Goal: Task Accomplishment & Management: Manage account settings

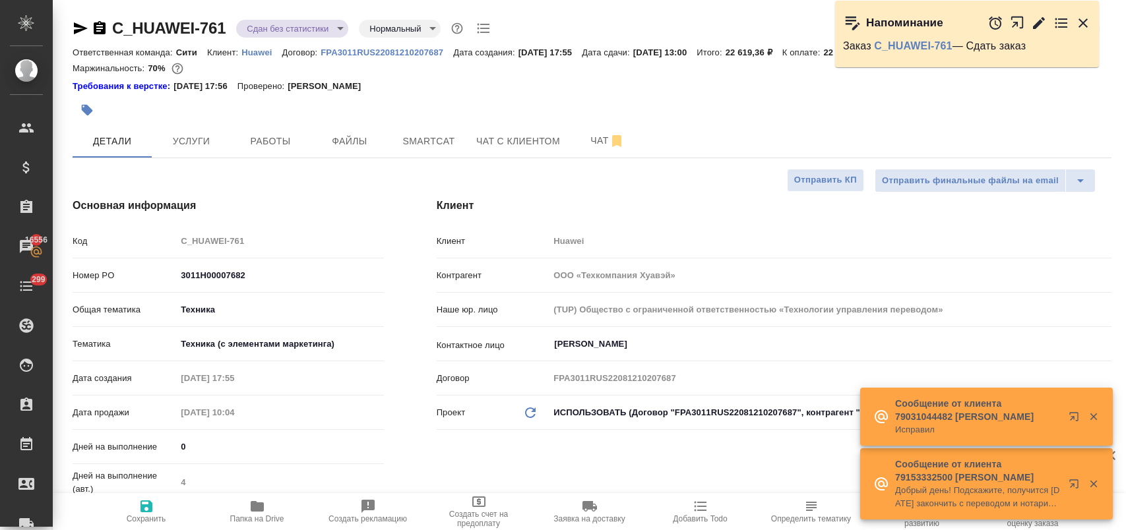
select select "RU"
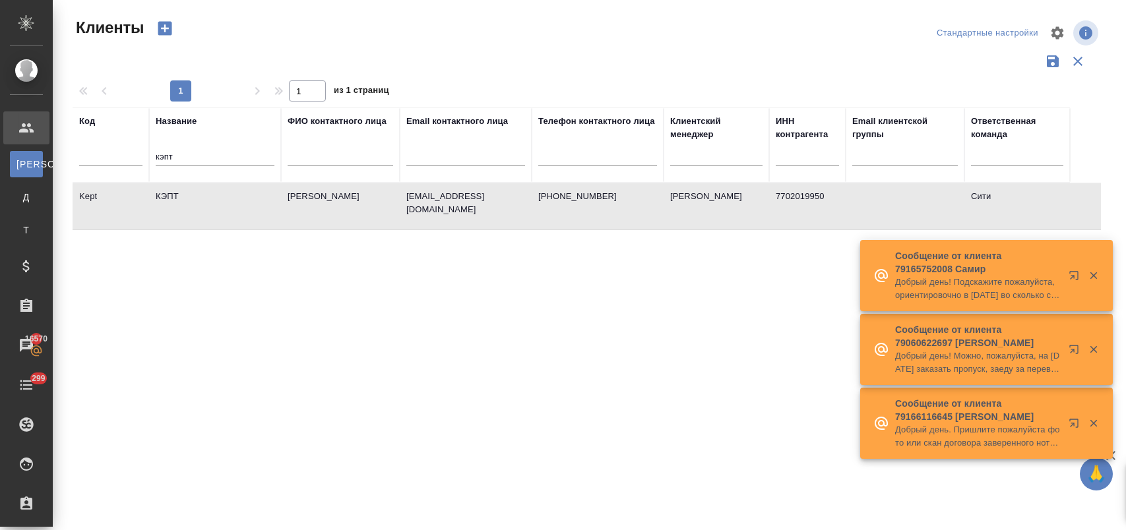
select select "RU"
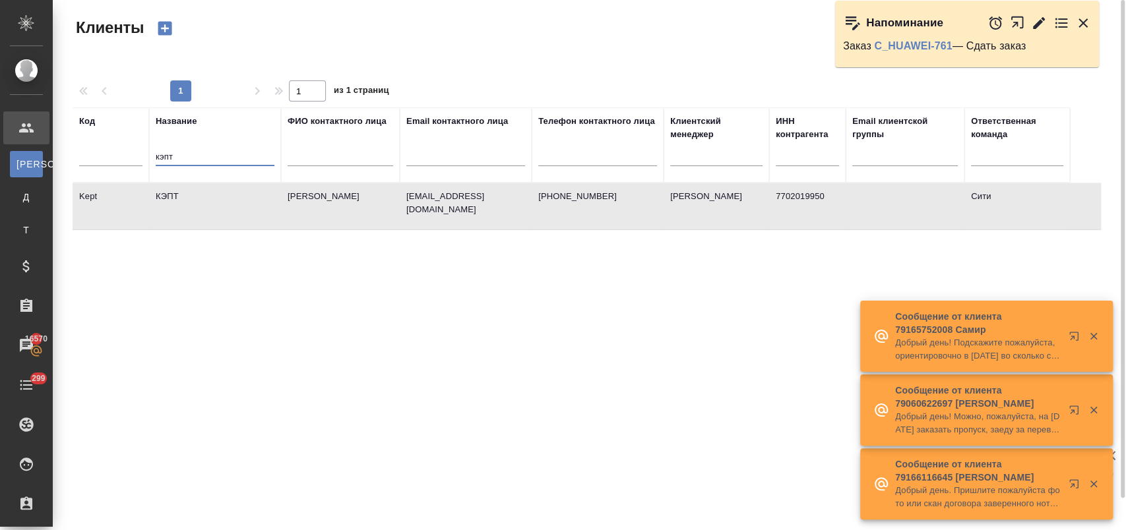
drag, startPoint x: 151, startPoint y: 153, endPoint x: 126, endPoint y: 159, distance: 25.8
click at [127, 158] on tr "Код Название кэпт ФИО контактного лица Email контактного лица Телефон контактно…" at bounding box center [571, 145] width 997 height 75
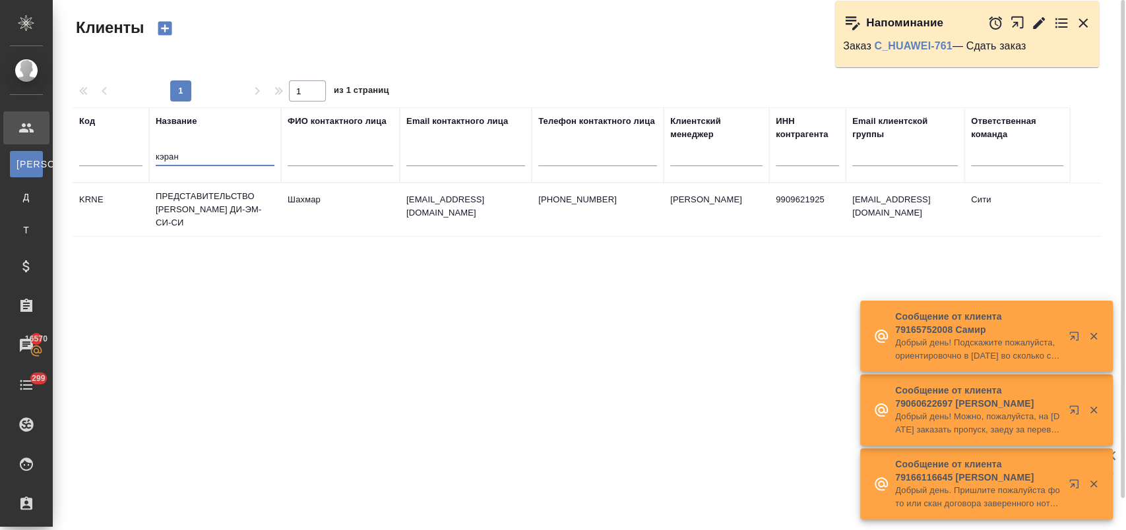
type input "кэран"
click at [216, 211] on td "ПРЕДСТАВИТЕЛЬСТВО [PERSON_NAME] ДИ-ЭМ-СИ-СИ" at bounding box center [215, 209] width 132 height 53
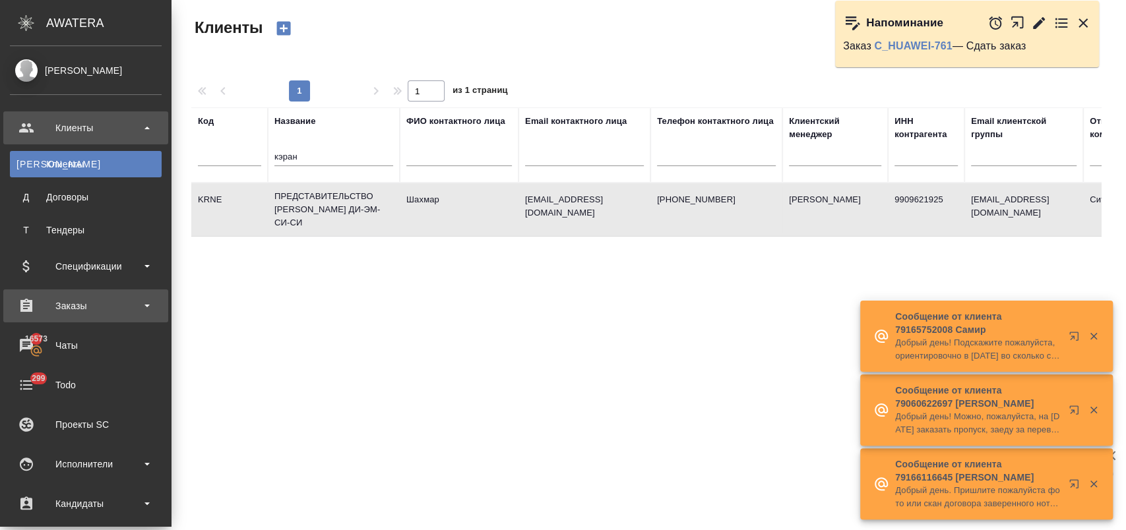
click at [70, 307] on div "Заказы" at bounding box center [86, 306] width 152 height 20
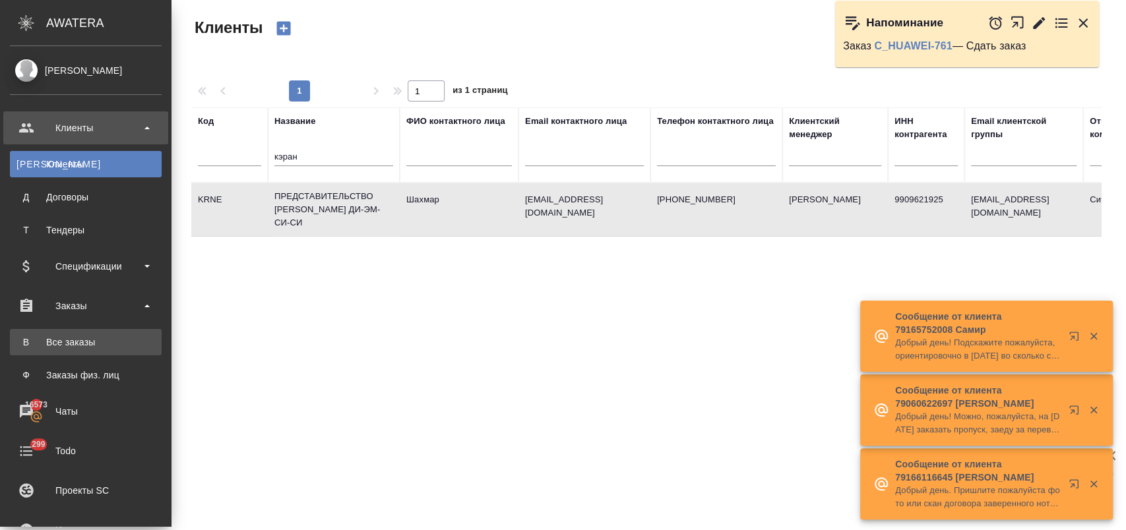
click at [98, 348] on div "Все заказы" at bounding box center [85, 342] width 139 height 13
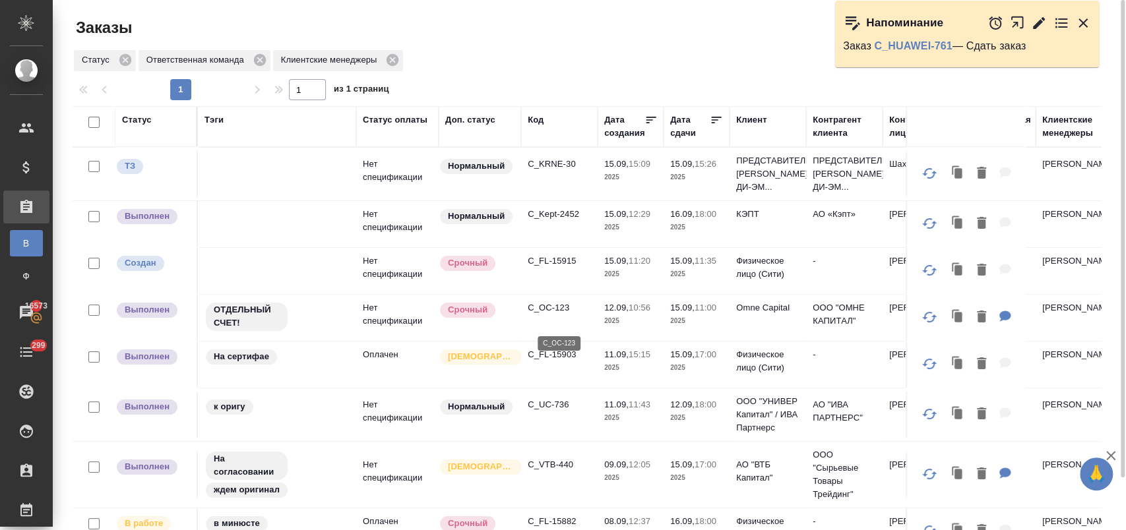
click at [556, 315] on p "C_OC-123" at bounding box center [559, 307] width 63 height 13
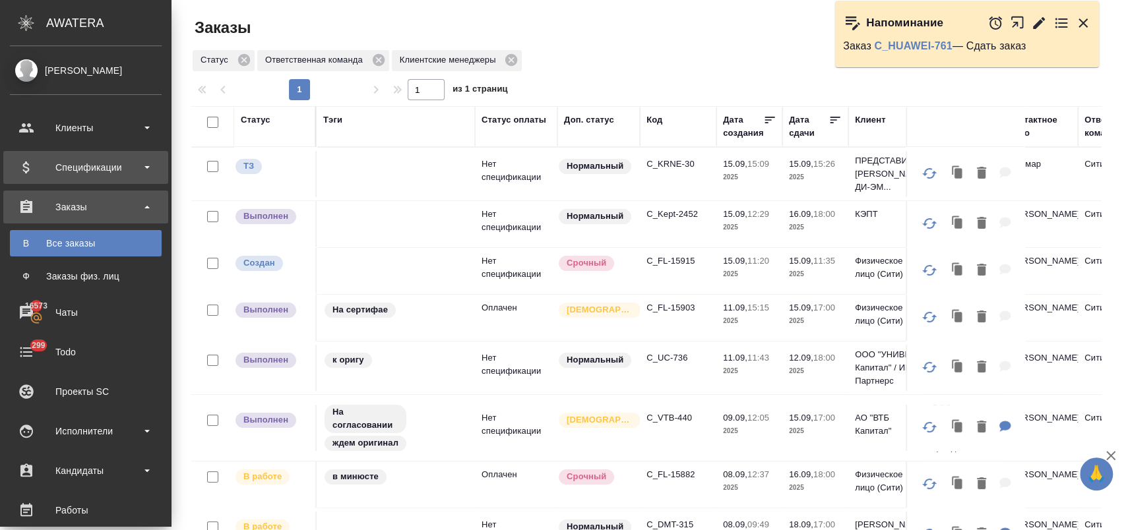
click at [69, 164] on div "Спецификации" at bounding box center [86, 168] width 152 height 20
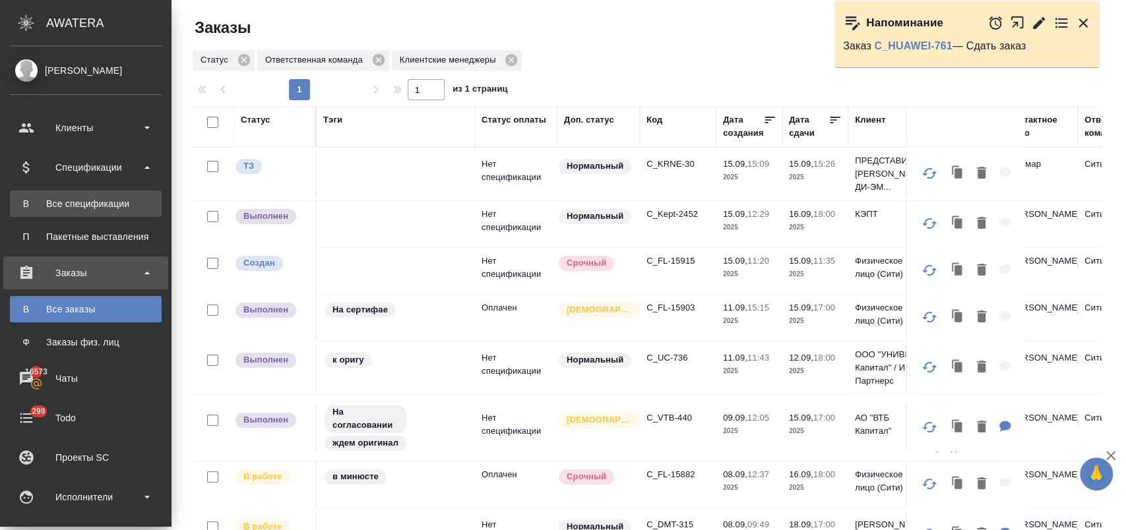
click at [82, 206] on div "Все спецификации" at bounding box center [85, 203] width 139 height 13
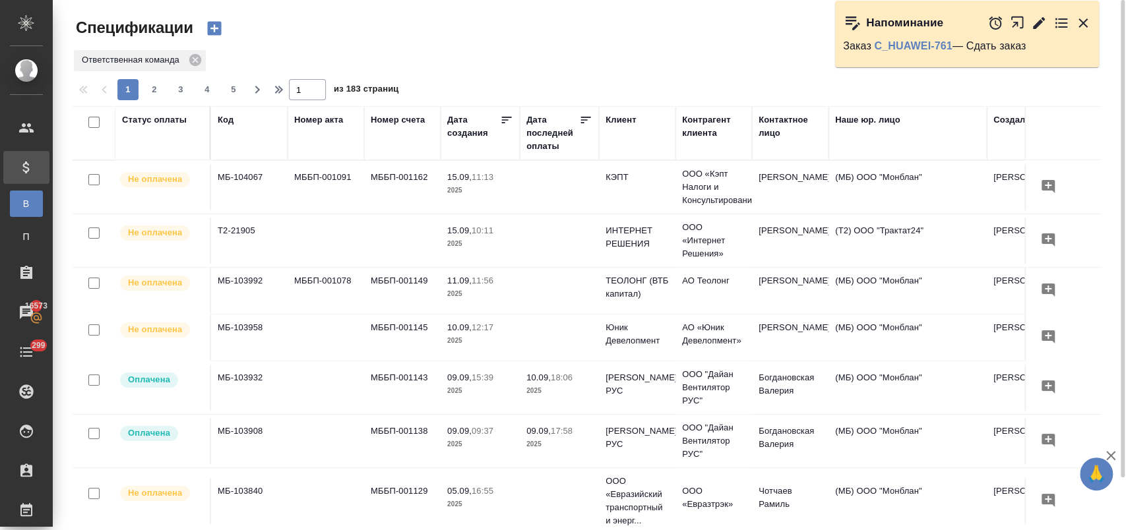
click at [211, 24] on icon "button" at bounding box center [214, 29] width 14 height 14
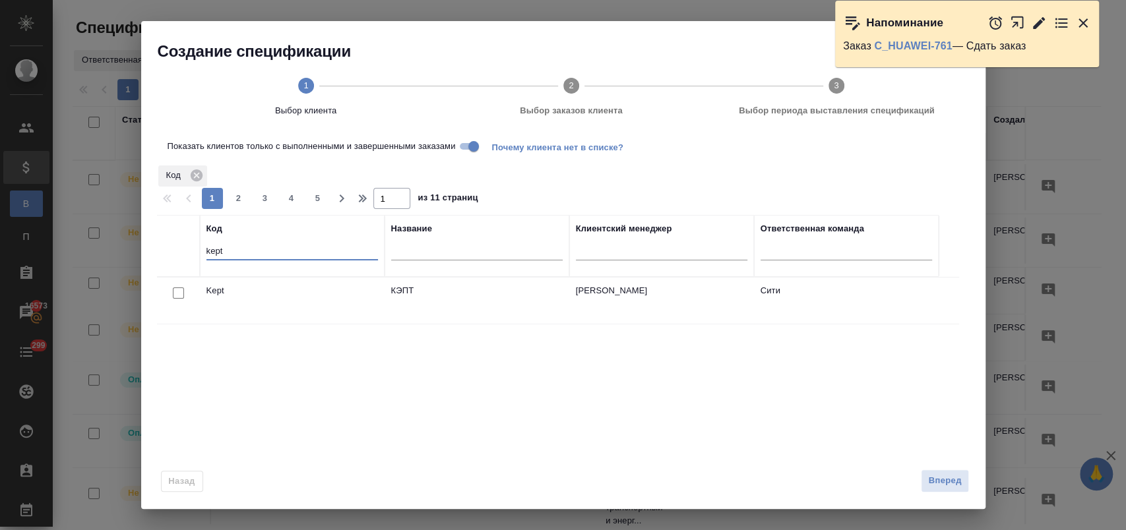
drag, startPoint x: 234, startPoint y: 251, endPoint x: 113, endPoint y: 248, distance: 120.7
click at [113, 248] on div "Создание спецификации 1 Выбор клиента 2 Выбор заказов клиента 3 Выбор периода в…" at bounding box center [563, 265] width 1126 height 530
type input "omne"
drag, startPoint x: 250, startPoint y: 251, endPoint x: 116, endPoint y: 253, distance: 133.9
click at [116, 253] on div "Создание спецификации 1 Выбор клиента 2 Выбор заказов клиента 3 Выбор периода в…" at bounding box center [563, 265] width 1126 height 530
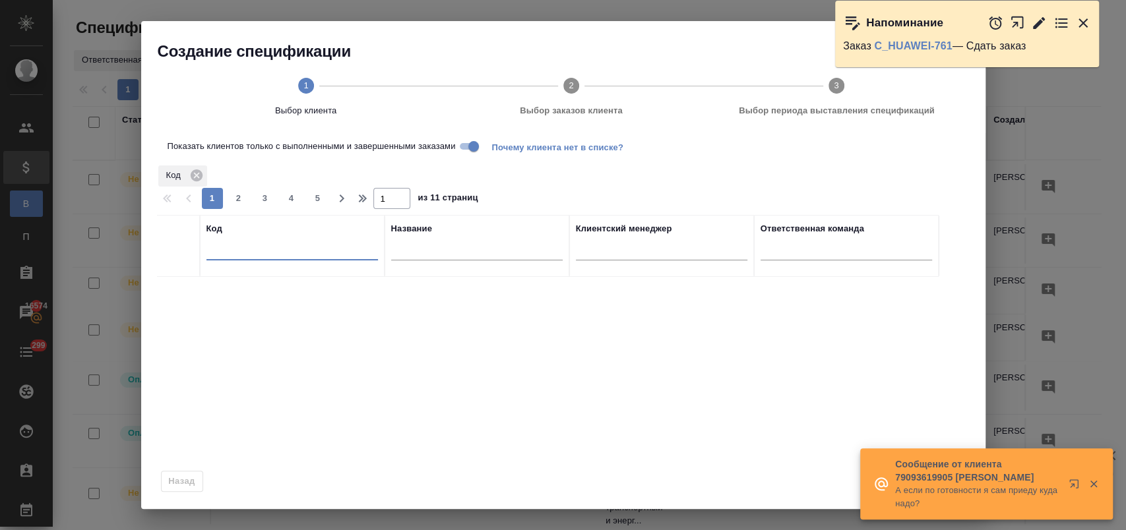
click at [424, 251] on th "Название" at bounding box center [477, 246] width 185 height 62
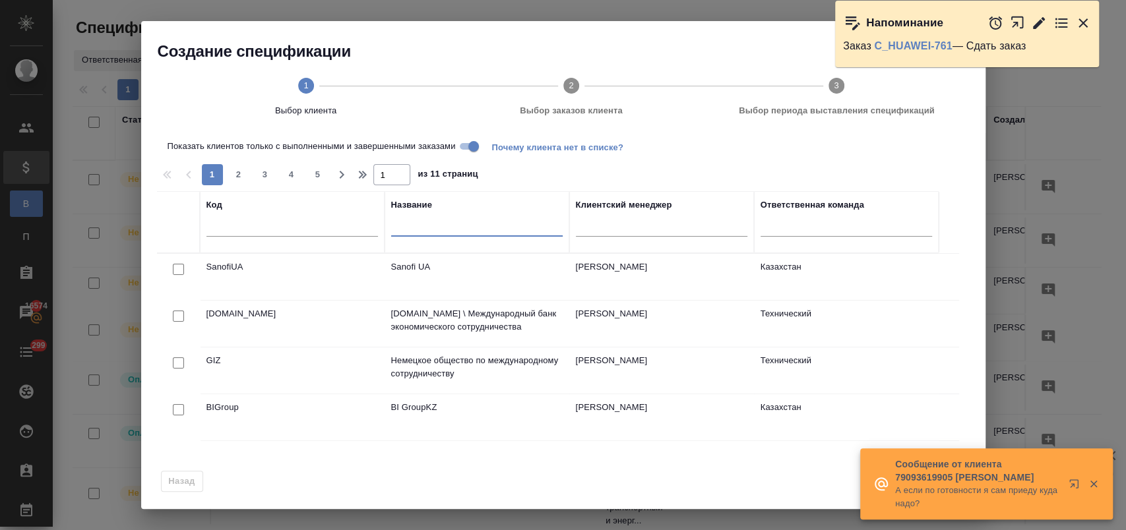
click at [437, 228] on input "text" at bounding box center [476, 228] width 171 height 16
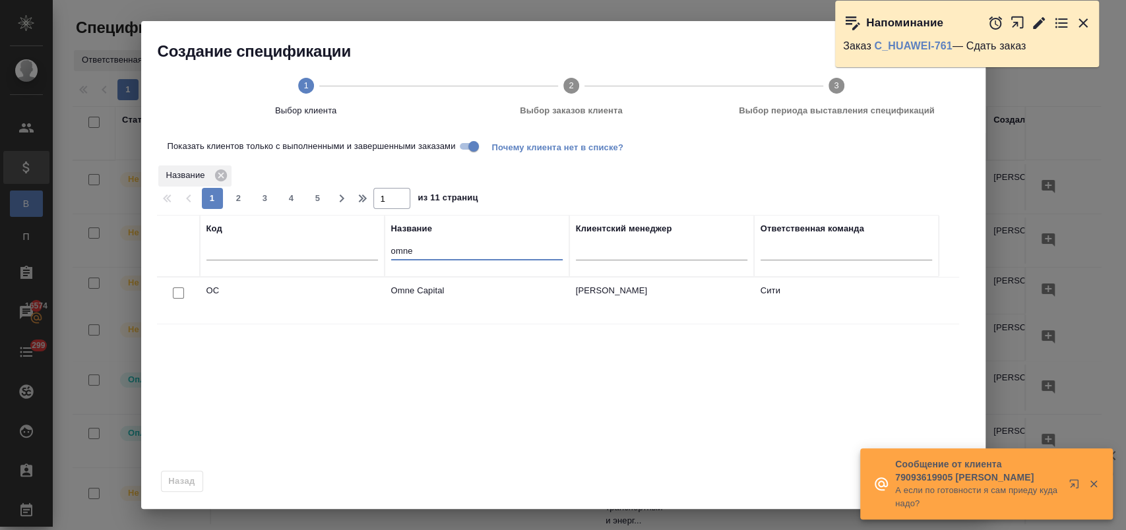
type input "omne"
click at [179, 290] on input "checkbox" at bounding box center [178, 293] width 11 height 11
checkbox input "true"
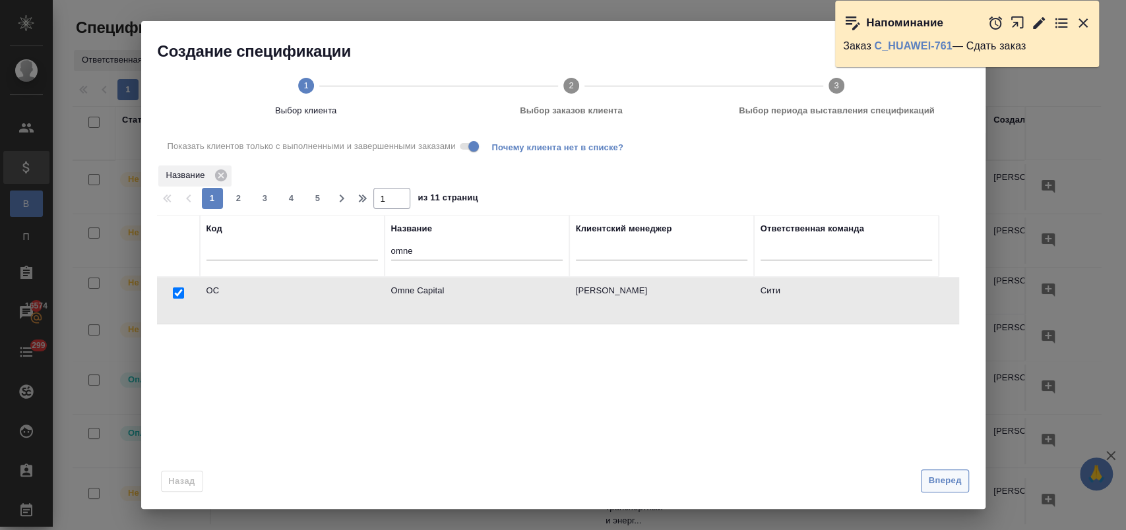
click at [939, 483] on span "Вперед" at bounding box center [944, 481] width 33 height 15
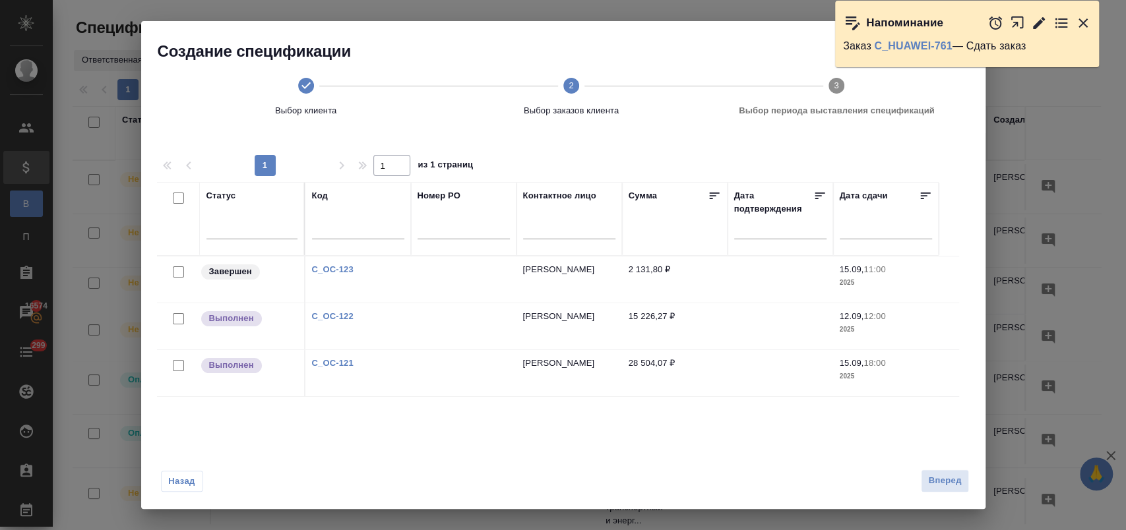
click at [177, 270] on input "checkbox" at bounding box center [178, 271] width 11 height 11
checkbox input "true"
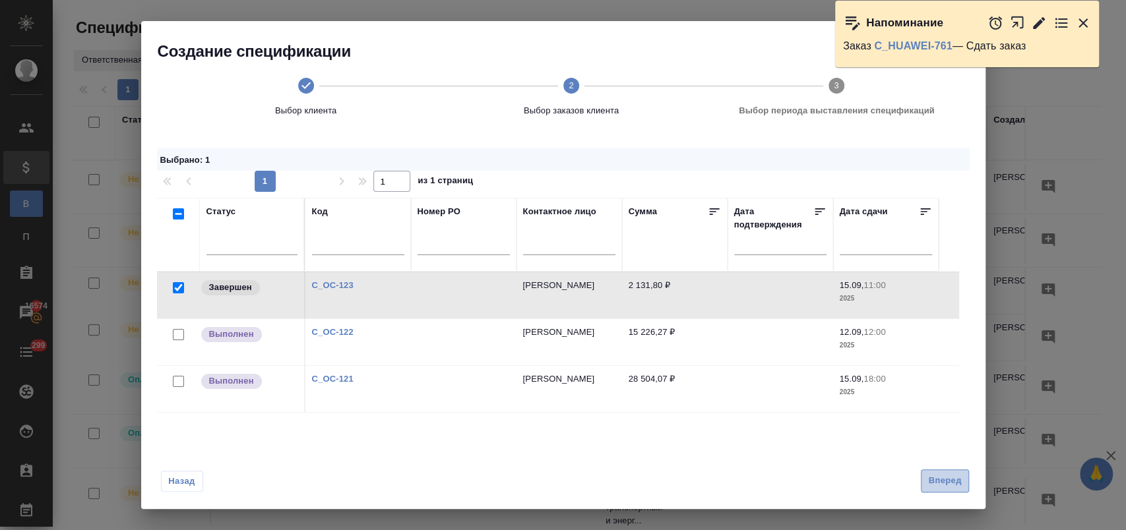
click at [939, 484] on span "Вперед" at bounding box center [944, 481] width 33 height 15
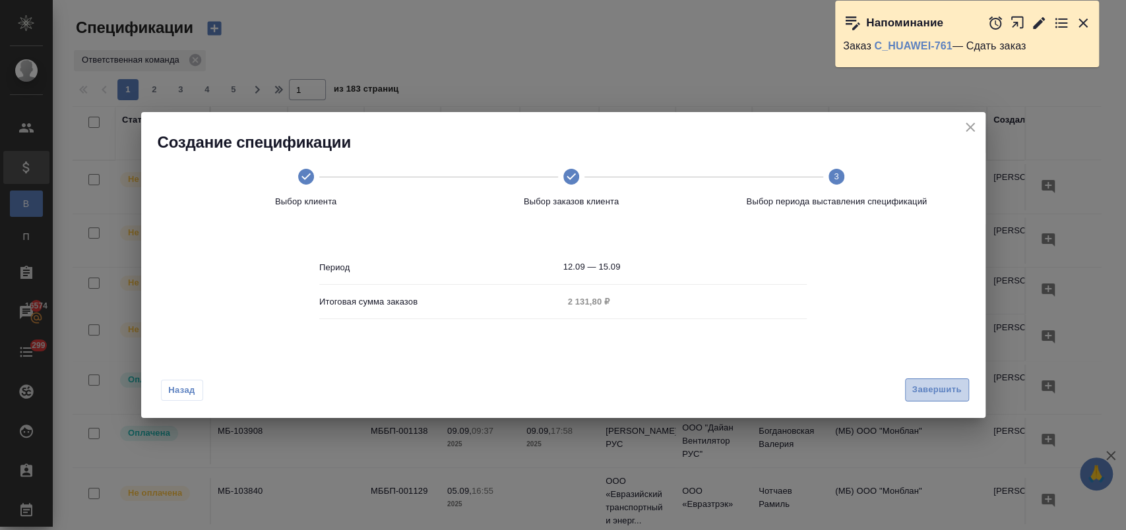
click at [931, 390] on span "Завершить" at bounding box center [936, 390] width 49 height 15
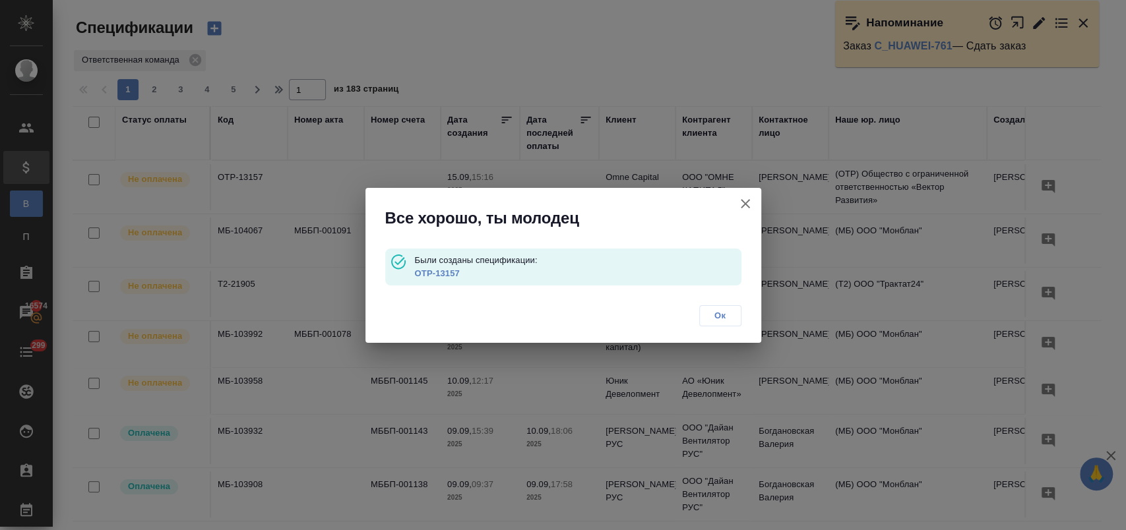
click at [439, 271] on link "OTP-13157" at bounding box center [436, 273] width 45 height 10
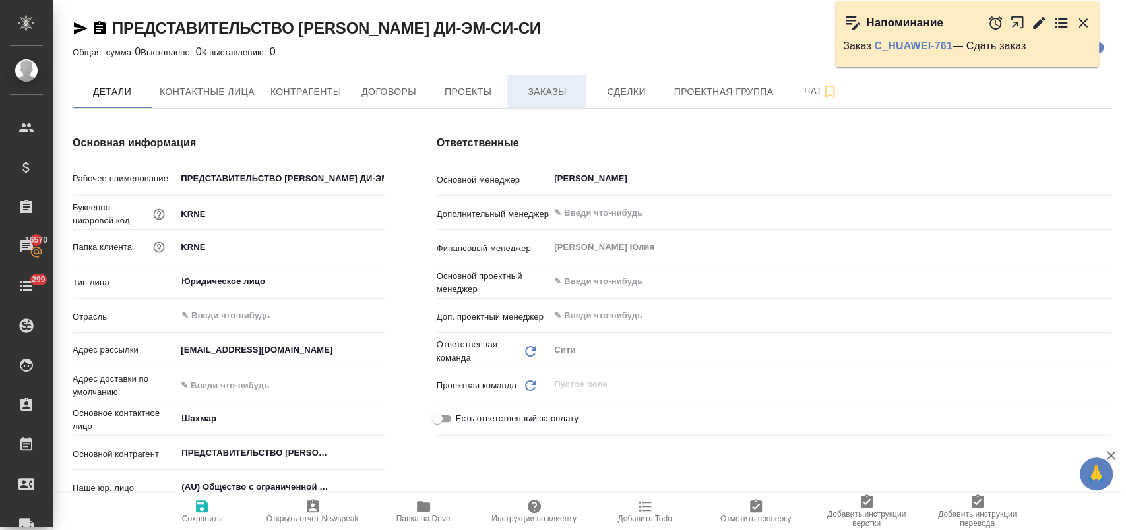
click at [524, 90] on span "Заказы" at bounding box center [546, 92] width 63 height 16
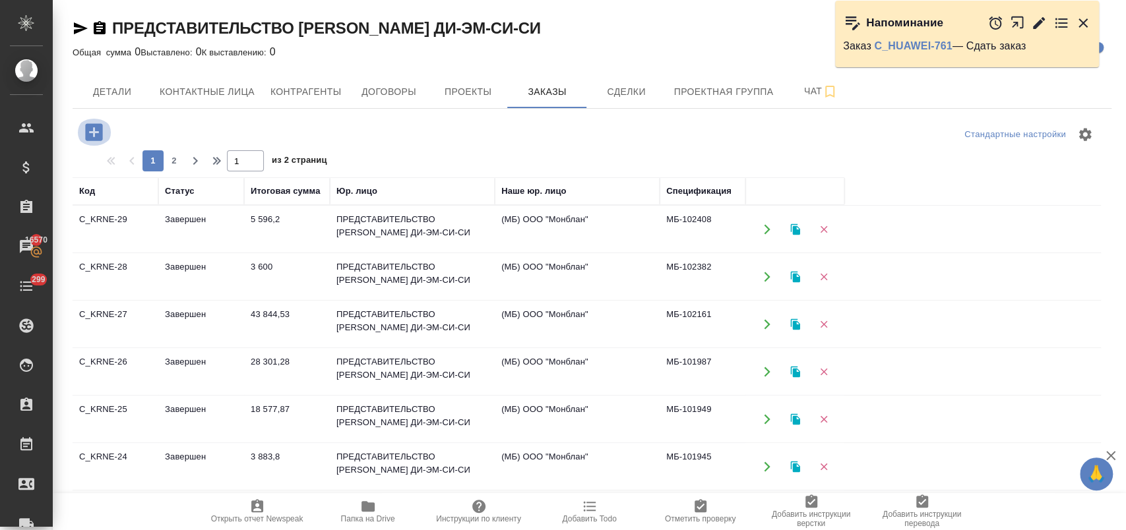
click at [100, 135] on icon "button" at bounding box center [93, 131] width 17 height 17
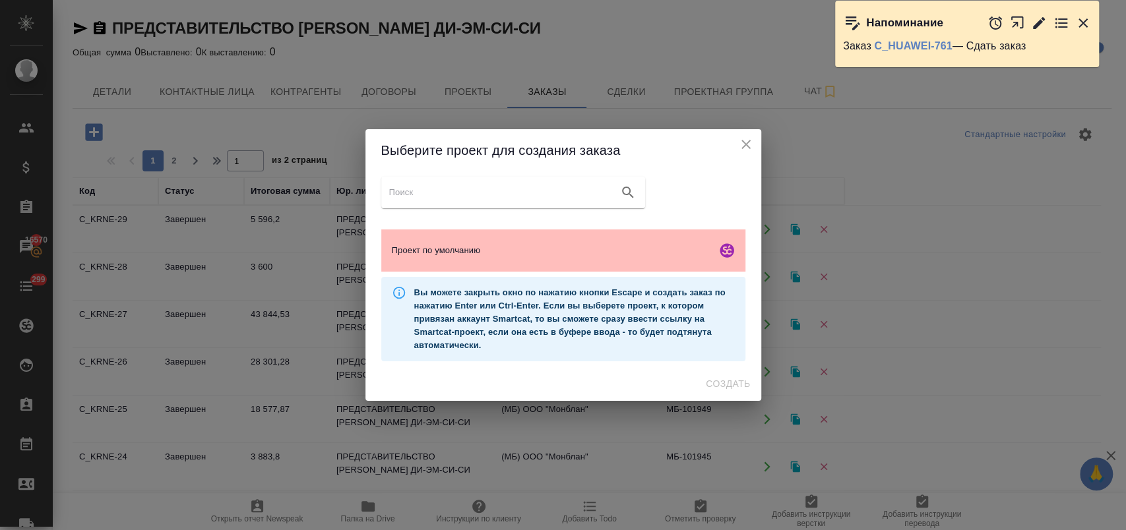
click at [435, 251] on span "Проект по умолчанию" at bounding box center [551, 250] width 319 height 13
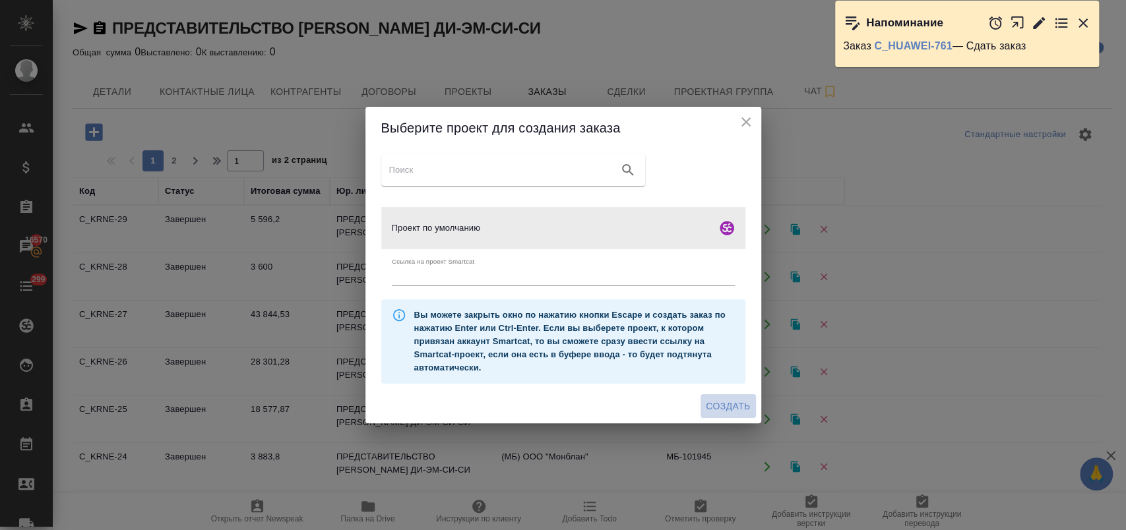
click at [725, 406] on span "Создать" at bounding box center [728, 406] width 44 height 16
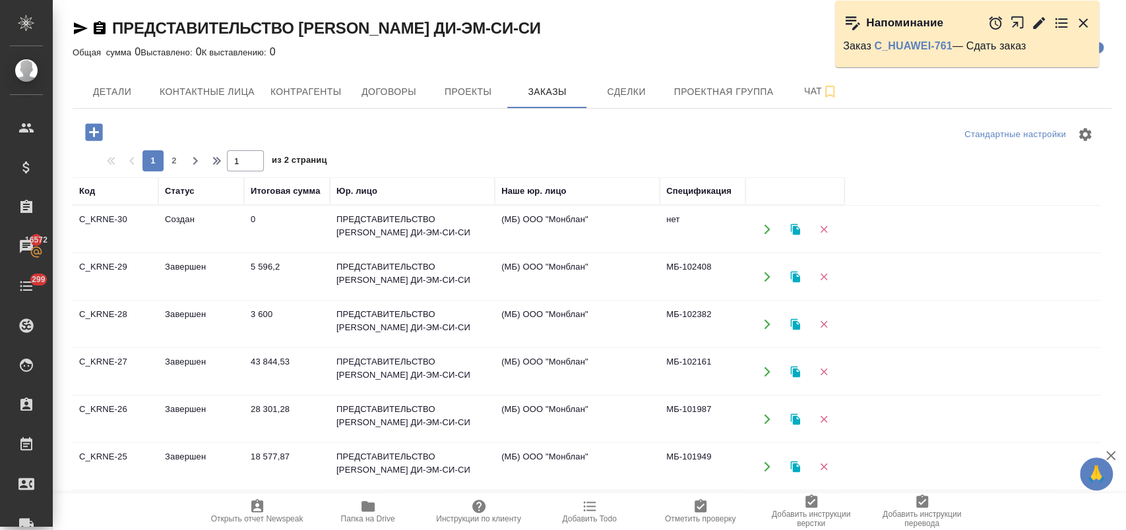
click at [309, 363] on td "43 844,53" at bounding box center [287, 372] width 86 height 46
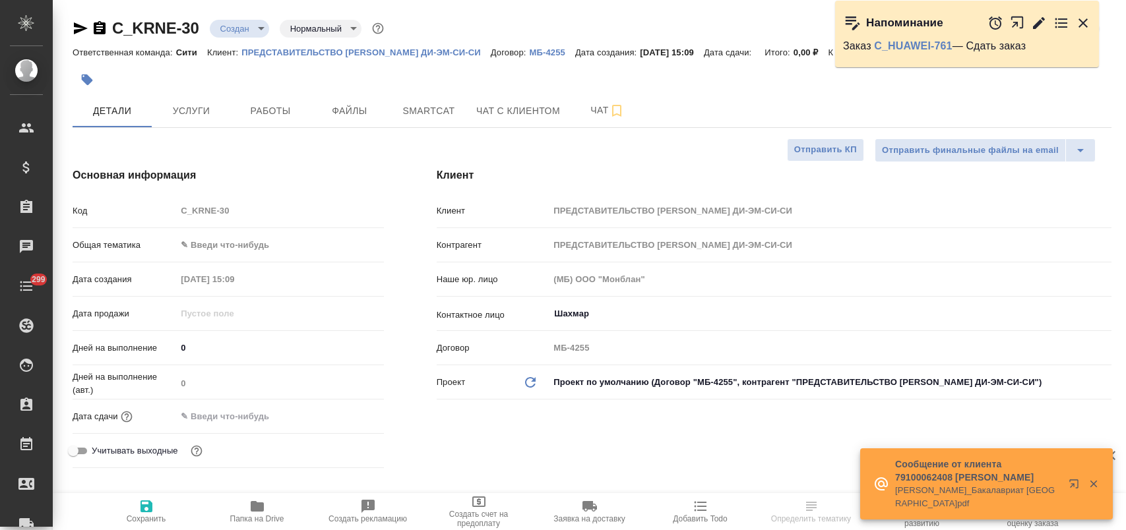
select select "RU"
click at [353, 121] on button "Файлы" at bounding box center [349, 110] width 79 height 33
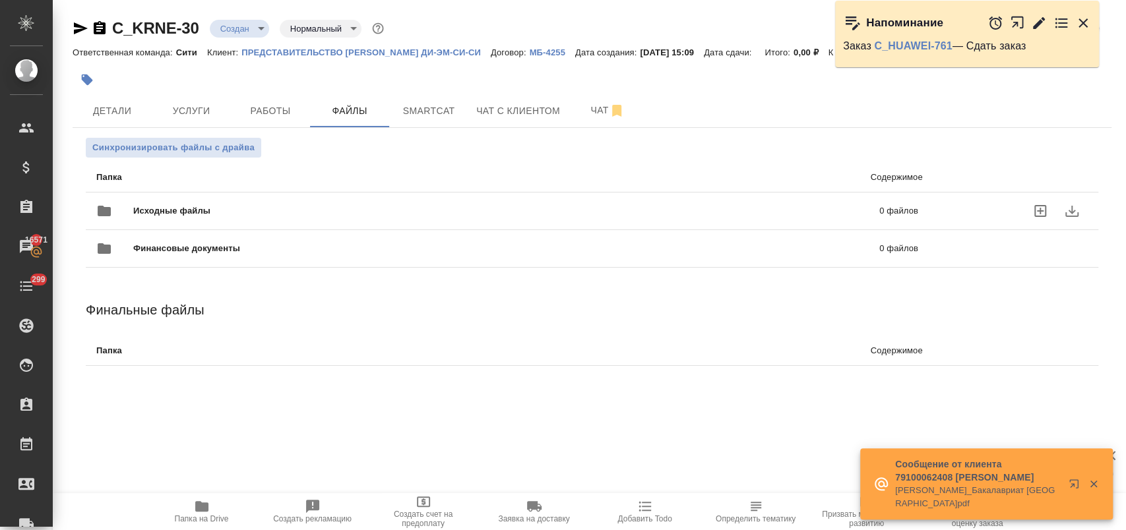
click at [206, 209] on span "Исходные файлы" at bounding box center [339, 210] width 412 height 13
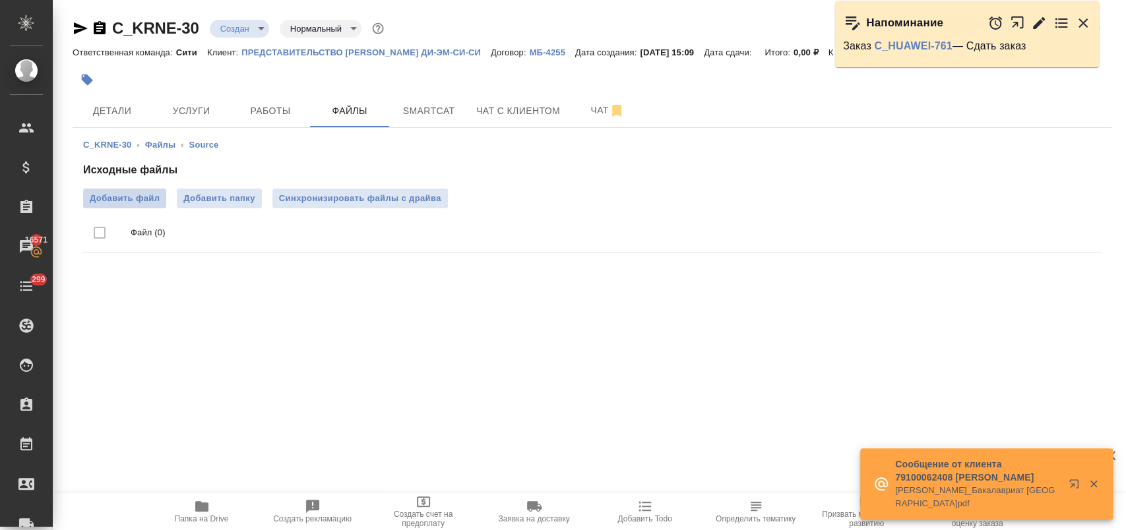
click at [139, 200] on span "Добавить файл" at bounding box center [125, 198] width 70 height 13
click at [0, 0] on input "Добавить файл" at bounding box center [0, 0] width 0 height 0
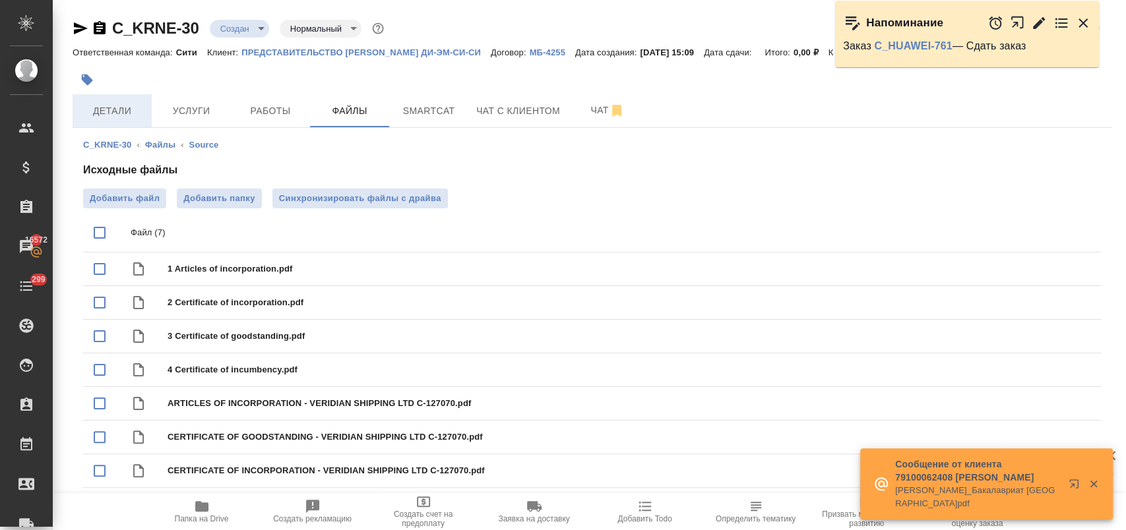
click at [127, 106] on span "Детали" at bounding box center [111, 111] width 63 height 16
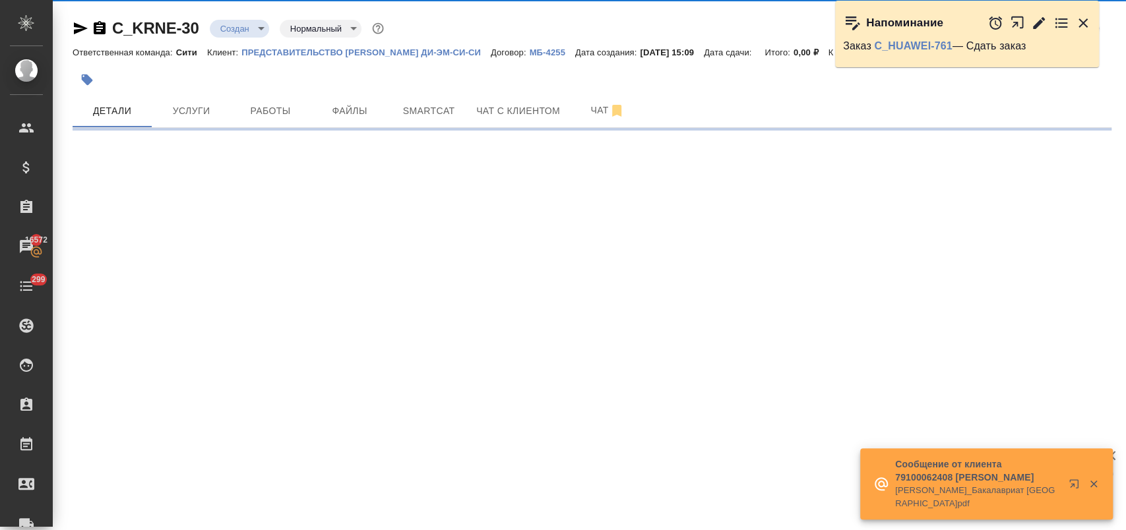
select select "RU"
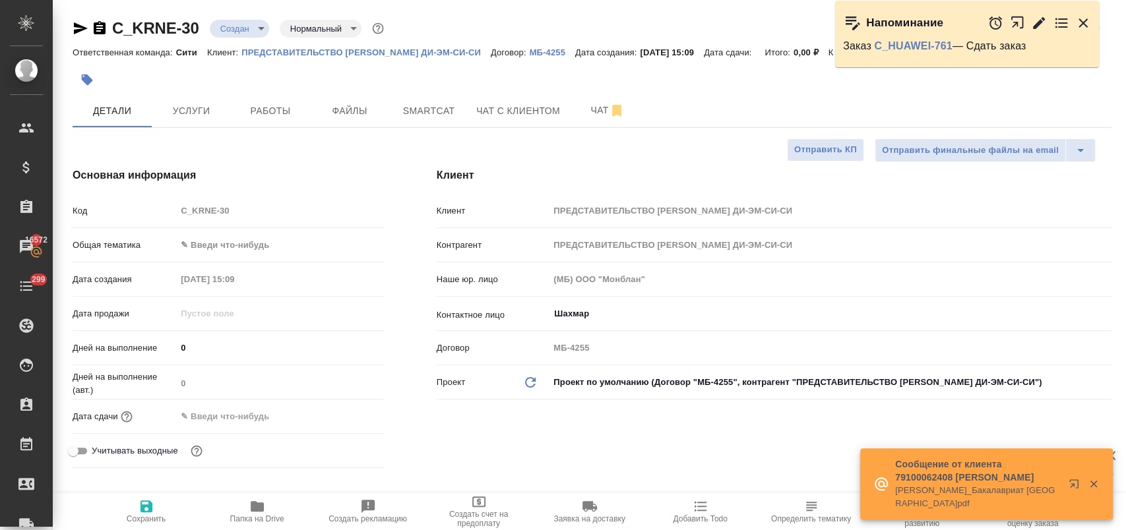
type textarea "x"
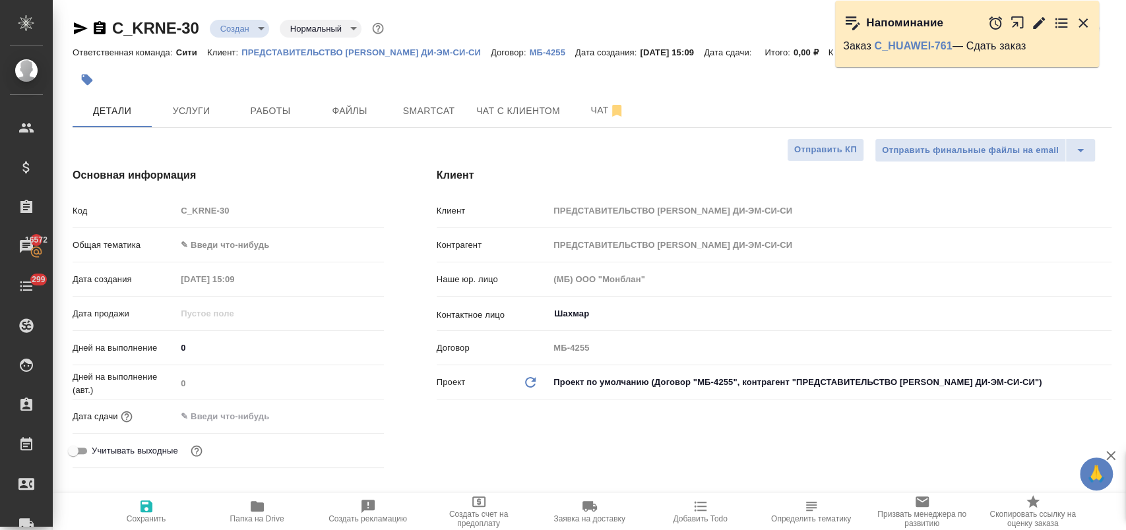
click at [227, 415] on input "text" at bounding box center [233, 416] width 115 height 19
click at [343, 415] on icon "button" at bounding box center [346, 416] width 16 height 16
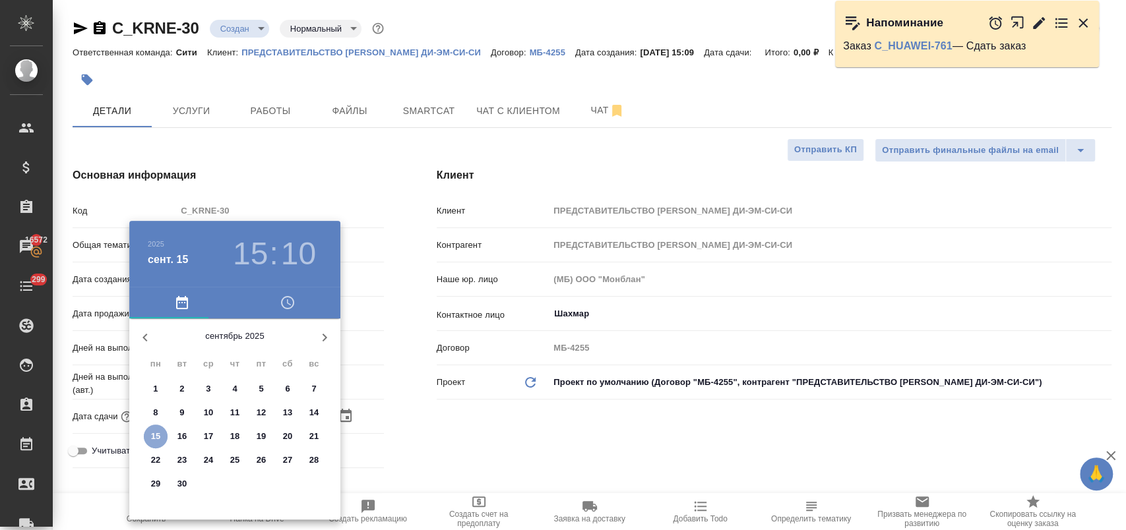
click at [158, 438] on p "15" at bounding box center [156, 436] width 10 height 13
type input "15.09.2025 15:10"
type textarea "x"
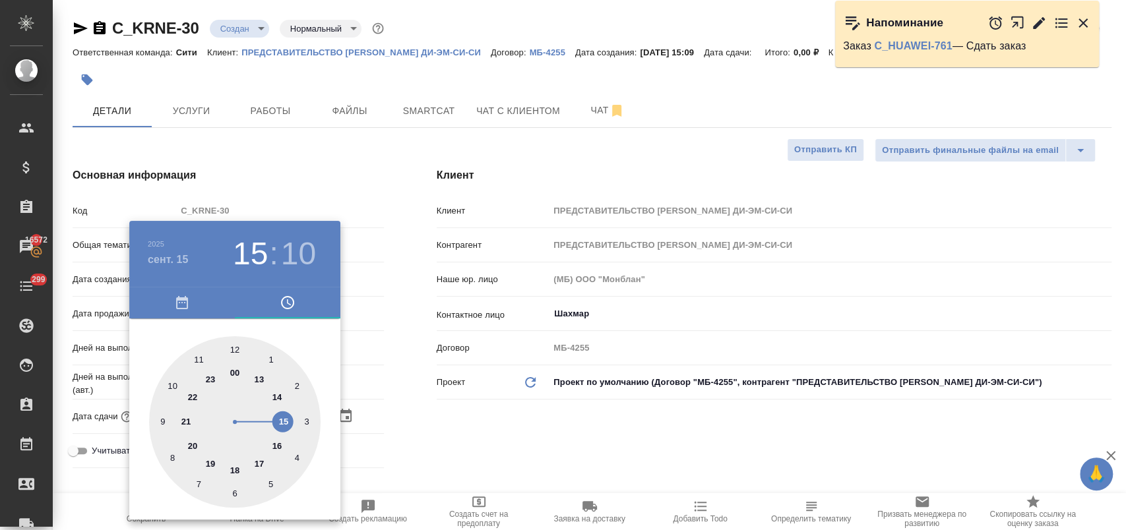
click at [278, 421] on div at bounding box center [234, 421] width 171 height 171
type textarea "x"
click at [265, 483] on div at bounding box center [234, 421] width 171 height 171
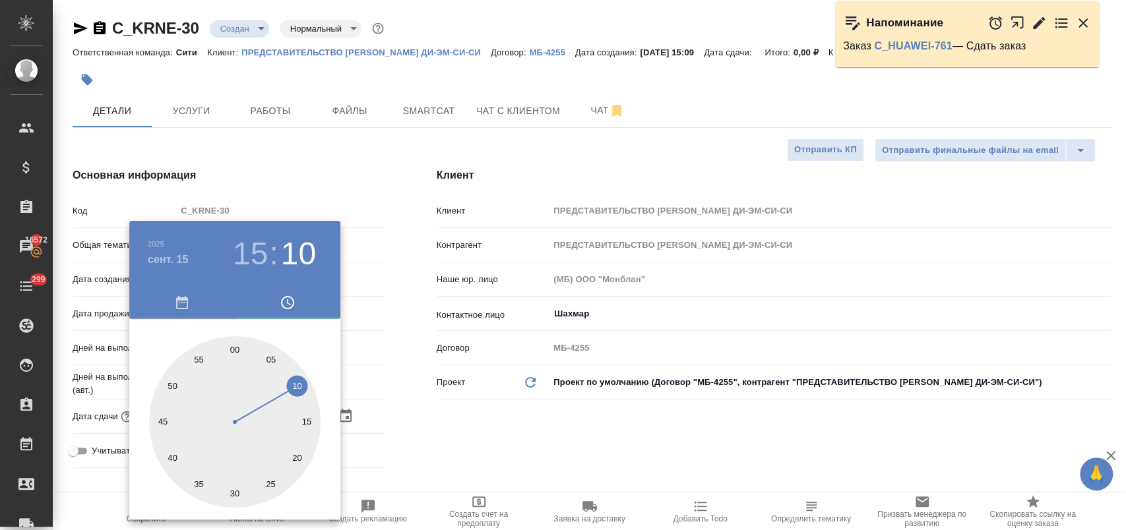
type input "15.09.2025 15:26"
type textarea "x"
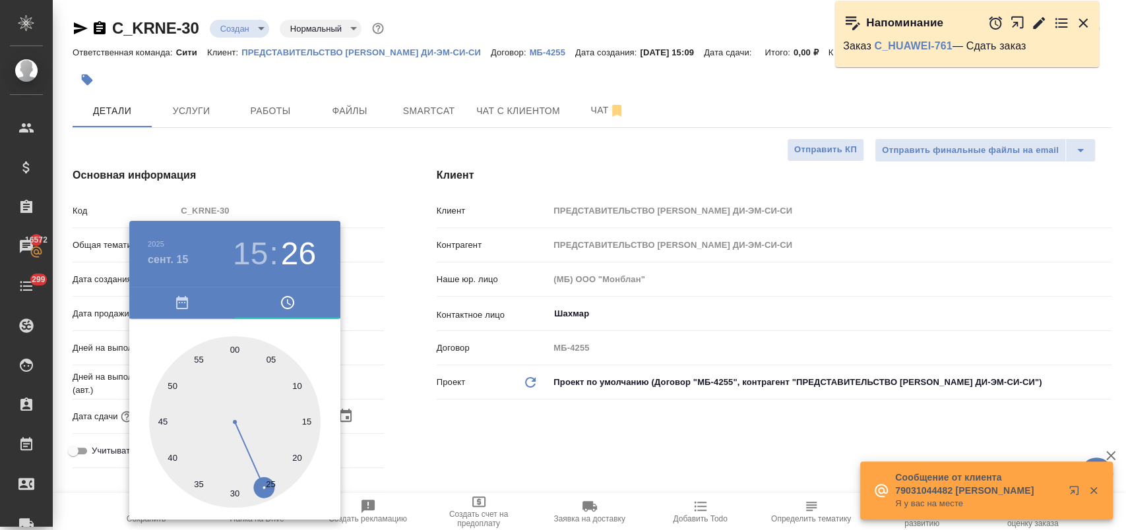
click at [412, 448] on div at bounding box center [563, 265] width 1126 height 530
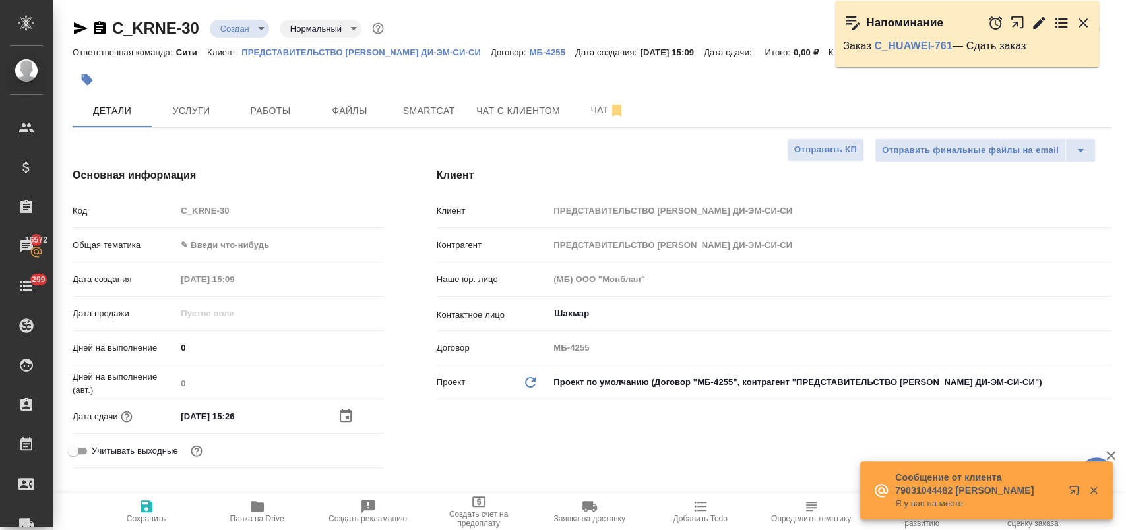
click at [132, 512] on span "Сохранить" at bounding box center [146, 511] width 95 height 25
type textarea "x"
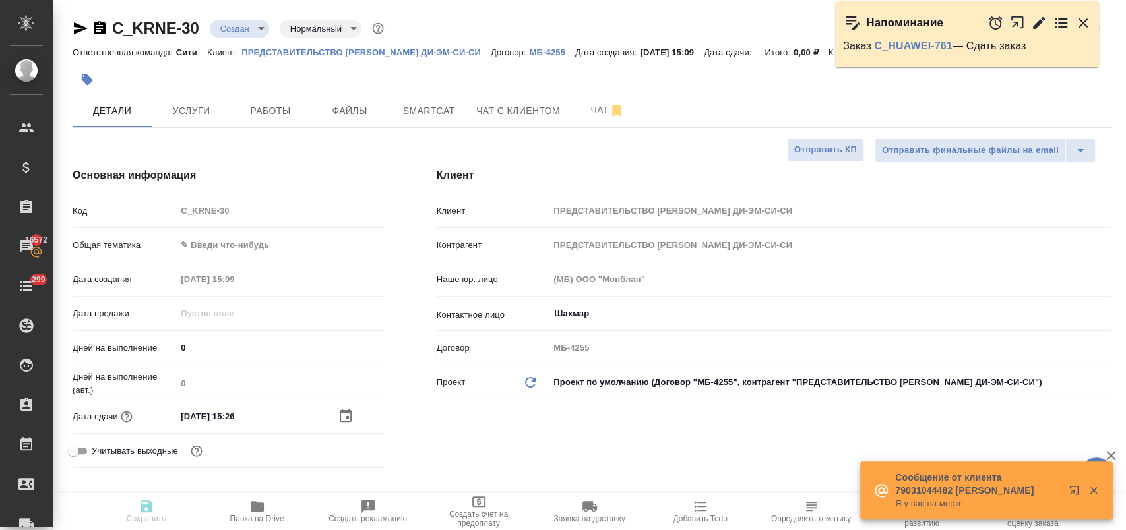
type textarea "x"
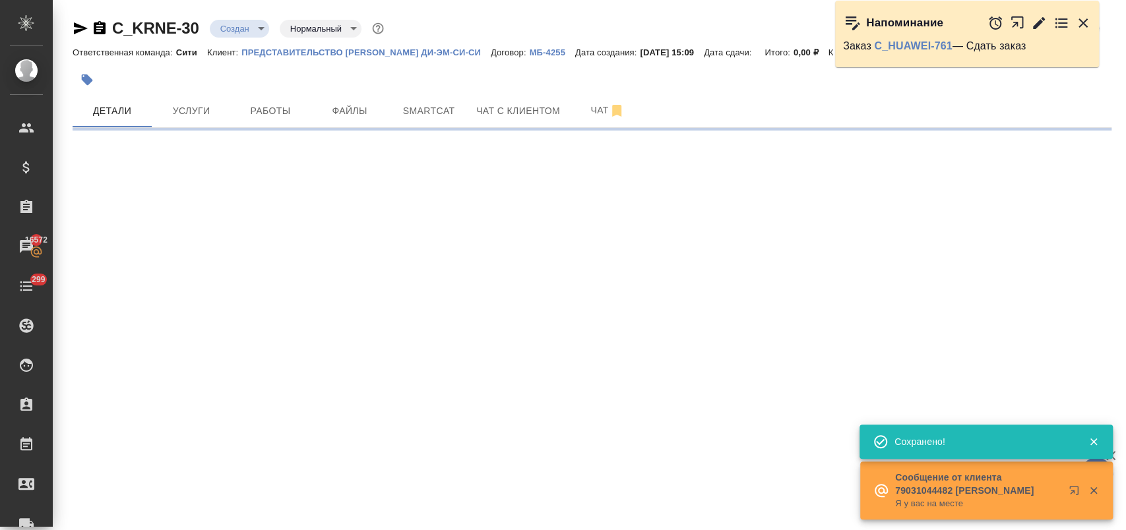
select select "RU"
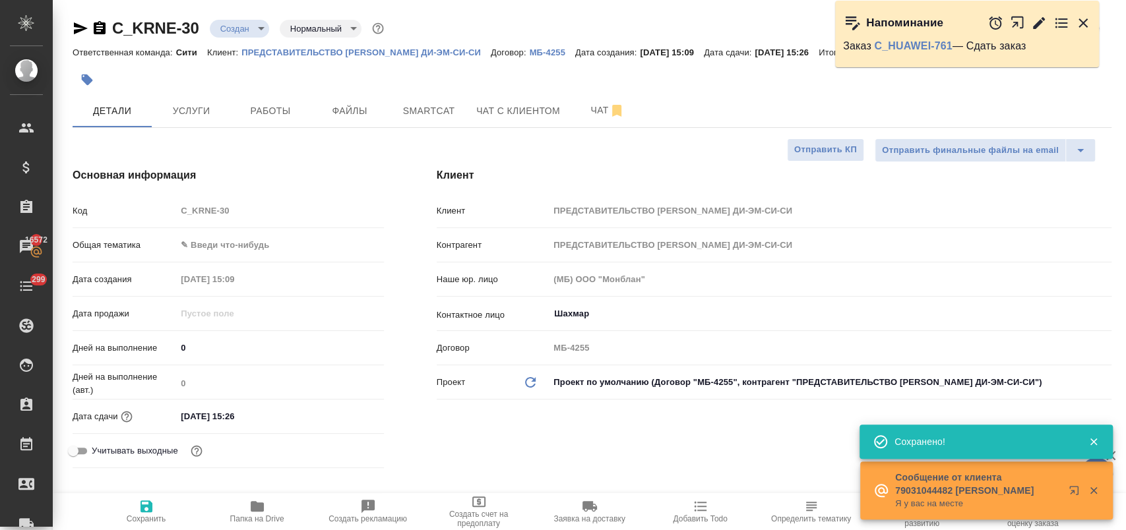
type textarea "x"
click at [251, 28] on body "🙏 .cls-1 fill:#fff; AWATERA Лофицкая Юлия Владимировна Клиенты Спецификации Зак…" at bounding box center [563, 318] width 1126 height 637
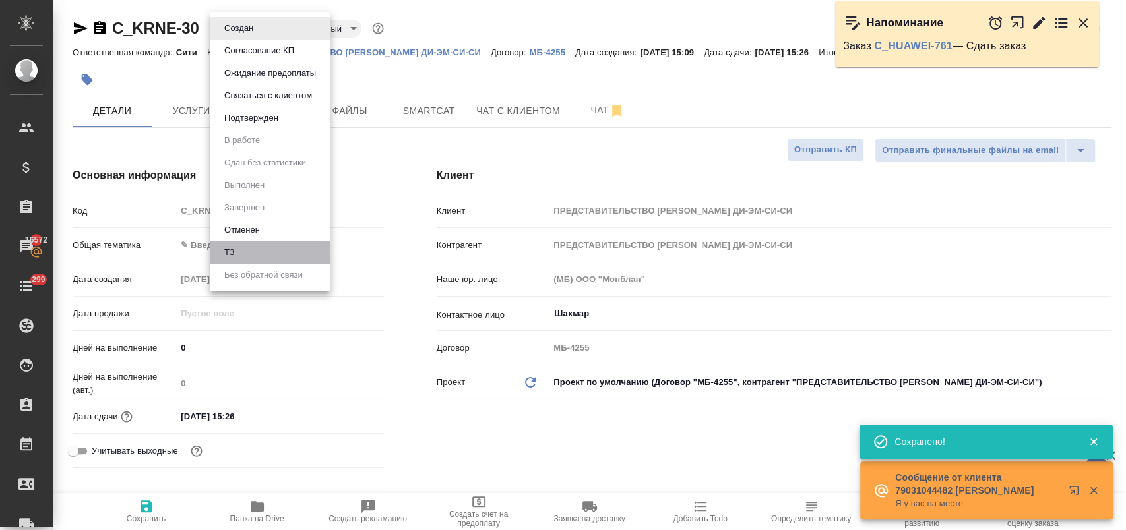
click at [243, 254] on li "ТЗ" at bounding box center [270, 252] width 121 height 22
type textarea "x"
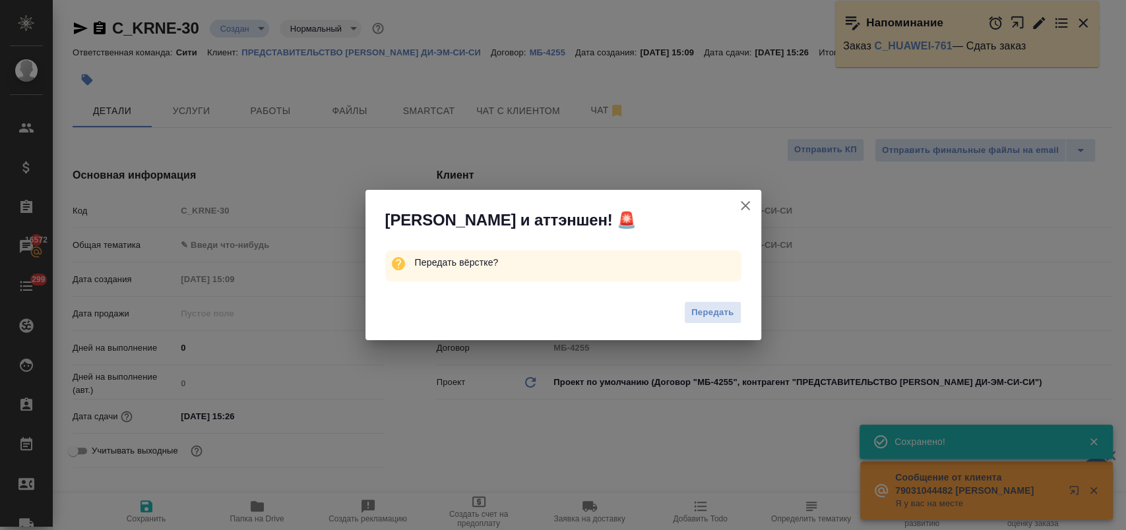
drag, startPoint x: 718, startPoint y: 309, endPoint x: 459, endPoint y: 295, distance: 258.9
click at [718, 309] on span "Передать" at bounding box center [712, 312] width 43 height 15
type textarea "x"
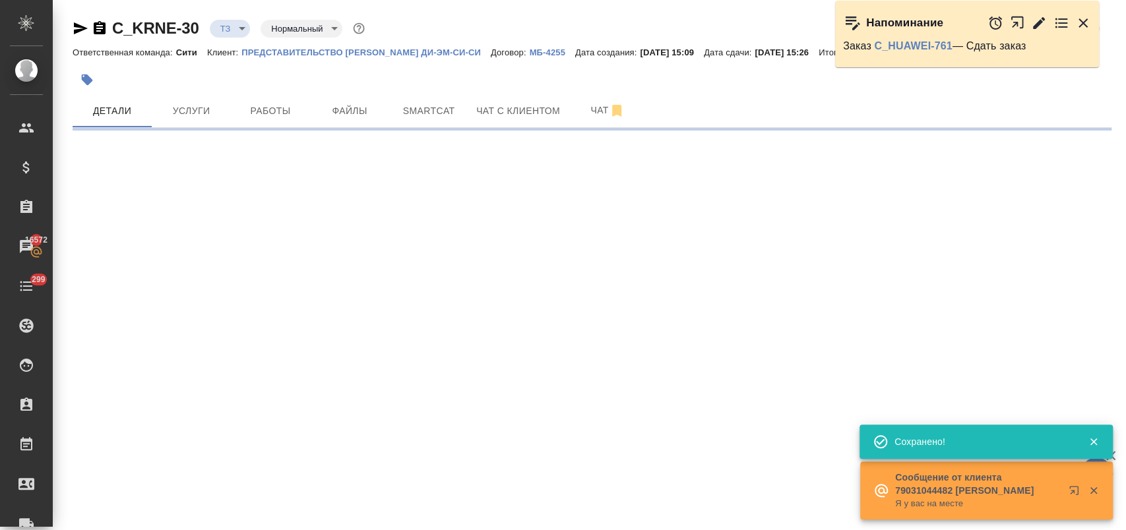
select select "RU"
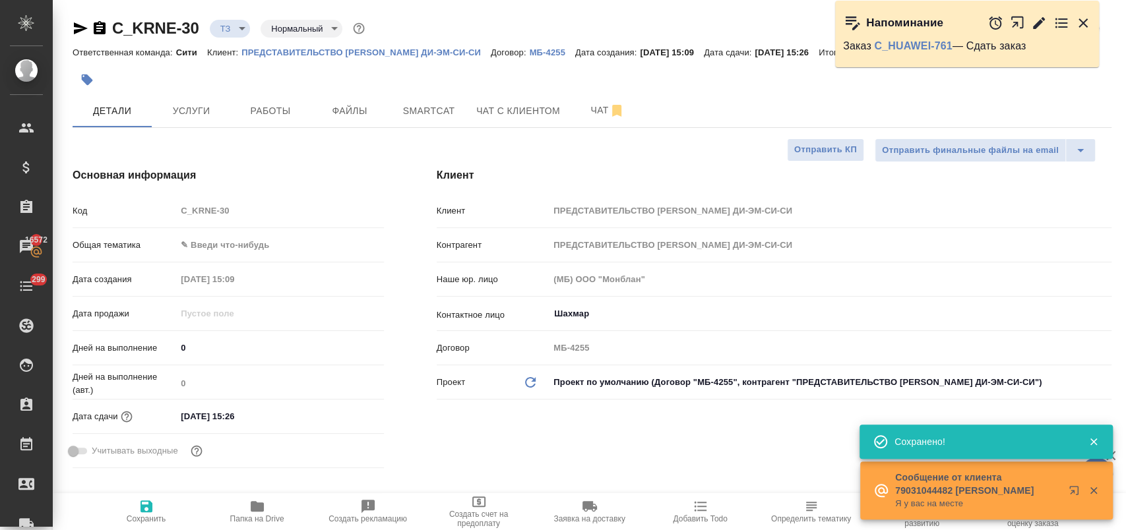
type textarea "x"
click at [242, 247] on body "🙏 .cls-1 fill:#fff; AWATERA Лофицкая Юлия Владимировна Клиенты Спецификации Зак…" at bounding box center [563, 318] width 1126 height 637
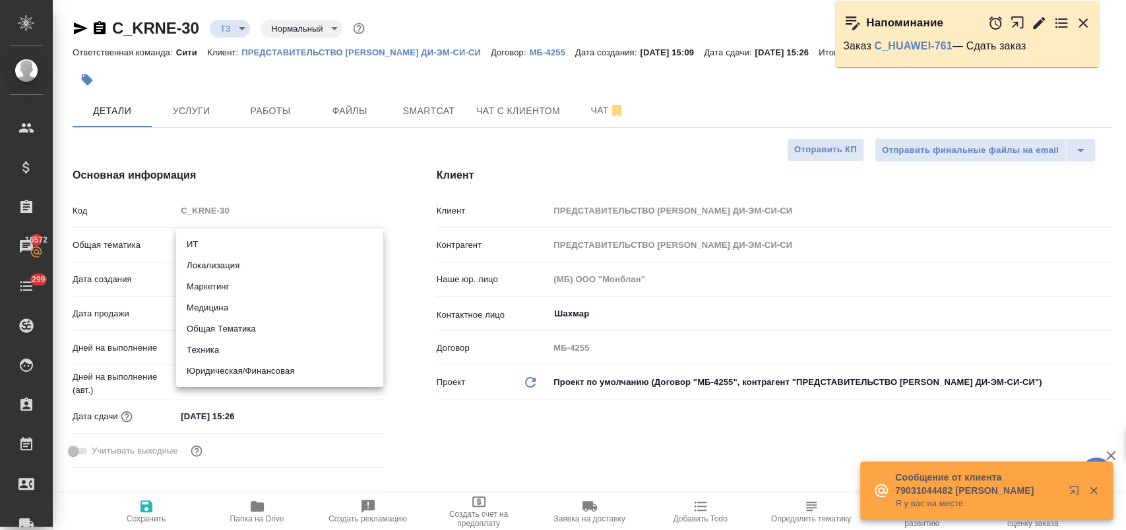
click at [280, 378] on li "Юридическая/Финансовая" at bounding box center [279, 371] width 207 height 21
type input "yr-fn"
type textarea "x"
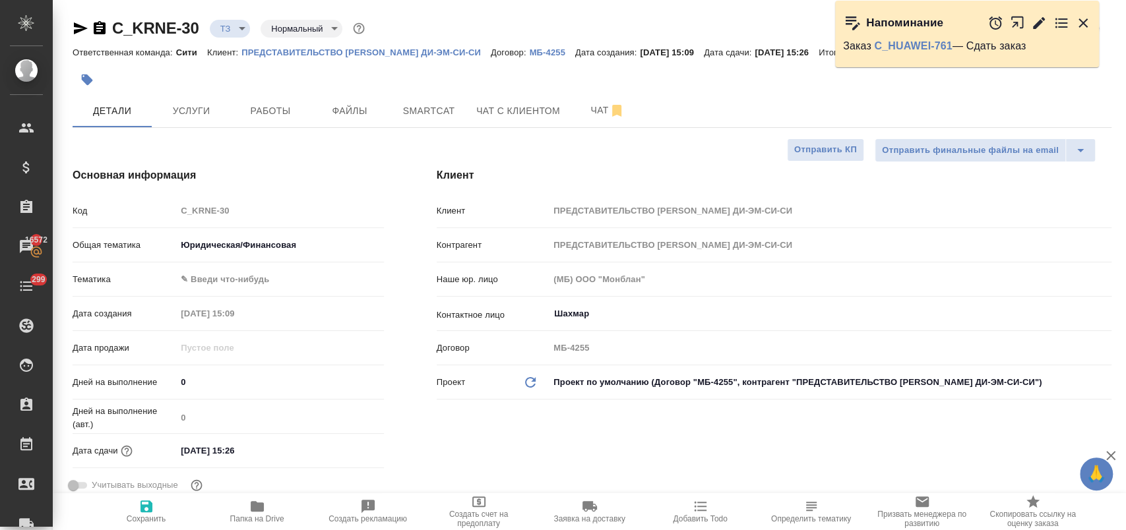
click at [246, 278] on body "🙏 .cls-1 fill:#fff; AWATERA Лофицкая Юлия Владимировна Клиенты Спецификации Зак…" at bounding box center [563, 318] width 1126 height 637
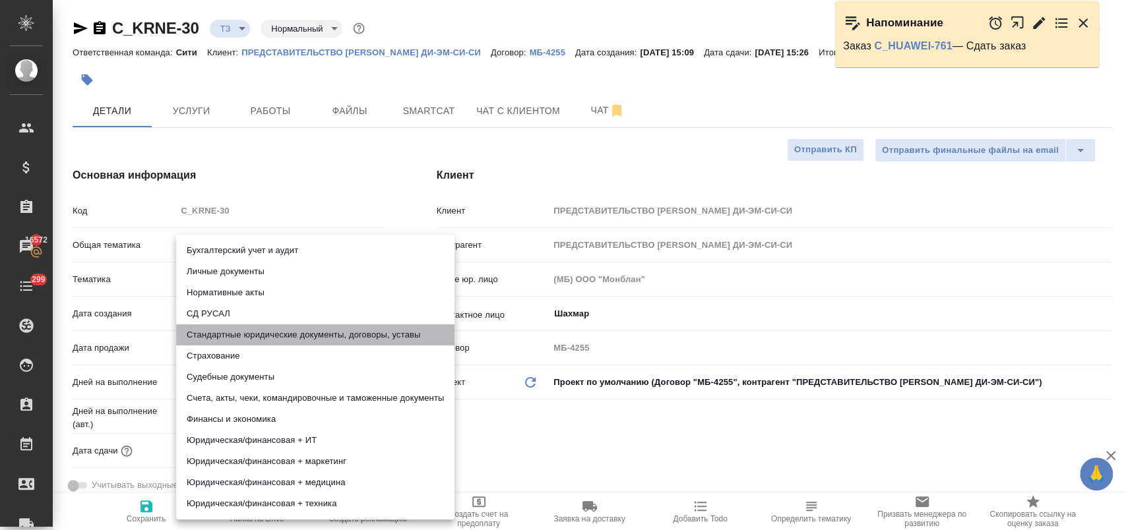
click at [290, 333] on li "Стандартные юридические документы, договоры, уставы" at bounding box center [315, 335] width 278 height 21
type textarea "x"
type input "5f647205b73bc97568ca66bf"
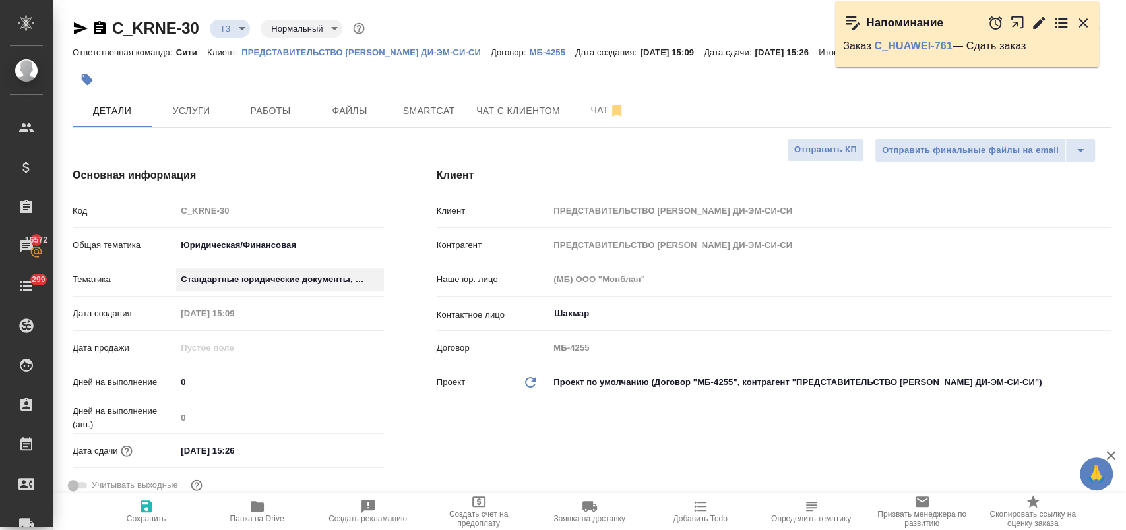
type textarea "x"
click at [144, 500] on icon "button" at bounding box center [147, 507] width 16 height 16
type textarea "x"
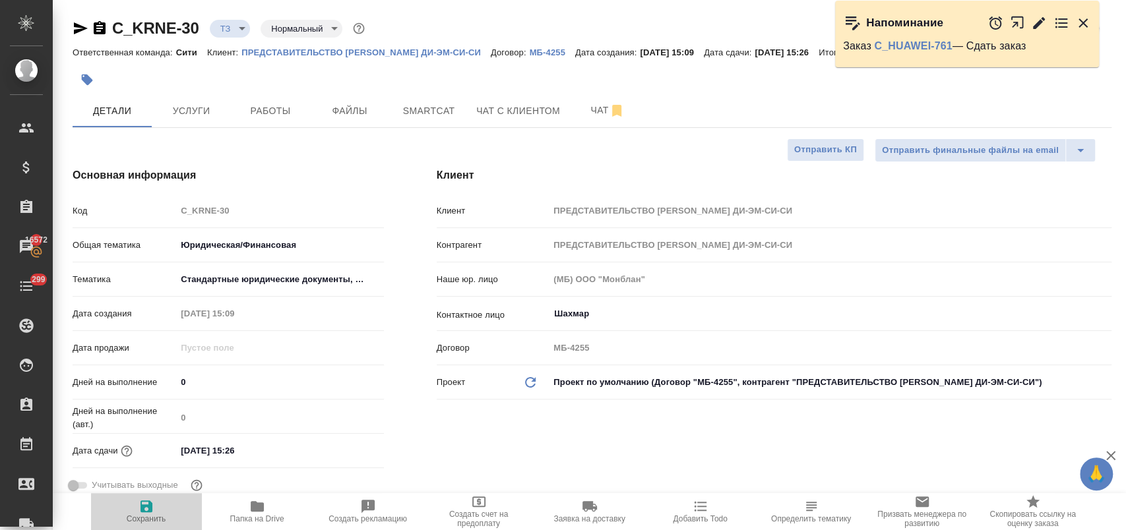
type textarea "x"
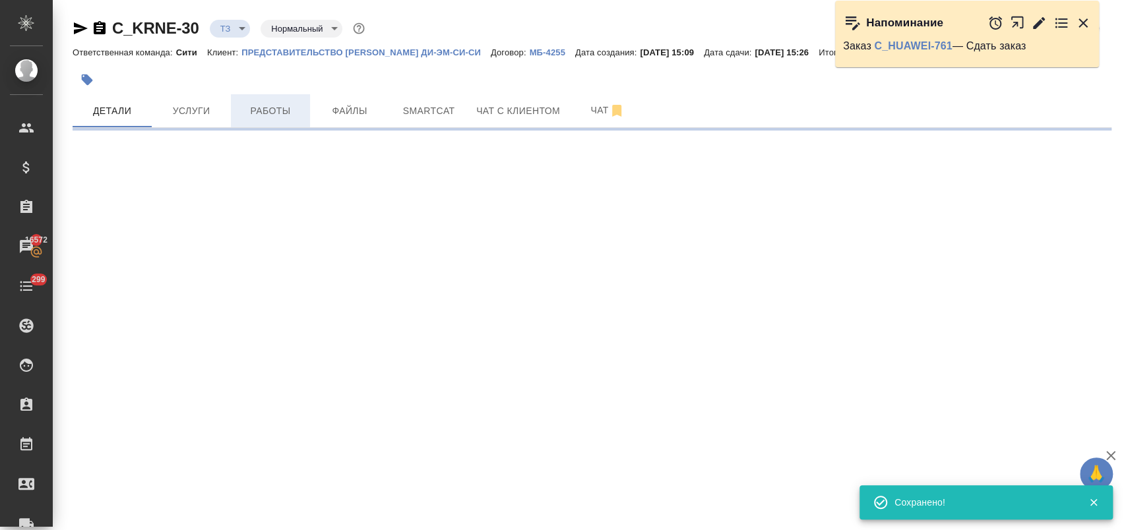
select select "RU"
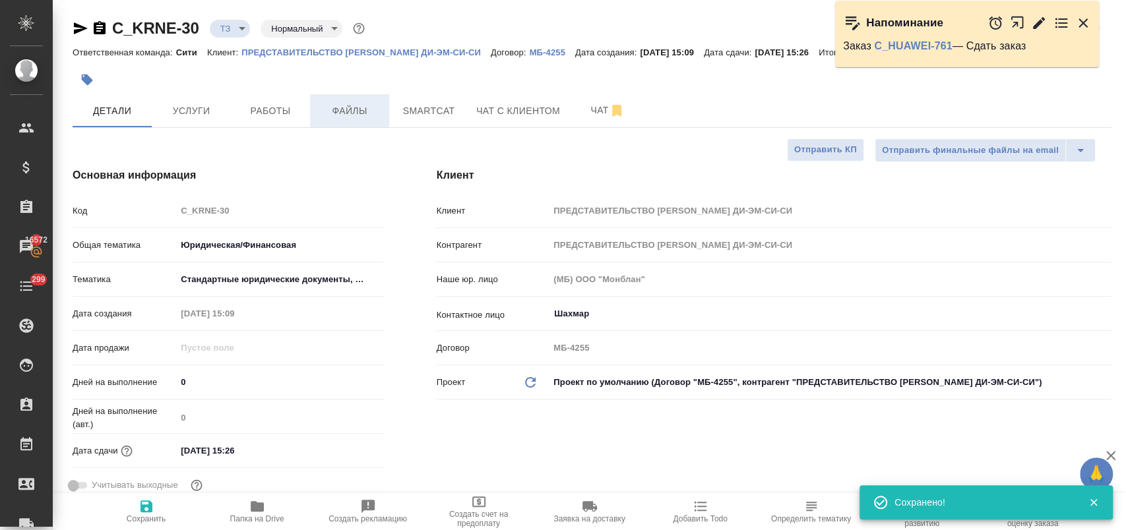
type textarea "x"
click at [408, 108] on span "Smartcat" at bounding box center [428, 111] width 63 height 16
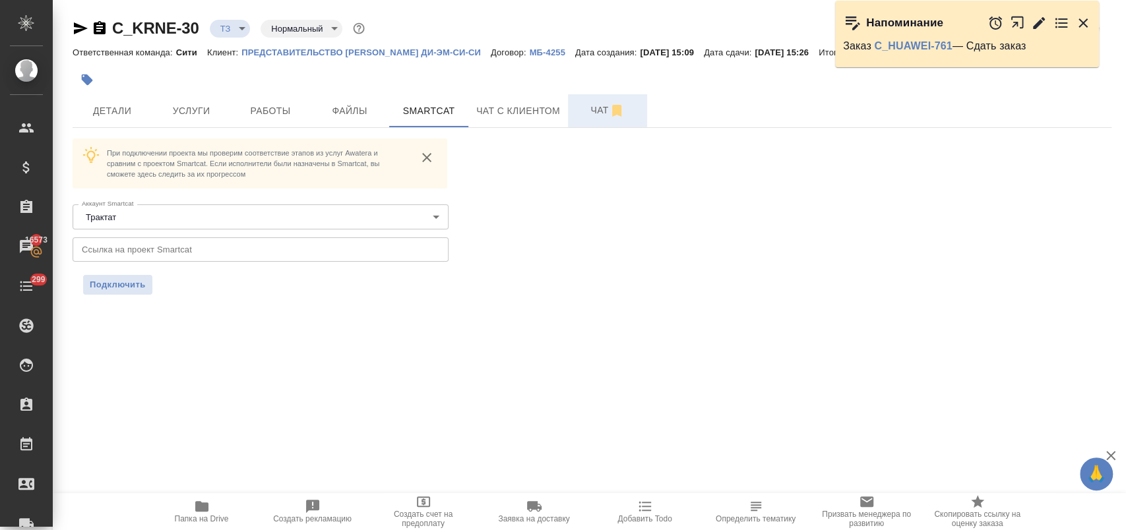
click at [580, 114] on span "Чат" at bounding box center [607, 110] width 63 height 16
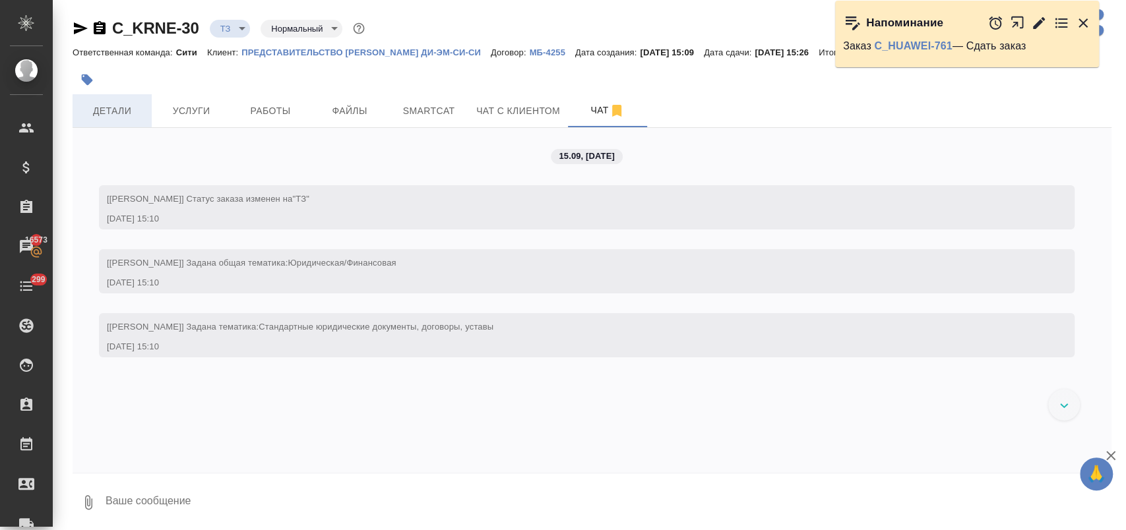
click at [128, 104] on span "Детали" at bounding box center [111, 111] width 63 height 16
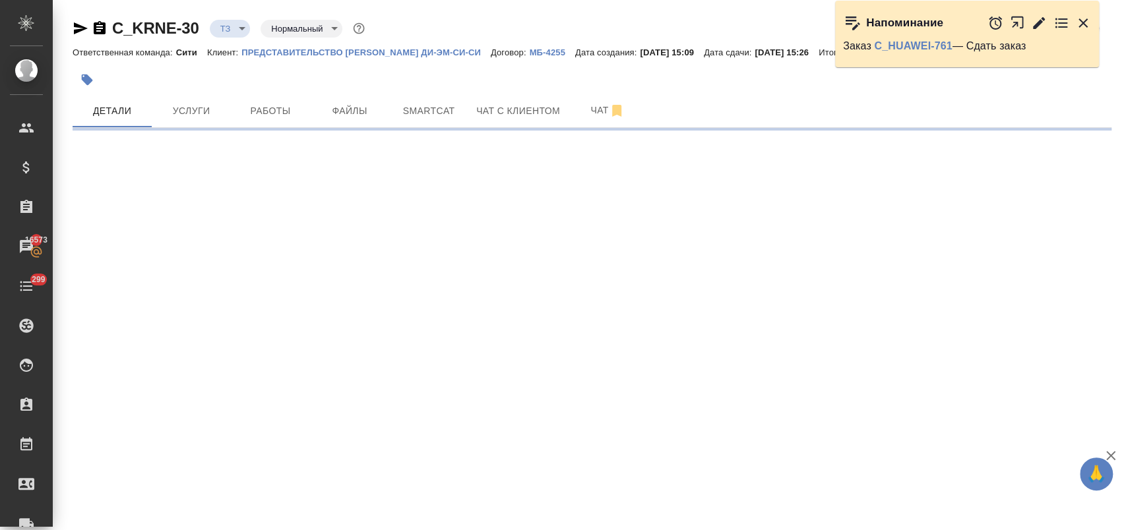
select select "RU"
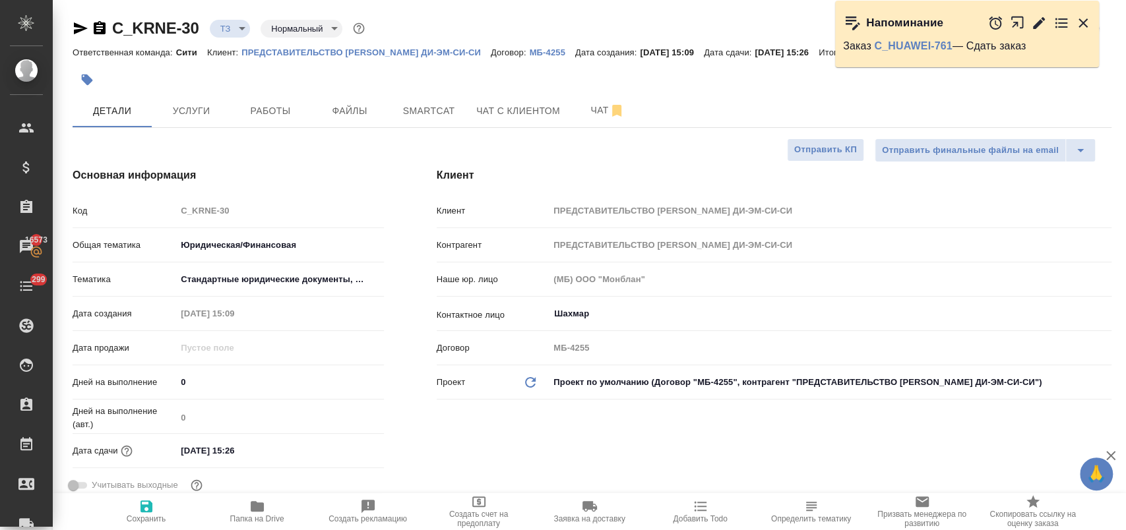
type textarea "x"
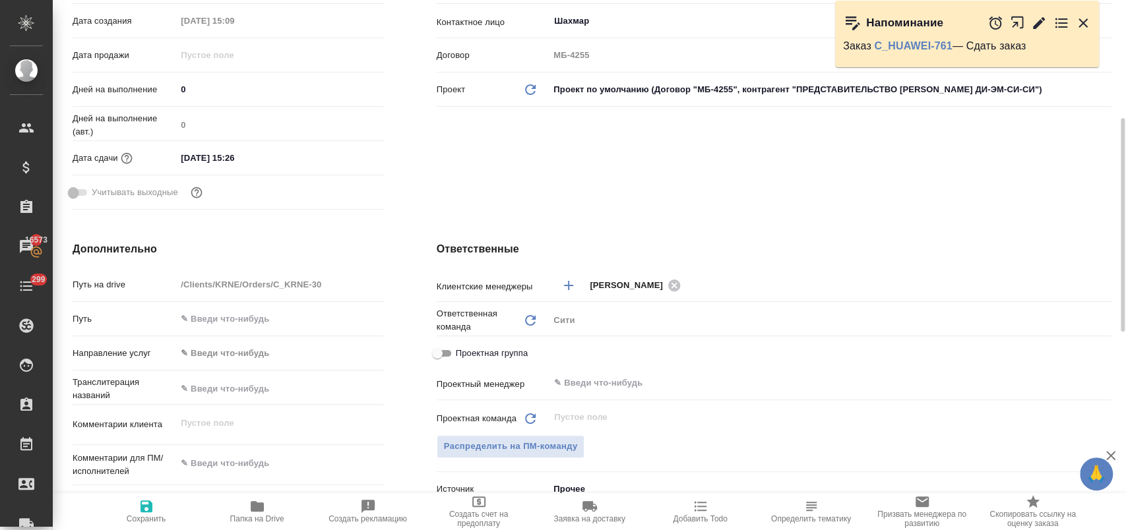
scroll to position [366, 0]
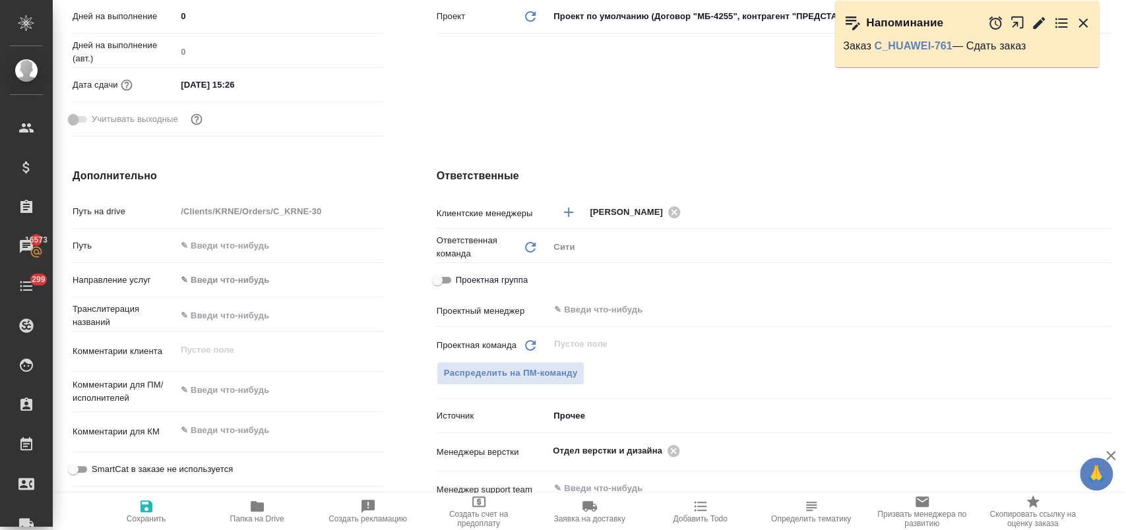
type textarea "x"
click at [229, 429] on textarea at bounding box center [279, 431] width 207 height 22
type textarea "с"
type textarea "x"
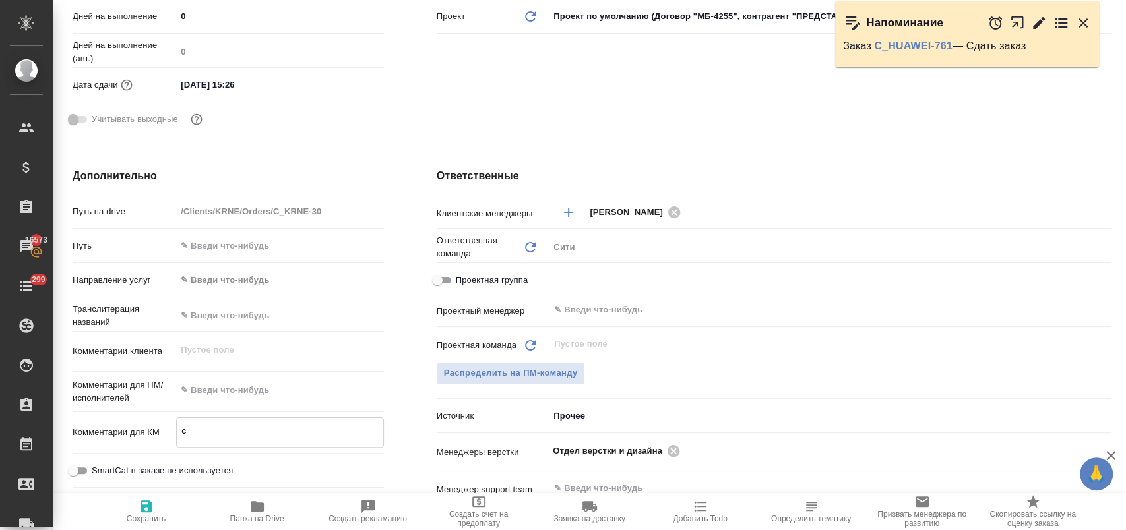
type textarea "x"
type textarea "ск"
type textarea "x"
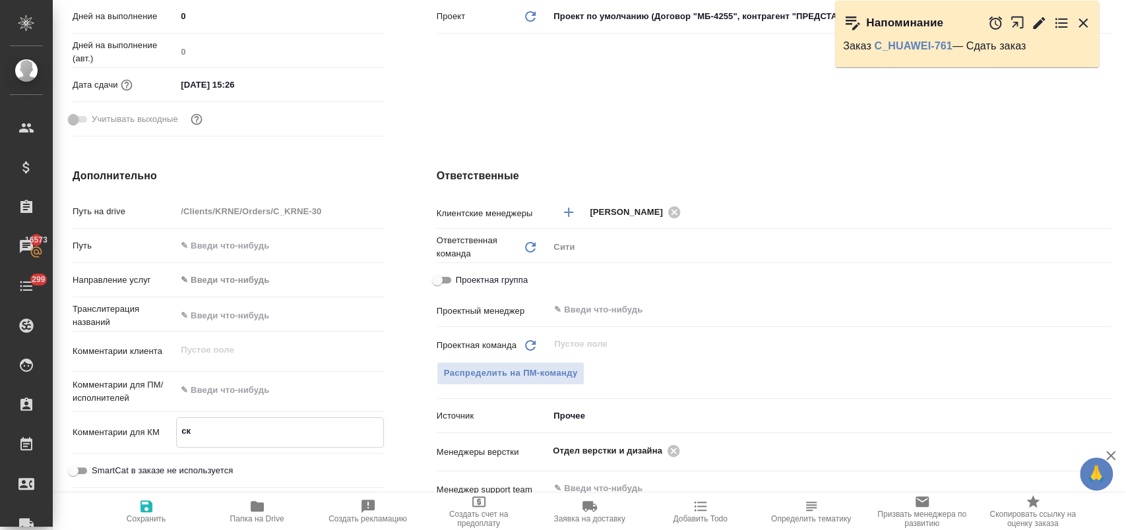
type textarea "ска"
type textarea "x"
type textarea "скан"
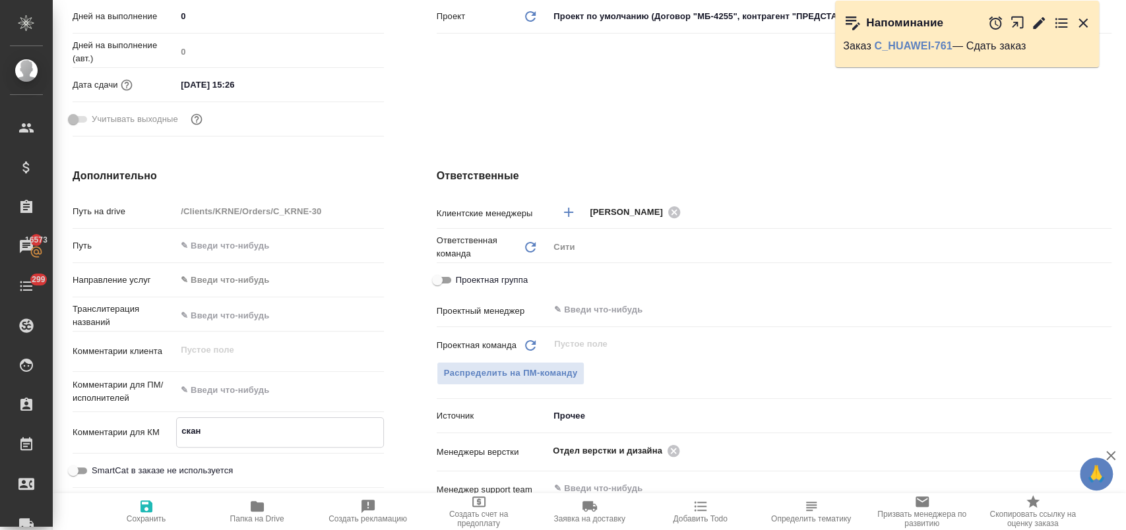
type textarea "x"
type textarea "сканы"
type textarea "x"
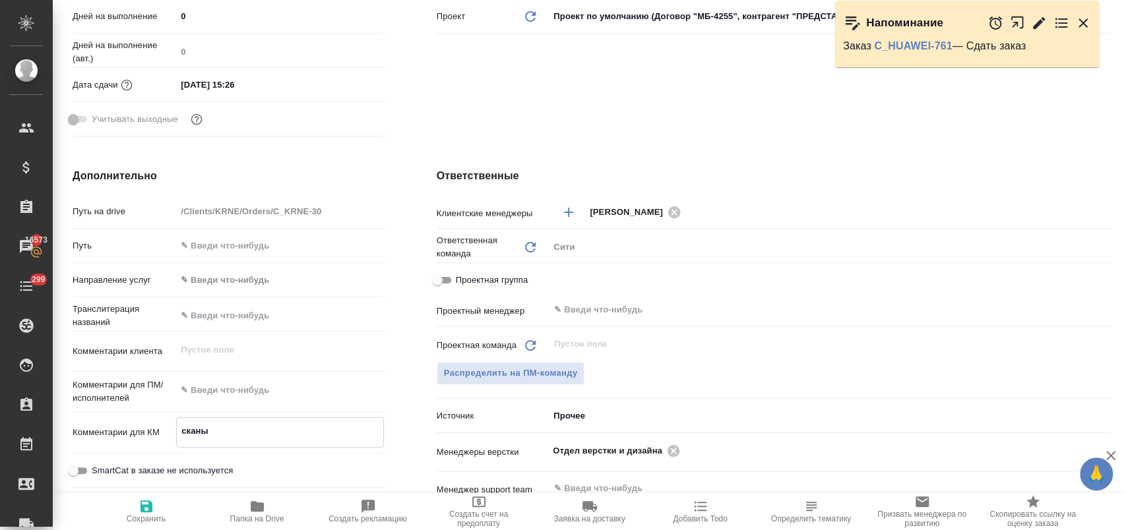
type textarea "x"
type textarea "скан"
type textarea "x"
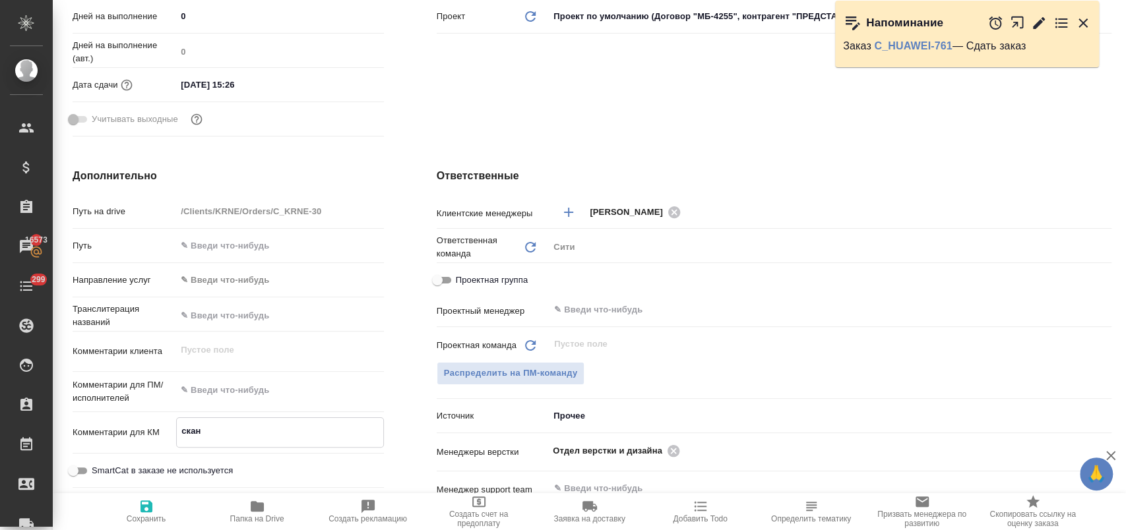
type textarea "x"
type textarea "ска"
type textarea "x"
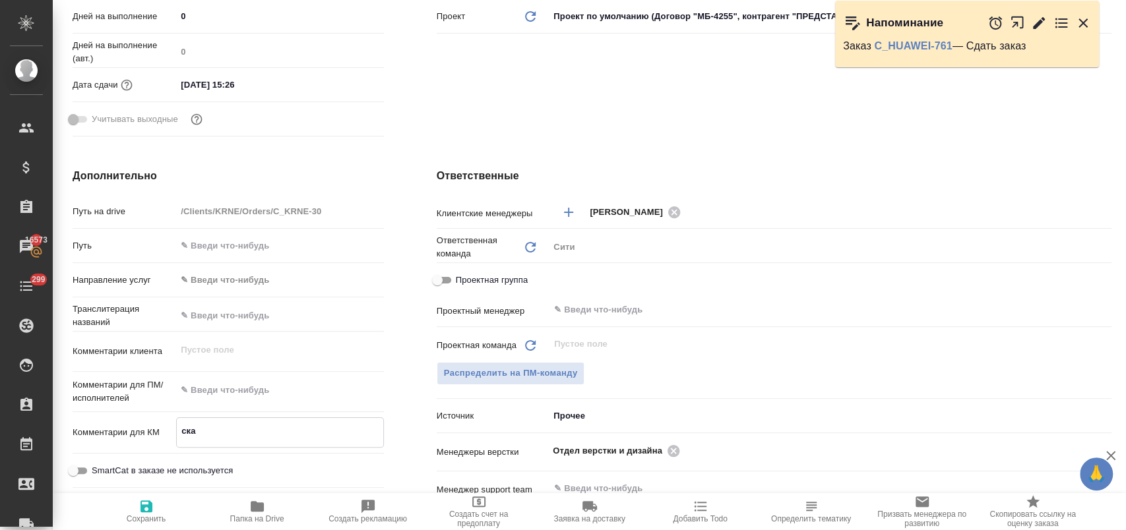
type textarea "ск"
type textarea "x"
type textarea "с"
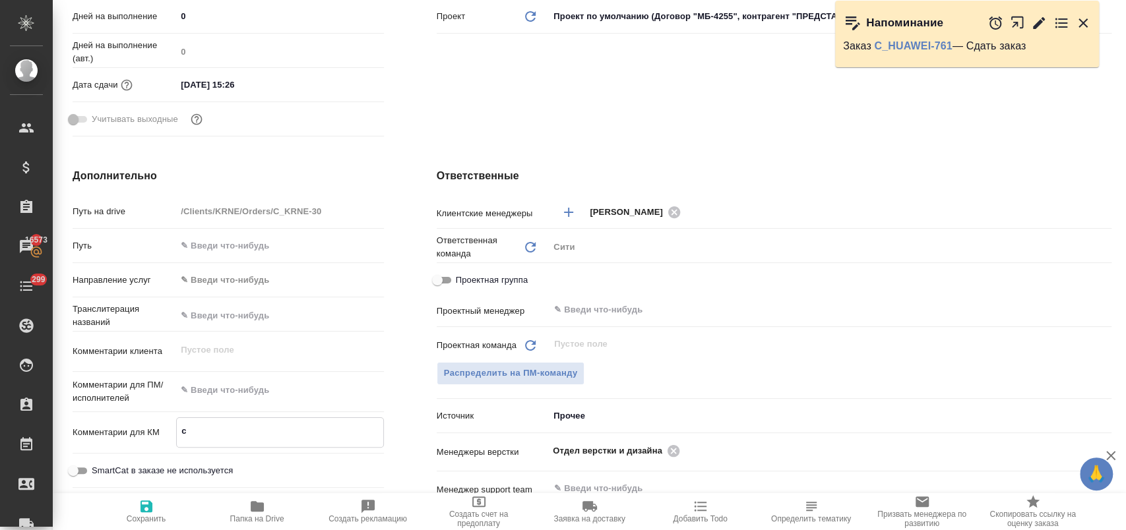
type textarea "x"
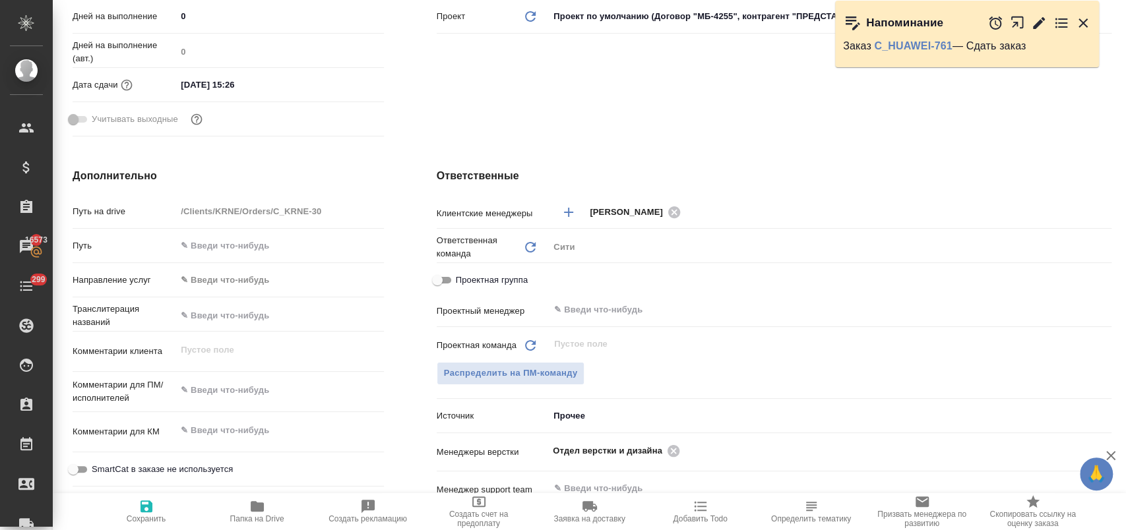
type textarea "x"
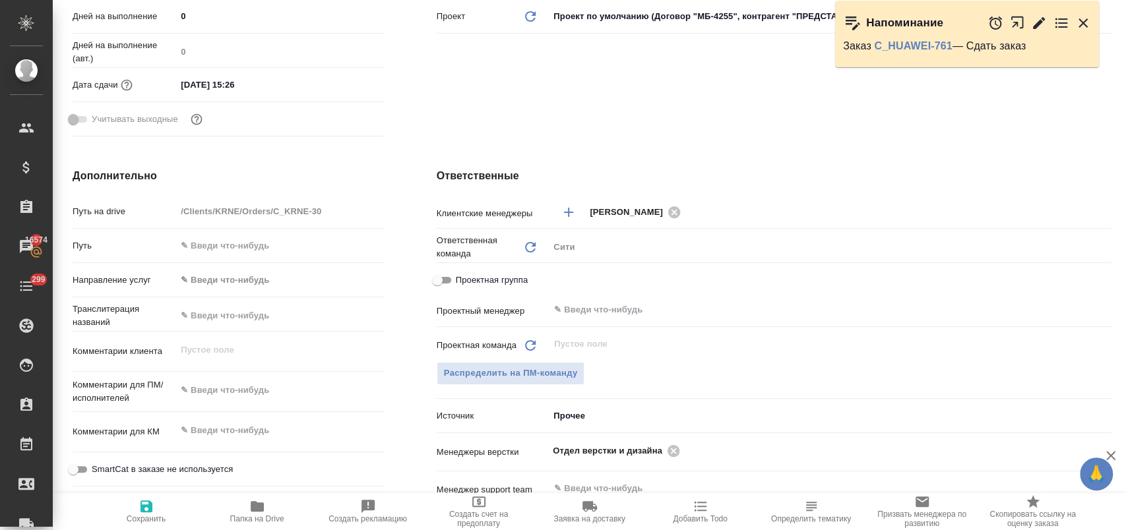
type textarea "x"
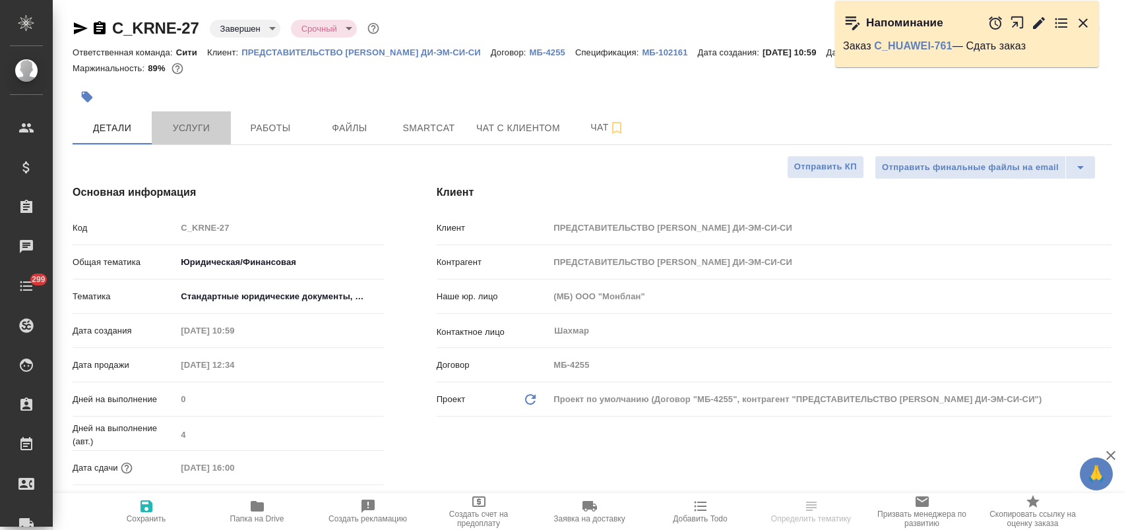
select select "RU"
click at [190, 137] on span "Услуги" at bounding box center [191, 128] width 63 height 16
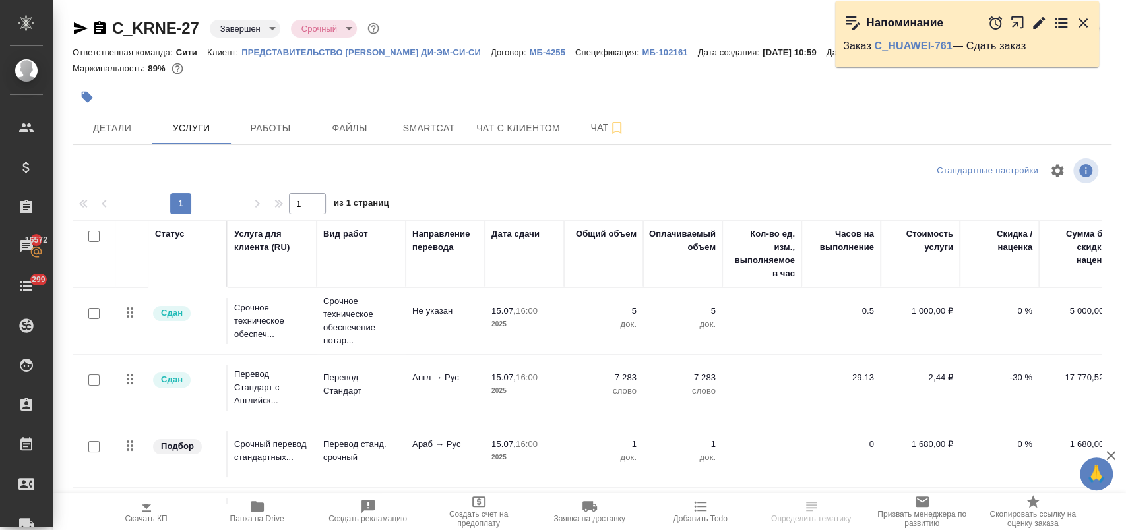
click at [564, 411] on td "7 283 слово" at bounding box center [603, 388] width 79 height 46
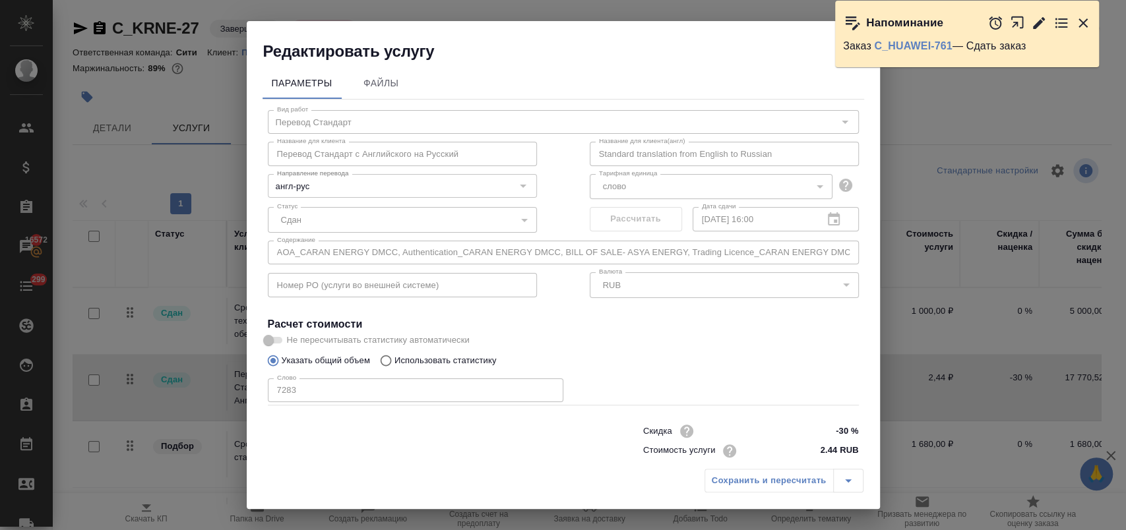
click at [1082, 19] on icon "button" at bounding box center [1083, 23] width 16 height 16
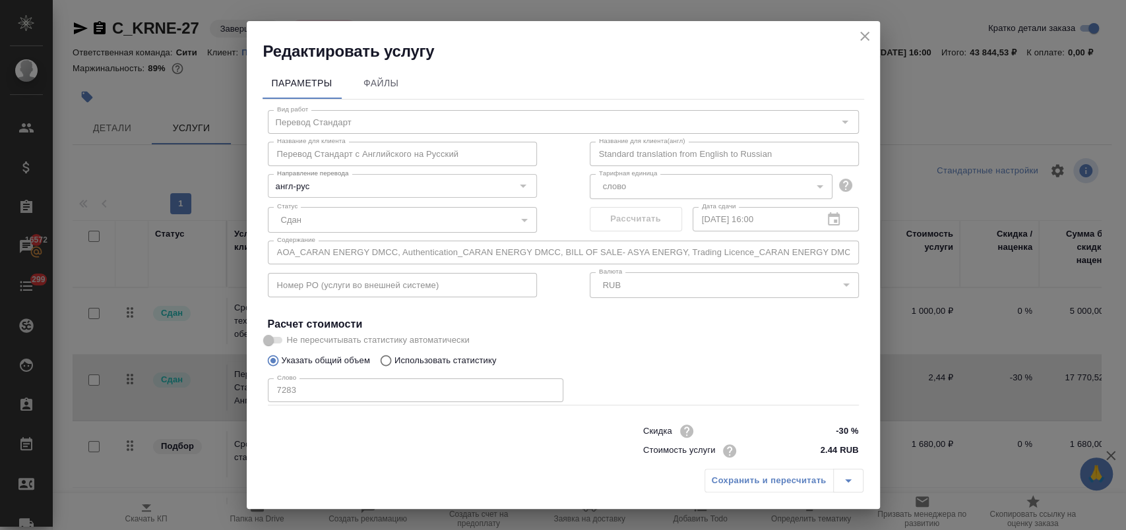
click at [867, 35] on icon "close" at bounding box center [865, 36] width 16 height 16
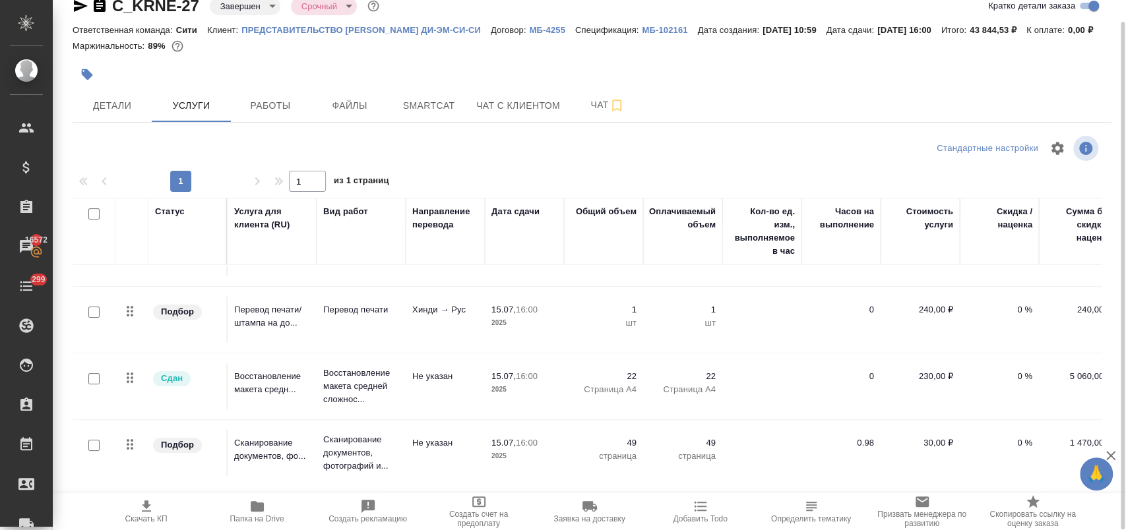
scroll to position [194, 0]
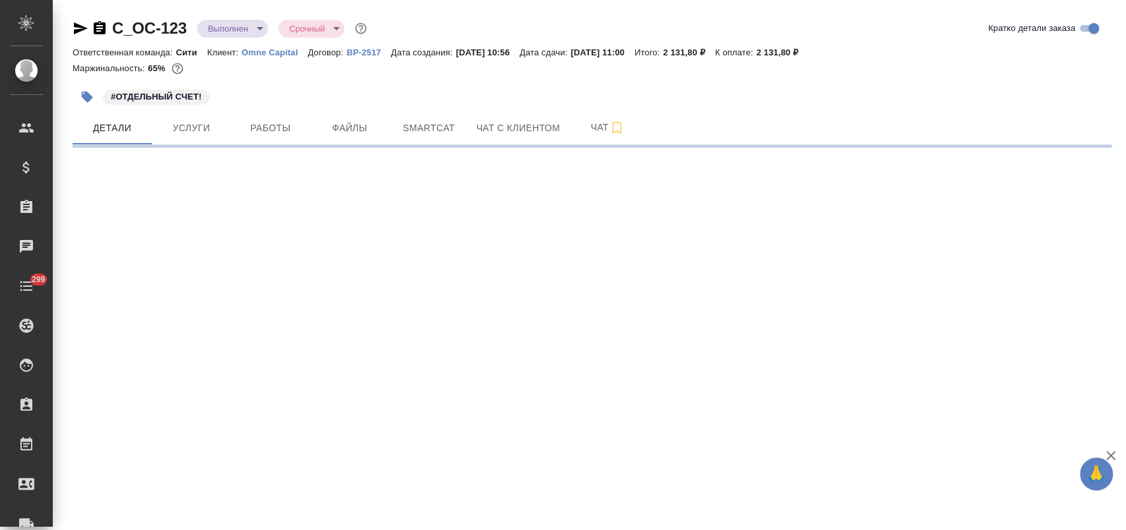
select select "RU"
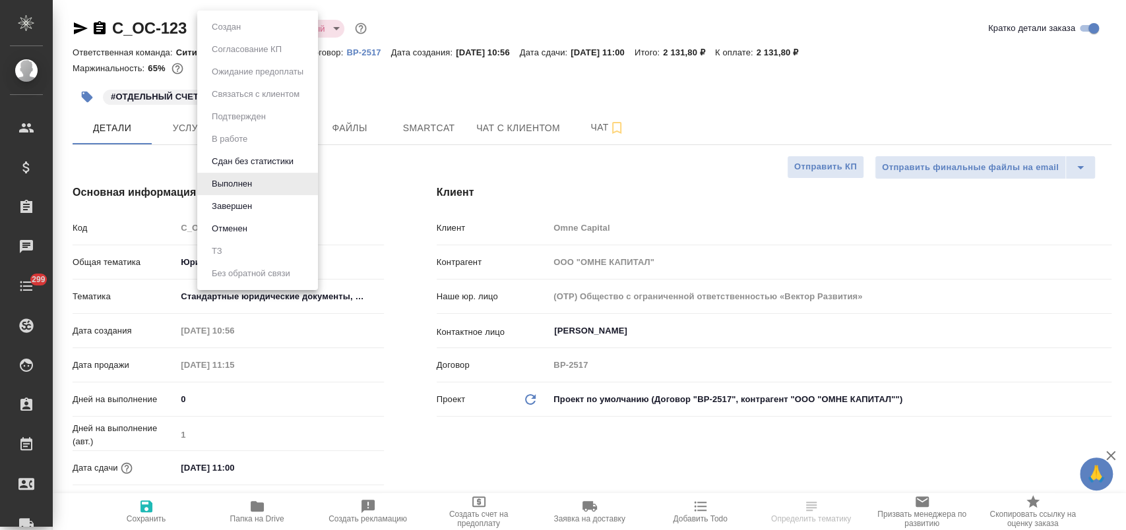
type textarea "x"
click at [252, 30] on body "🙏 .cls-1 fill:#fff; AWATERA [PERSON_NAME] Спецификации Заказы Чаты 299 Todo Про…" at bounding box center [563, 318] width 1126 height 637
type textarea "x"
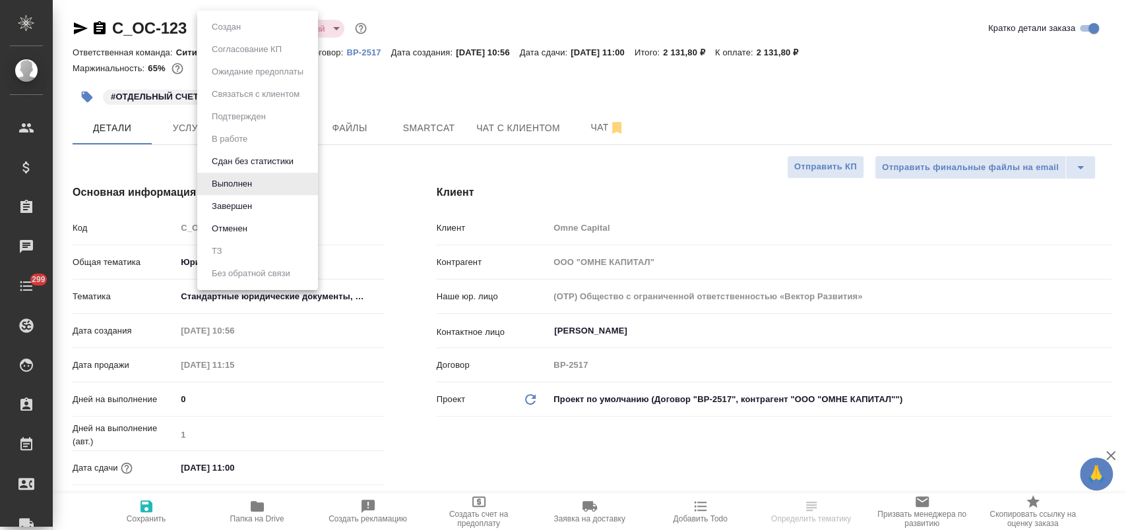
type textarea "x"
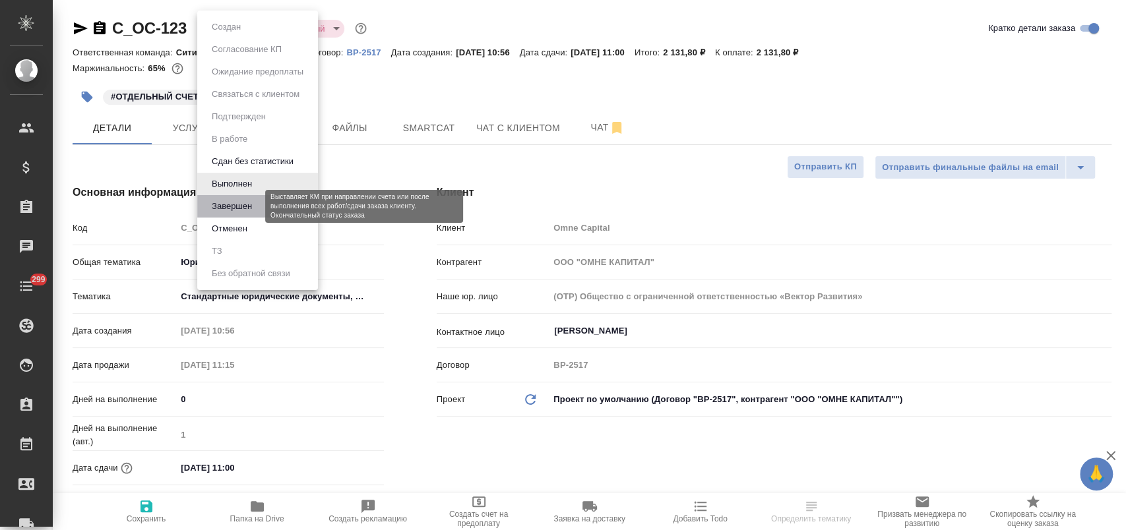
click at [252, 206] on button "Завершен" at bounding box center [232, 206] width 48 height 15
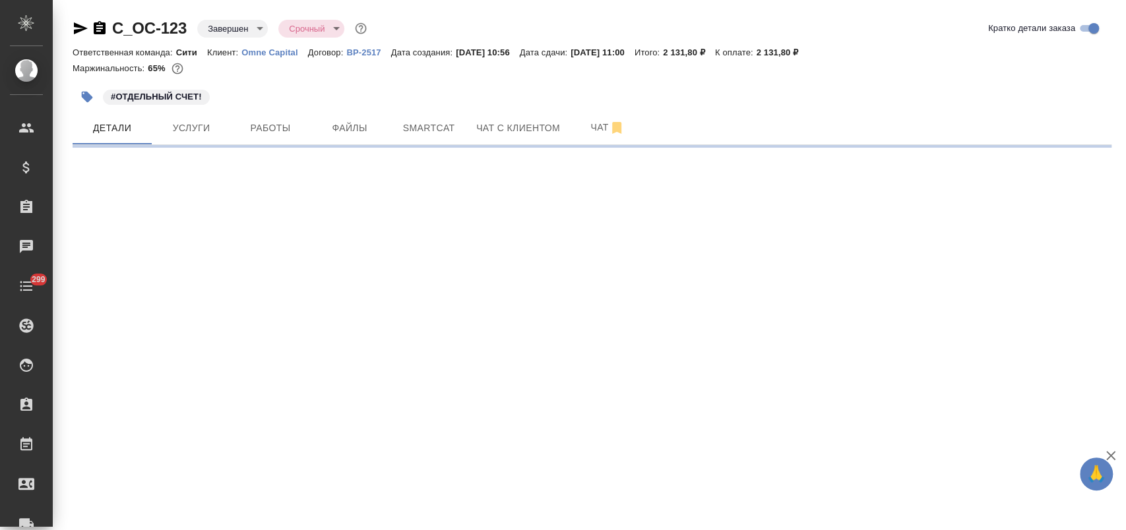
select select "RU"
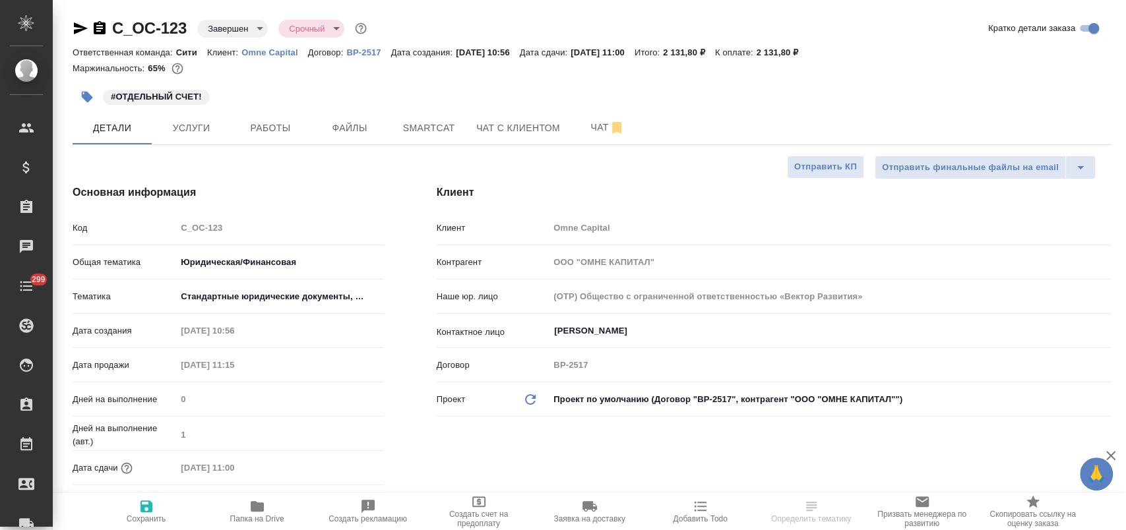
type textarea "x"
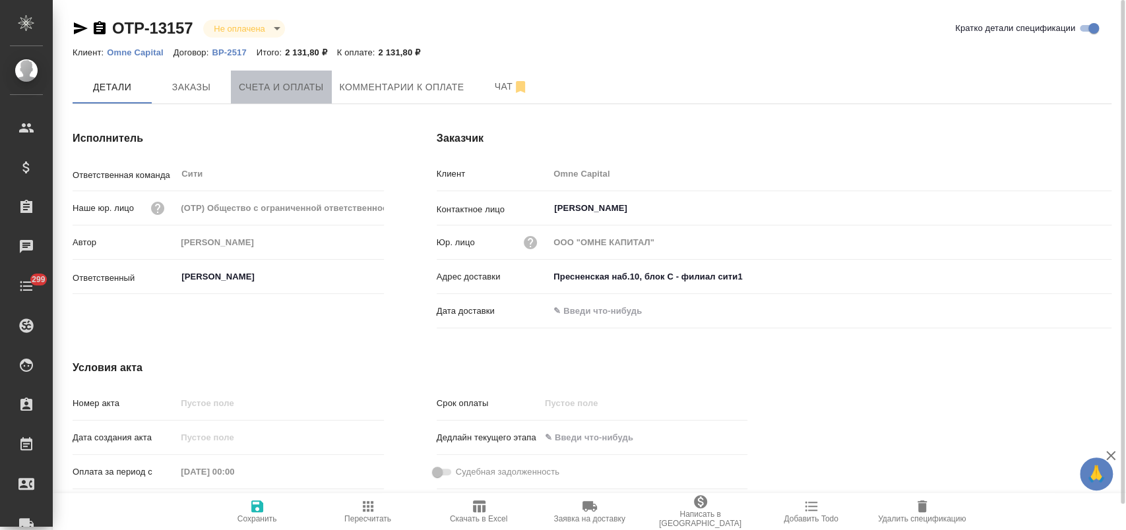
click at [287, 89] on span "Счета и оплаты" at bounding box center [281, 87] width 85 height 16
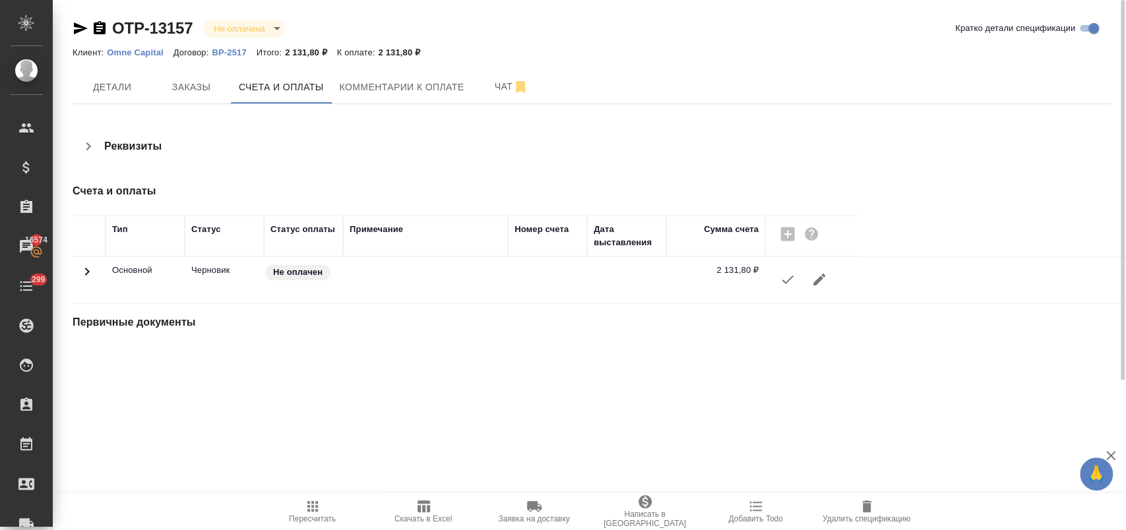
click at [781, 279] on icon "button" at bounding box center [788, 280] width 16 height 16
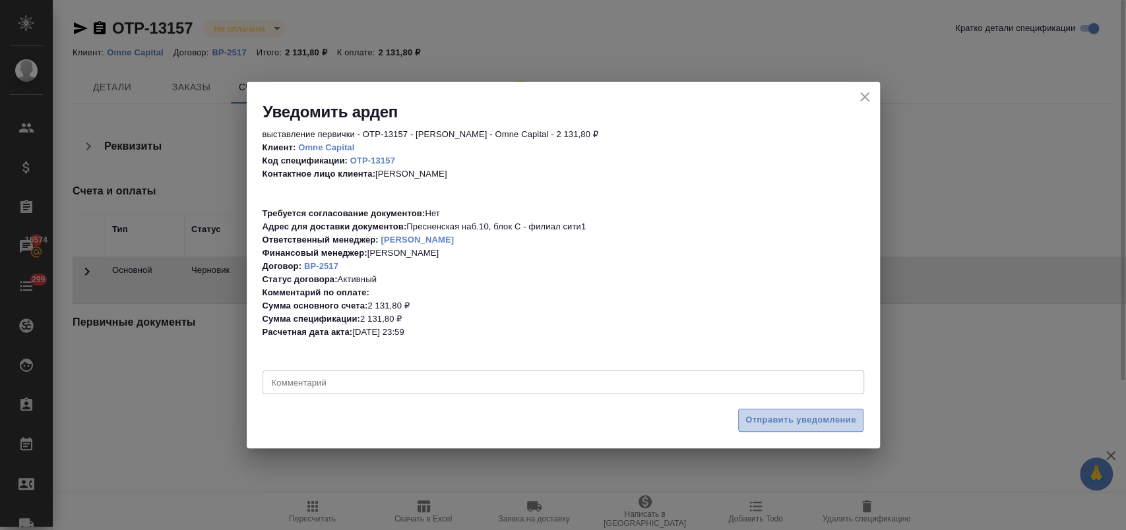
click at [773, 418] on span "Отправить уведомление" at bounding box center [800, 420] width 111 height 15
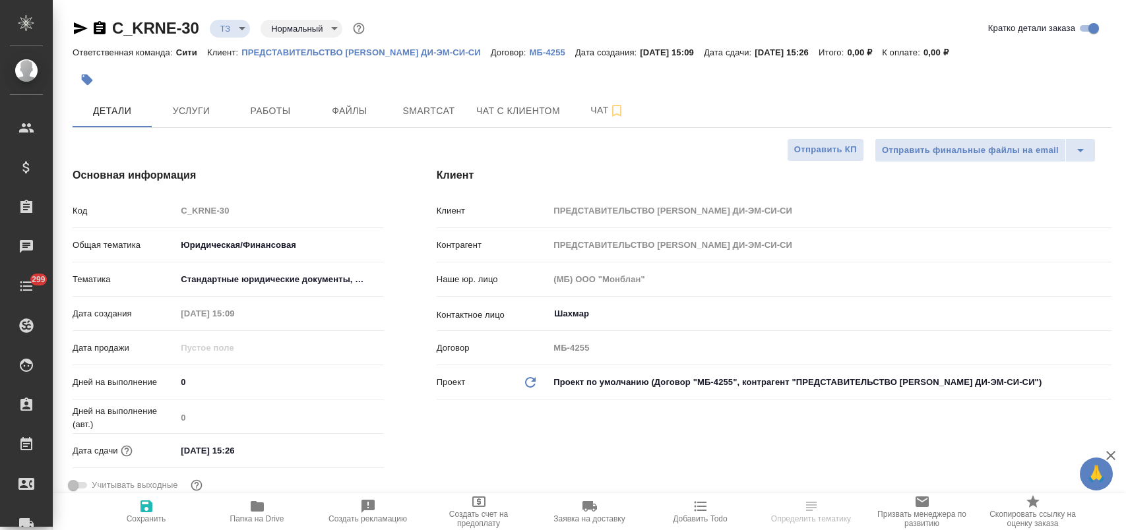
select select "RU"
type textarea "x"
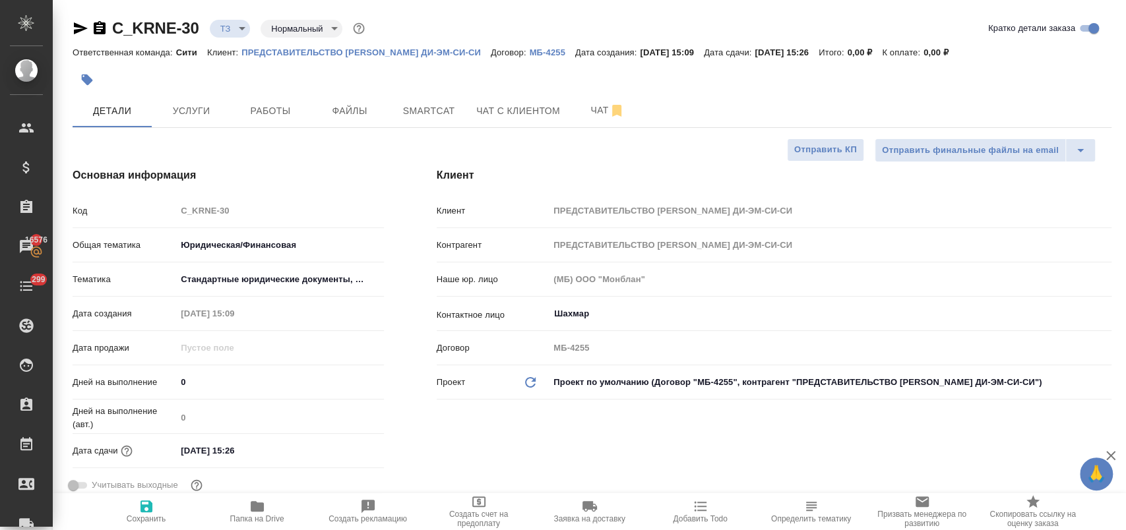
type textarea "x"
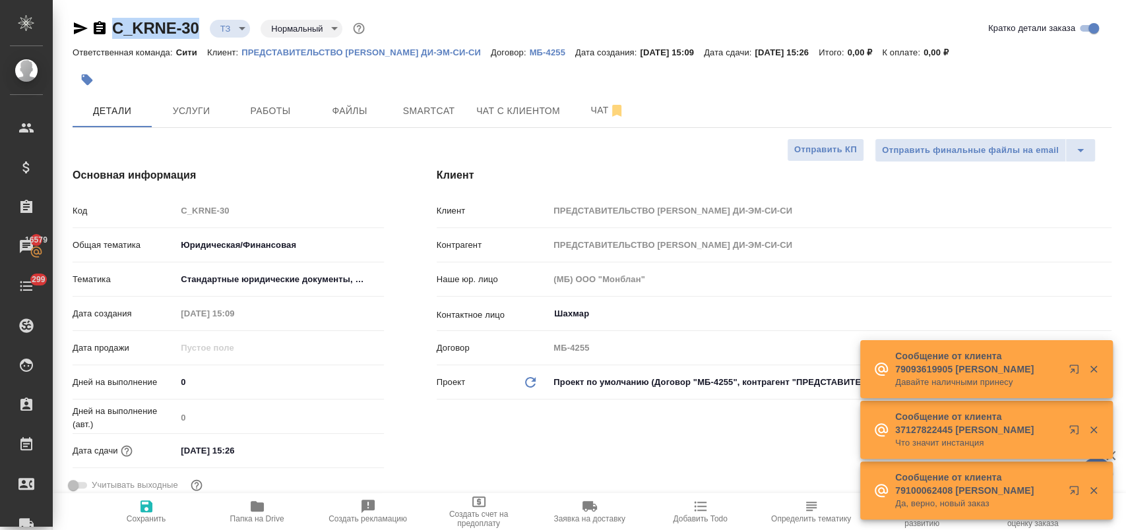
drag, startPoint x: 203, startPoint y: 30, endPoint x: 115, endPoint y: 37, distance: 88.6
click at [115, 37] on div "C_KRNE-30 ТЗ tz Нормальный normal" at bounding box center [220, 28] width 295 height 21
copy link "C_KRNE-30"
type textarea "x"
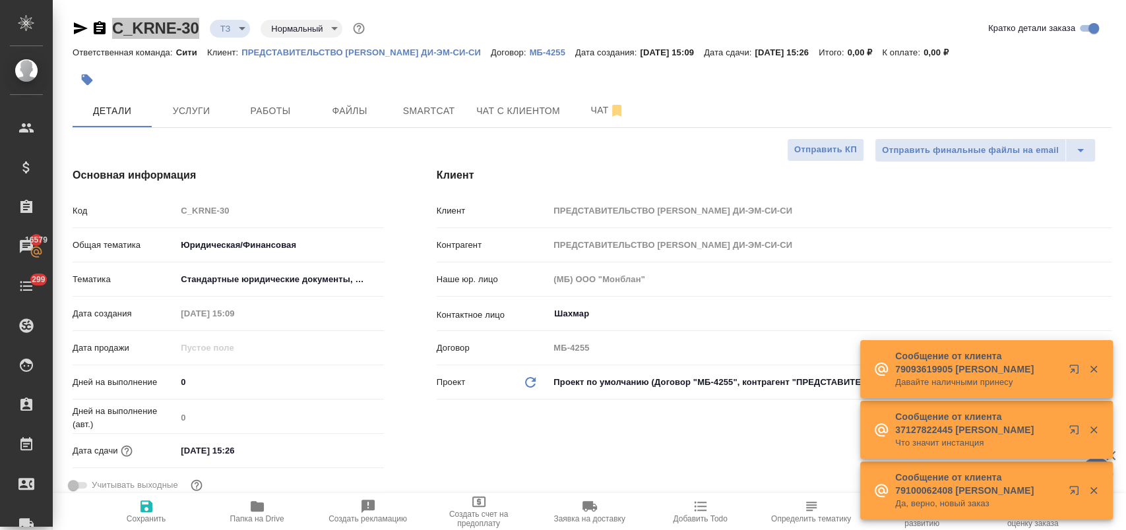
type textarea "x"
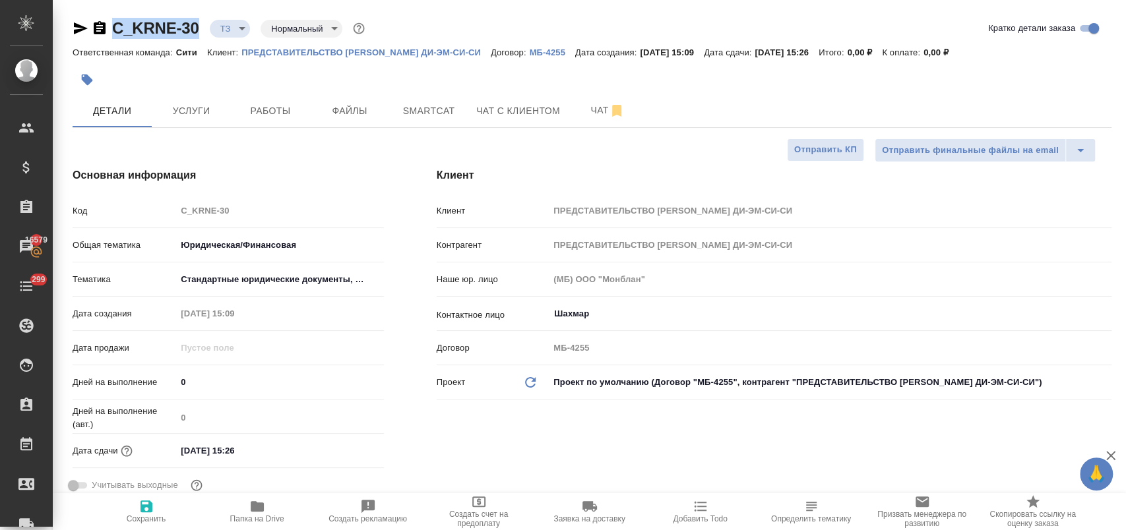
click at [404, 50] on p "ПРЕДСТАВИТЕЛЬСТВО КЭРАН ЭНЕРДЖИ ДИ-ЭМ-СИ-СИ" at bounding box center [365, 52] width 249 height 10
type textarea "x"
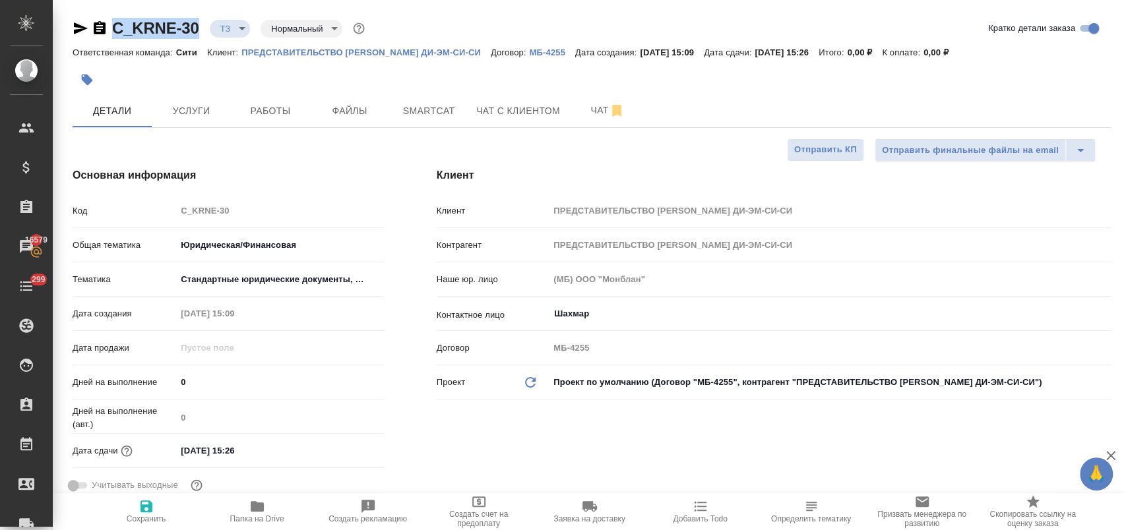
type textarea "x"
click at [578, 107] on span "Чат" at bounding box center [607, 110] width 63 height 16
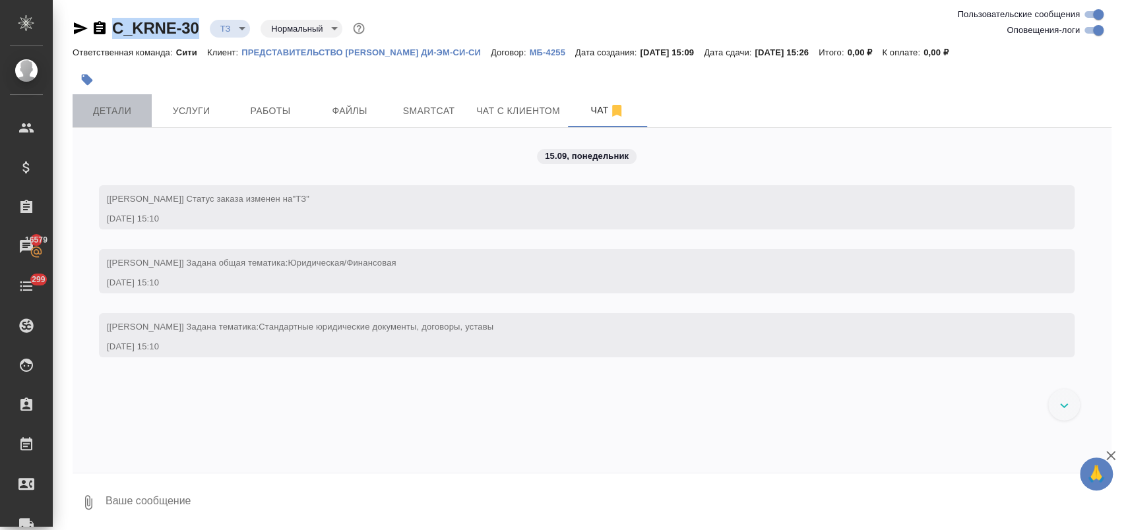
click at [106, 109] on span "Детали" at bounding box center [111, 111] width 63 height 16
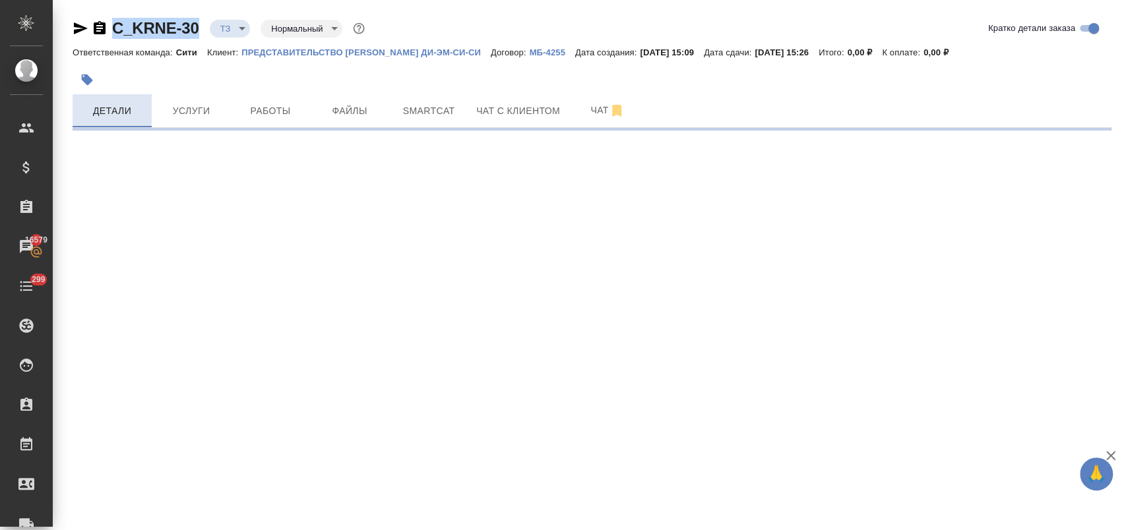
select select "RU"
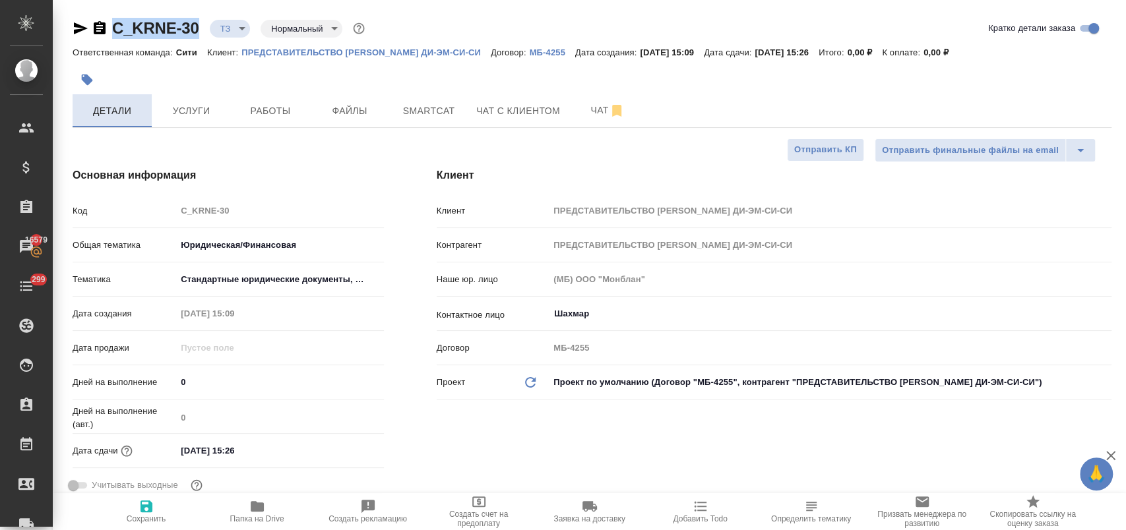
type textarea "x"
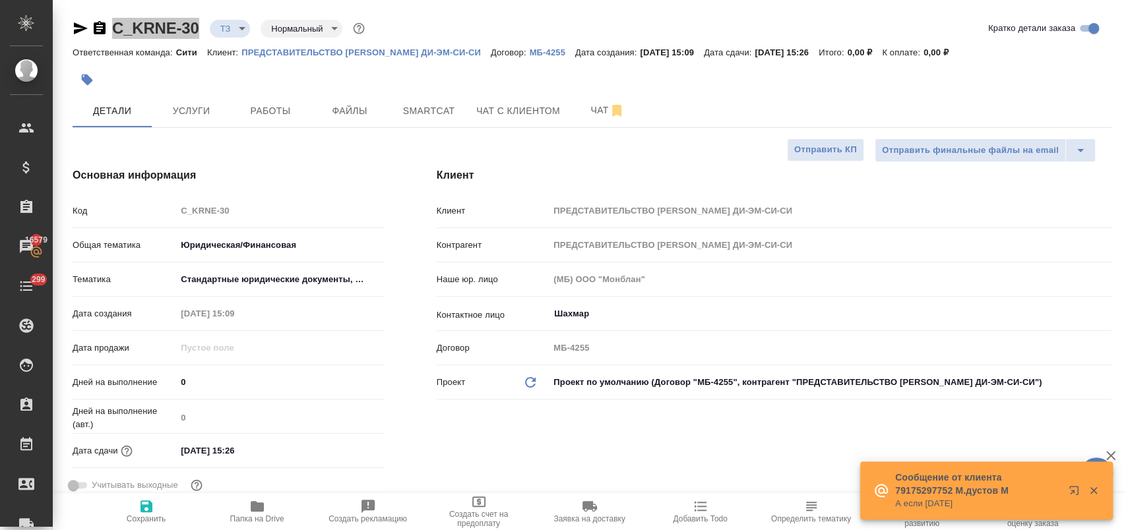
type textarea "x"
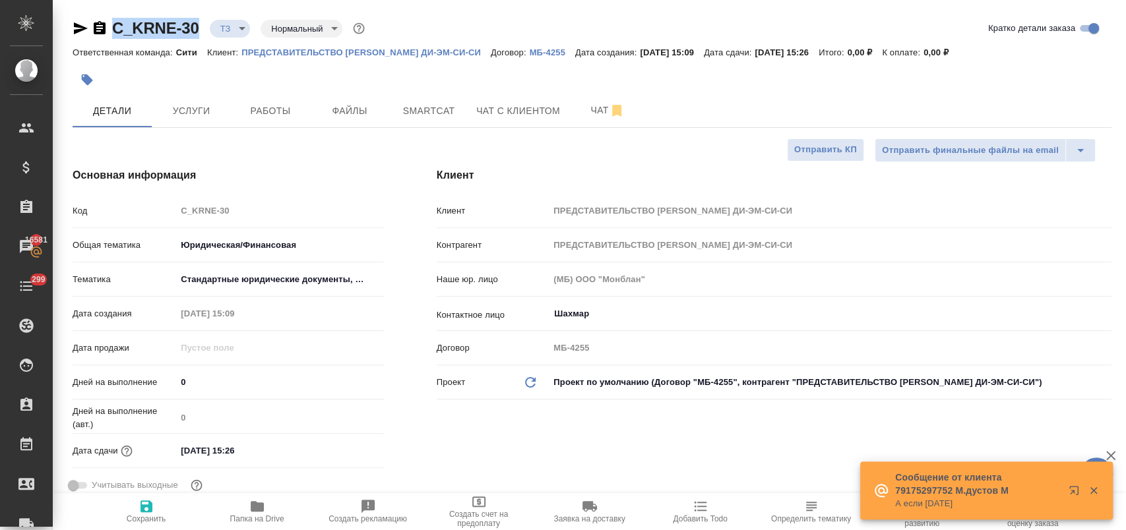
type textarea "x"
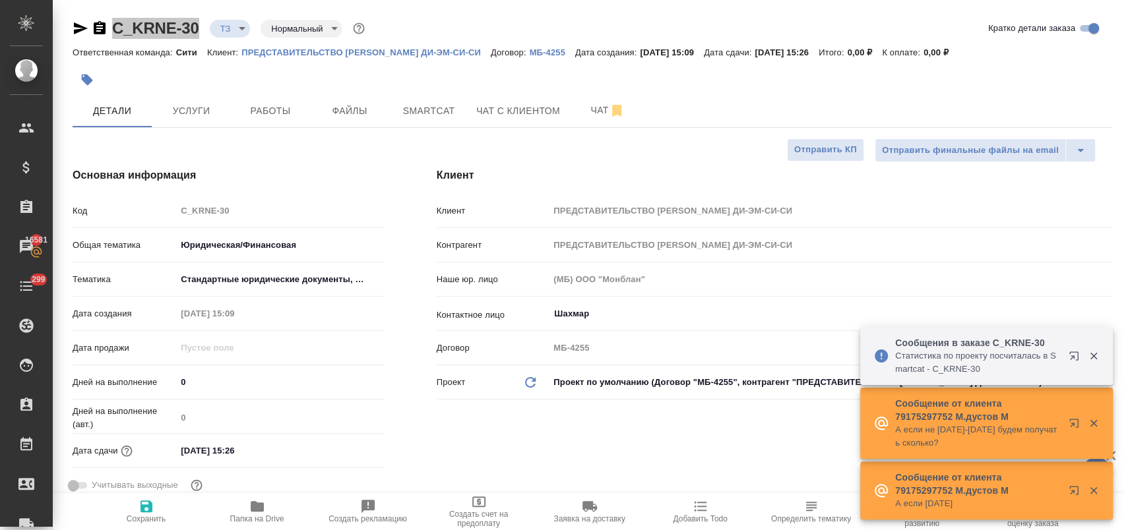
type textarea "x"
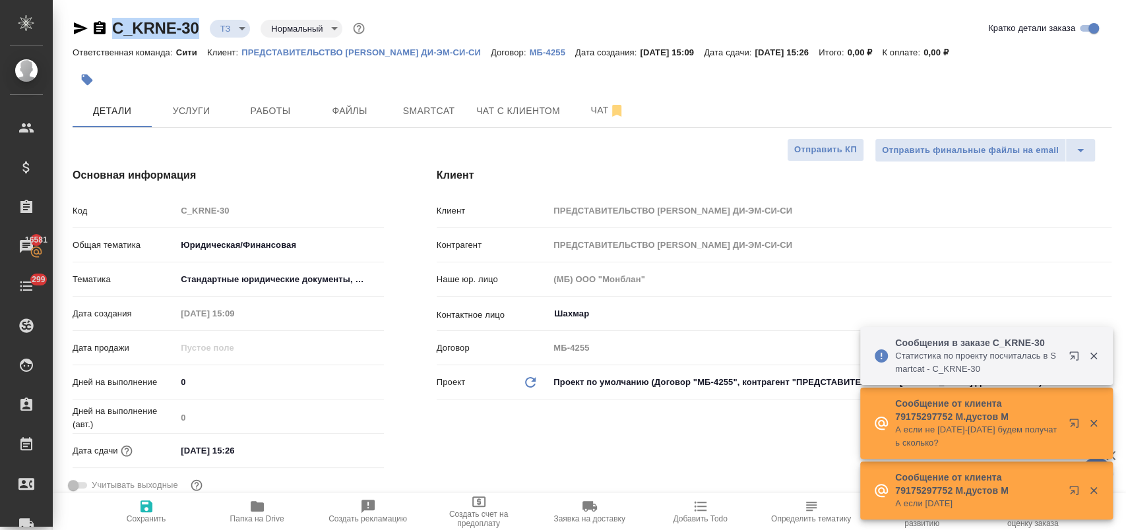
type textarea "x"
click at [190, 115] on span "Услуги" at bounding box center [191, 111] width 63 height 16
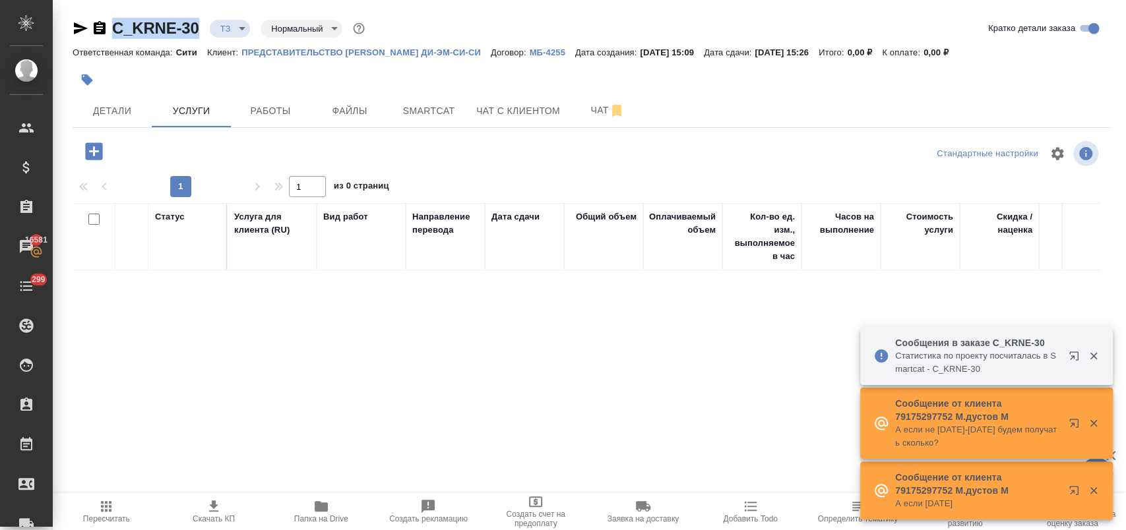
click at [95, 154] on icon "button" at bounding box center [93, 150] width 17 height 17
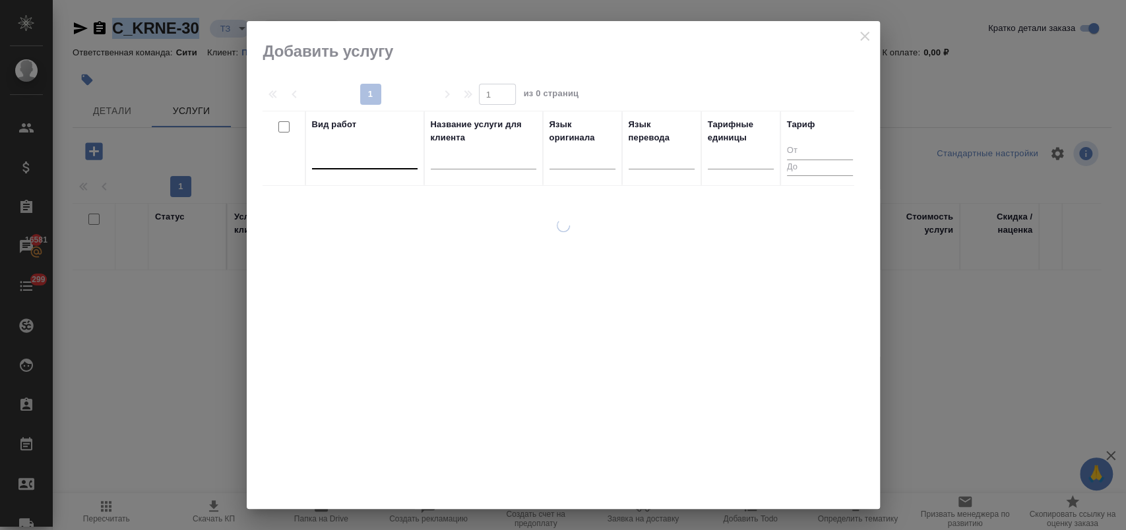
click at [380, 162] on div at bounding box center [365, 155] width 106 height 19
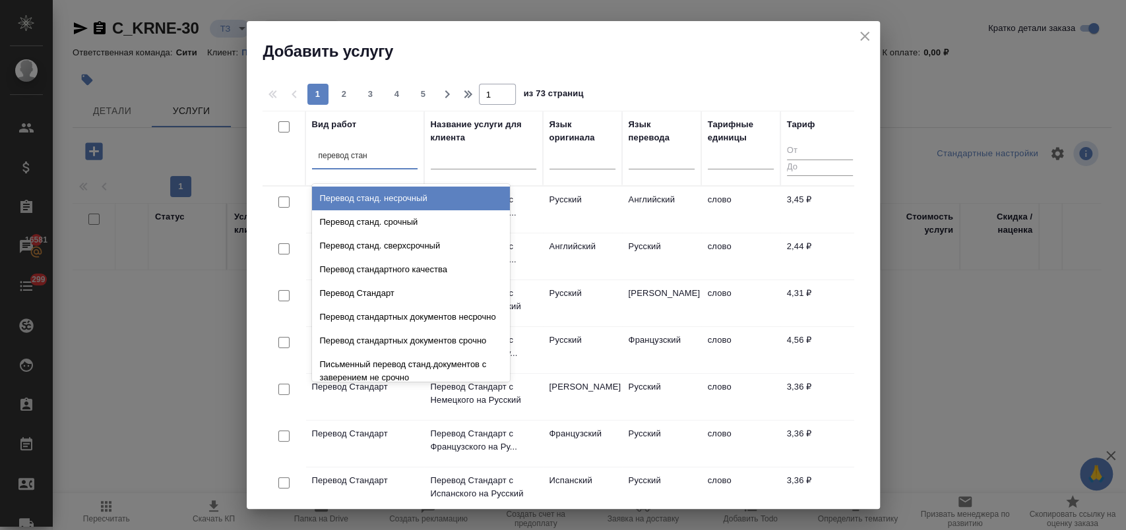
type input "перевод станд"
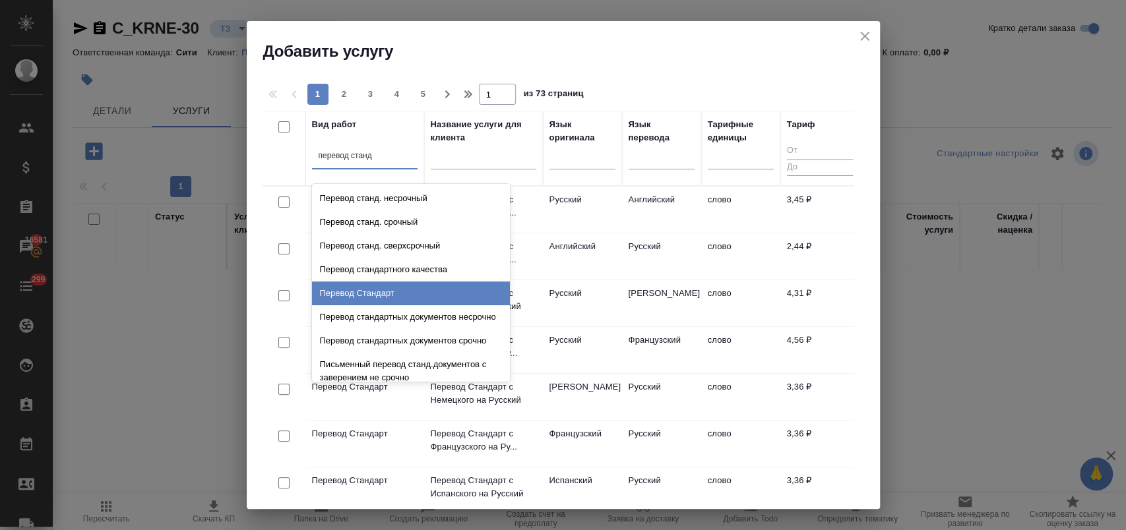
click at [391, 292] on div "Перевод Стандарт" at bounding box center [411, 294] width 198 height 24
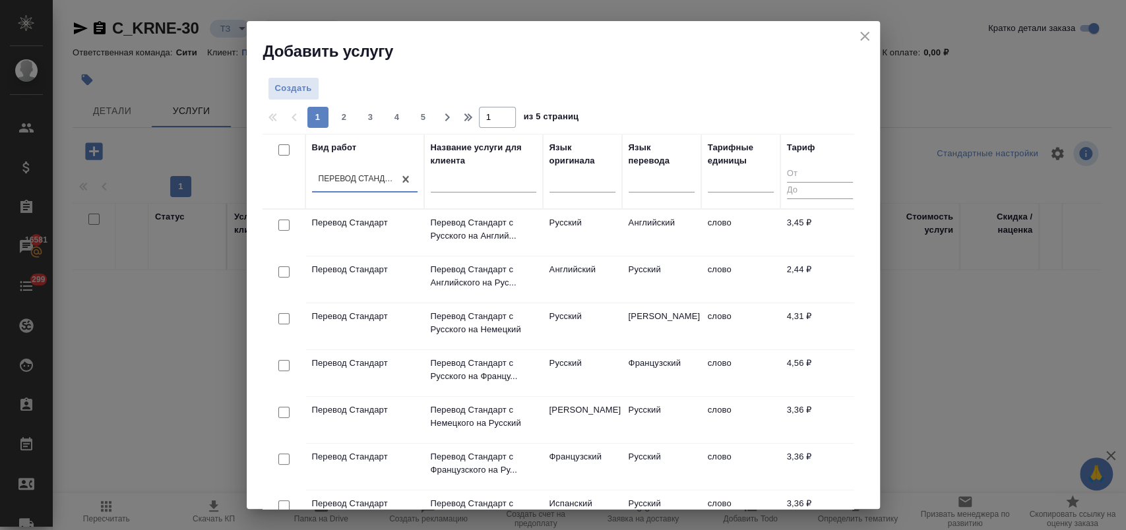
drag, startPoint x: 285, startPoint y: 271, endPoint x: 332, endPoint y: 259, distance: 49.1
click at [285, 271] on input "checkbox" at bounding box center [283, 271] width 11 height 11
checkbox input "true"
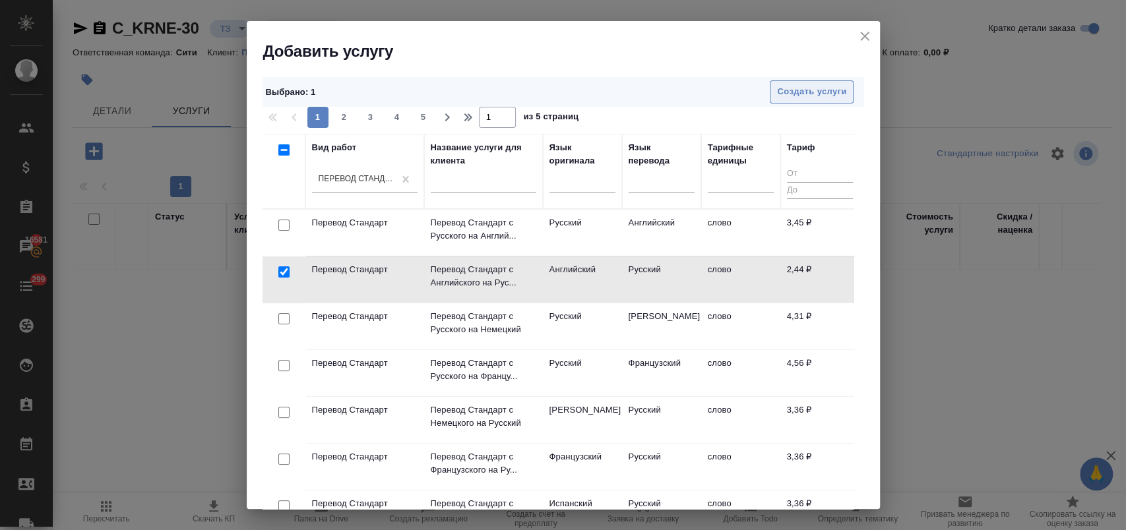
click at [801, 92] on span "Создать услуги" at bounding box center [811, 91] width 69 height 15
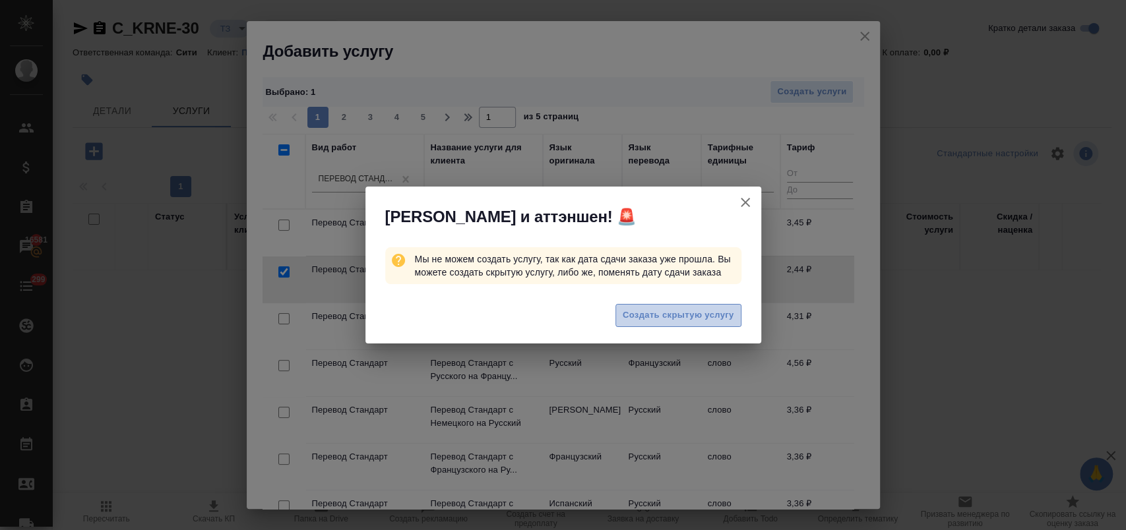
click at [647, 311] on span "Создать скрытую услугу" at bounding box center [678, 315] width 111 height 15
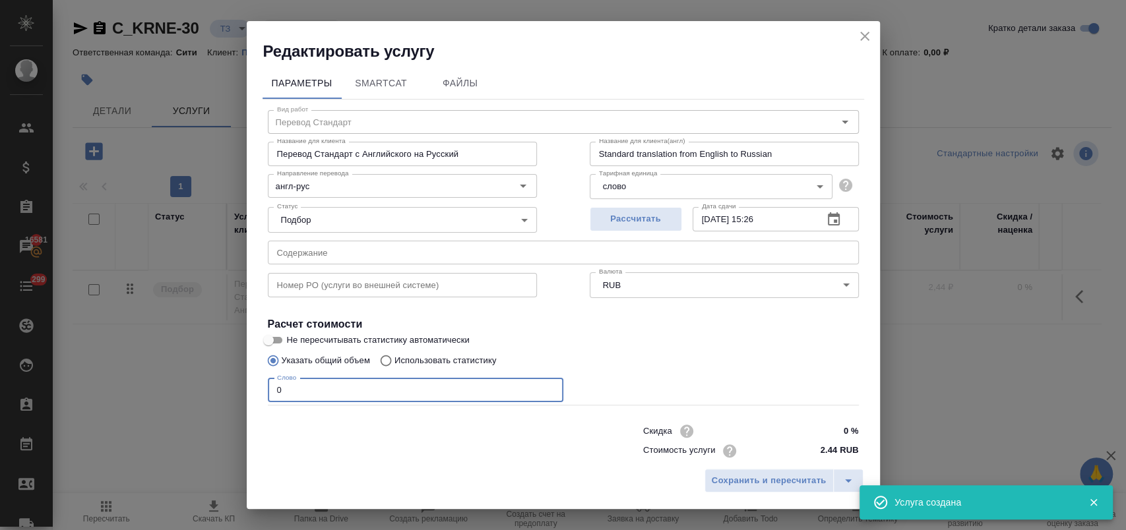
drag, startPoint x: 301, startPoint y: 389, endPoint x: 230, endPoint y: 392, distance: 71.9
click at [230, 392] on div "Редактировать услугу Параметры SmartCat Файлы Вид работ Перевод Стандарт Вид ра…" at bounding box center [563, 265] width 1126 height 530
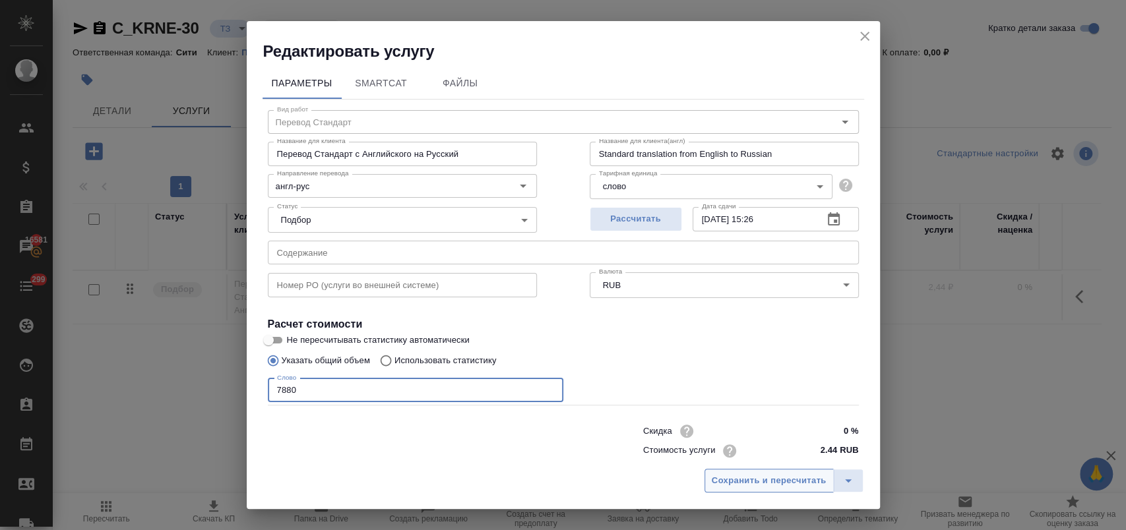
type input "7880"
click at [757, 480] on span "Сохранить и пересчитать" at bounding box center [769, 481] width 115 height 15
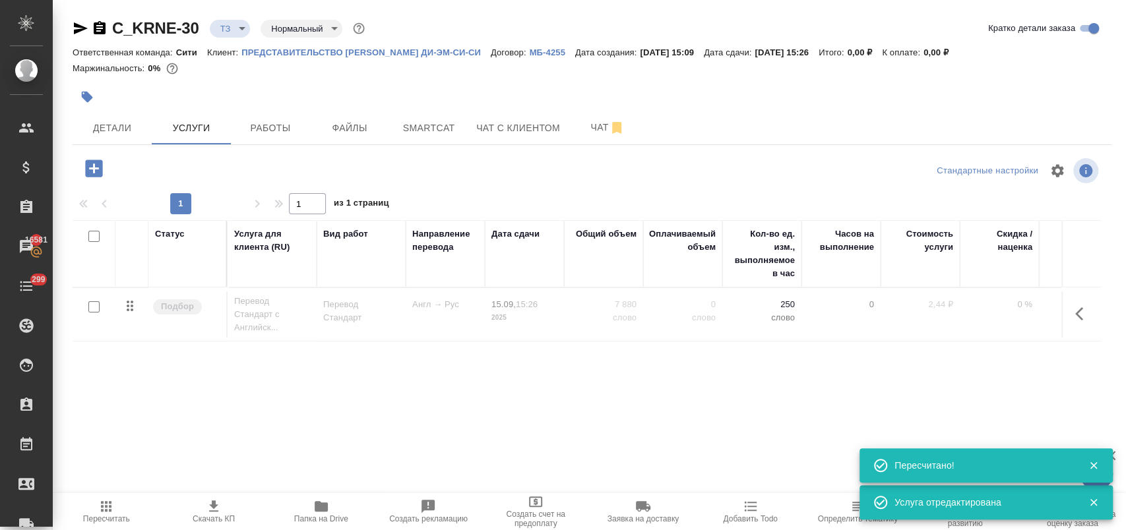
click at [1081, 319] on icon "button" at bounding box center [1079, 313] width 8 height 13
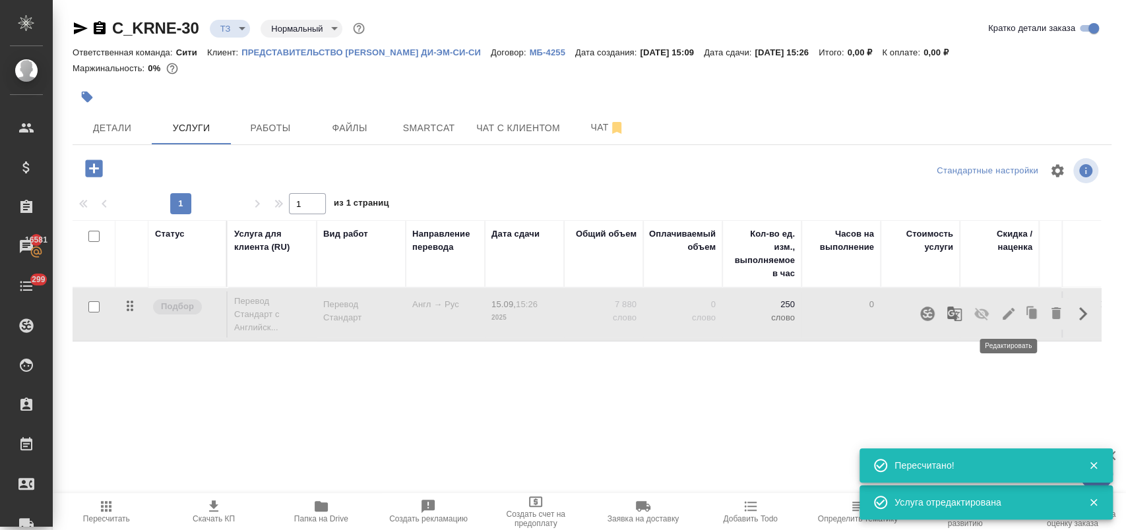
click at [1009, 317] on icon "button" at bounding box center [1009, 314] width 16 height 16
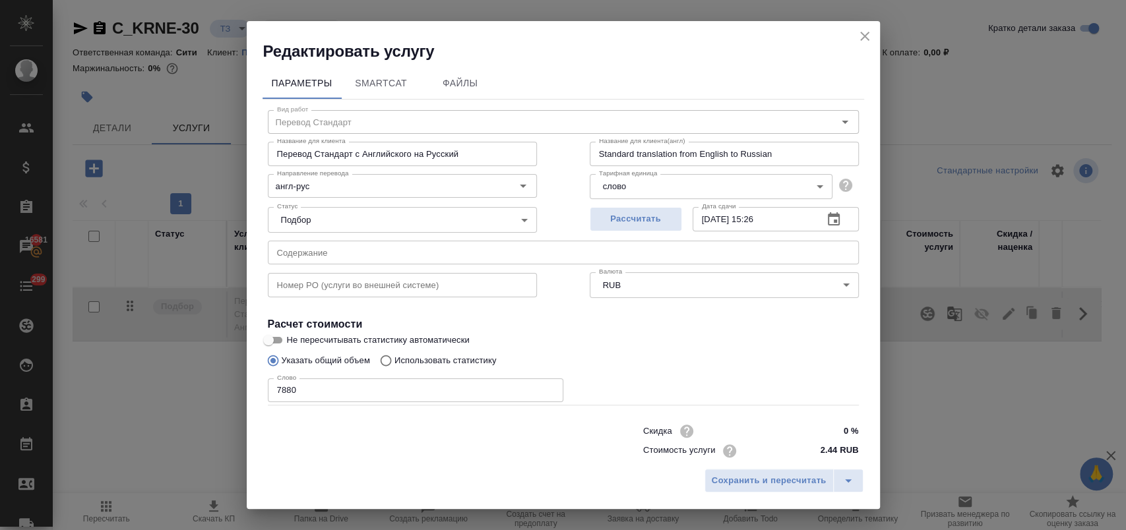
click at [312, 252] on input "text" at bounding box center [563, 253] width 591 height 24
click at [312, 251] on input "text" at bounding box center [563, 253] width 591 height 24
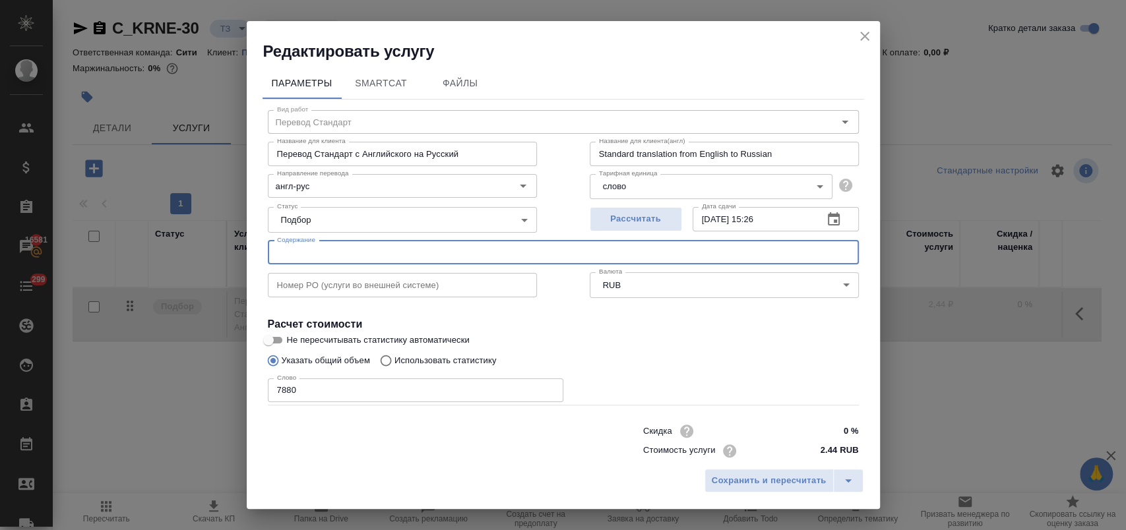
paste input "CERTIFICATE OF INCORPORATION - VERIDIAN SHIPPING LTD C-127070"
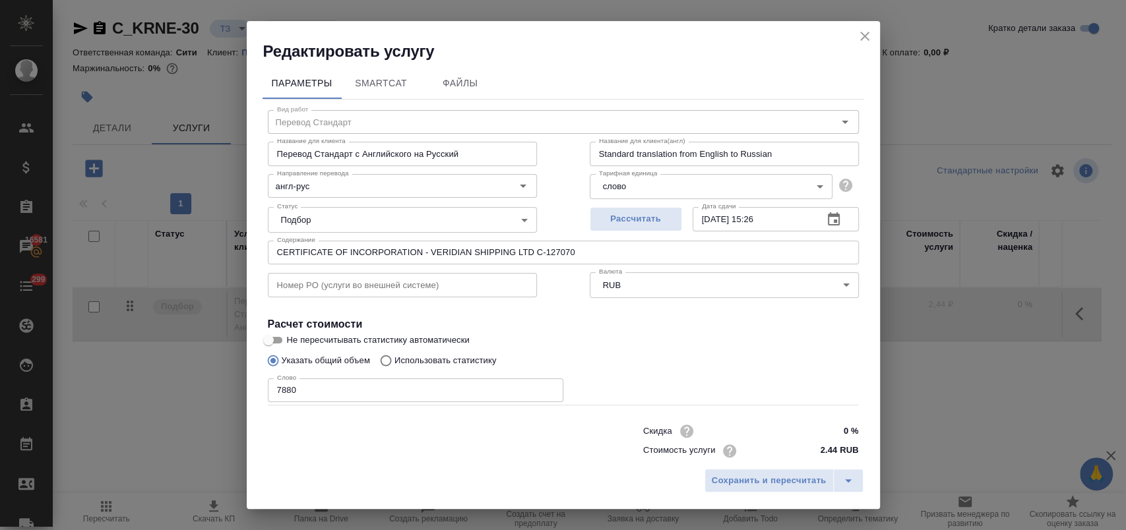
click at [272, 248] on input "CERTIFICATE OF INCORPORATION - VERIDIAN SHIPPING LTD C-127070" at bounding box center [563, 253] width 591 height 24
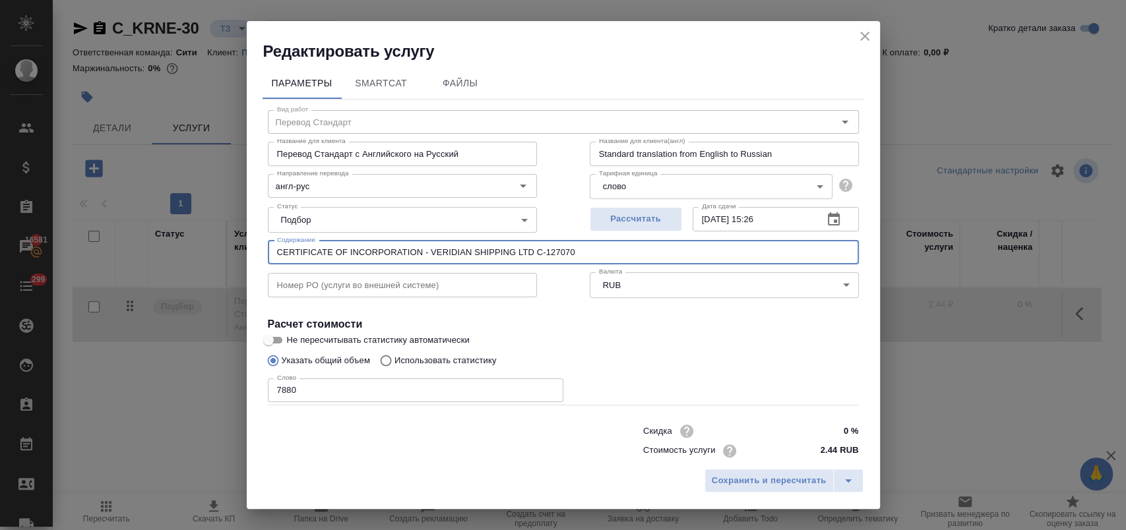
paste input "CERTIFICATE OF GOODSTANDING - VERIDIAN SHIPPING LTD C-127070"
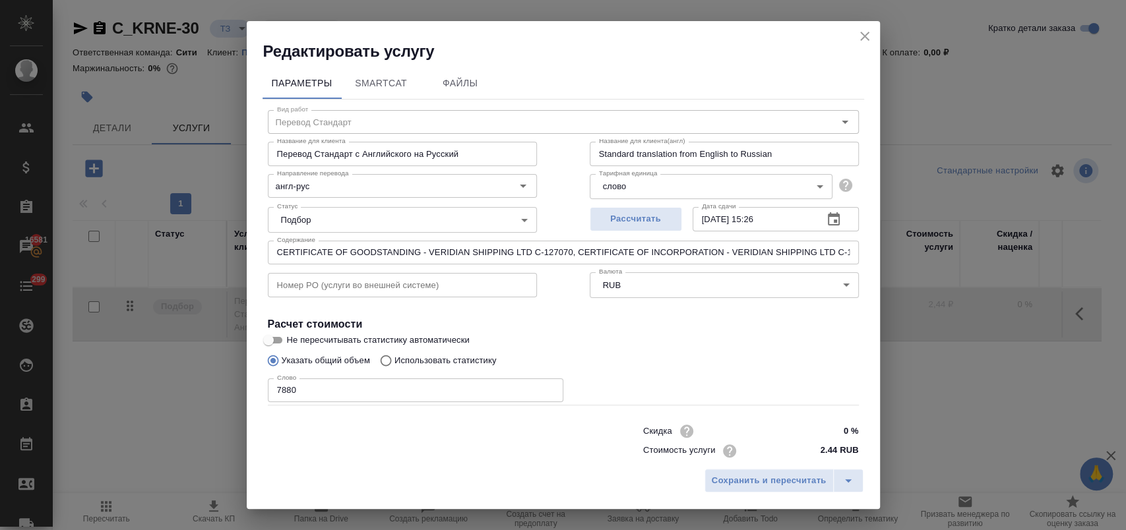
drag, startPoint x: 274, startPoint y: 253, endPoint x: 292, endPoint y: 248, distance: 17.9
click at [274, 253] on input "CERTIFICATE OF GOODSTANDING - VERIDIAN SHIPPING LTD C-127070, CERTIFICATE OF IN…" at bounding box center [563, 253] width 591 height 24
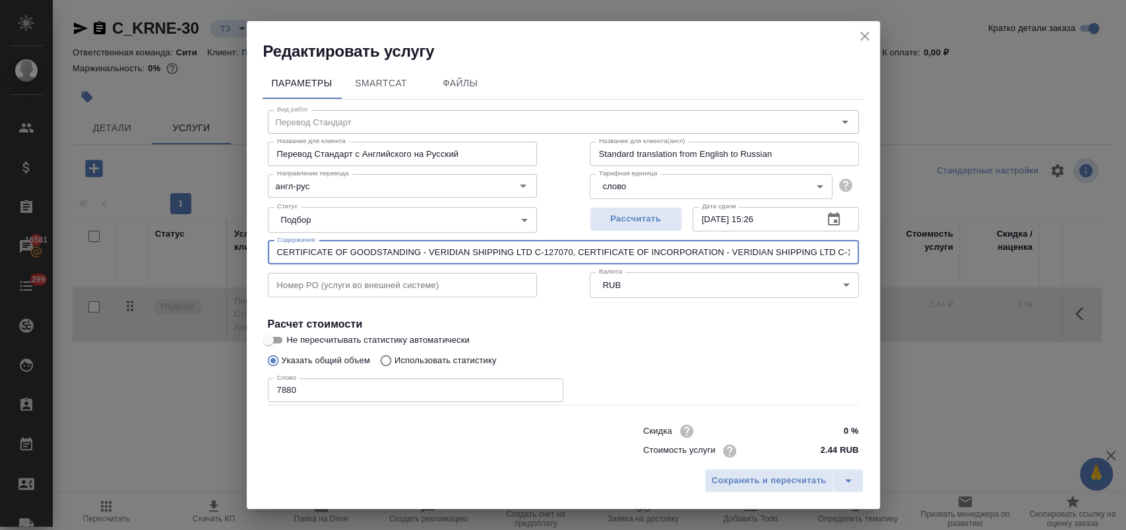
paste input "ARTICLES OF INCORPORATION - VERIDIAN SHIPPING LTD C-127070"
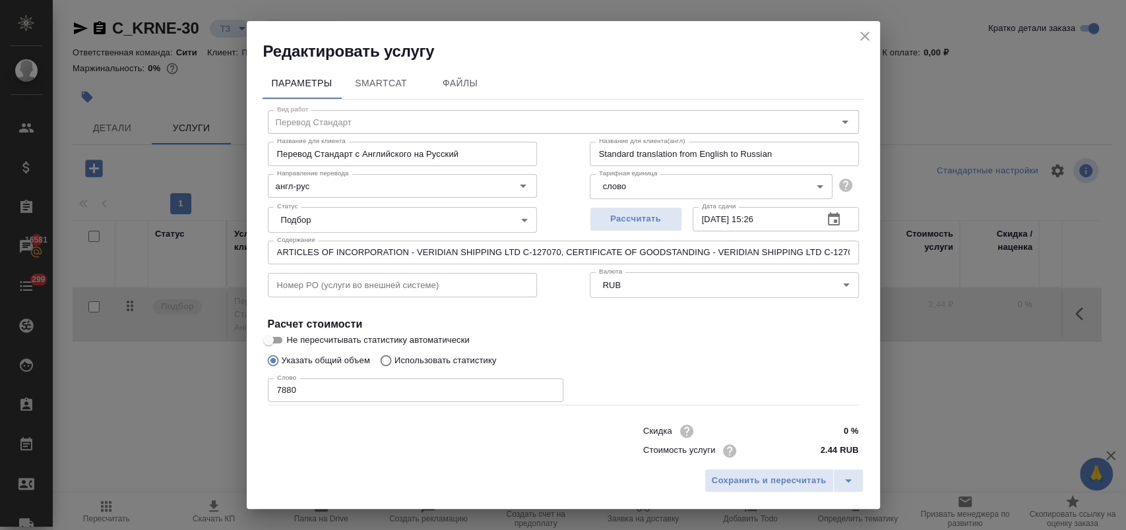
click at [274, 249] on input "ARTICLES OF INCORPORATION - VERIDIAN SHIPPING LTD C-127070, CERTIFICATE OF GOOD…" at bounding box center [563, 253] width 591 height 24
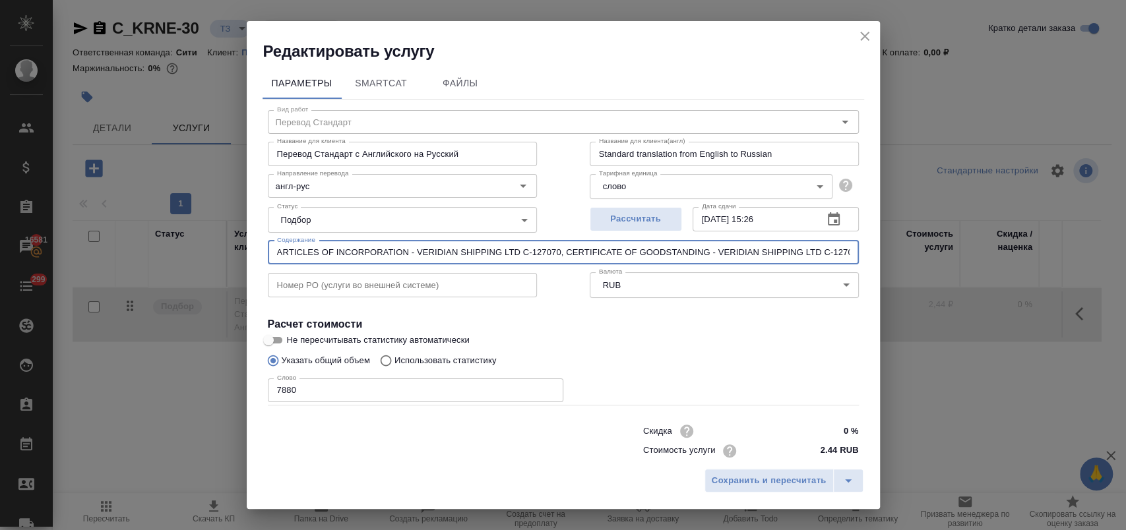
paste input "4 Certificate of incumbency"
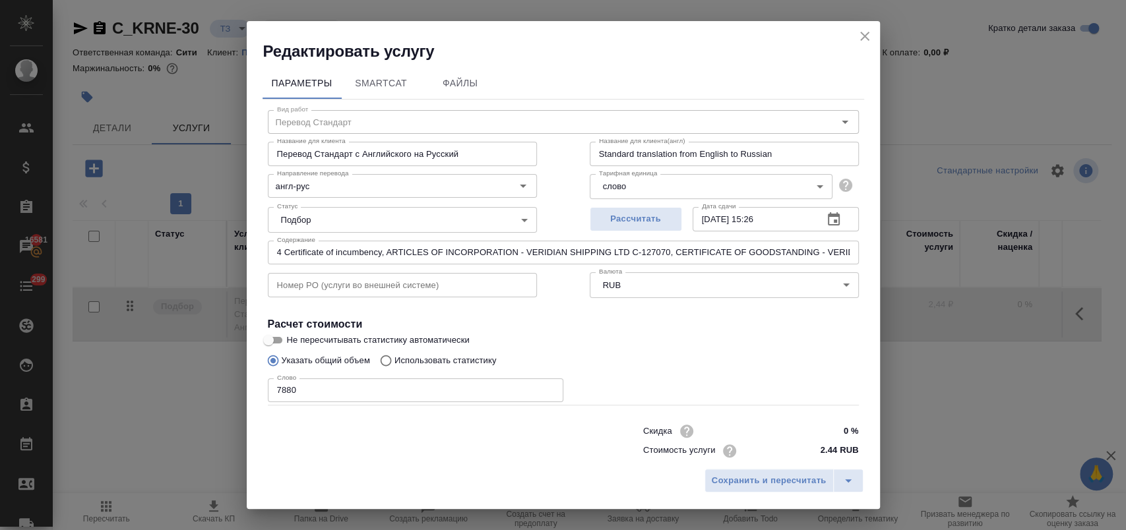
click at [276, 249] on input "4 Certificate of incumbency, ARTICLES OF INCORPORATION - VERIDIAN SHIPPING LTD …" at bounding box center [563, 253] width 591 height 24
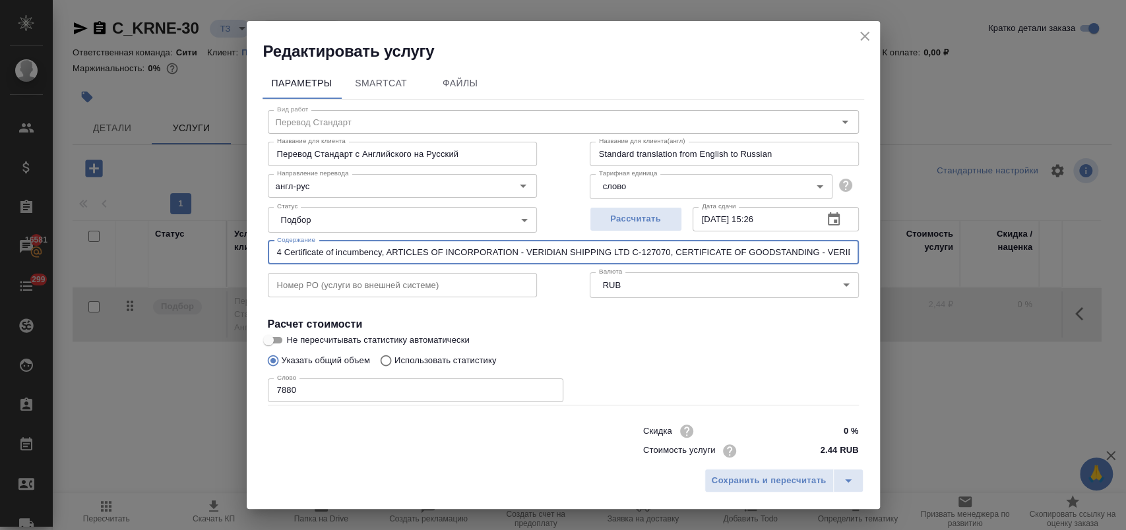
paste input "3 Certificate of goodstanding"
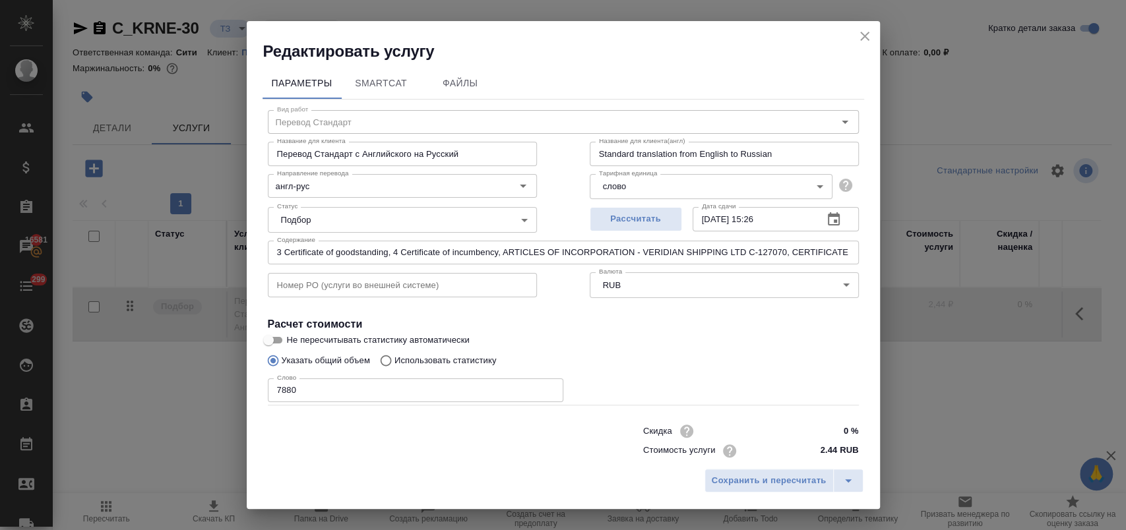
drag, startPoint x: 271, startPoint y: 253, endPoint x: 297, endPoint y: 240, distance: 28.9
click at [271, 252] on input "3 Certificate of goodstanding, 4 Certificate of incumbency, ARTICLES OF INCORPO…" at bounding box center [563, 253] width 591 height 24
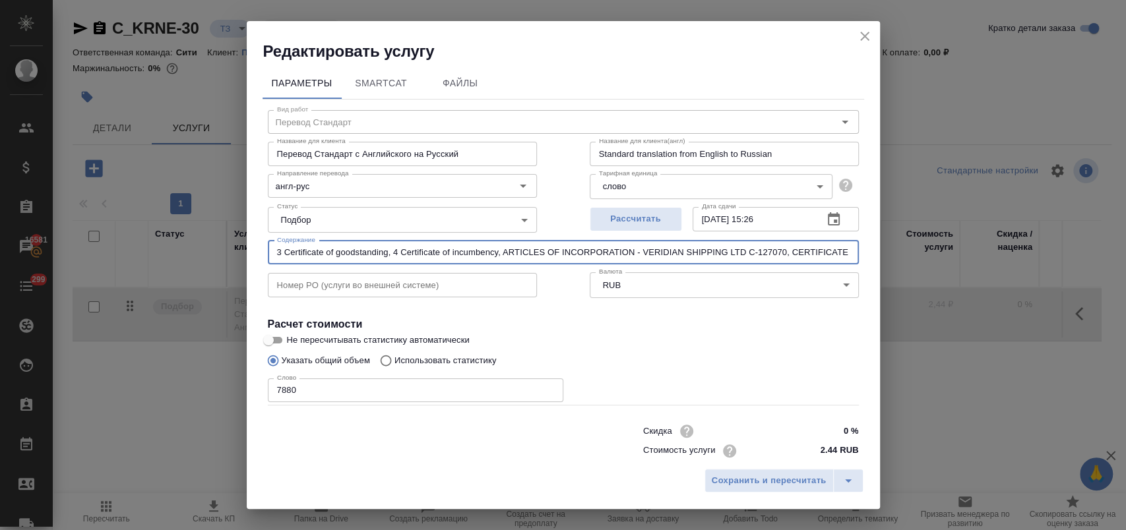
paste input "2 Certificate of incorporation"
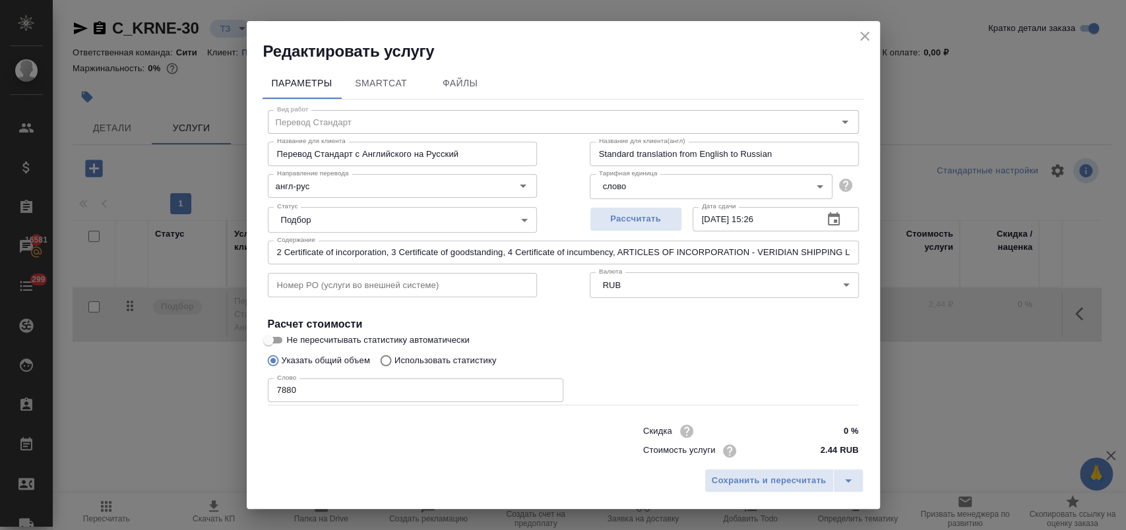
click at [276, 252] on input "2 Certificate of incorporation, 3 Certificate of goodstanding, 4 Certificate of…" at bounding box center [563, 253] width 591 height 24
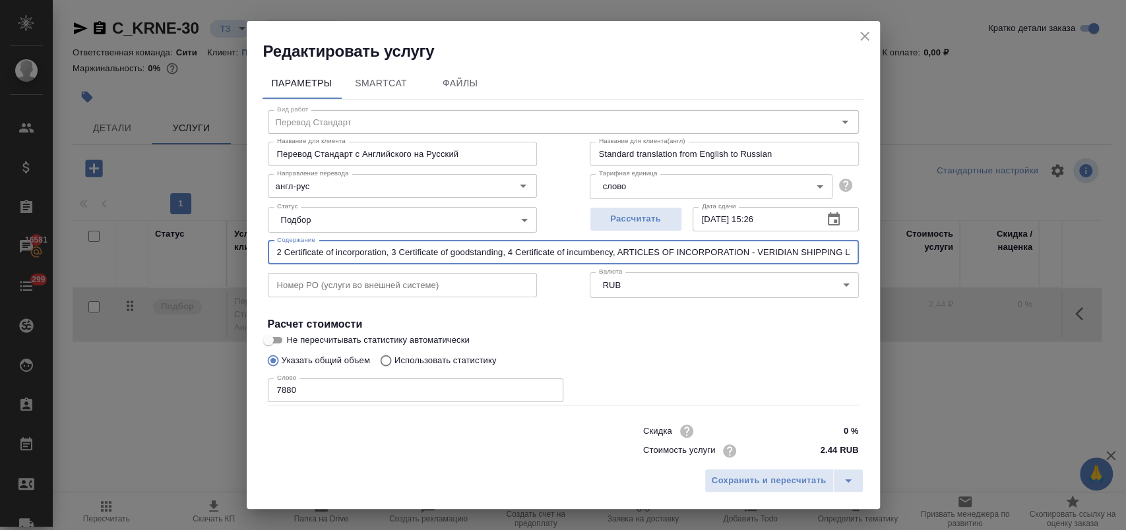
paste input "1 Articles of incorporation"
click at [534, 249] on input "1 Articles of incorporation, 2 Certificate of incorporation, 3 Certificate of g…" at bounding box center [563, 253] width 591 height 24
type input "1 Articles of incorporation, 2 Certificate of incorporation, 3 Certificate of g…"
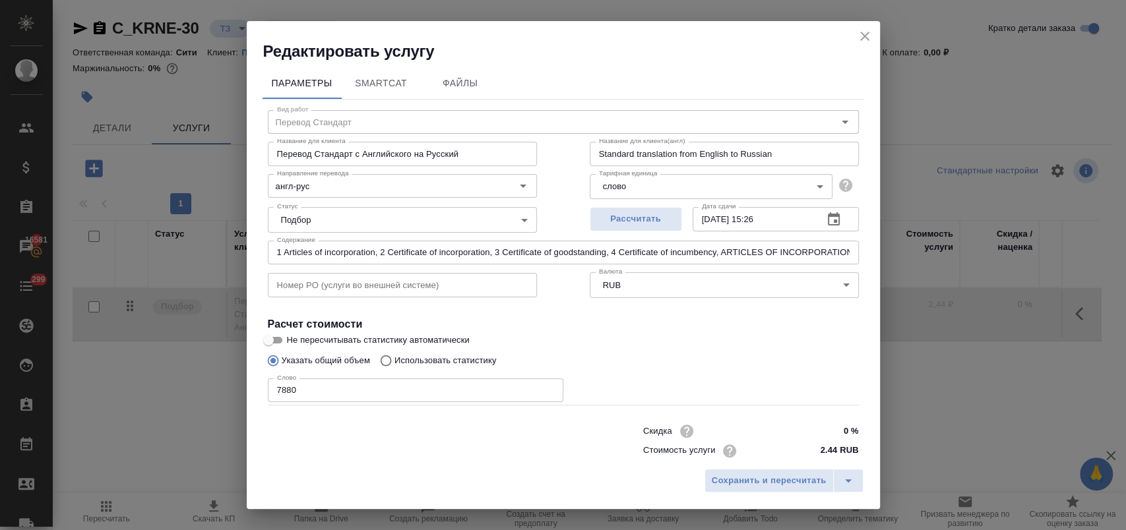
click at [628, 353] on div "Указать общий объем Использовать статистику" at bounding box center [563, 360] width 591 height 25
click at [745, 481] on span "Сохранить и пересчитать" at bounding box center [769, 481] width 115 height 15
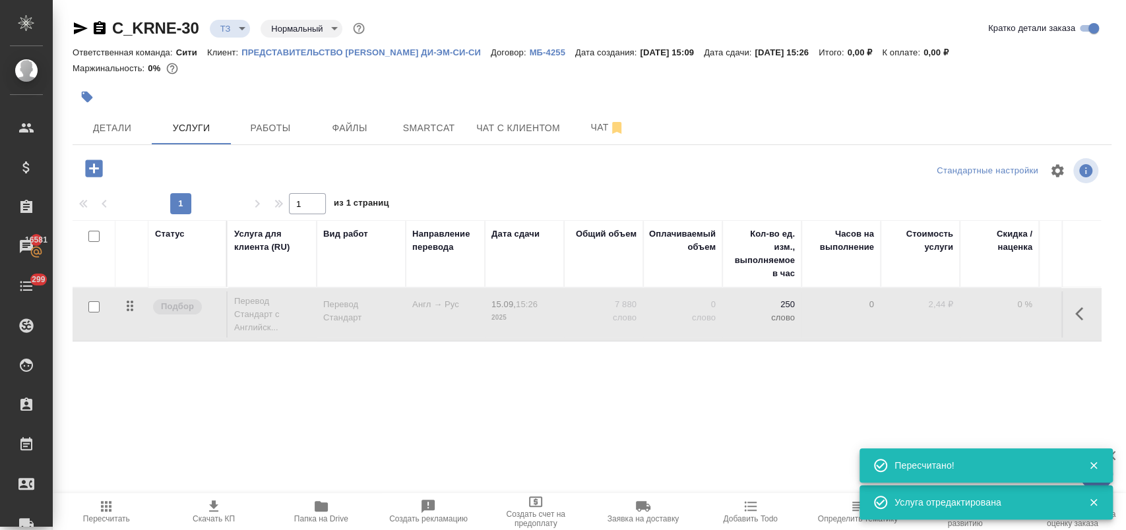
click at [102, 175] on icon "button" at bounding box center [93, 168] width 17 height 17
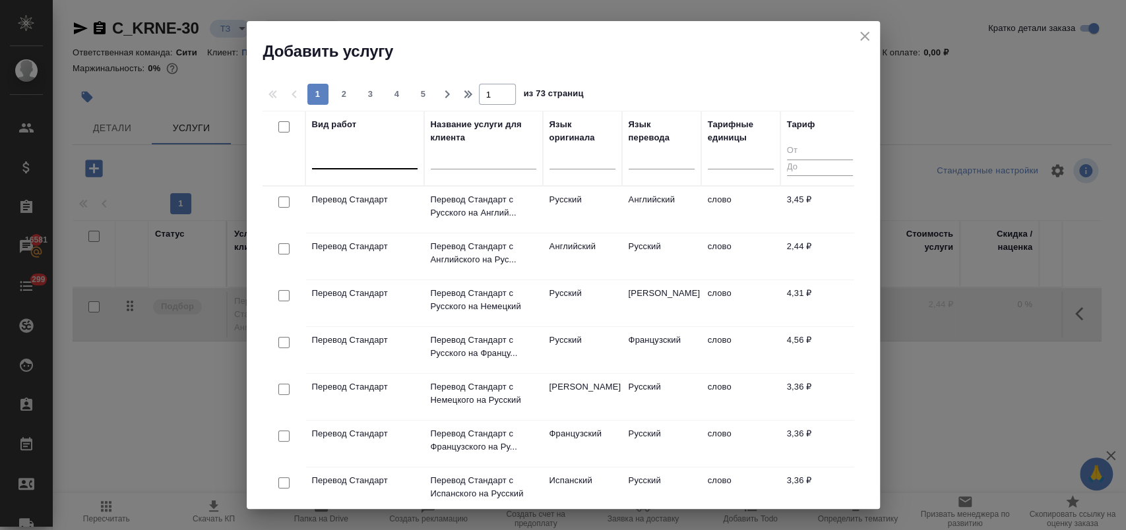
click at [341, 158] on div at bounding box center [365, 155] width 106 height 19
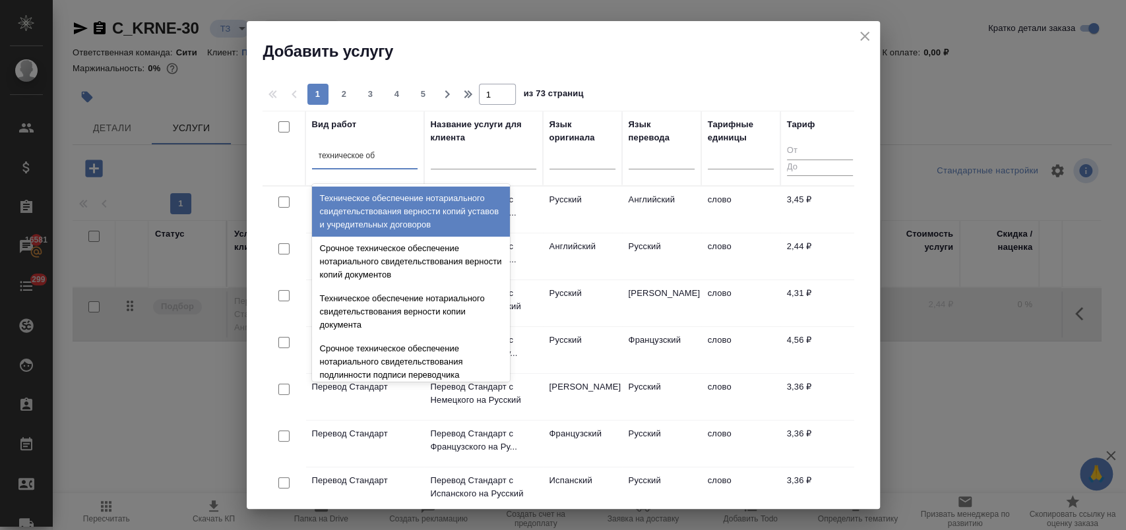
type input "техническое обе"
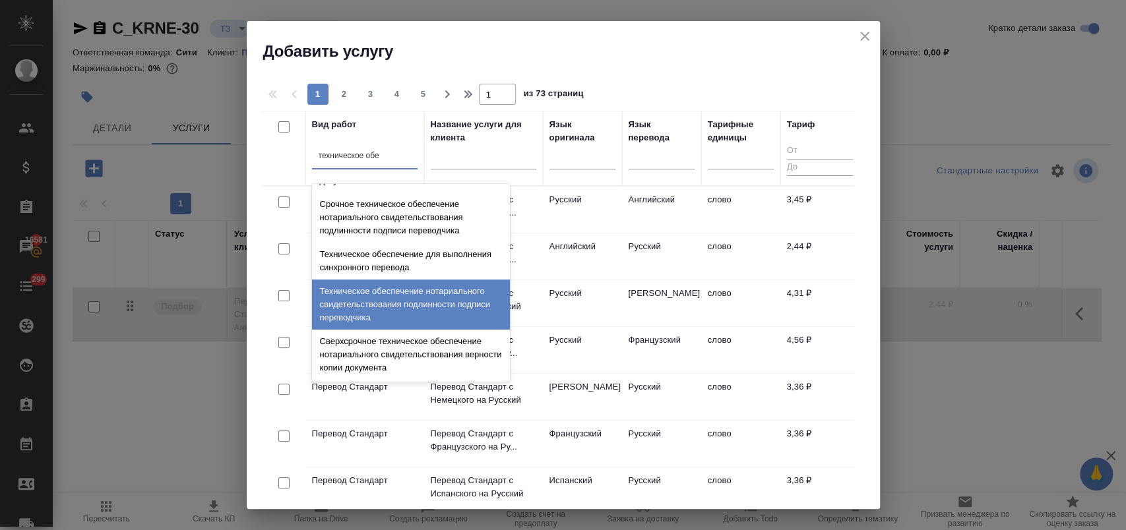
scroll to position [146, 0]
click at [449, 316] on div "Техническое обеспечение нотариального свидетельствования подлинности подписи пе…" at bounding box center [411, 303] width 198 height 50
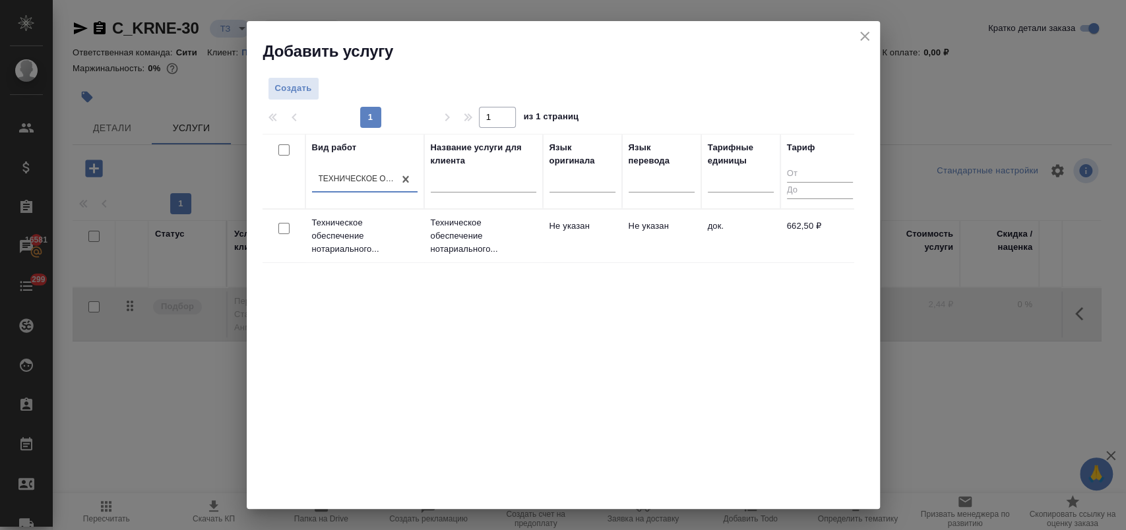
drag, startPoint x: 288, startPoint y: 228, endPoint x: 301, endPoint y: 227, distance: 13.2
click at [288, 228] on input "checkbox" at bounding box center [283, 228] width 11 height 11
checkbox input "true"
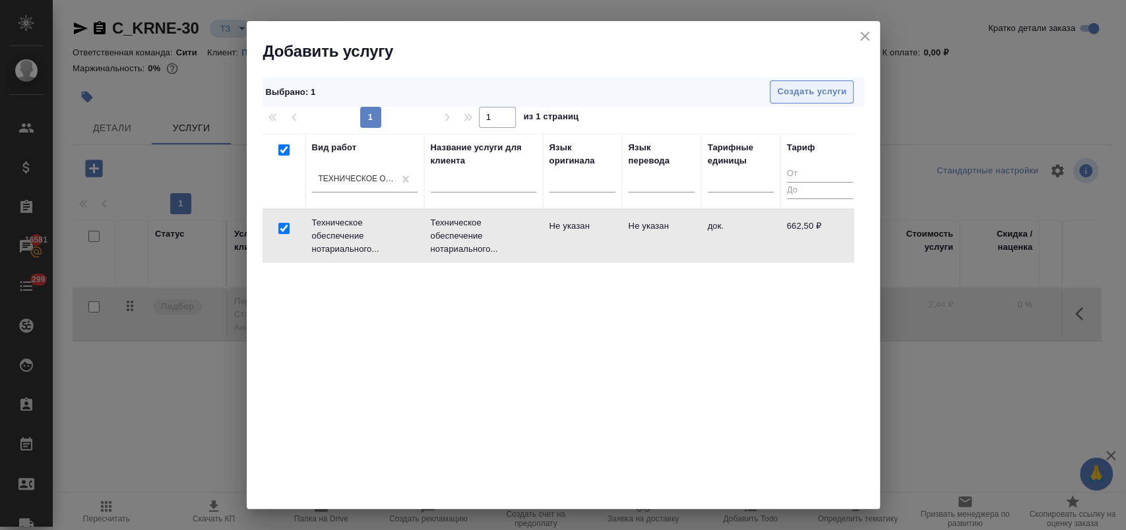
click at [805, 95] on span "Создать услуги" at bounding box center [811, 91] width 69 height 15
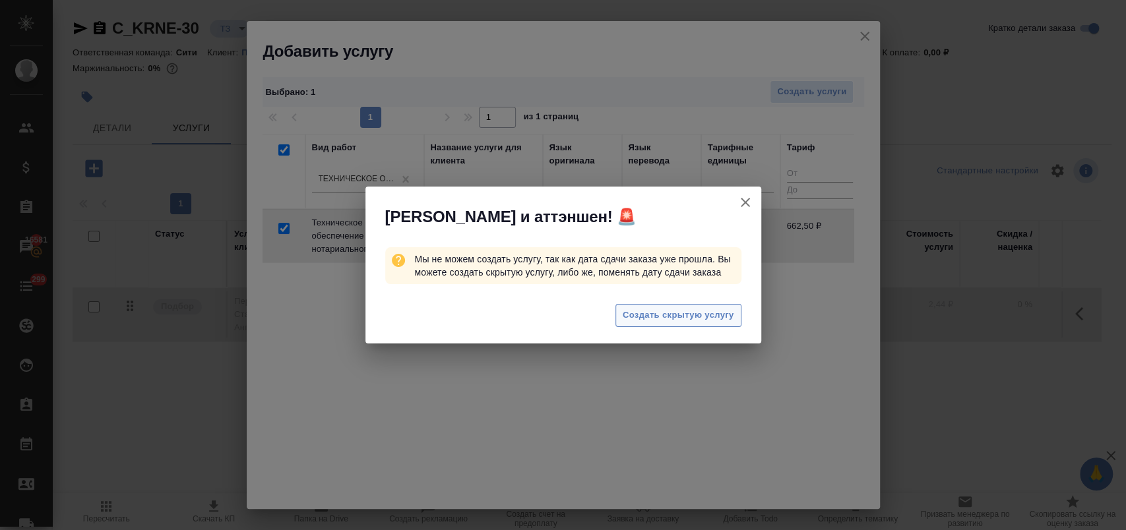
click at [662, 317] on span "Создать скрытую услугу" at bounding box center [678, 315] width 111 height 15
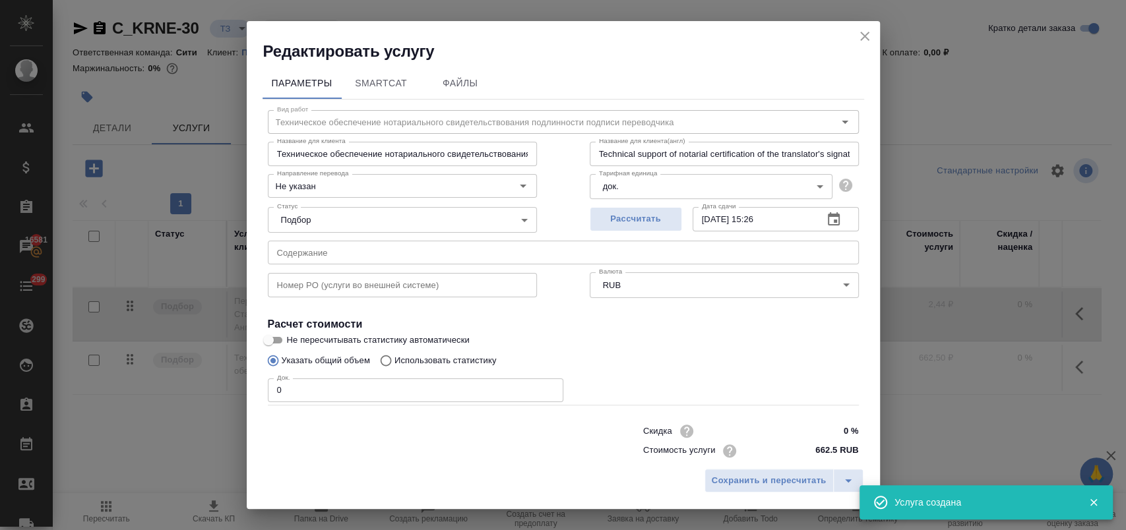
click at [456, 242] on input "text" at bounding box center [563, 253] width 591 height 24
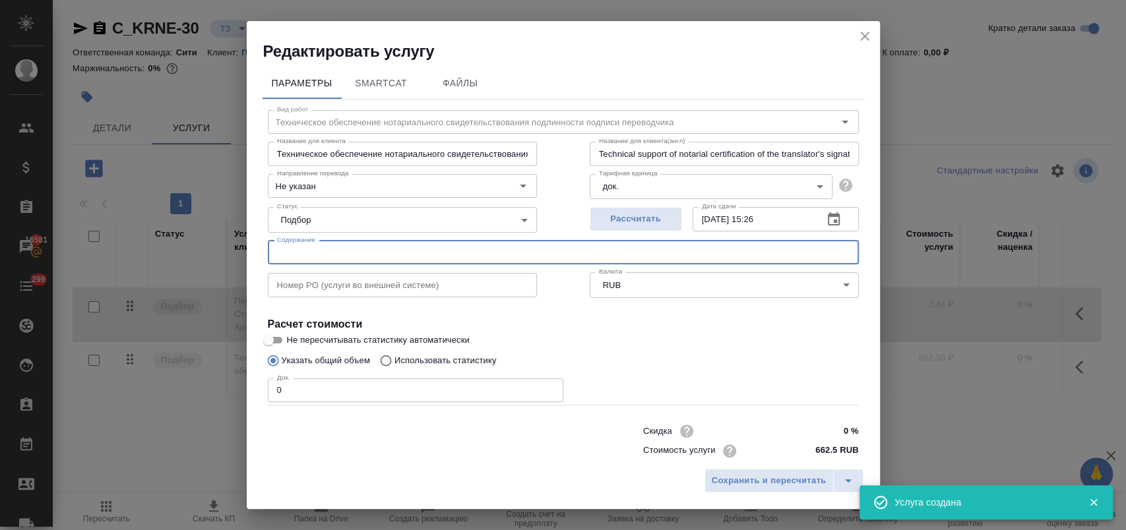
paste input "1 Articles of incorporation, 2 Certificate of incorporation, 3 Certificate of g…"
type input "1 Articles of incorporation, 2 Certificate of incorporation, 3 Certificate of g…"
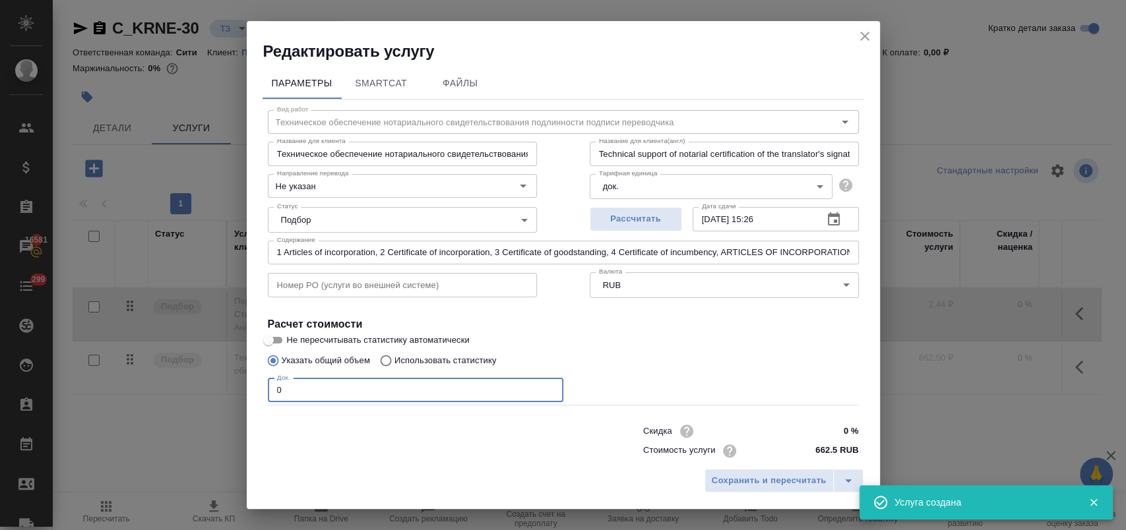
drag, startPoint x: 301, startPoint y: 392, endPoint x: 212, endPoint y: 387, distance: 89.2
click at [212, 387] on div "Редактировать услугу Параметры SmartCat Файлы Вид работ Техническое обеспечение…" at bounding box center [563, 265] width 1126 height 530
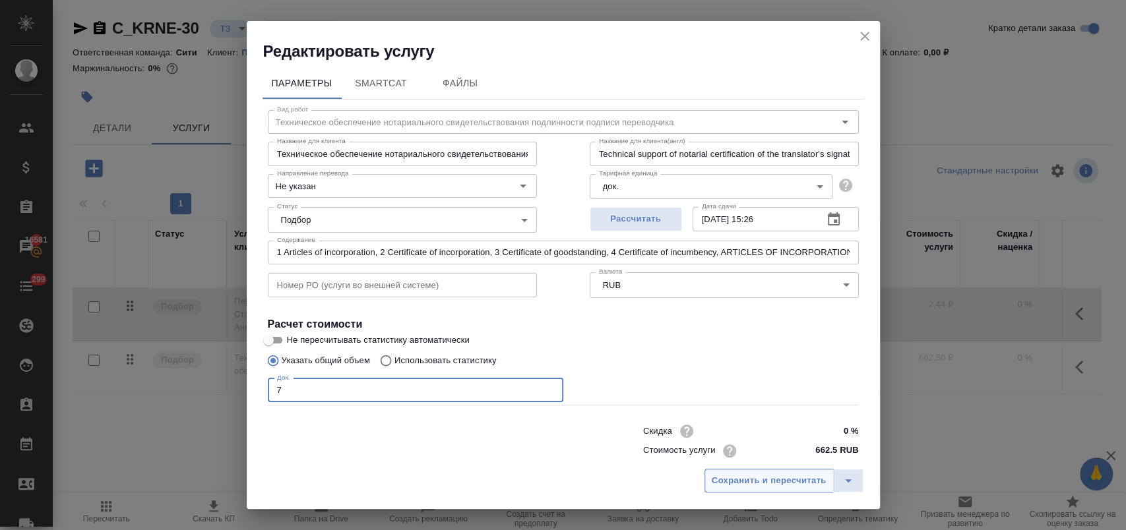
type input "7"
click at [743, 476] on span "Сохранить и пересчитать" at bounding box center [769, 481] width 115 height 15
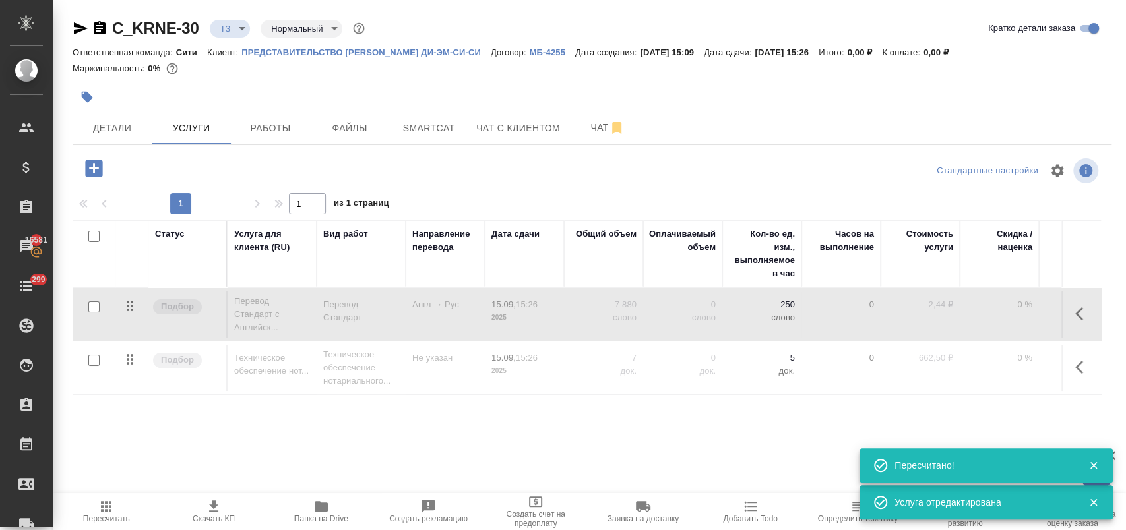
click at [91, 305] on input "checkbox" at bounding box center [93, 306] width 11 height 11
checkbox input "true"
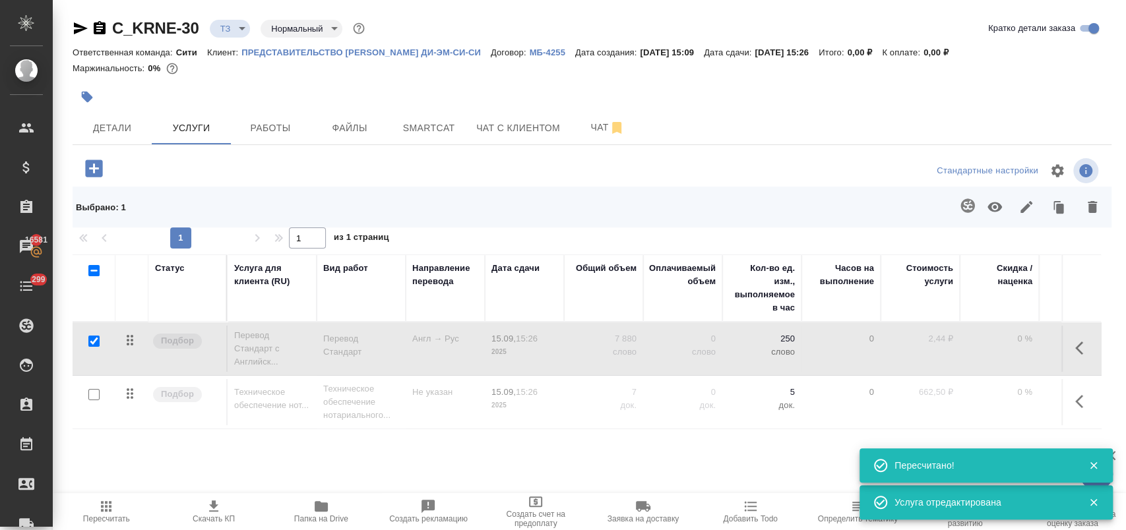
click at [95, 392] on input "checkbox" at bounding box center [93, 394] width 11 height 11
checkbox input "true"
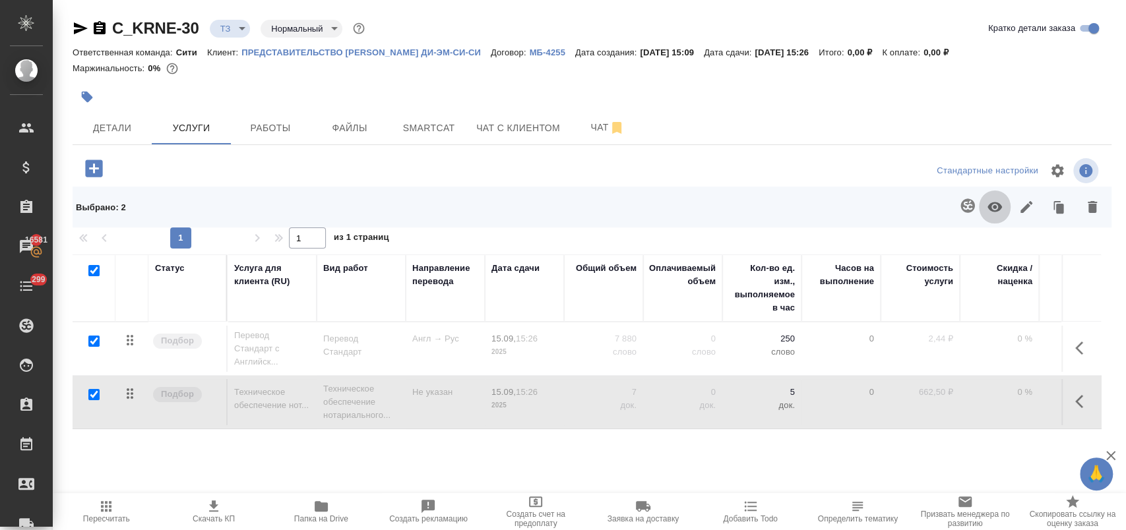
click at [987, 204] on icon "button" at bounding box center [995, 207] width 16 height 16
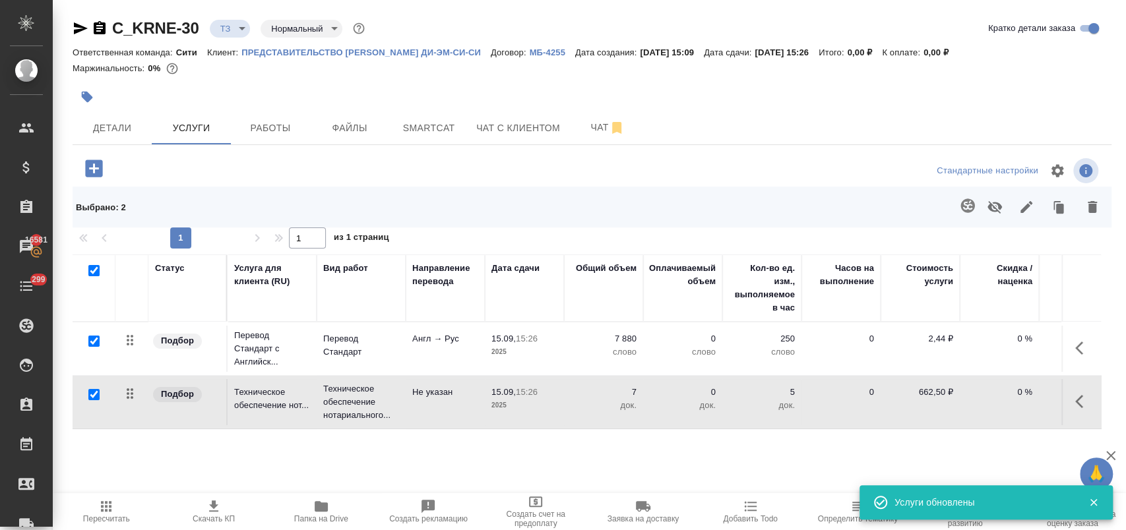
click at [102, 513] on icon "button" at bounding box center [106, 507] width 16 height 16
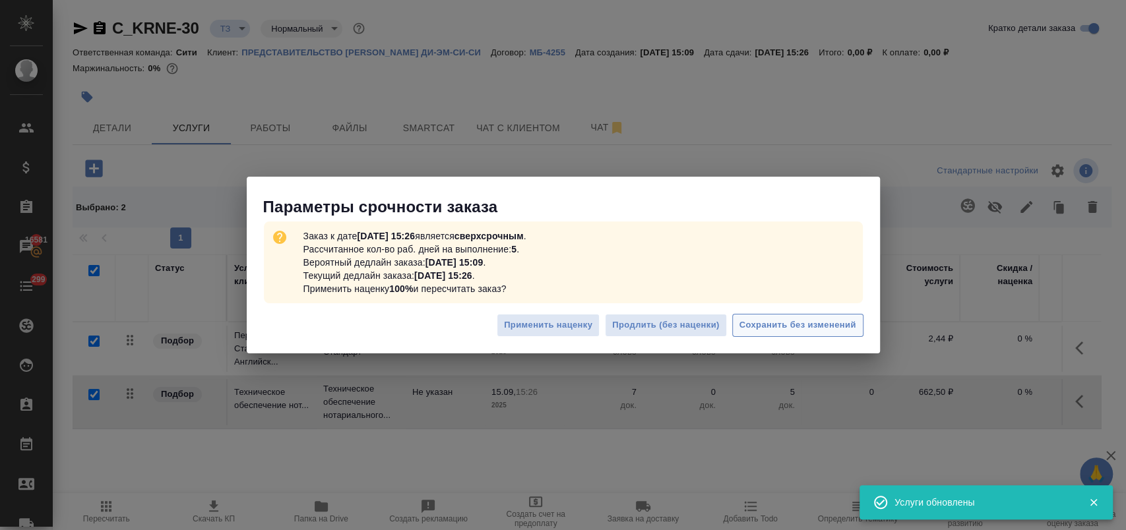
click at [770, 328] on span "Сохранить без изменений" at bounding box center [797, 325] width 117 height 15
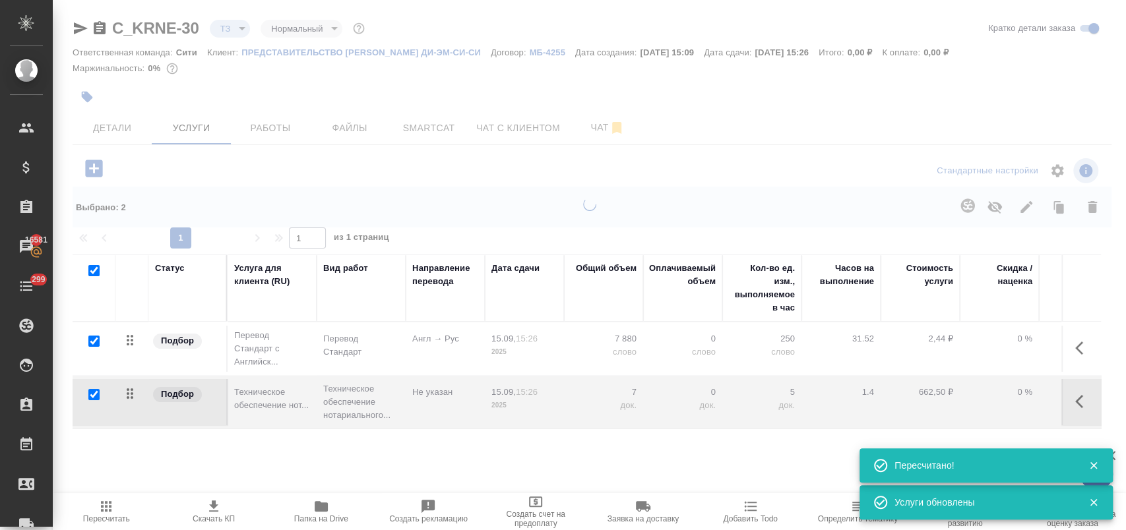
type input "urgent"
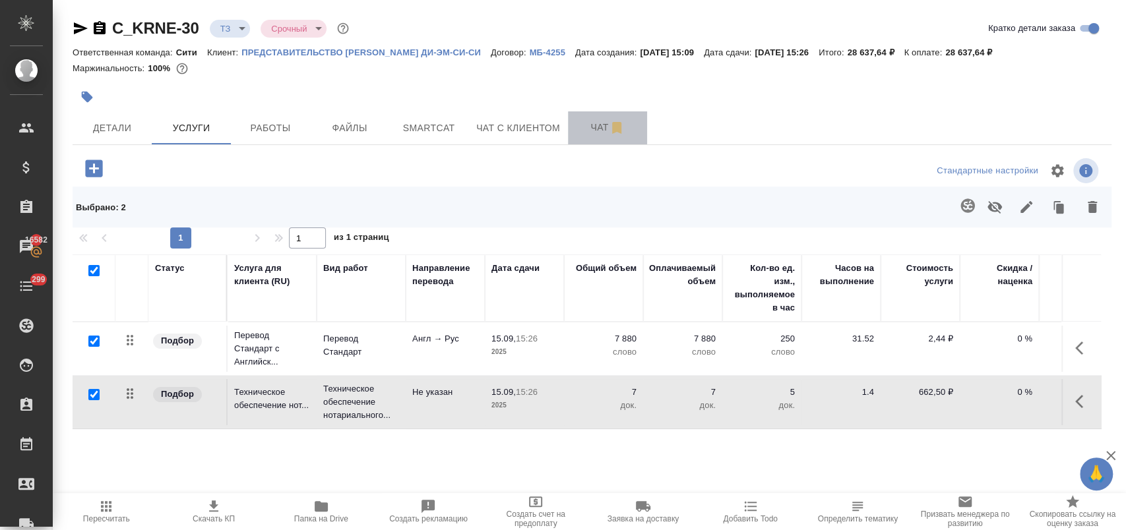
click at [592, 127] on span "Чат" at bounding box center [607, 127] width 63 height 16
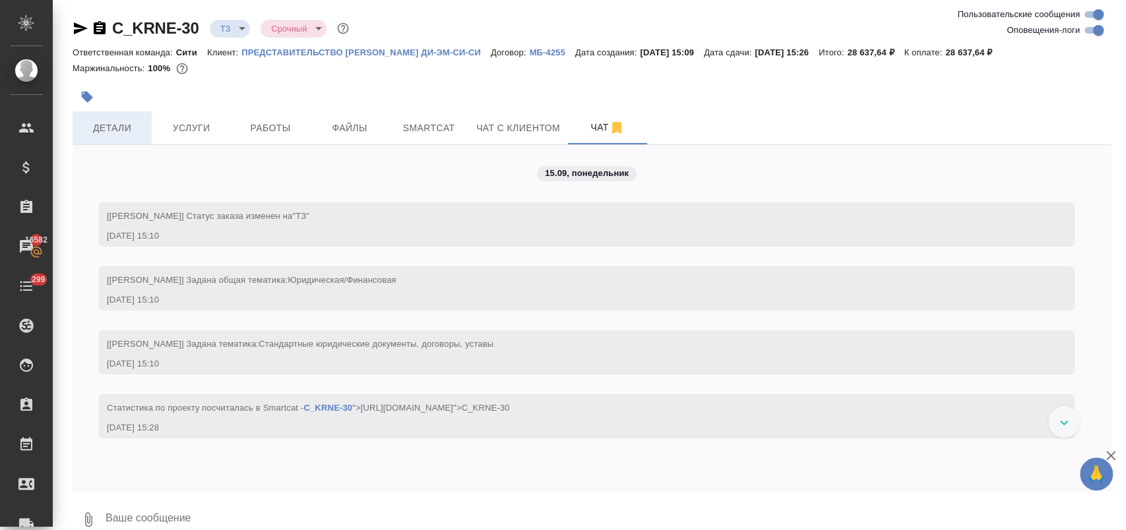
click at [117, 134] on span "Детали" at bounding box center [111, 128] width 63 height 16
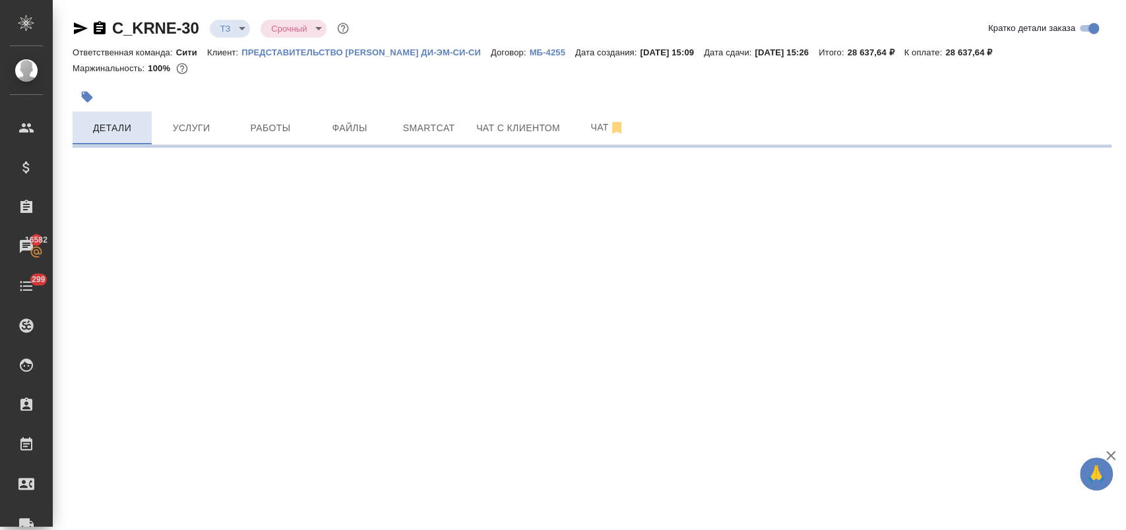
select select "RU"
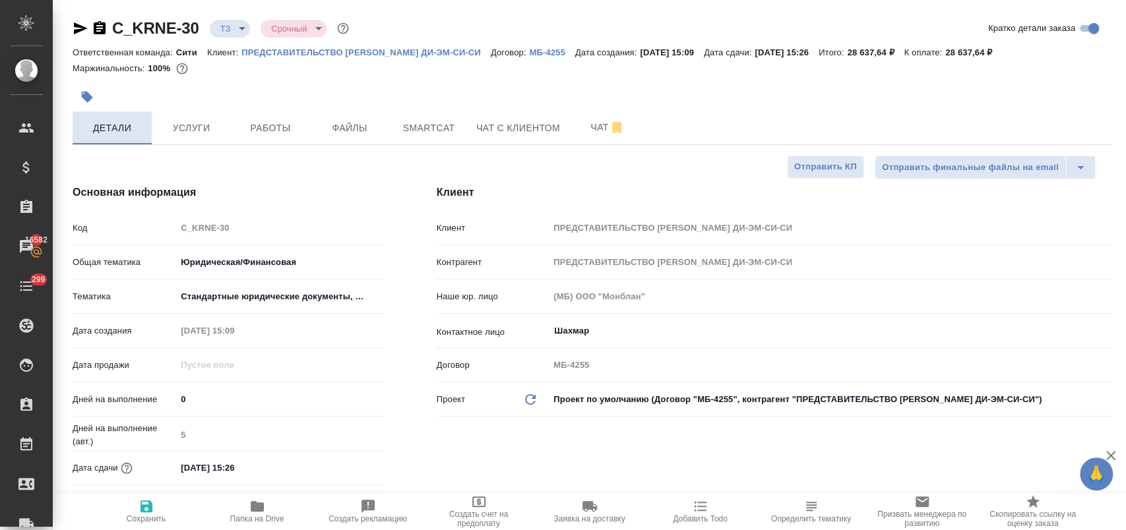
type textarea "x"
click at [78, 28] on icon "button" at bounding box center [81, 28] width 16 height 16
type textarea "x"
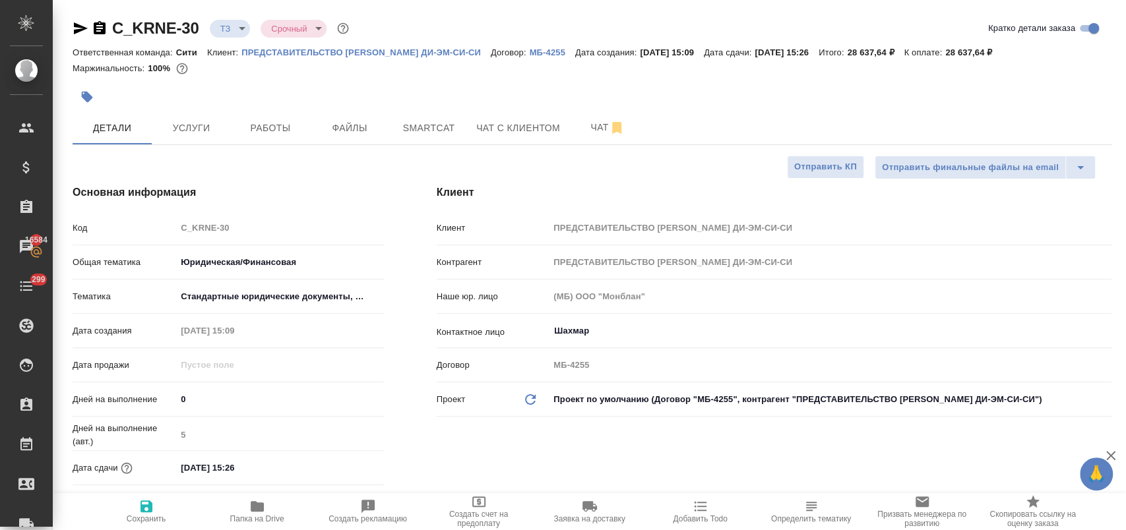
type textarea "x"
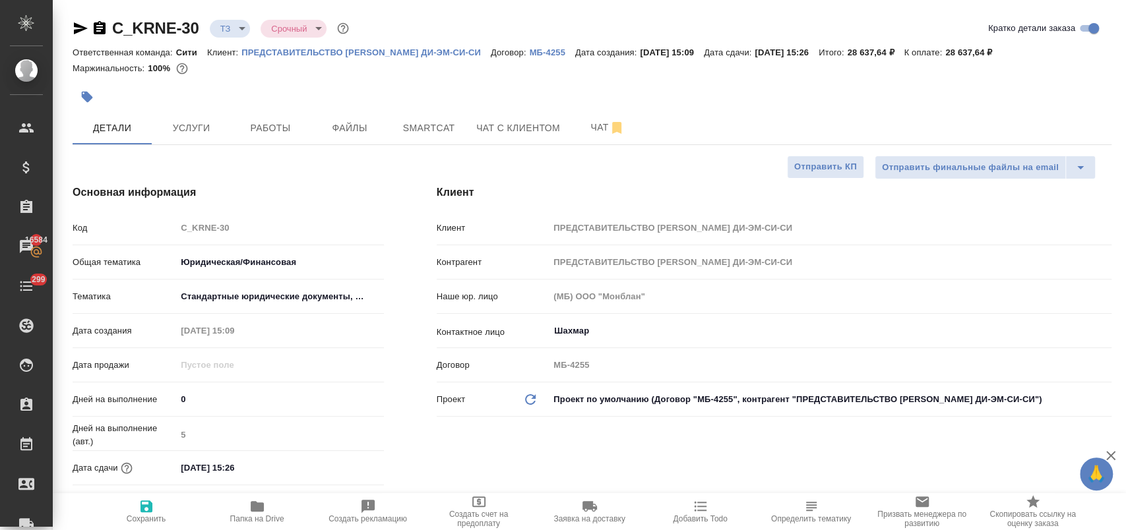
scroll to position [454, 0]
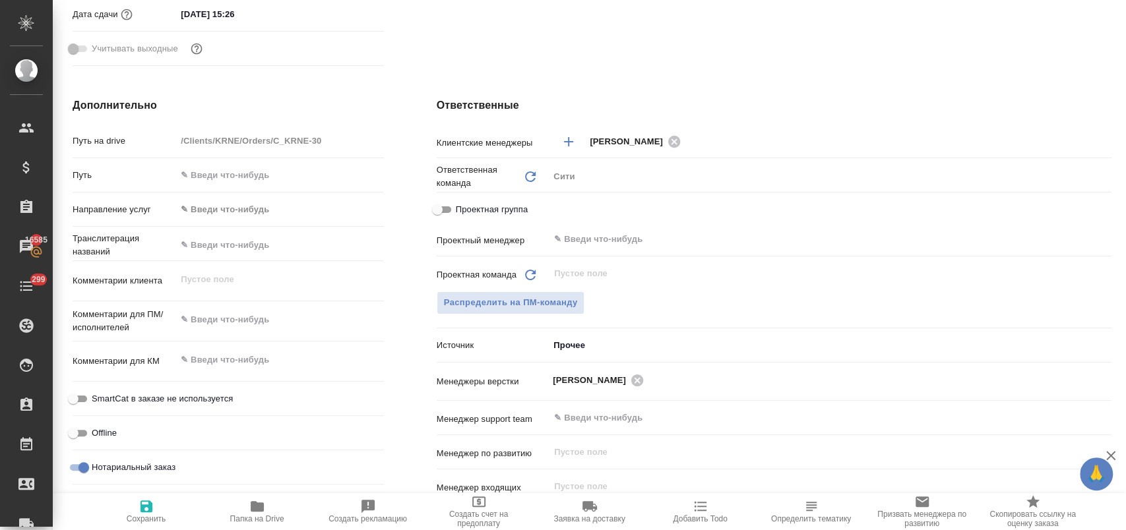
type textarea "x"
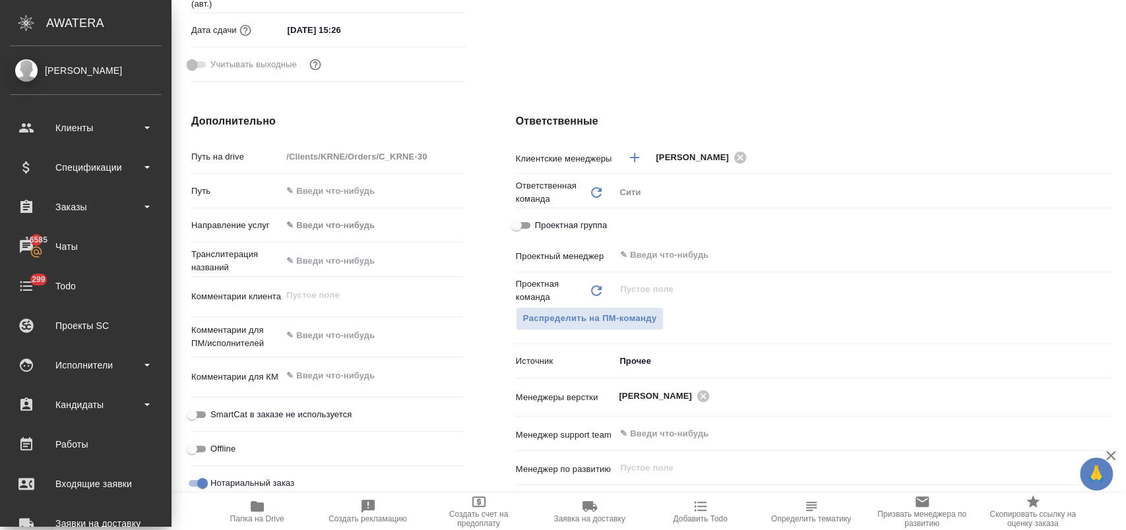
type textarea "x"
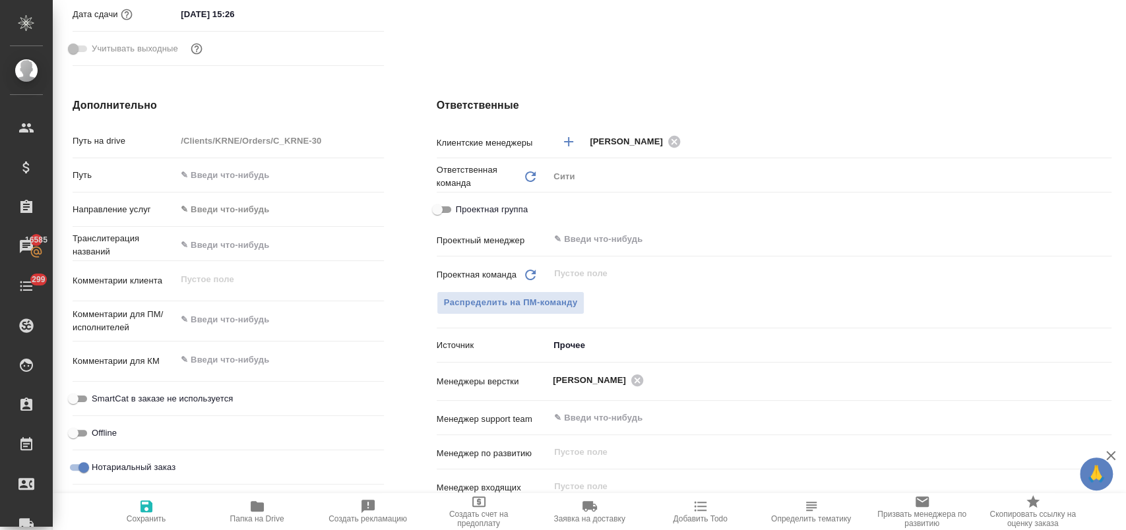
scroll to position [15, 0]
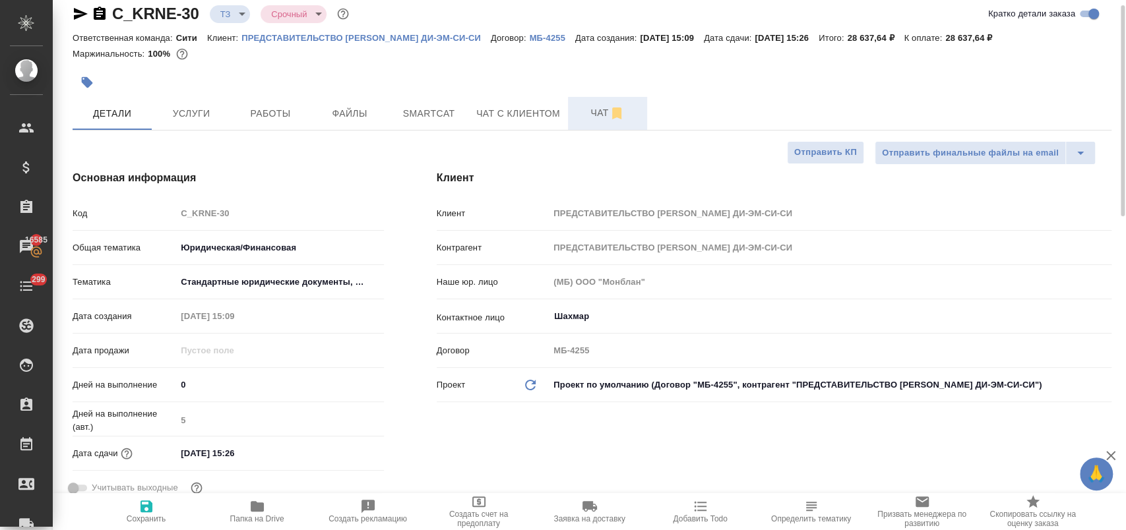
click at [598, 109] on span "Чат" at bounding box center [607, 113] width 63 height 16
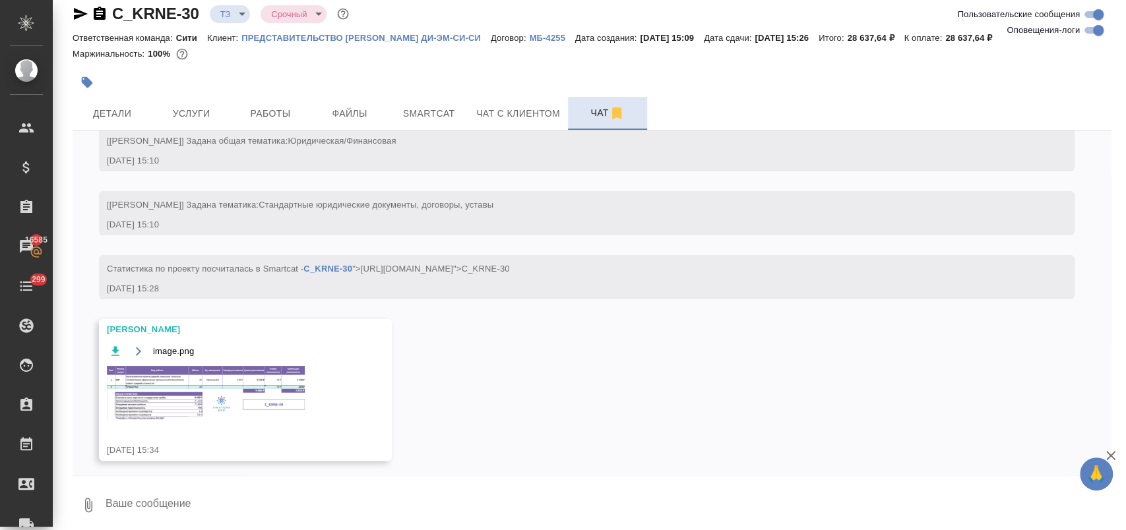
scroll to position [139, 0]
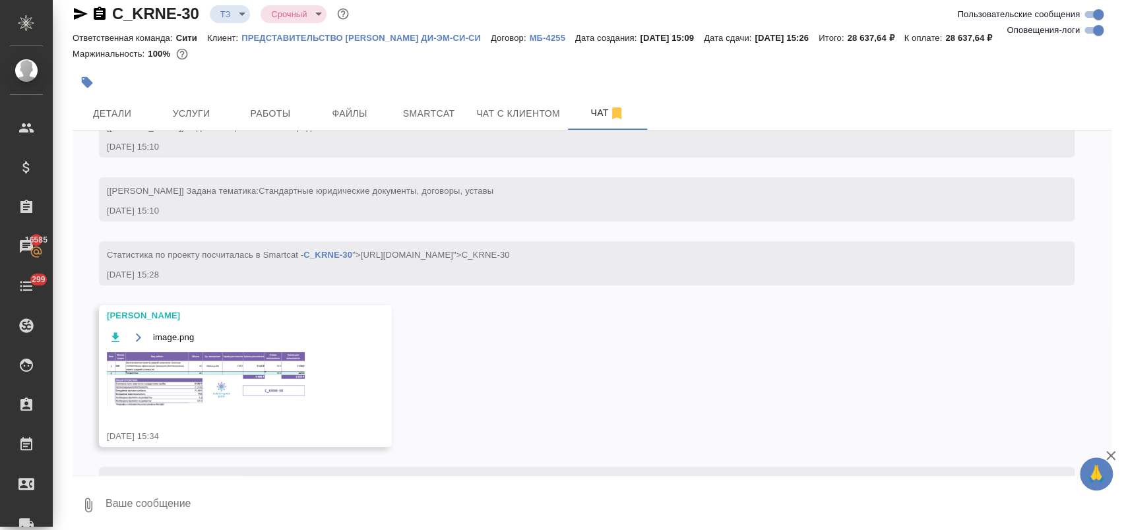
click at [191, 397] on img at bounding box center [206, 379] width 198 height 55
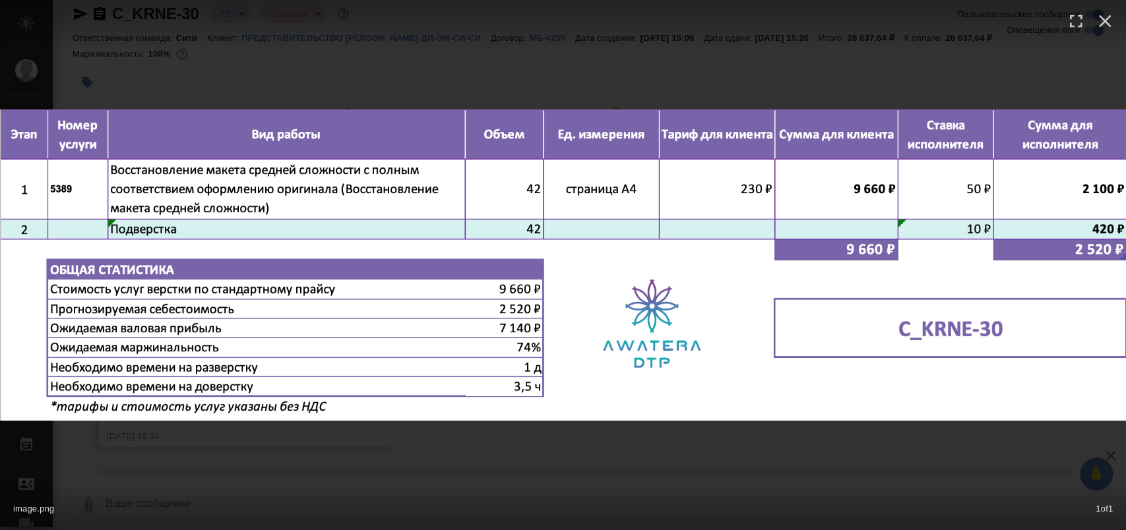
click at [384, 83] on div "image.png 1 of 1" at bounding box center [563, 265] width 1126 height 530
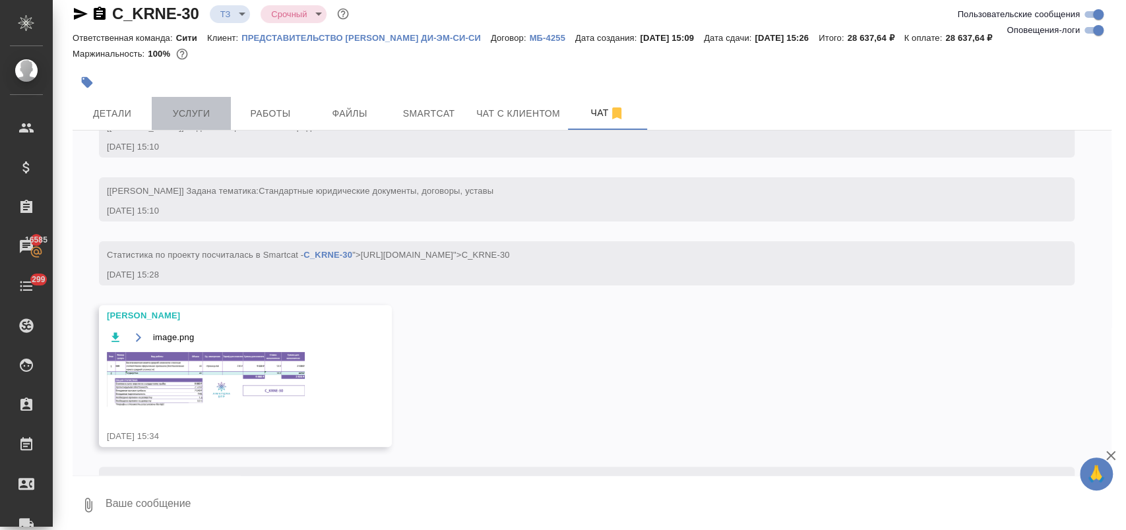
click at [195, 112] on span "Услуги" at bounding box center [191, 114] width 63 height 16
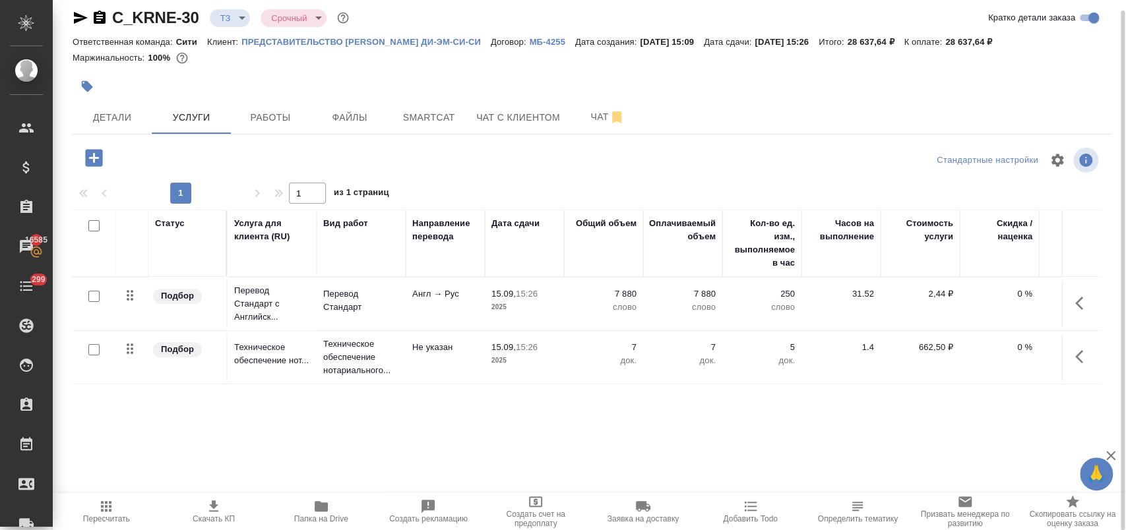
scroll to position [11, 0]
click at [90, 156] on icon "button" at bounding box center [93, 157] width 17 height 17
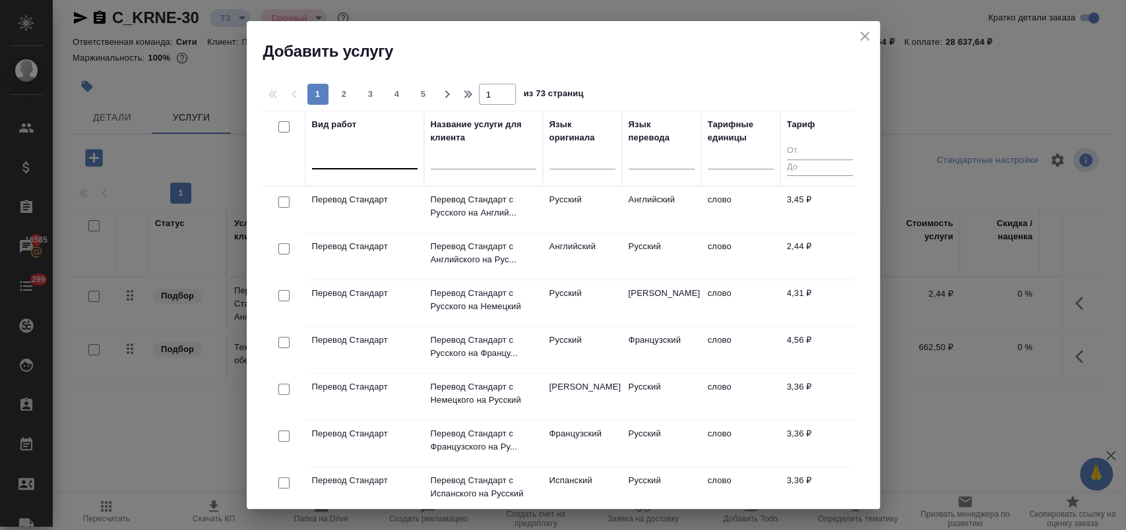
click at [360, 158] on div at bounding box center [365, 155] width 106 height 19
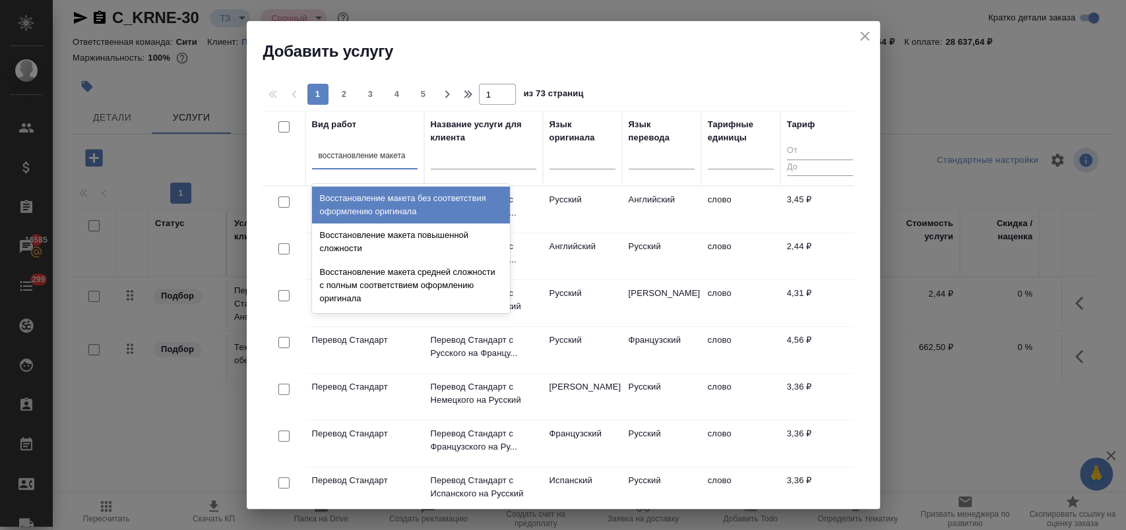
type input "восстановление макета с"
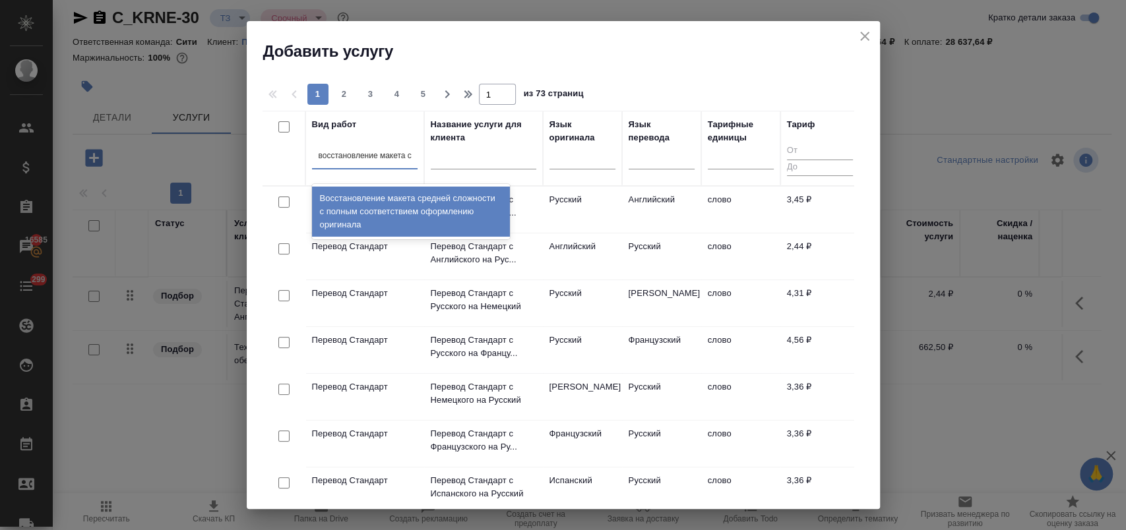
click at [371, 210] on div "Восстановление макета средней сложности с полным соответствием оформлению ориги…" at bounding box center [411, 212] width 198 height 50
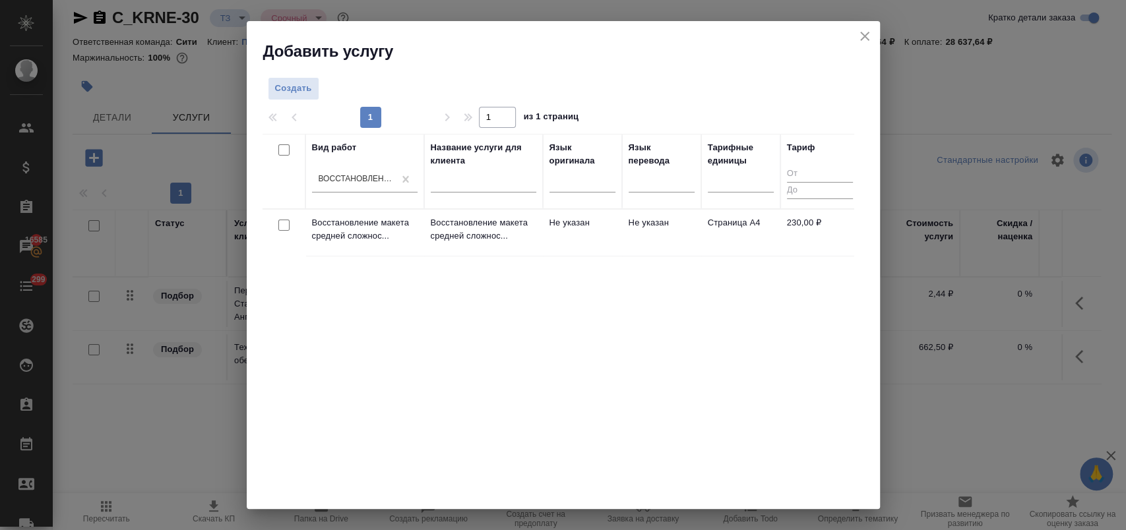
drag, startPoint x: 286, startPoint y: 226, endPoint x: 358, endPoint y: 218, distance: 73.0
click at [286, 227] on input "checkbox" at bounding box center [283, 225] width 11 height 11
checkbox input "true"
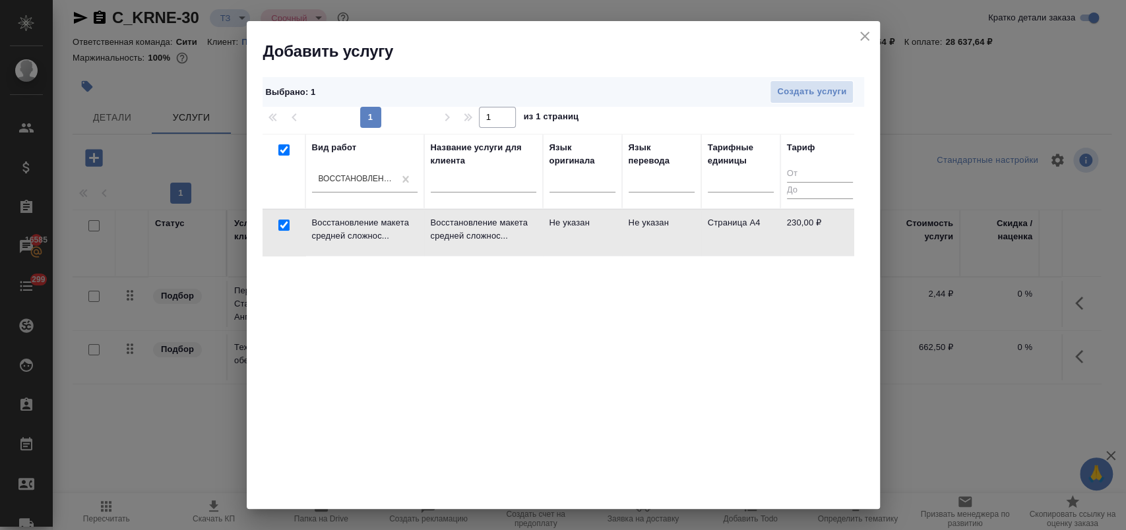
click at [801, 77] on div "Выбрано : 1 Создать услуги" at bounding box center [564, 92] width 602 height 30
click at [800, 84] on span "Создать услуги" at bounding box center [811, 91] width 69 height 15
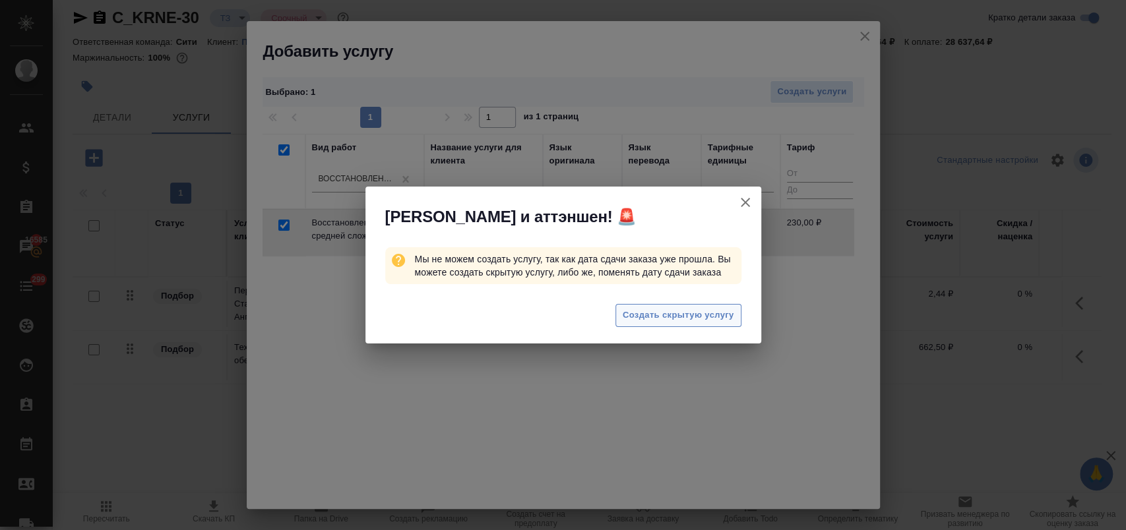
click at [664, 322] on span "Создать скрытую услугу" at bounding box center [678, 315] width 111 height 15
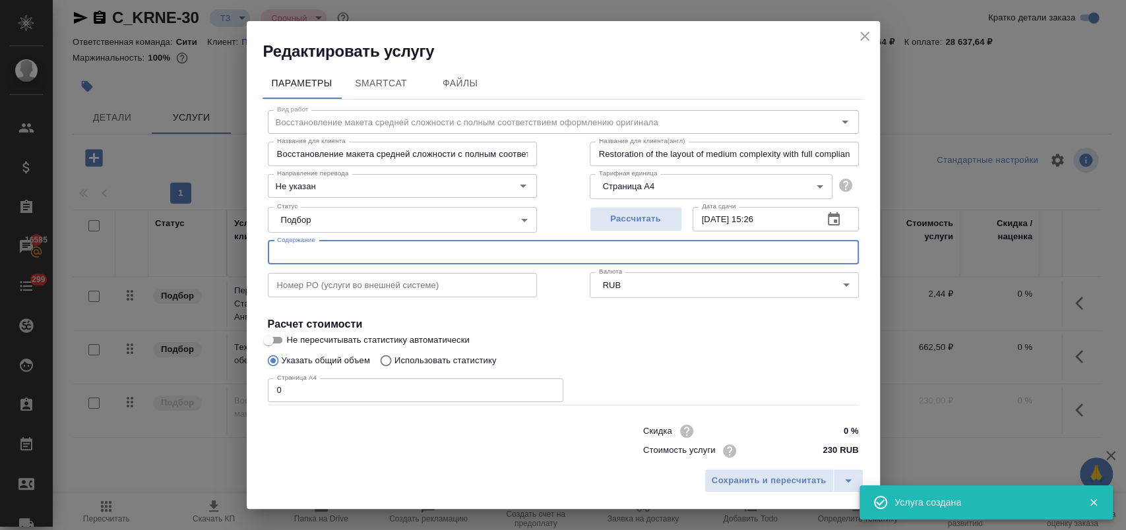
click at [303, 253] on input "text" at bounding box center [563, 253] width 591 height 24
paste input "**[C_KRNE-30](https://tera.awatera.com/Order/68c801e9da44a9ec57fcf6b9/details)**"
type input "**[C_KRNE-30](https://tera.awatera.com/Order/68c801e9da44a9ec57fcf6b9/details)**"
drag, startPoint x: 625, startPoint y: 247, endPoint x: 248, endPoint y: 248, distance: 376.6
click at [248, 248] on div "Параметры SmartCat Файлы Вид работ Восстановление макета средней сложности с по…" at bounding box center [563, 262] width 633 height 400
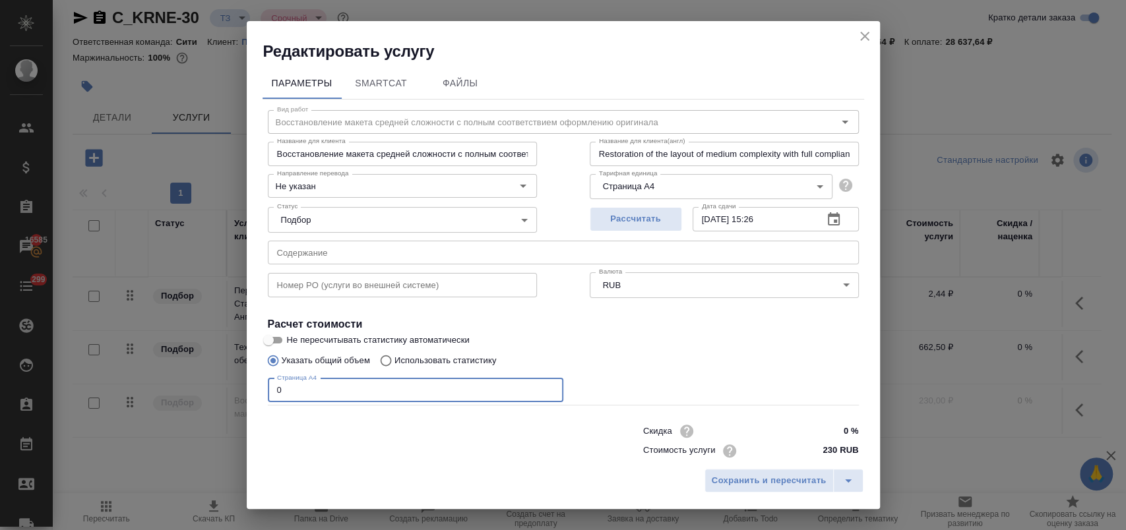
drag, startPoint x: 309, startPoint y: 388, endPoint x: 226, endPoint y: 391, distance: 83.2
click at [226, 391] on div "Редактировать услугу Параметры SmartCat Файлы Вид работ Восстановление макета с…" at bounding box center [563, 265] width 1126 height 530
type input "42"
click at [761, 477] on span "Сохранить и пересчитать" at bounding box center [769, 481] width 115 height 15
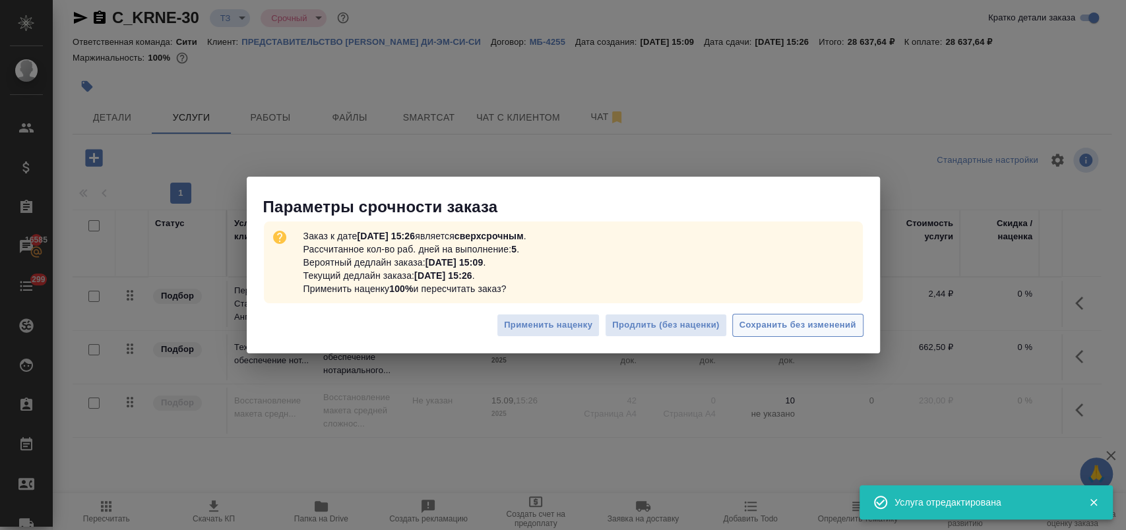
click at [860, 331] on button "Сохранить без изменений" at bounding box center [797, 325] width 131 height 23
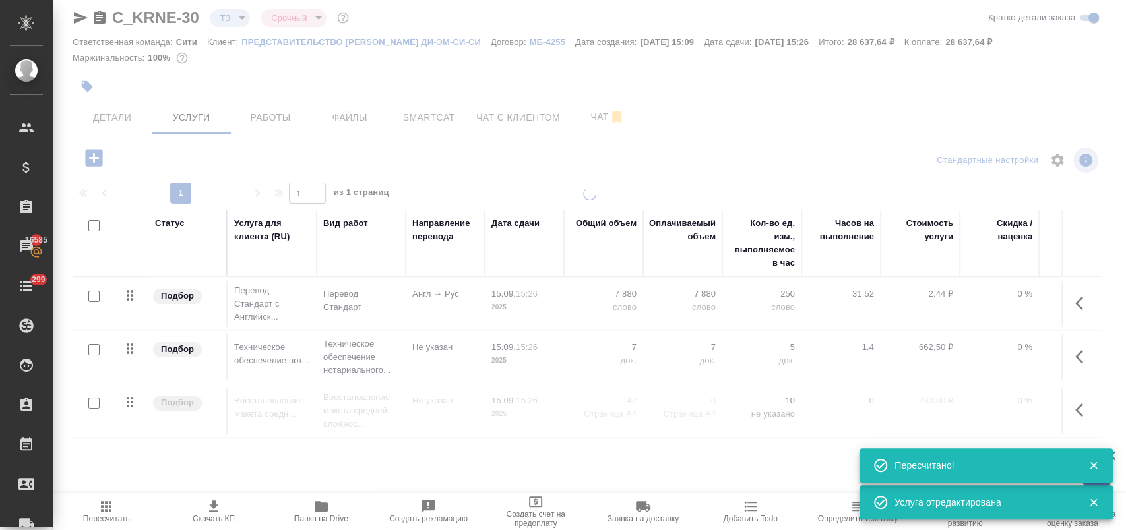
type input "new"
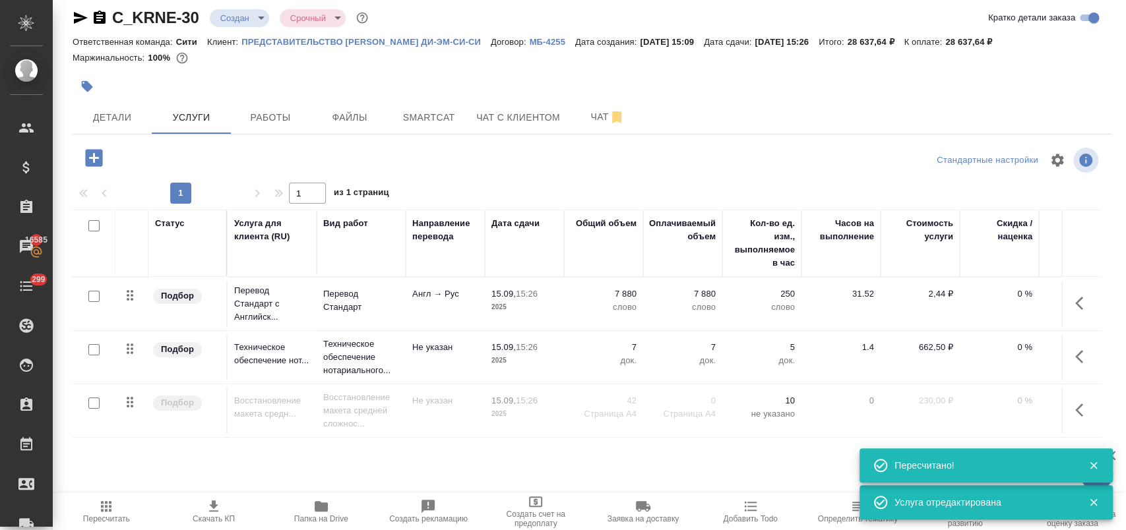
click at [1061, 357] on td at bounding box center [1081, 357] width 40 height 46
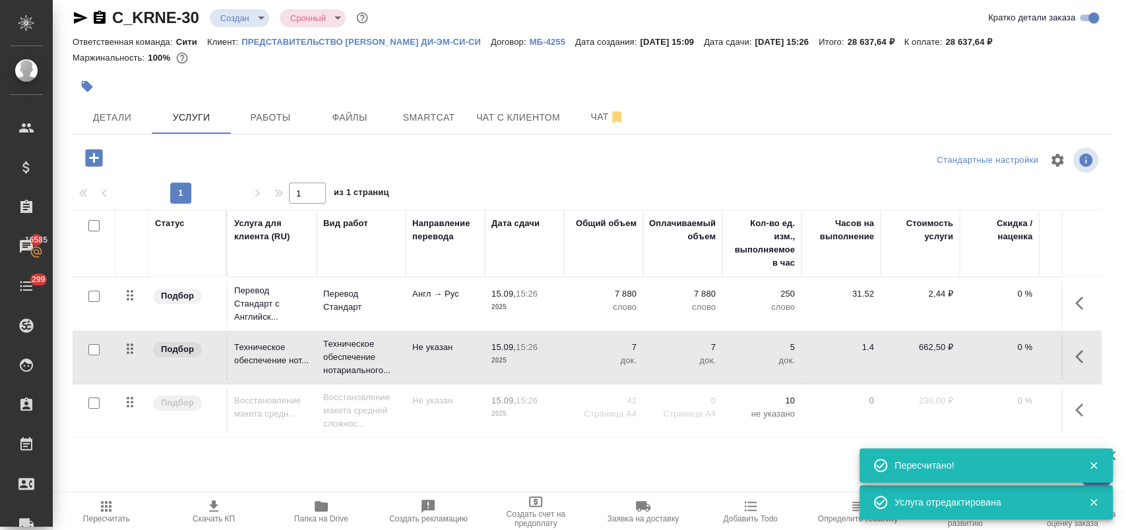
click at [1082, 357] on button "button" at bounding box center [1083, 357] width 32 height 32
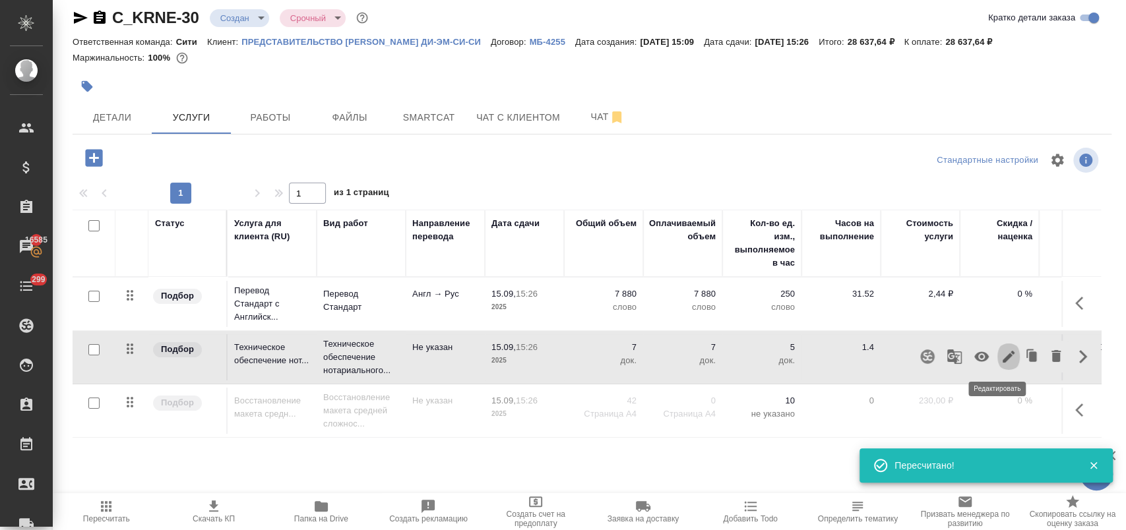
click at [1001, 354] on icon "button" at bounding box center [1009, 357] width 16 height 16
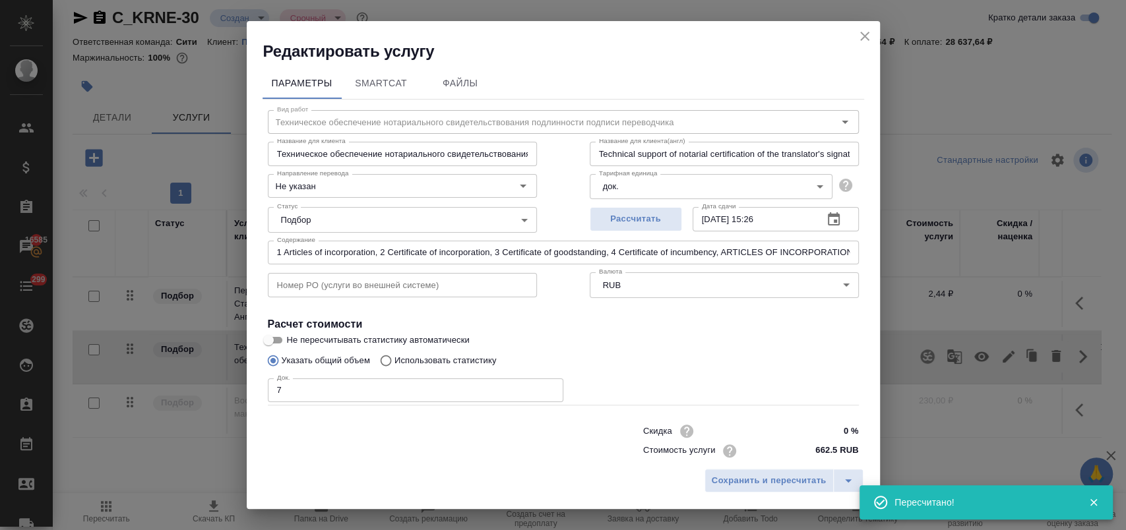
click at [483, 253] on input "1 Articles of incorporation, 2 Certificate of incorporation, 3 Certificate of g…" at bounding box center [563, 253] width 591 height 24
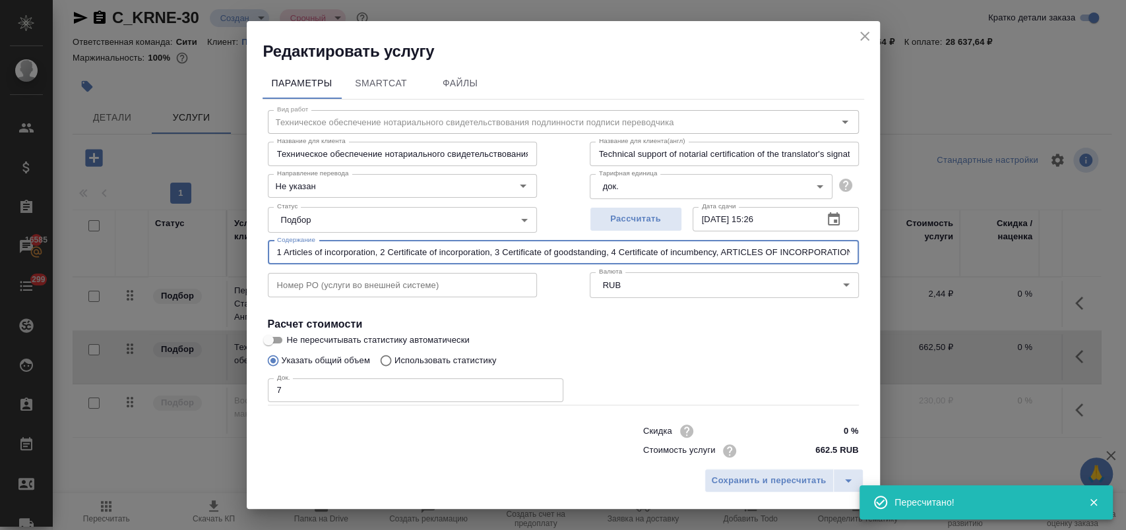
click at [483, 253] on input "1 Articles of incorporation, 2 Certificate of incorporation, 3 Certificate of g…" at bounding box center [563, 253] width 591 height 24
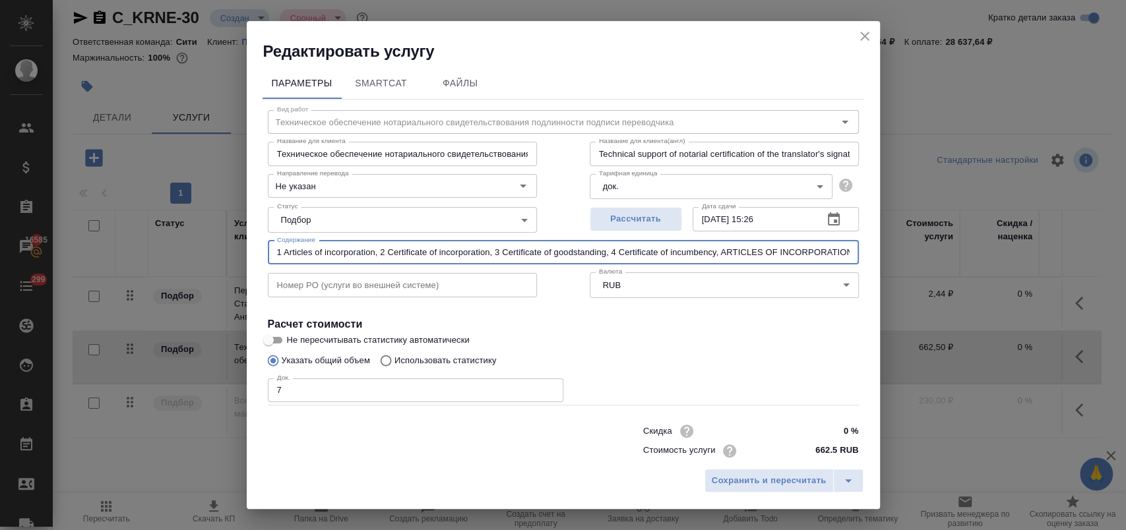
click at [483, 253] on input "1 Articles of incorporation, 2 Certificate of incorporation, 3 Certificate of g…" at bounding box center [563, 253] width 591 height 24
click at [859, 38] on icon "close" at bounding box center [865, 36] width 16 height 16
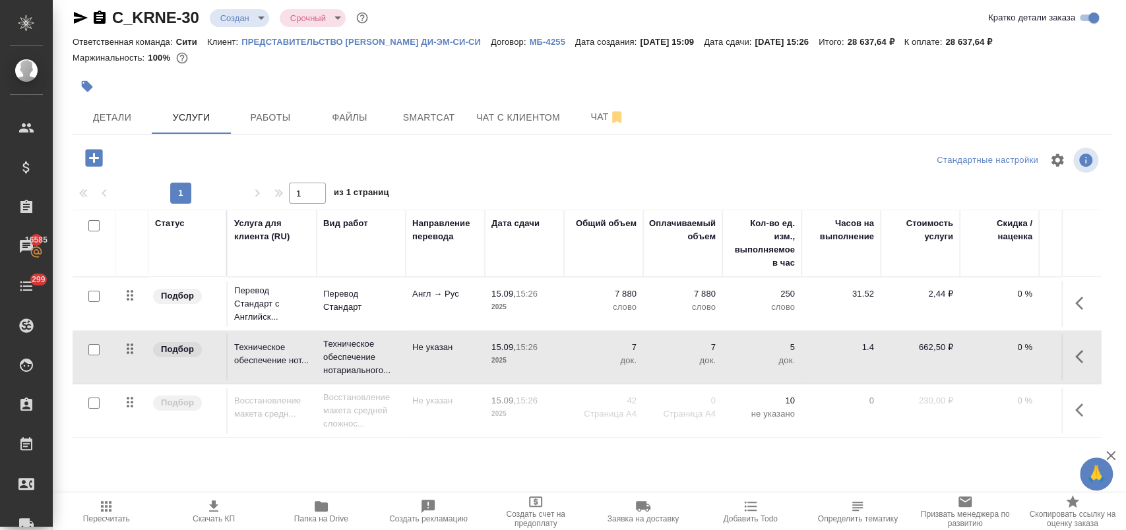
click at [1075, 404] on icon "button" at bounding box center [1079, 410] width 8 height 13
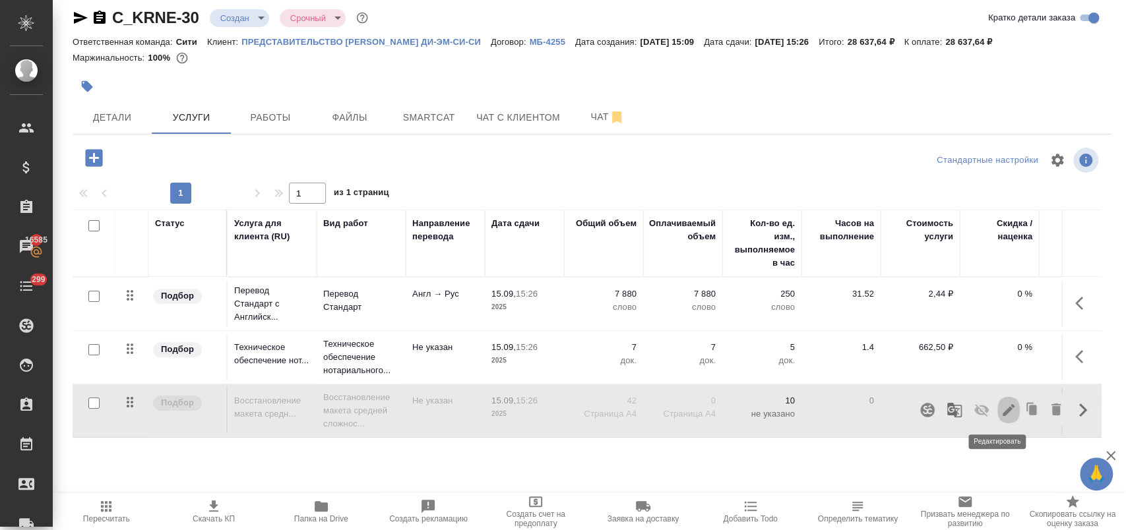
click at [1001, 415] on icon "button" at bounding box center [1009, 410] width 16 height 16
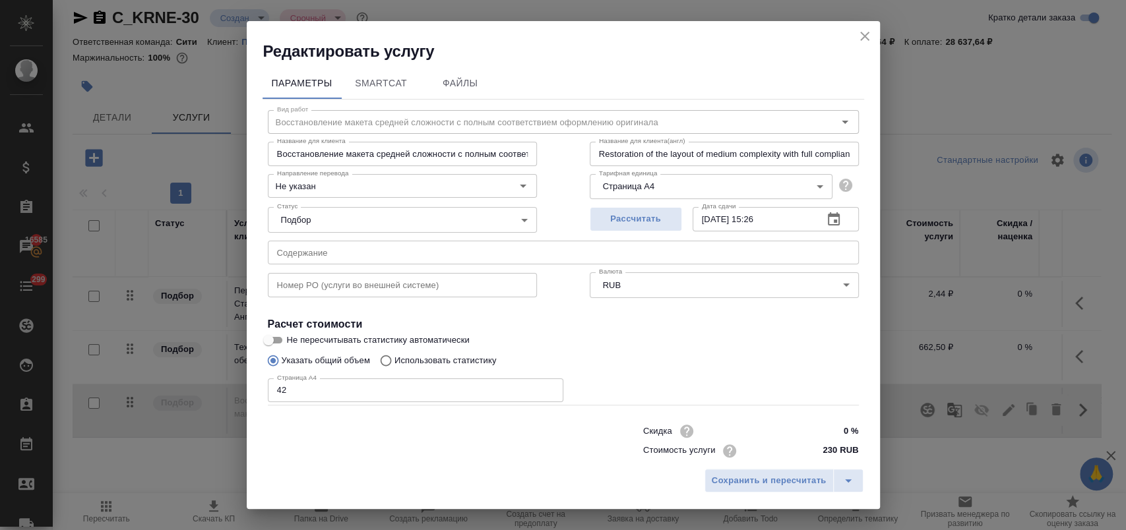
click at [319, 257] on input "text" at bounding box center [563, 253] width 591 height 24
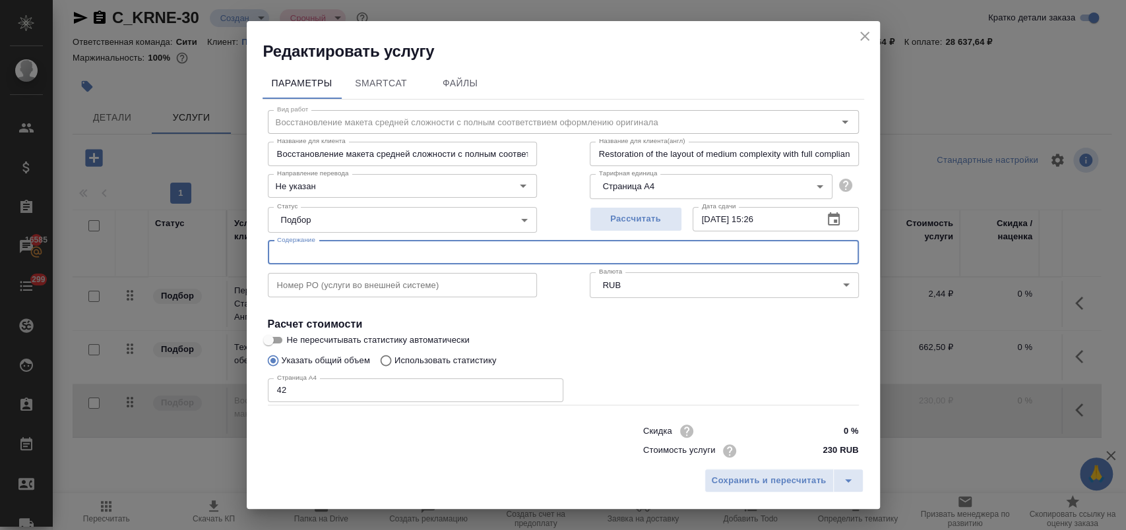
paste input "1 Articles of incorporation, 2 Certificate of incorporation, 3 Certificate of g…"
type input "1 Articles of incorporation, 2 Certificate of incorporation, 3 Certificate of g…"
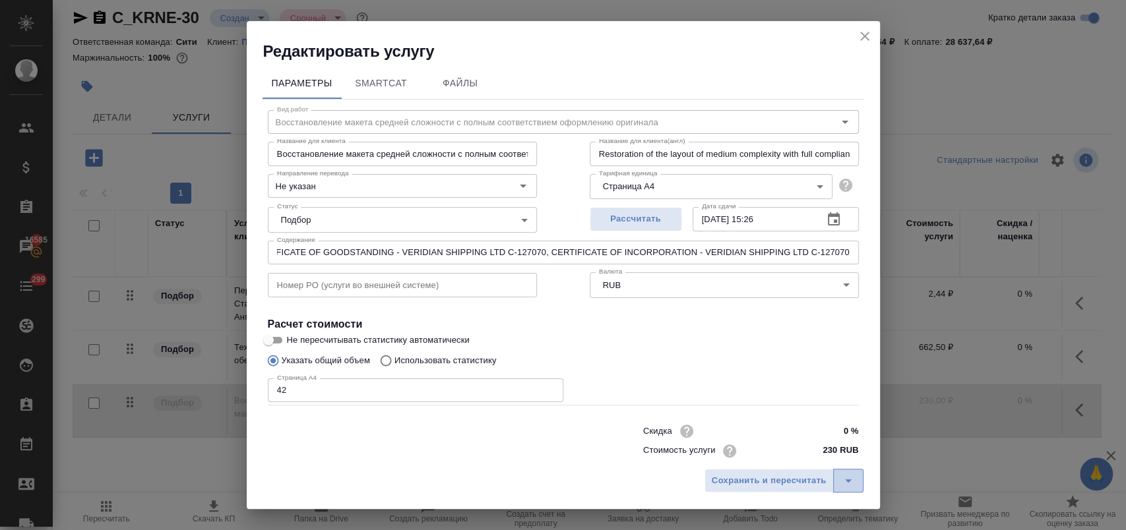
click at [844, 487] on icon "split button" at bounding box center [848, 481] width 16 height 16
click at [750, 448] on li "Сохранить" at bounding box center [787, 453] width 158 height 21
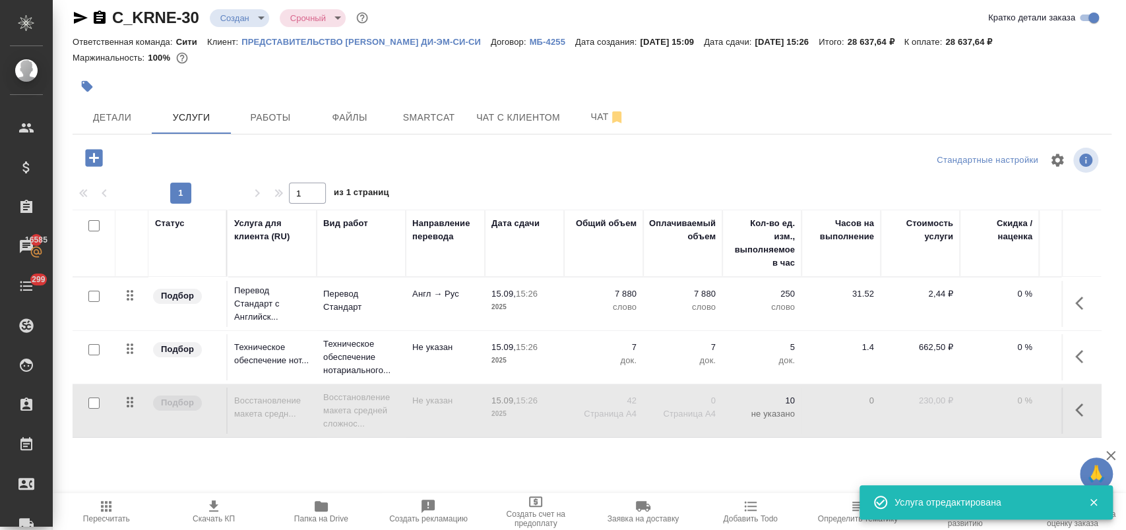
click at [95, 402] on input "checkbox" at bounding box center [93, 403] width 11 height 11
checkbox input "true"
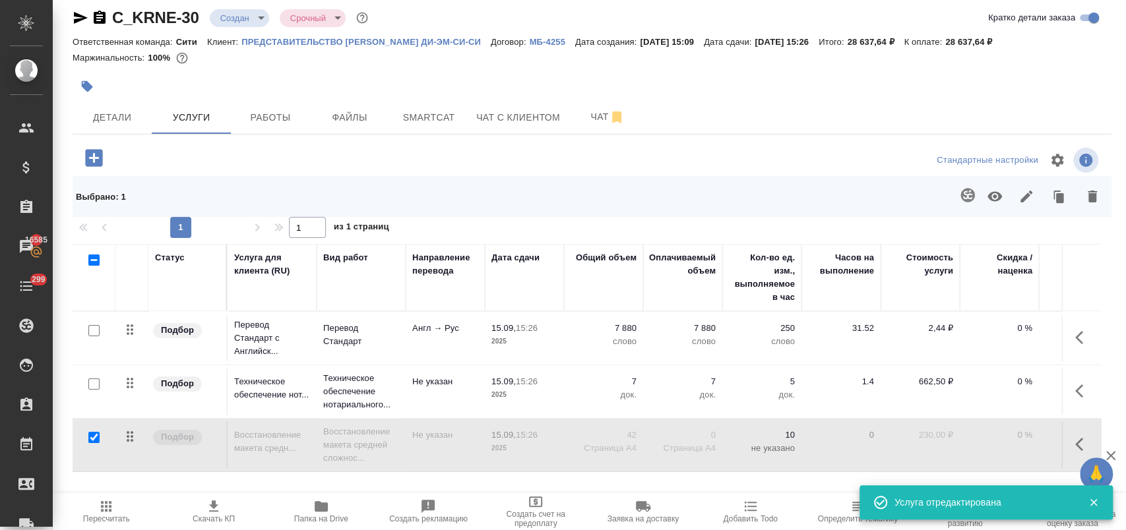
click at [987, 199] on icon "button" at bounding box center [994, 197] width 15 height 10
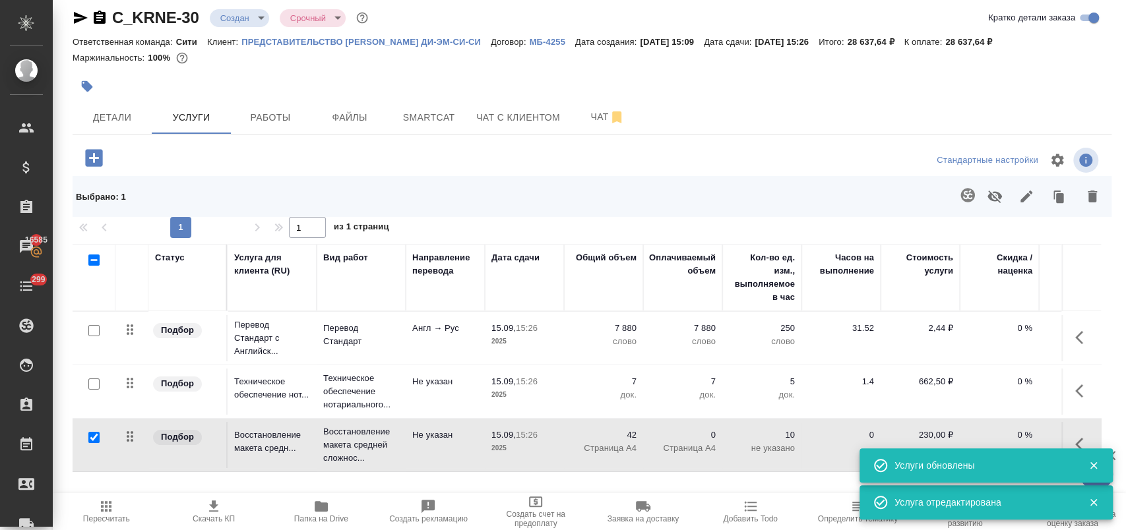
click at [108, 509] on icon "button" at bounding box center [106, 507] width 16 height 16
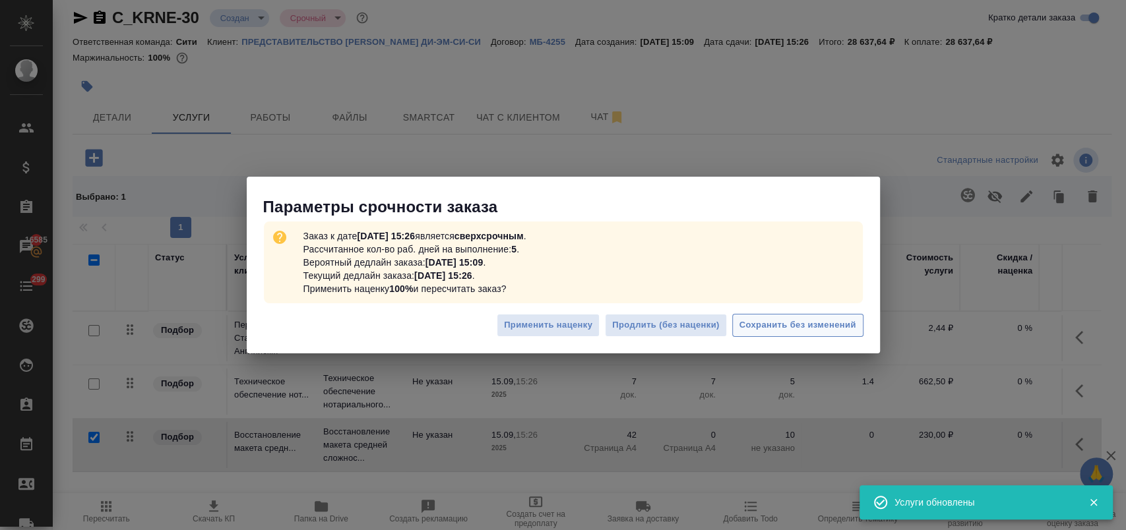
click at [828, 325] on span "Сохранить без изменений" at bounding box center [797, 325] width 117 height 15
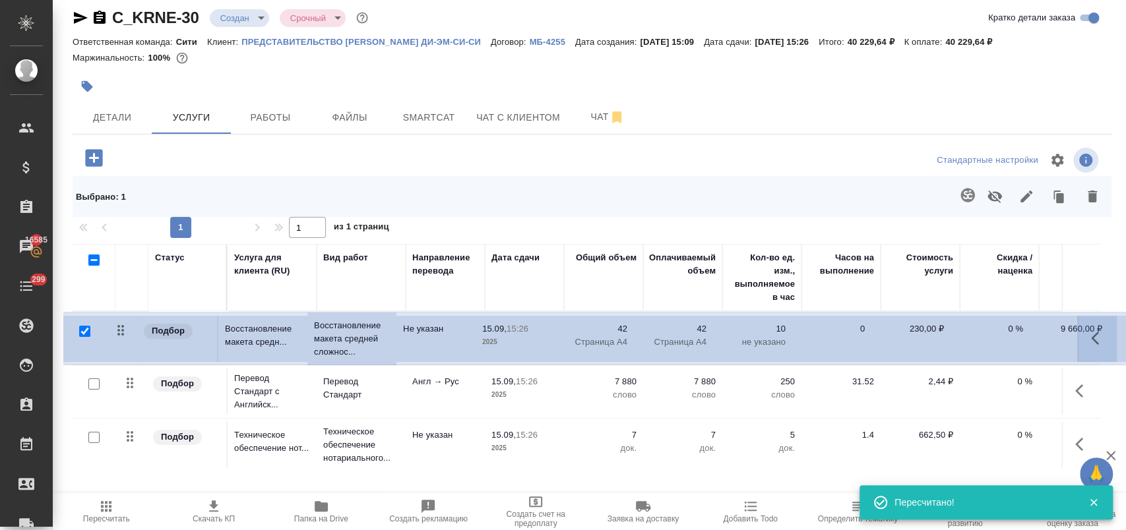
drag, startPoint x: 131, startPoint y: 440, endPoint x: 122, endPoint y: 330, distance: 110.5
click at [122, 330] on table "Статус Услуга для клиента (RU) Вид работ Направление перевода Дата сдачи Общий …" at bounding box center [694, 358] width 1243 height 228
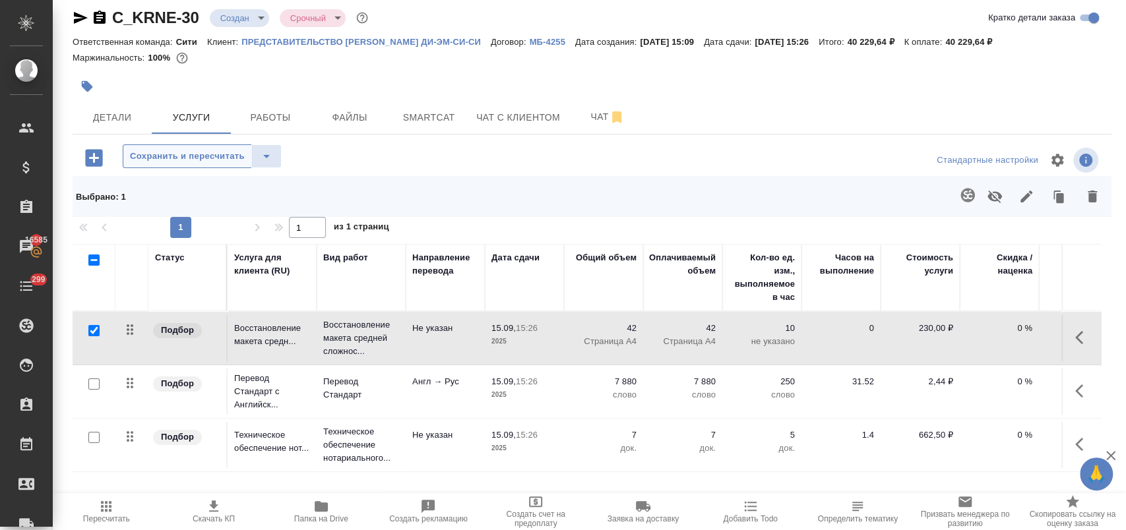
click at [177, 158] on span "Сохранить и пересчитать" at bounding box center [187, 156] width 115 height 15
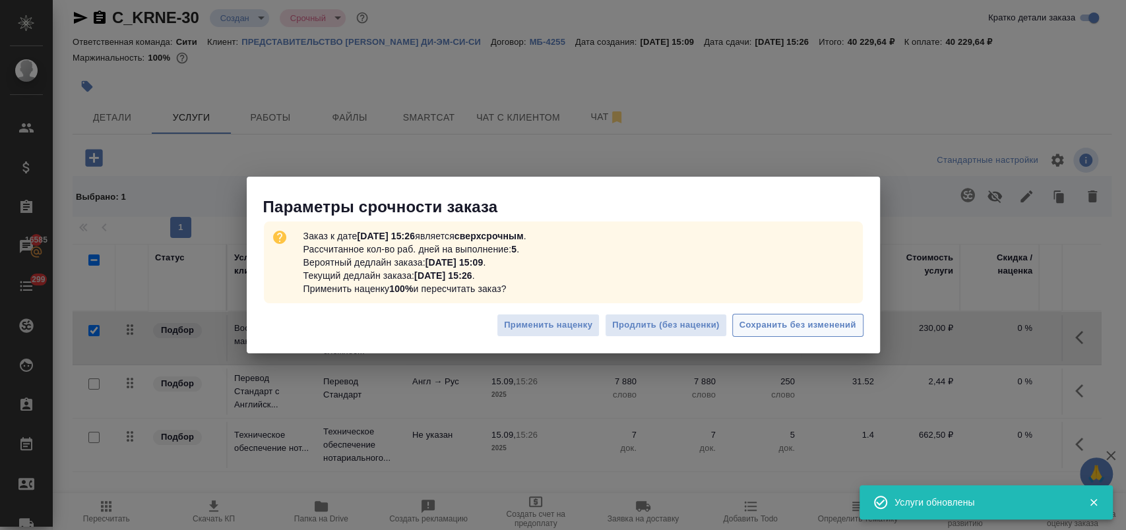
click at [774, 327] on span "Сохранить без изменений" at bounding box center [797, 325] width 117 height 15
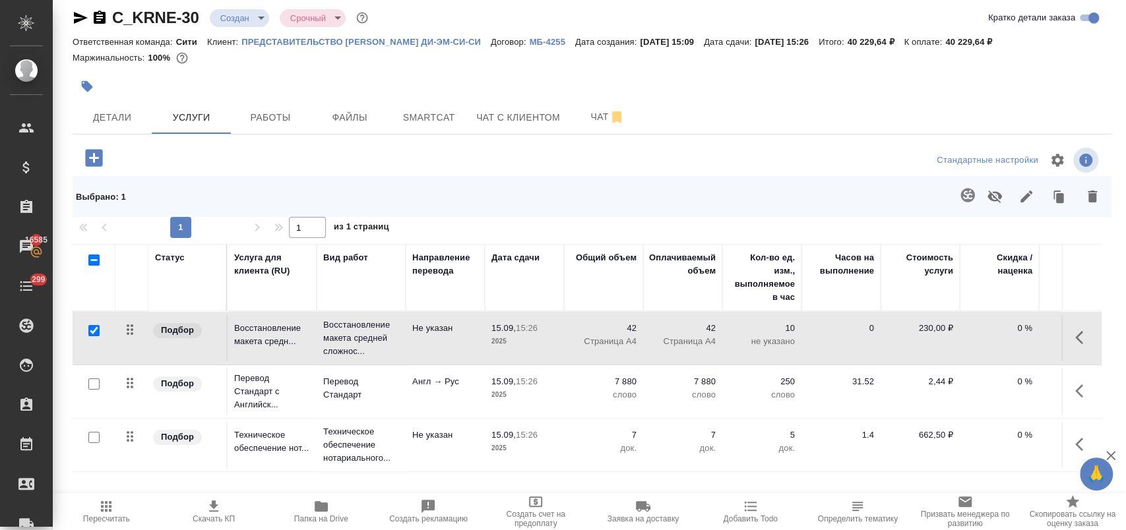
click at [99, 162] on icon "button" at bounding box center [93, 157] width 17 height 17
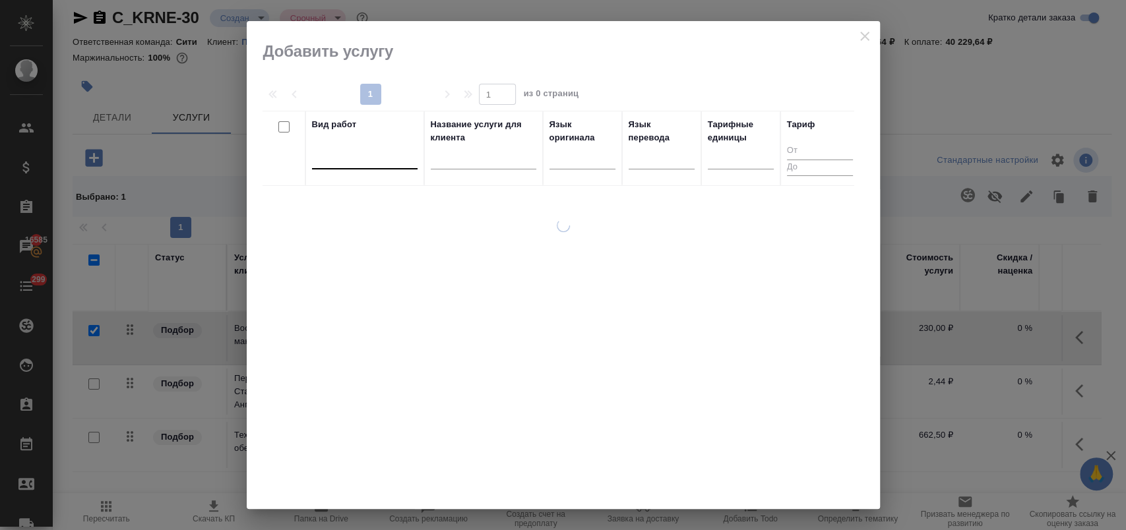
click at [381, 167] on div at bounding box center [365, 156] width 106 height 25
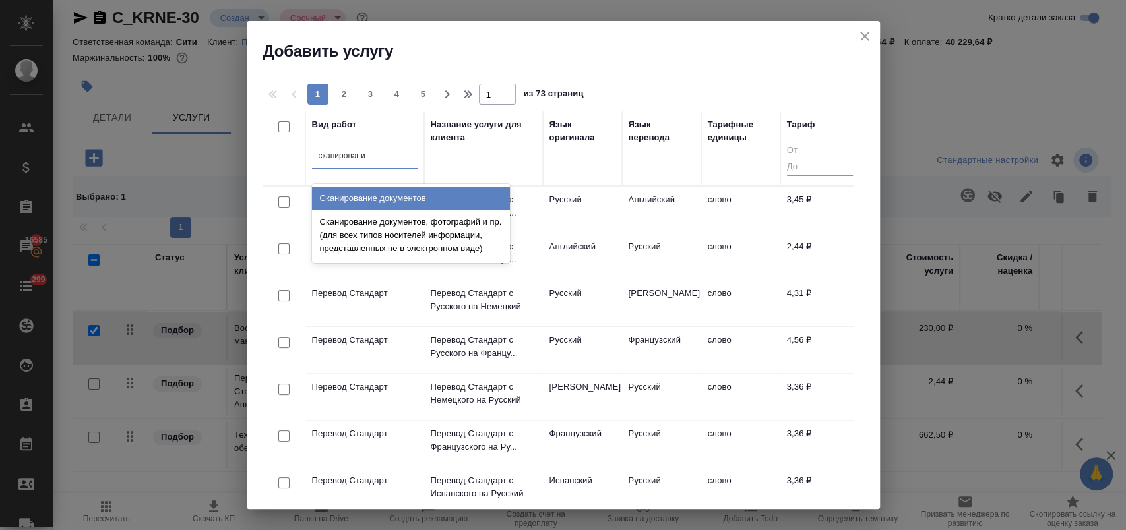
type input "сканирование"
click at [398, 195] on div "Сканирование документов" at bounding box center [411, 199] width 198 height 24
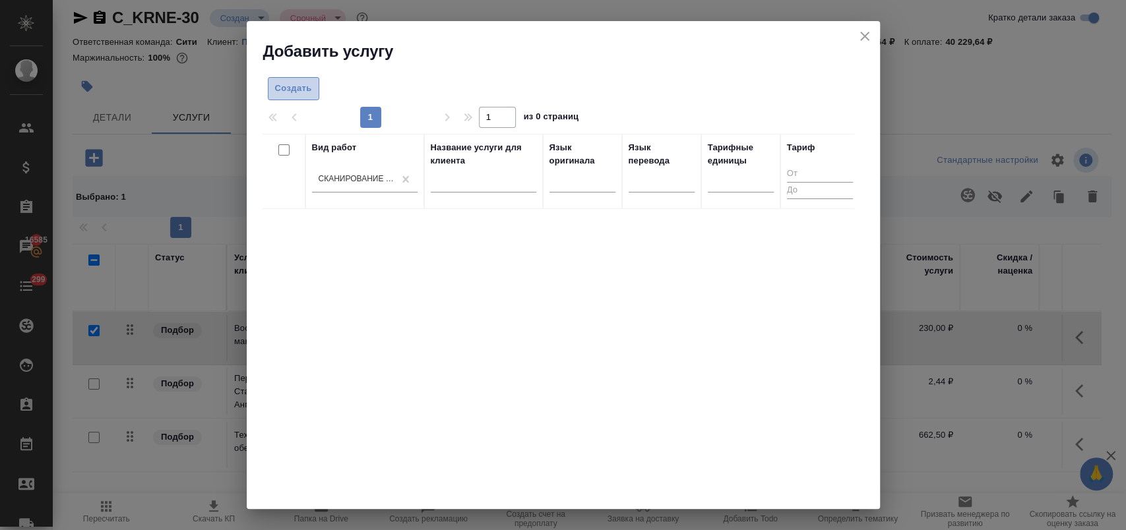
click at [298, 92] on span "Создать" at bounding box center [293, 88] width 37 height 15
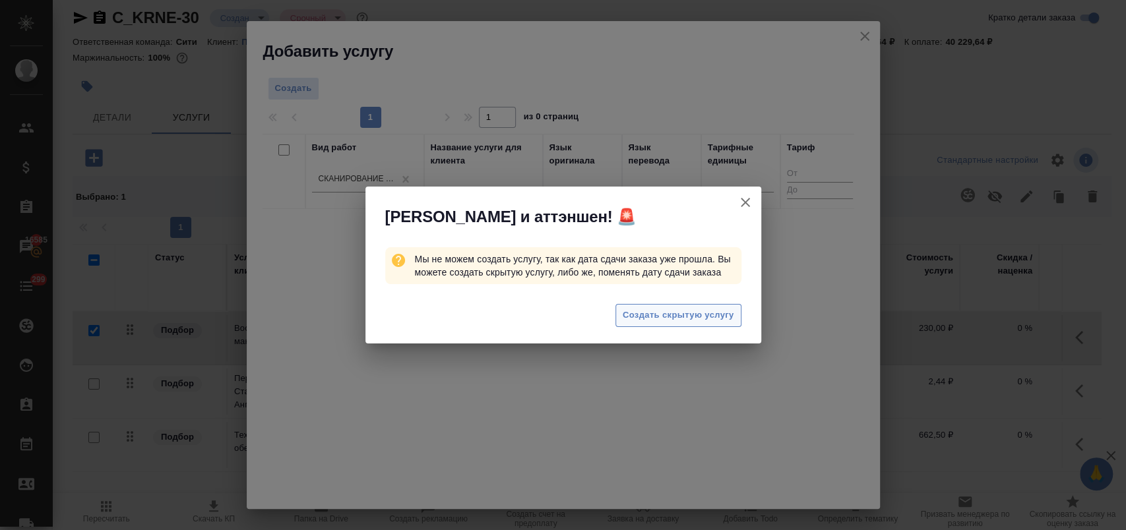
click at [688, 311] on span "Создать скрытую услугу" at bounding box center [678, 315] width 111 height 15
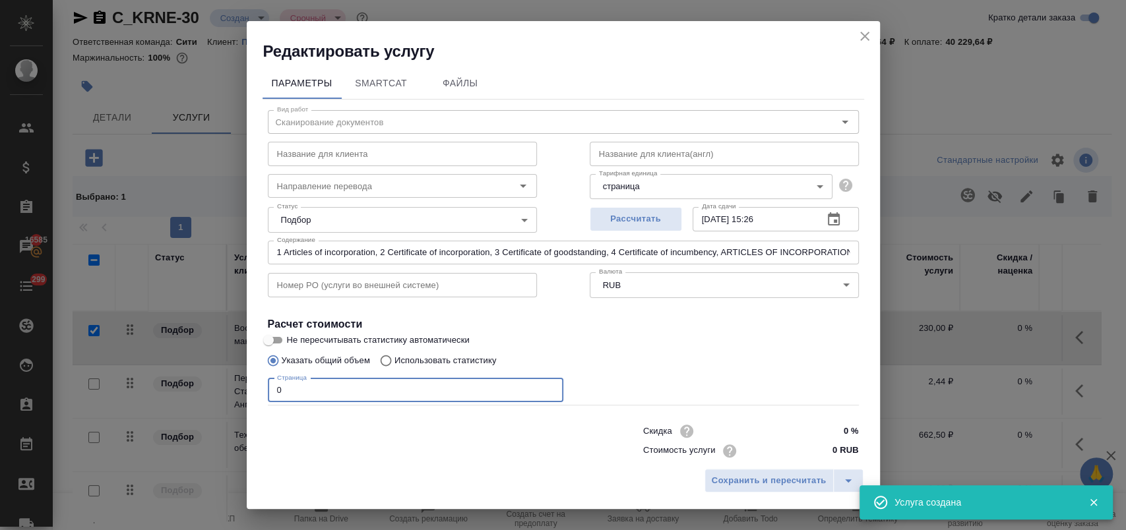
drag, startPoint x: 291, startPoint y: 389, endPoint x: 224, endPoint y: 398, distance: 67.3
click at [224, 398] on div "Редактировать услугу Параметры SmartCat Файлы Вид работ Сканирование документов…" at bounding box center [563, 265] width 1126 height 530
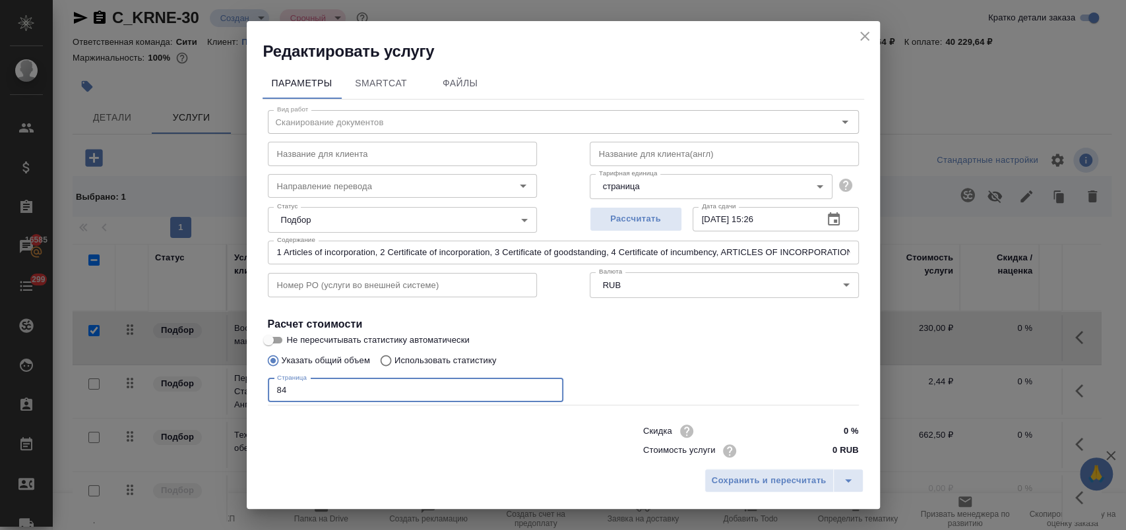
type input "84"
click at [823, 431] on input "0 %" at bounding box center [833, 431] width 48 height 19
type input "30 %"
click at [769, 482] on span "Сохранить и пересчитать" at bounding box center [769, 481] width 115 height 15
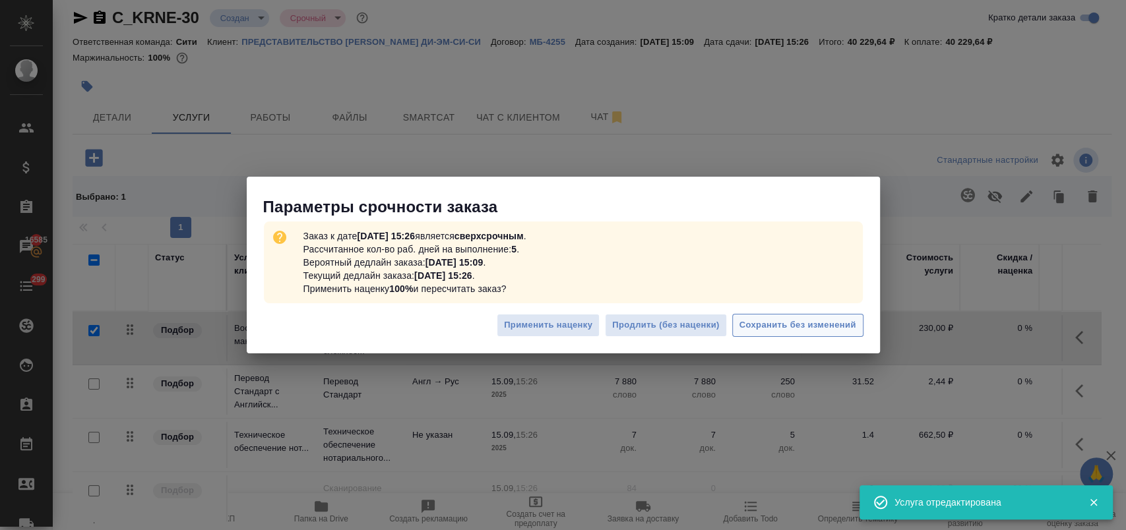
click at [811, 322] on span "Сохранить без изменений" at bounding box center [797, 325] width 117 height 15
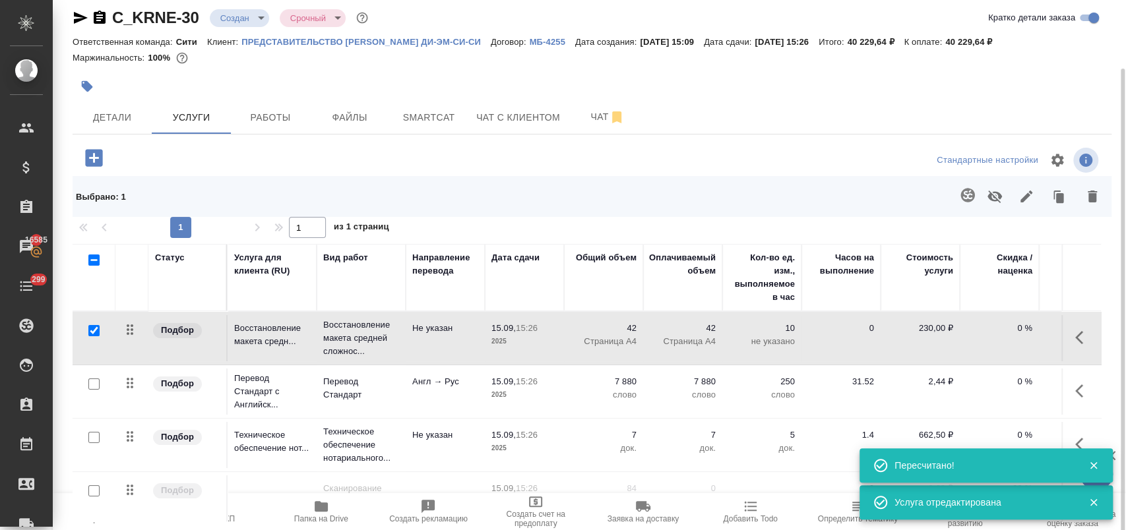
scroll to position [41, 0]
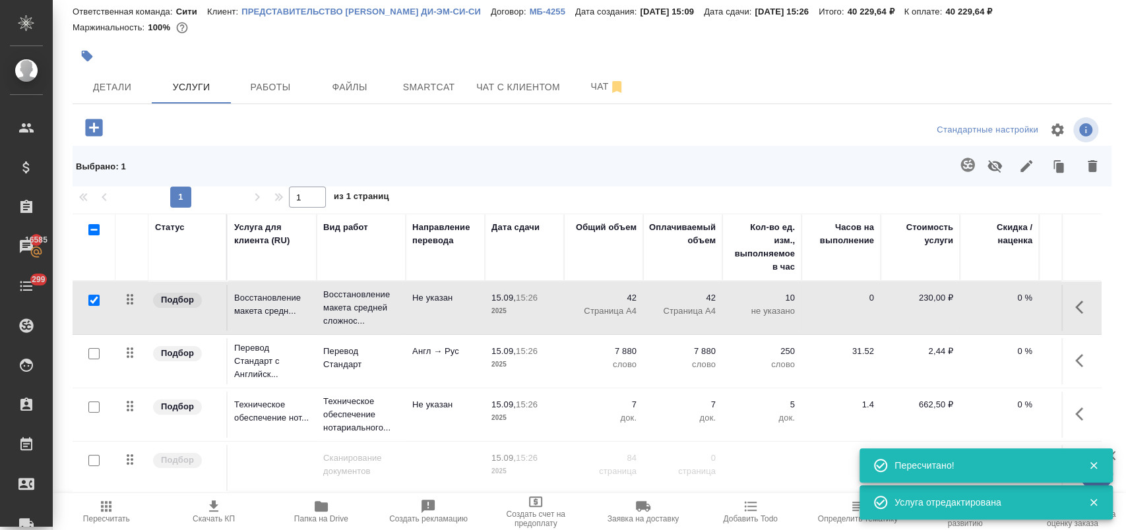
click at [96, 460] on input "checkbox" at bounding box center [93, 460] width 11 height 11
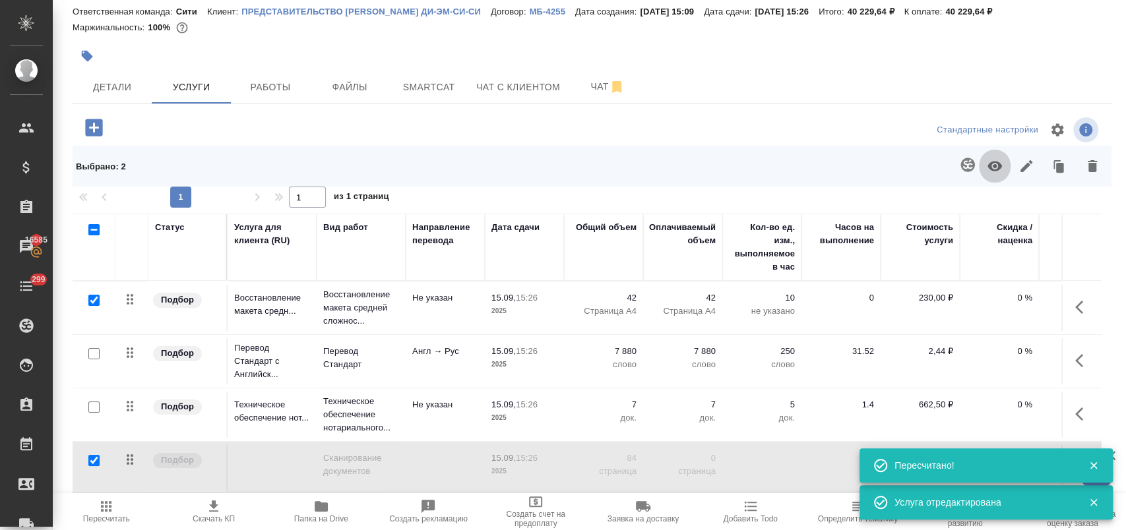
click at [988, 167] on icon "button" at bounding box center [994, 167] width 15 height 10
click at [93, 459] on input "checkbox" at bounding box center [93, 460] width 11 height 11
checkbox input "false"
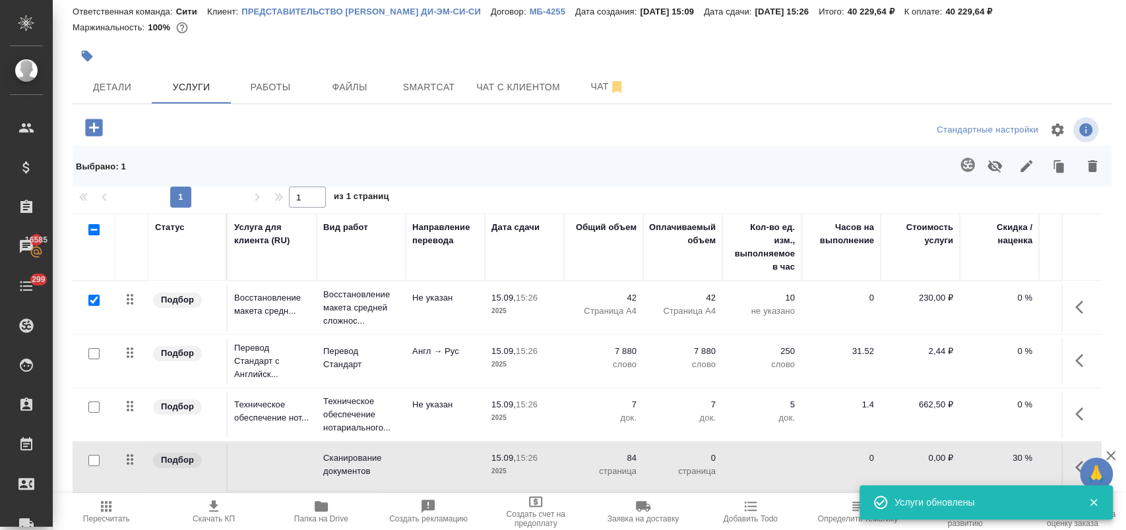
click at [98, 516] on span "Пересчитать" at bounding box center [106, 518] width 47 height 9
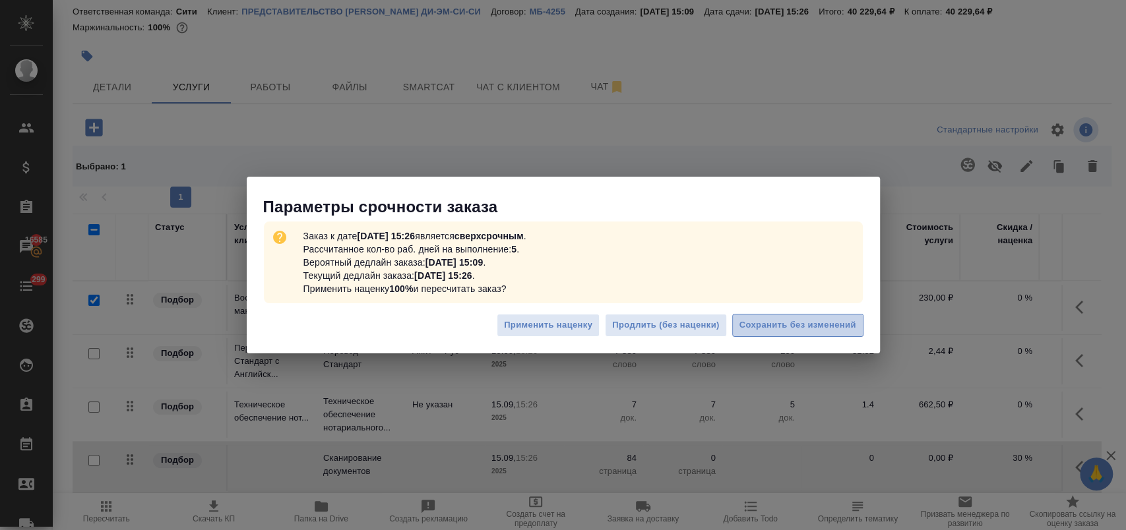
click at [818, 318] on span "Сохранить без изменений" at bounding box center [797, 325] width 117 height 15
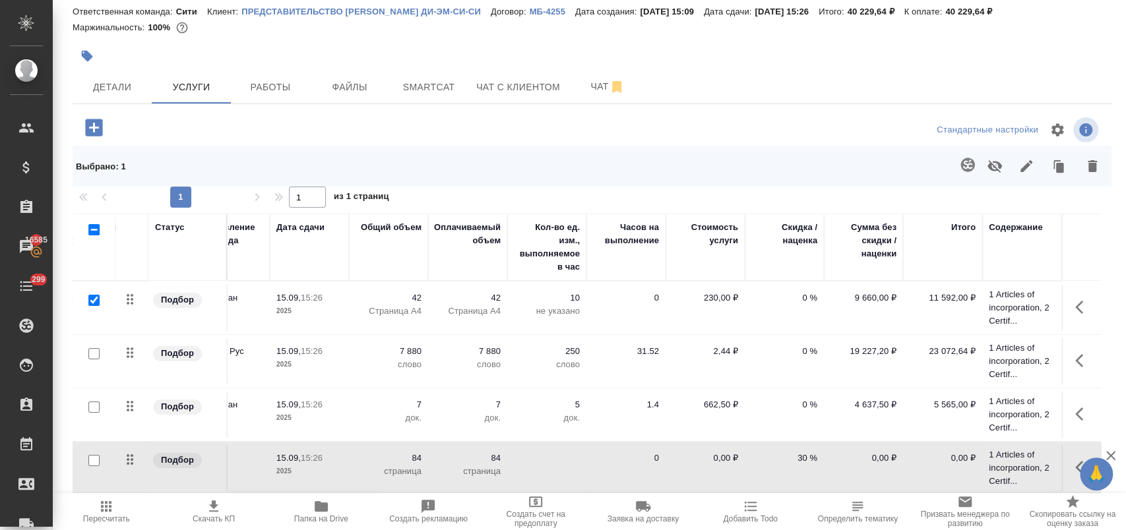
scroll to position [0, 237]
click at [751, 462] on p "30 %" at bounding box center [784, 458] width 66 height 13
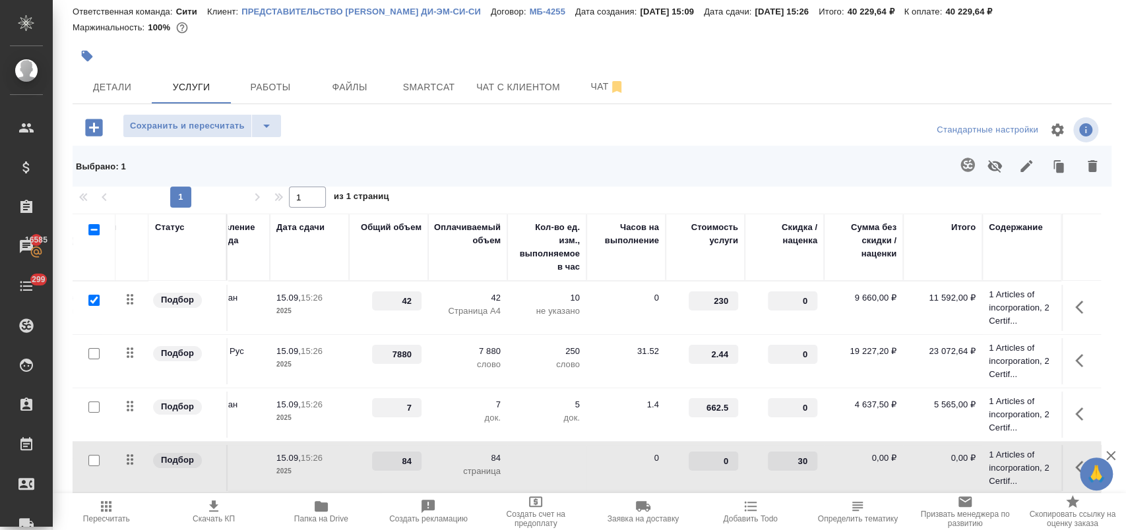
click at [1075, 461] on icon "button" at bounding box center [1083, 468] width 16 height 16
click at [1001, 468] on icon "button" at bounding box center [1009, 468] width 16 height 16
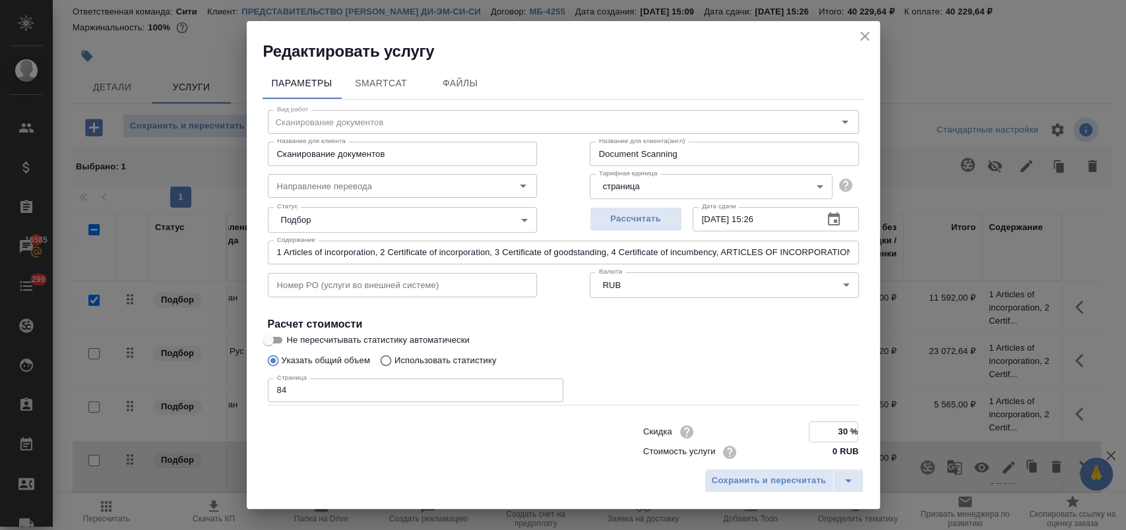
drag, startPoint x: 810, startPoint y: 435, endPoint x: 845, endPoint y: 435, distance: 35.0
click at [845, 435] on input "30 %" at bounding box center [833, 431] width 48 height 19
type input "0 %"
click at [813, 453] on input "0 RUB" at bounding box center [833, 452] width 49 height 19
type input "30 RUB"
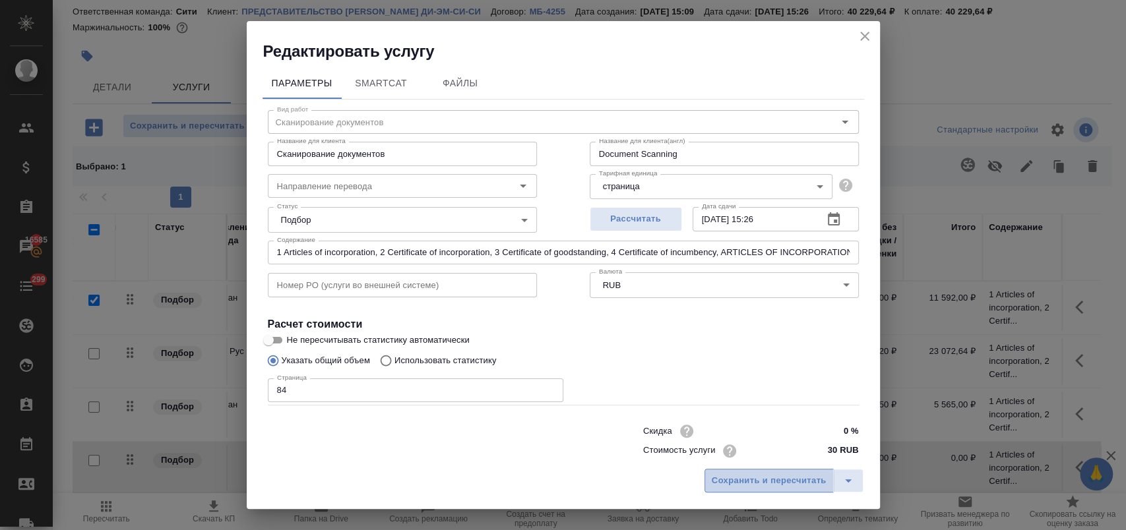
click at [790, 482] on span "Сохранить и пересчитать" at bounding box center [769, 481] width 115 height 15
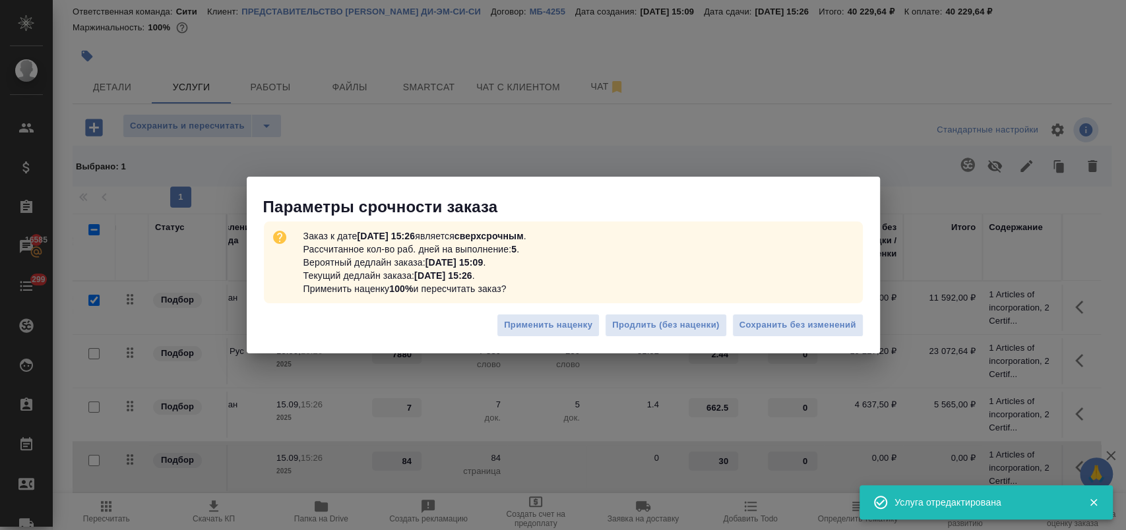
type input "30"
type input "0"
click at [778, 322] on span "Сохранить без изменений" at bounding box center [797, 325] width 117 height 15
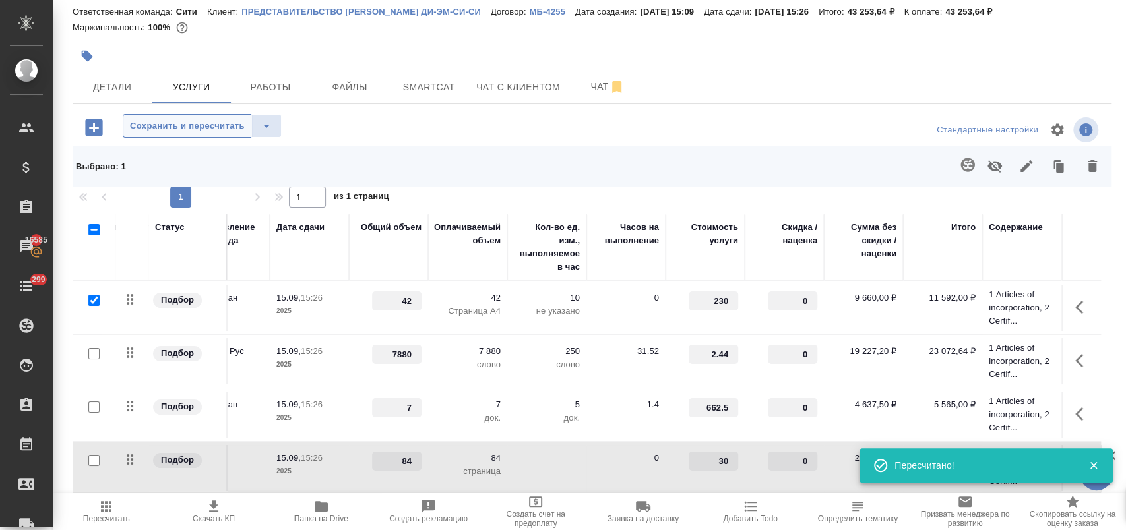
click at [170, 129] on span "Сохранить и пересчитать" at bounding box center [187, 126] width 115 height 15
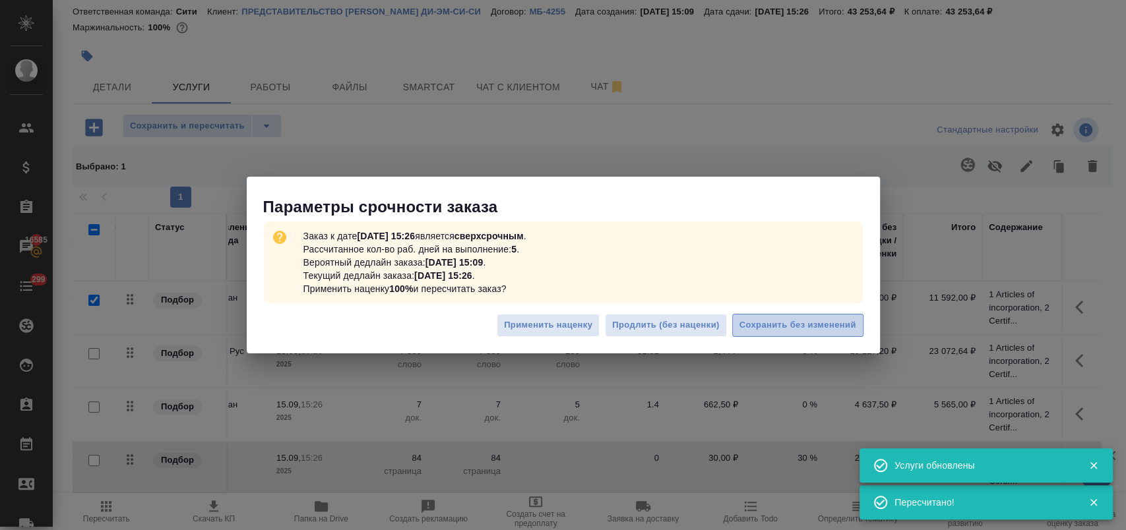
click at [787, 325] on span "Сохранить без изменений" at bounding box center [797, 325] width 117 height 15
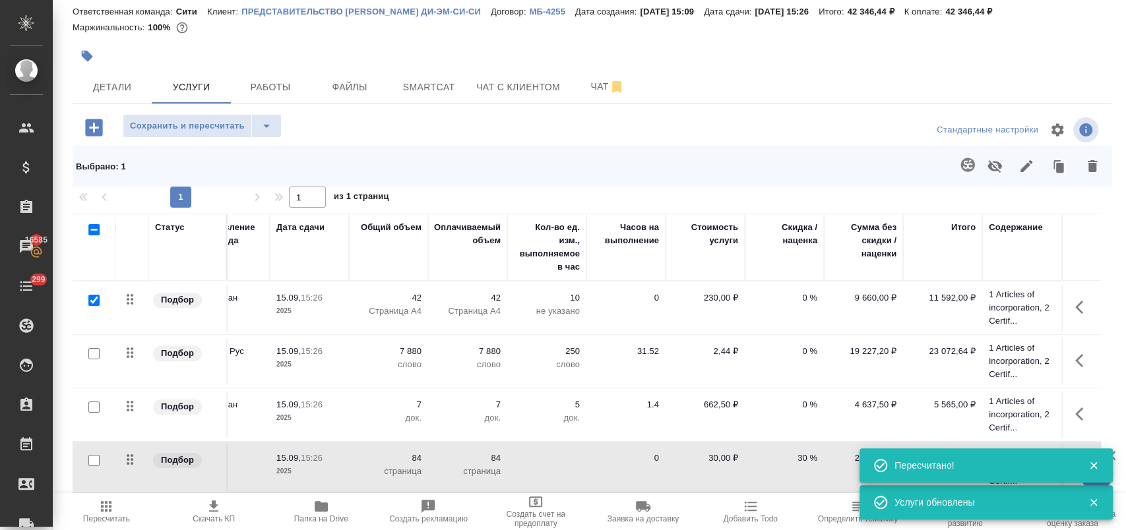
click at [216, 513] on icon "button" at bounding box center [214, 507] width 16 height 16
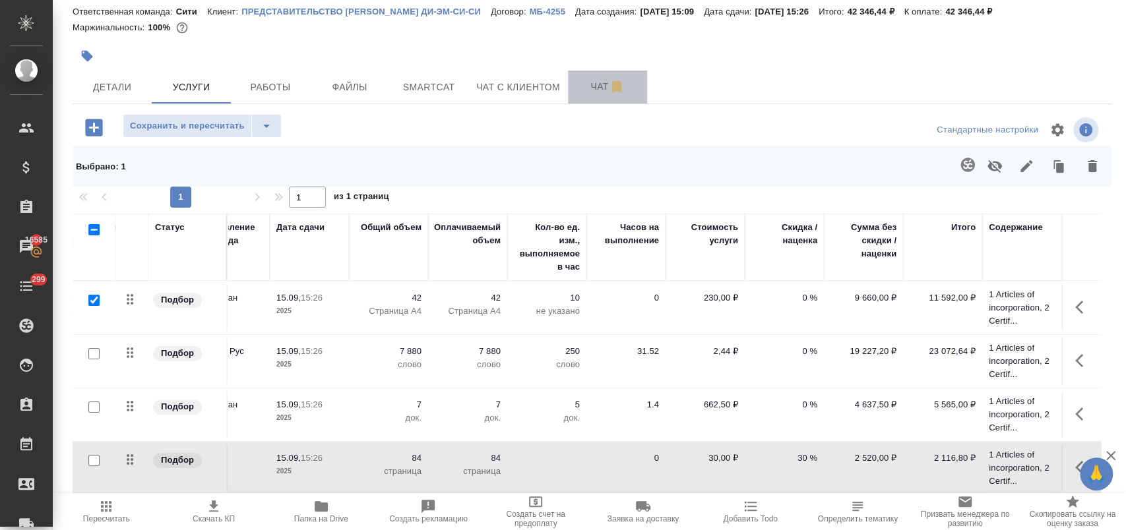
click at [580, 89] on span "Чат" at bounding box center [607, 86] width 63 height 16
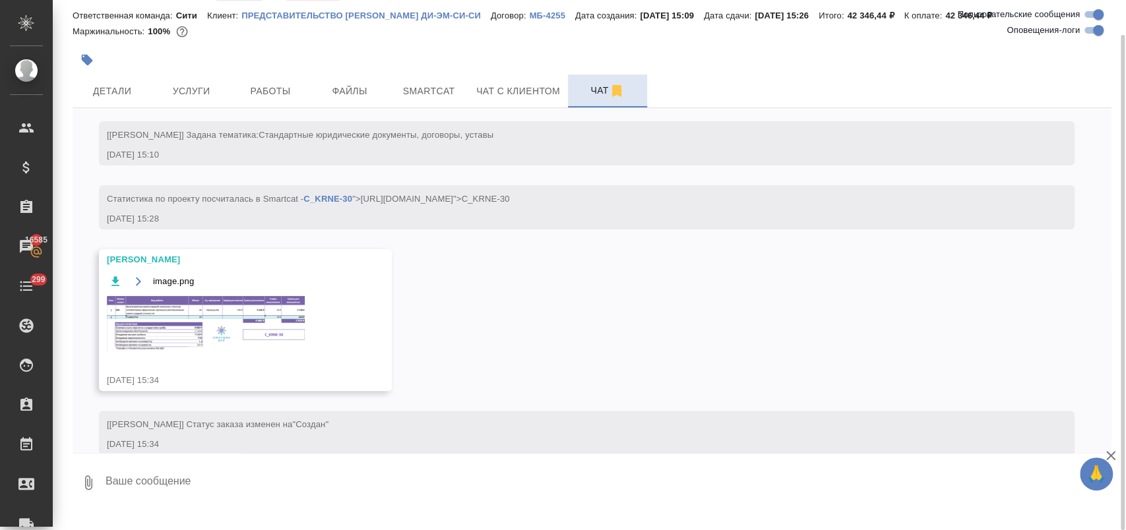
scroll to position [193, 0]
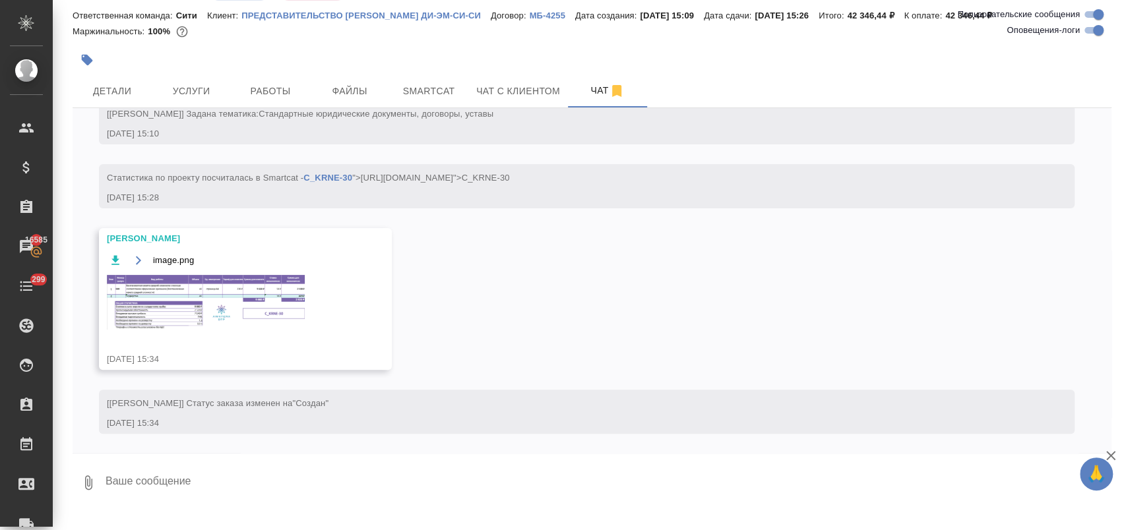
click at [226, 307] on img at bounding box center [206, 302] width 198 height 55
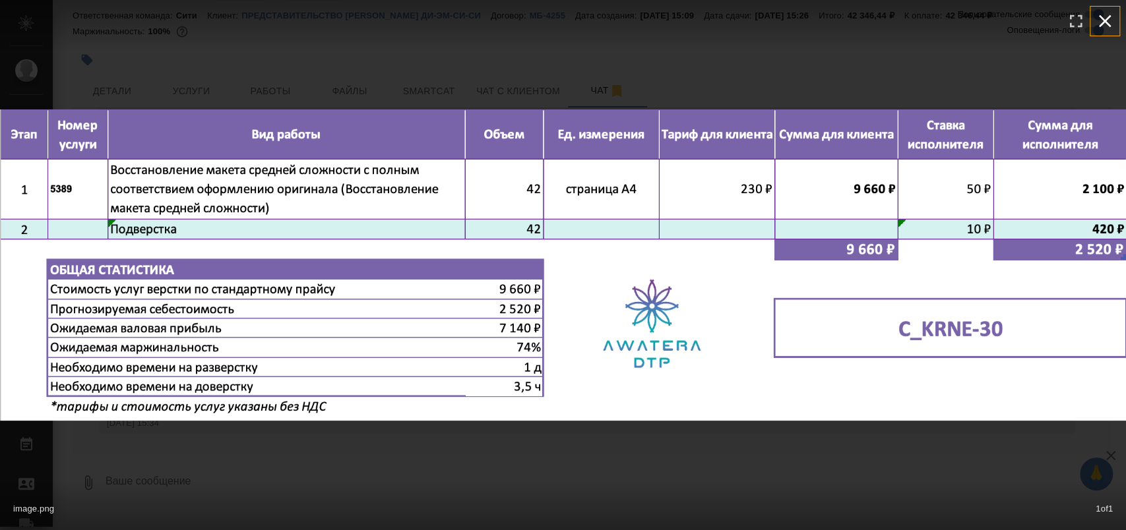
click at [1106, 25] on icon "button" at bounding box center [1104, 21] width 21 height 21
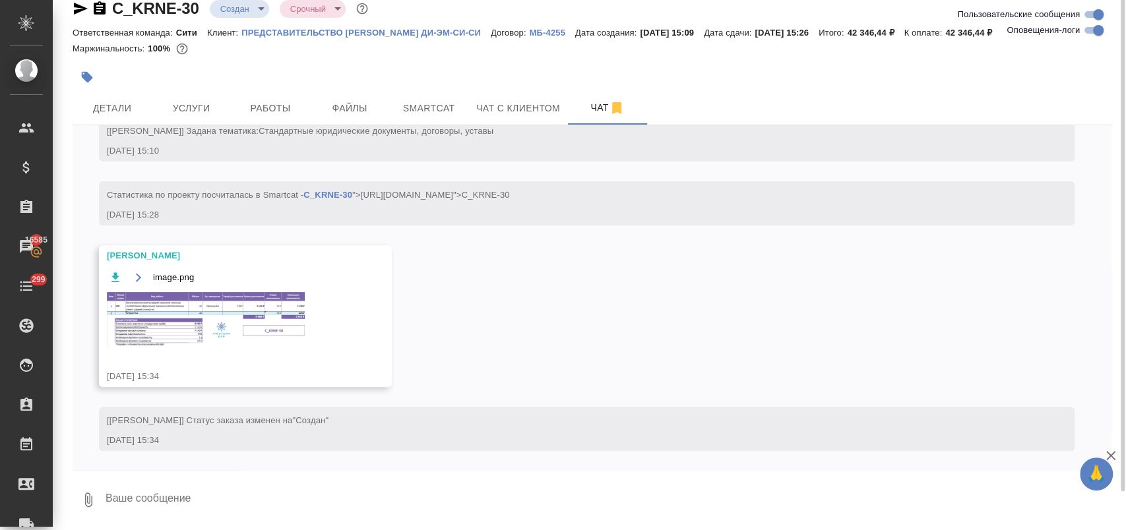
scroll to position [0, 0]
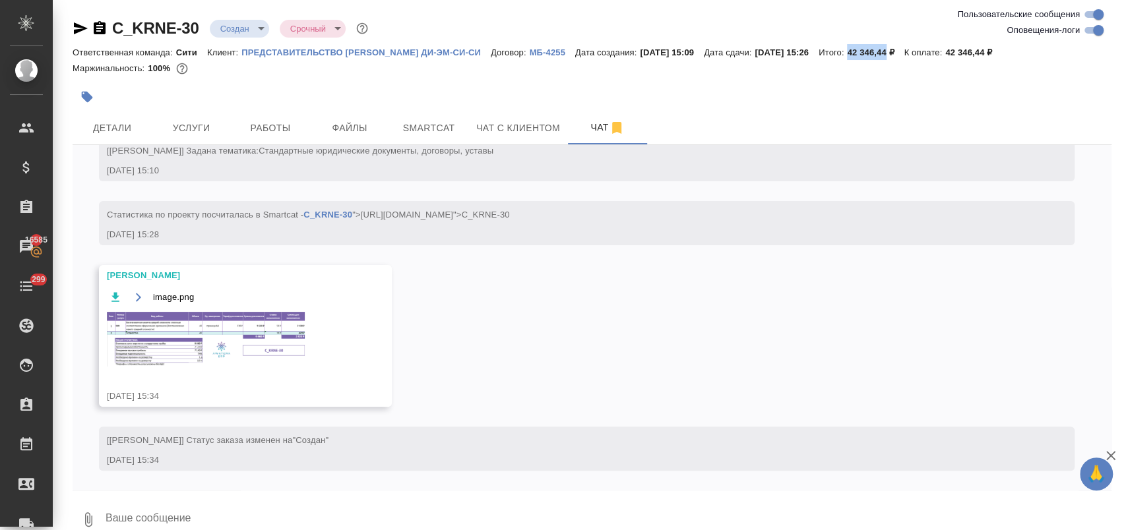
drag, startPoint x: 885, startPoint y: 51, endPoint x: 923, endPoint y: 53, distance: 37.6
click at [904, 53] on p "42 346,44 ₽" at bounding box center [875, 52] width 57 height 10
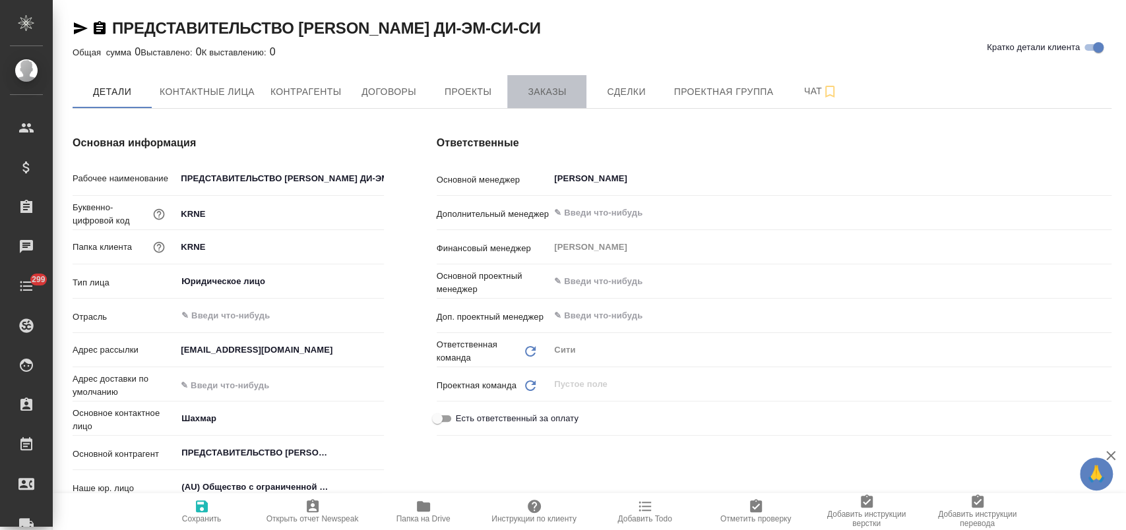
click at [544, 98] on span "Заказы" at bounding box center [546, 92] width 63 height 16
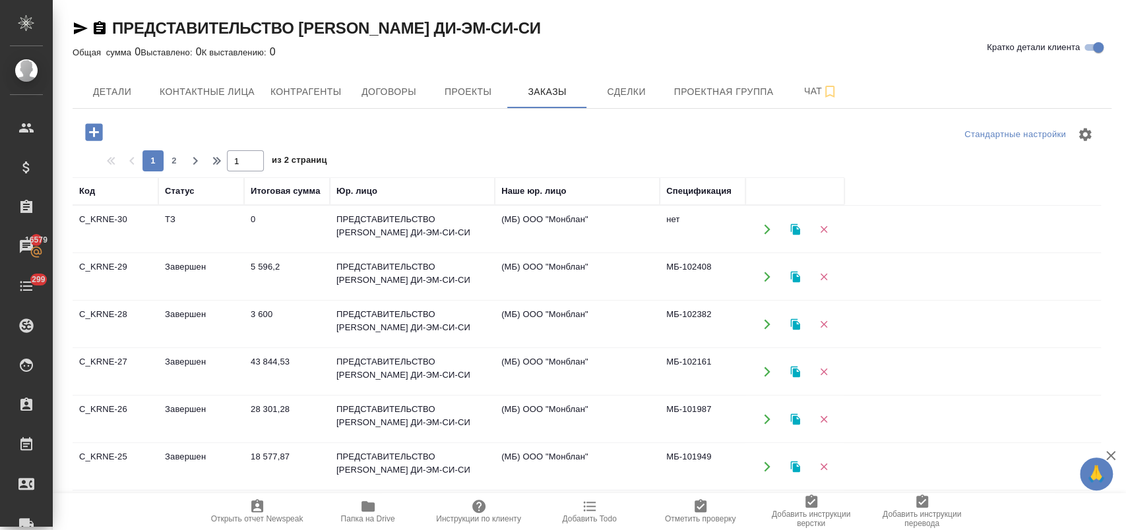
click at [206, 366] on td "Завершен" at bounding box center [201, 372] width 86 height 46
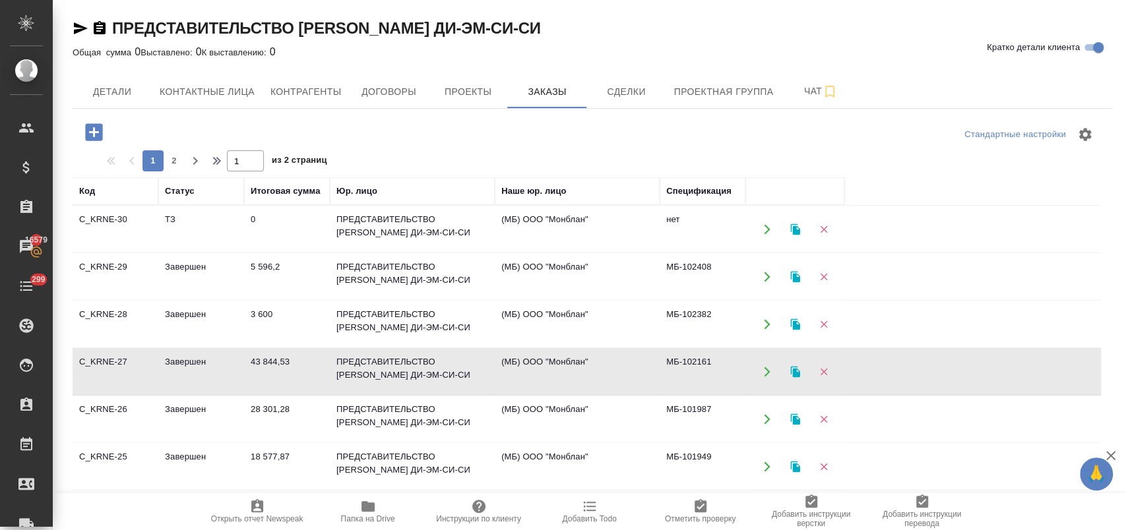
click at [206, 366] on td "Завершен" at bounding box center [201, 372] width 86 height 46
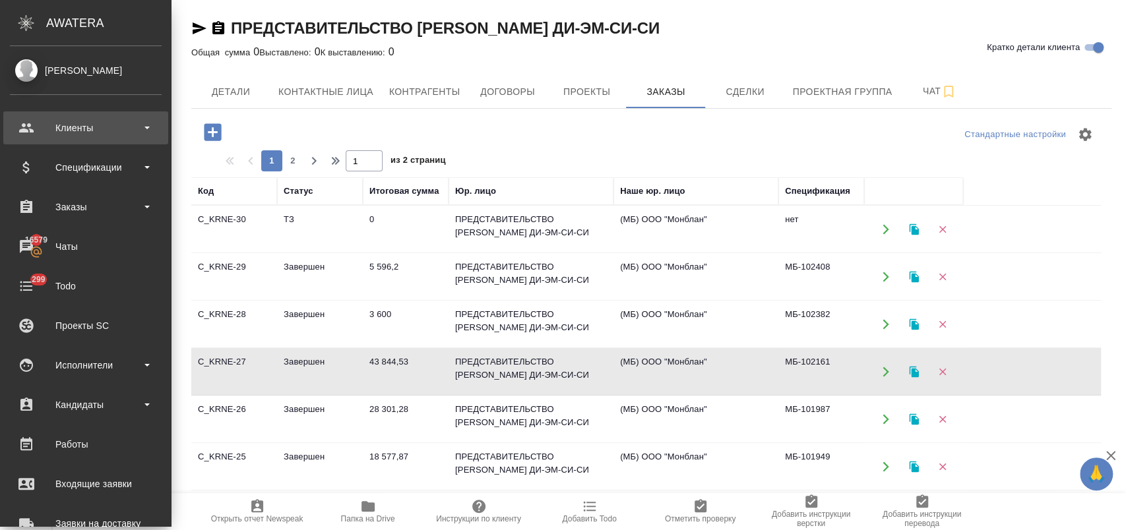
click at [102, 130] on div "Клиенты" at bounding box center [86, 128] width 152 height 20
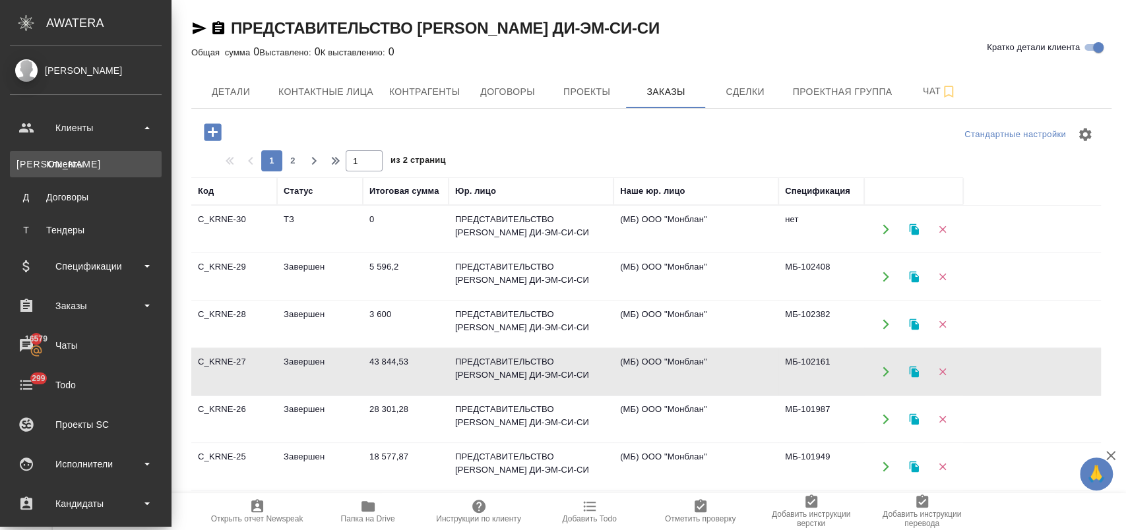
click at [98, 164] on div "Клиенты" at bounding box center [85, 164] width 139 height 13
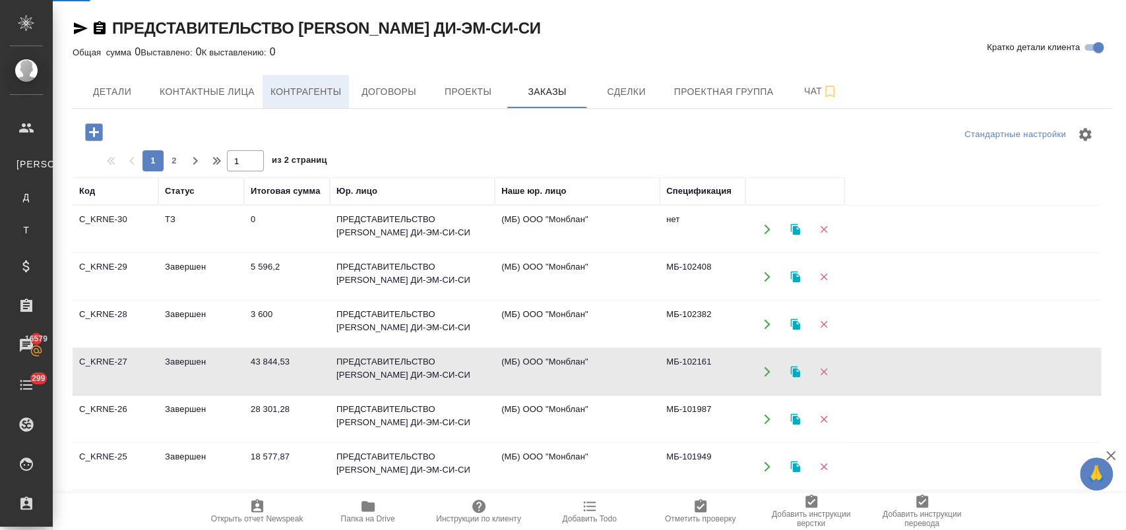
select select "RU"
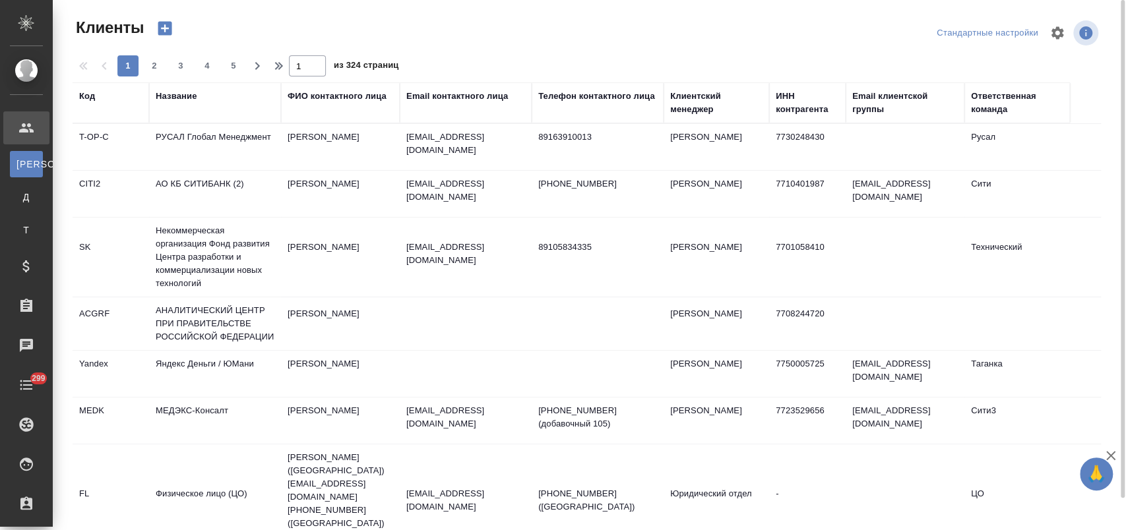
click at [318, 92] on div "ФИО контактного лица" at bounding box center [337, 96] width 99 height 13
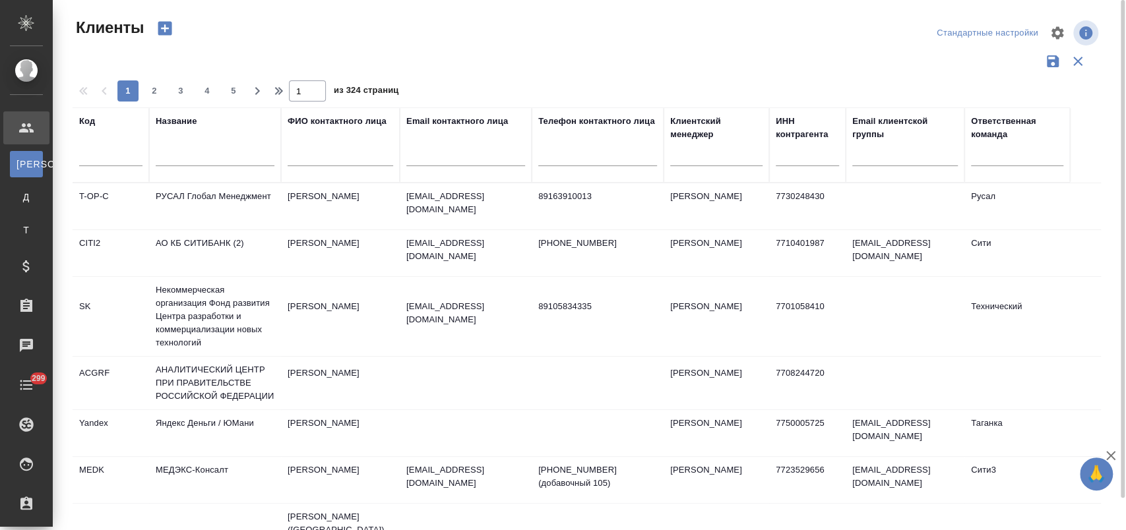
click at [348, 153] on input "text" at bounding box center [341, 158] width 106 height 16
type input "щ"
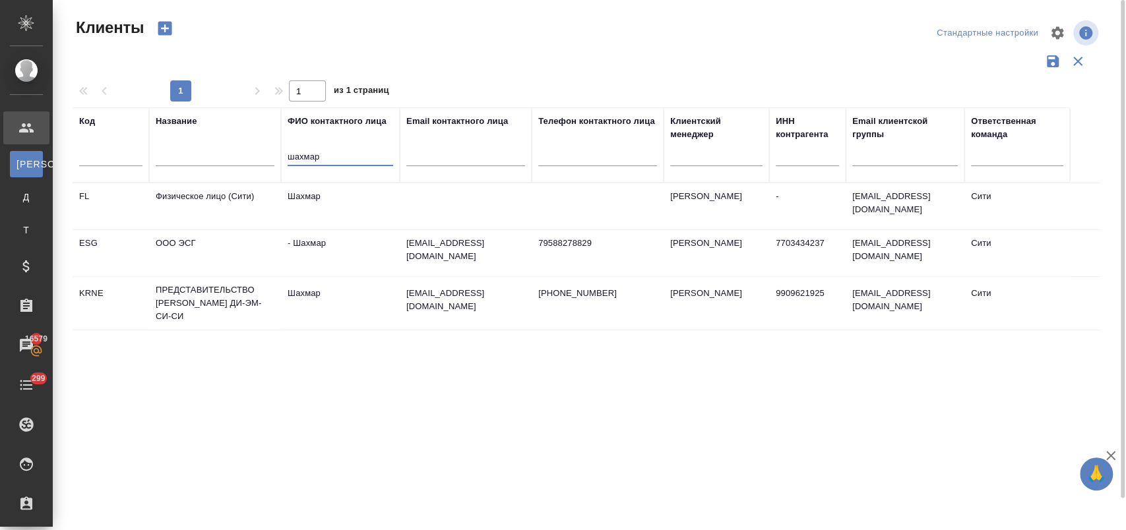
type input "шахмар"
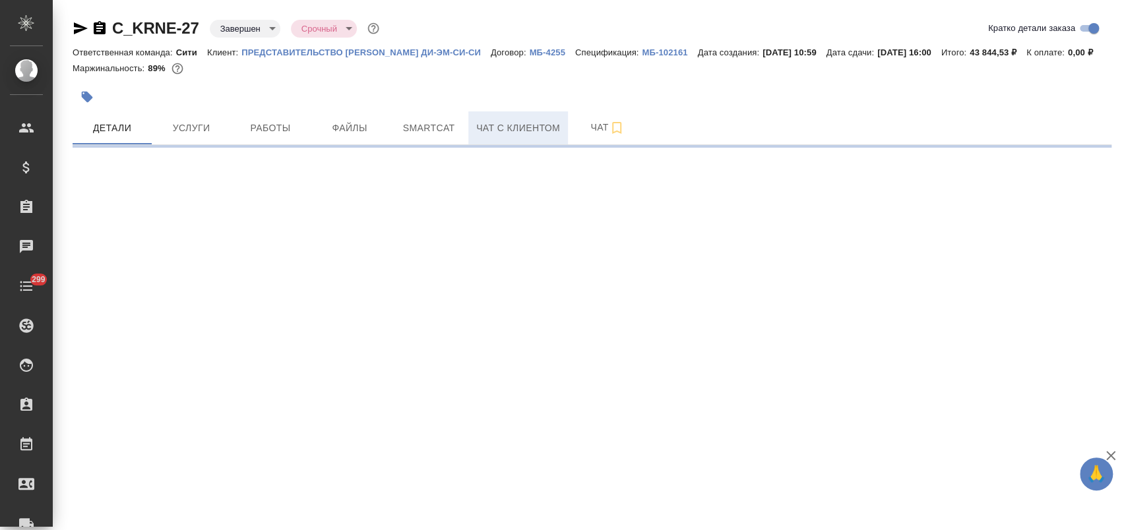
select select "RU"
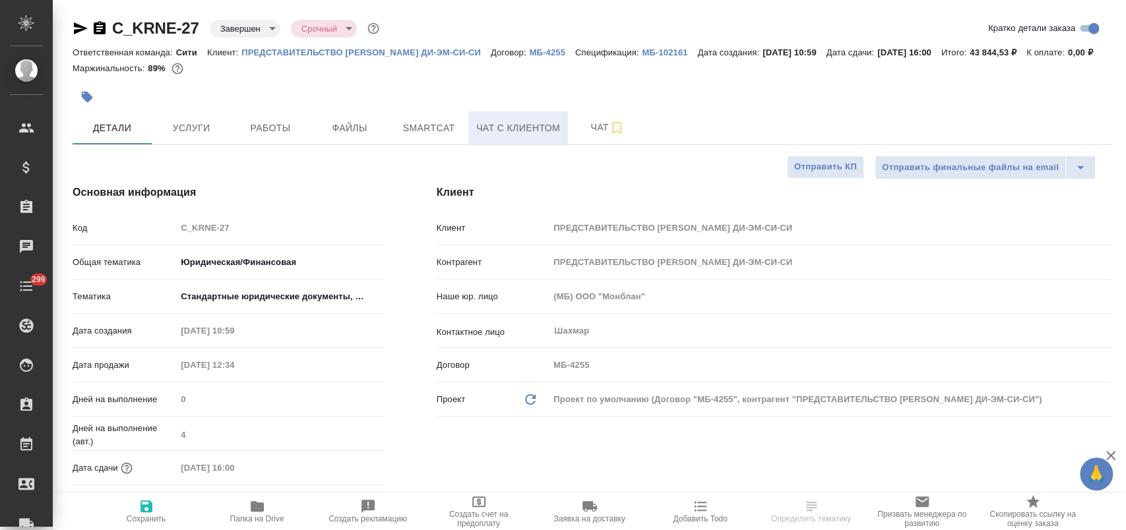
type textarea "x"
click at [418, 137] on span "Smartcat" at bounding box center [428, 128] width 63 height 16
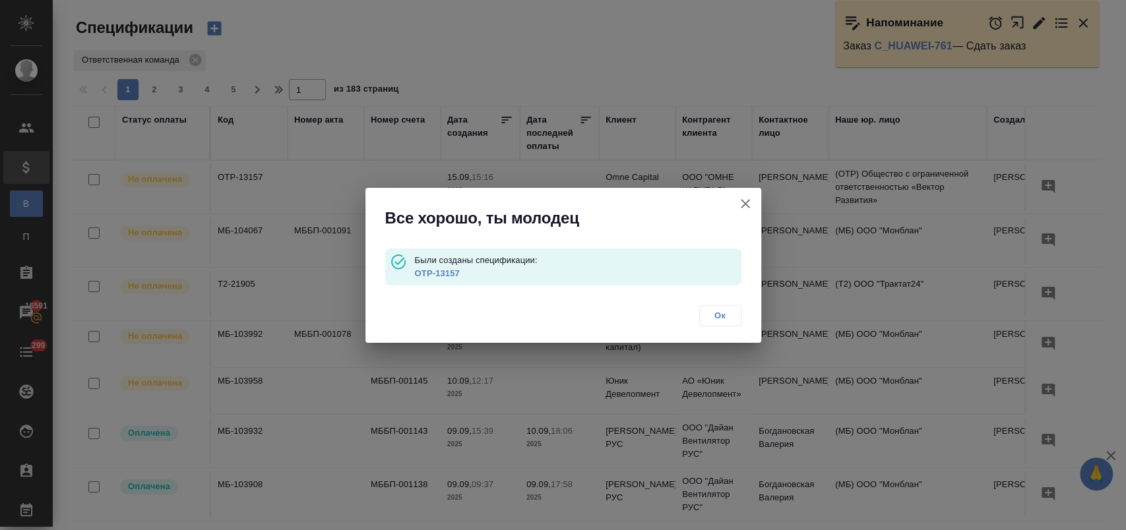
click at [741, 204] on icon "button" at bounding box center [745, 204] width 16 height 16
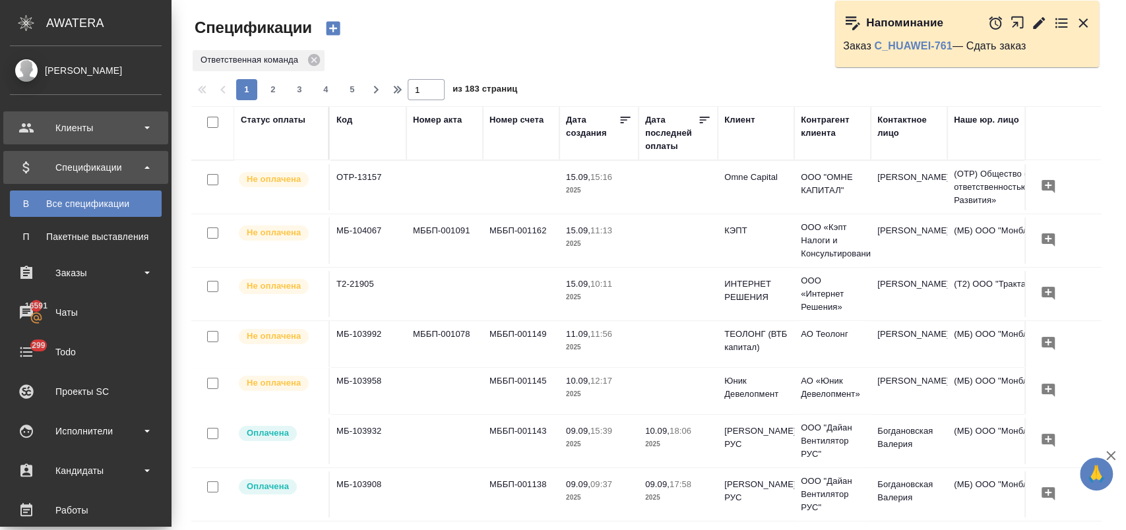
click at [63, 121] on div "Клиенты" at bounding box center [86, 128] width 152 height 20
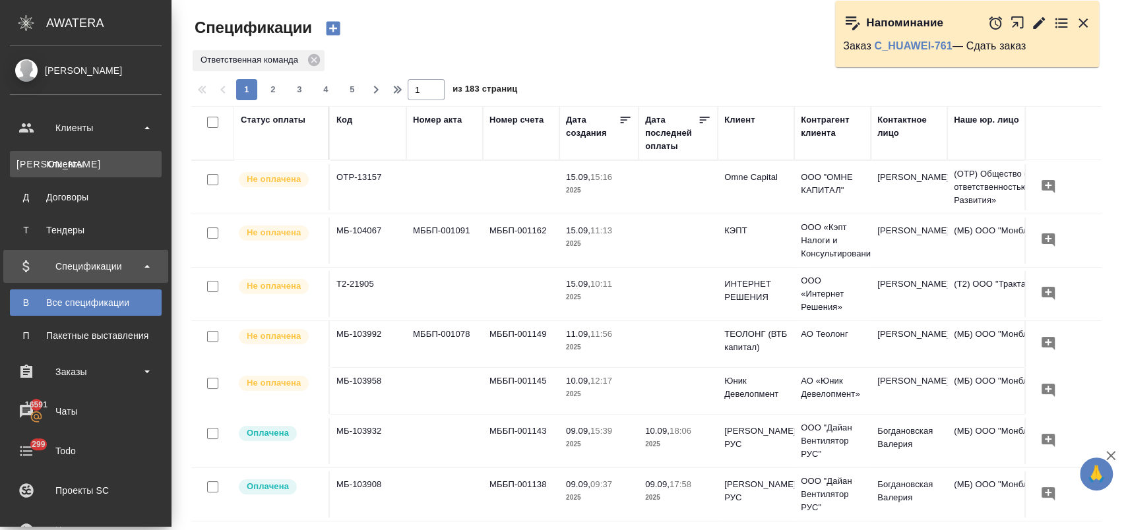
click at [81, 166] on div "Клиенты" at bounding box center [85, 164] width 139 height 13
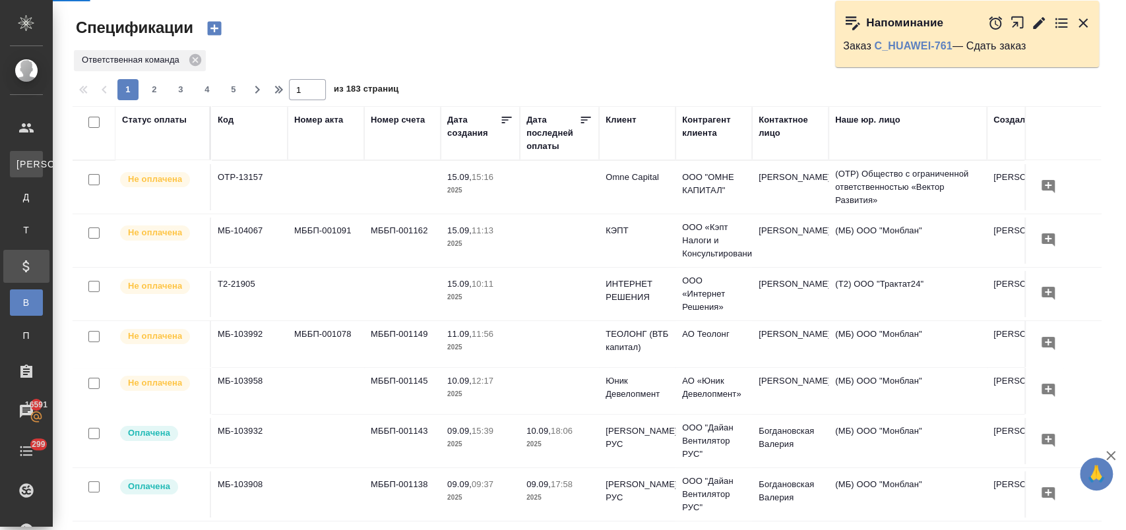
select select "RU"
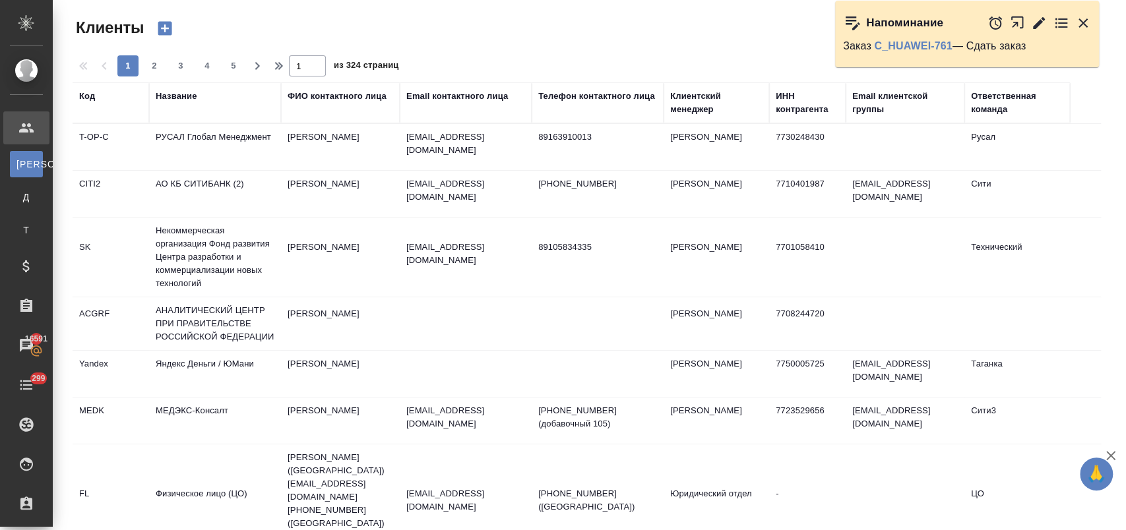
click at [195, 100] on div "Название" at bounding box center [176, 96] width 41 height 13
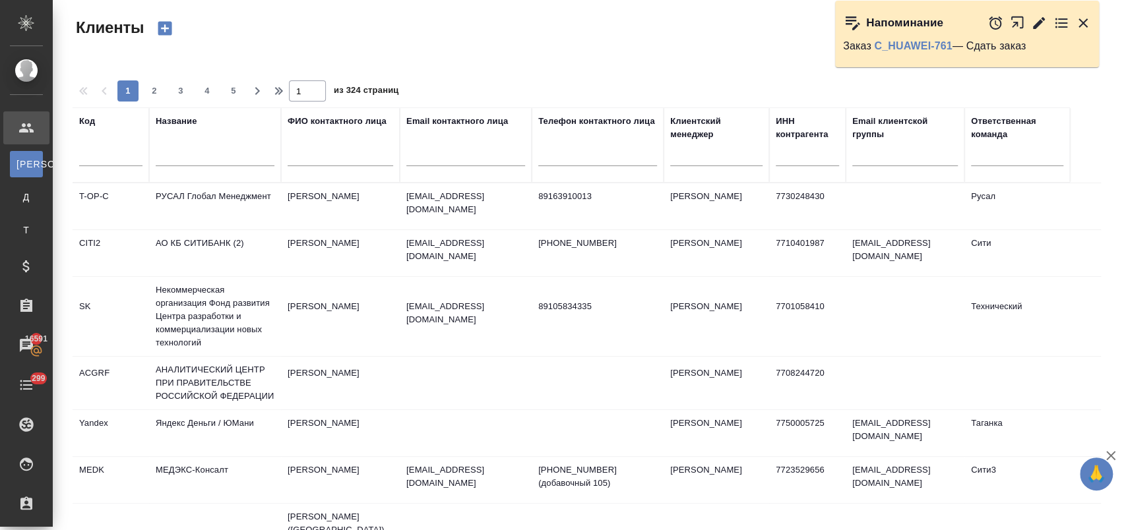
click at [216, 154] on input "text" at bounding box center [215, 158] width 119 height 16
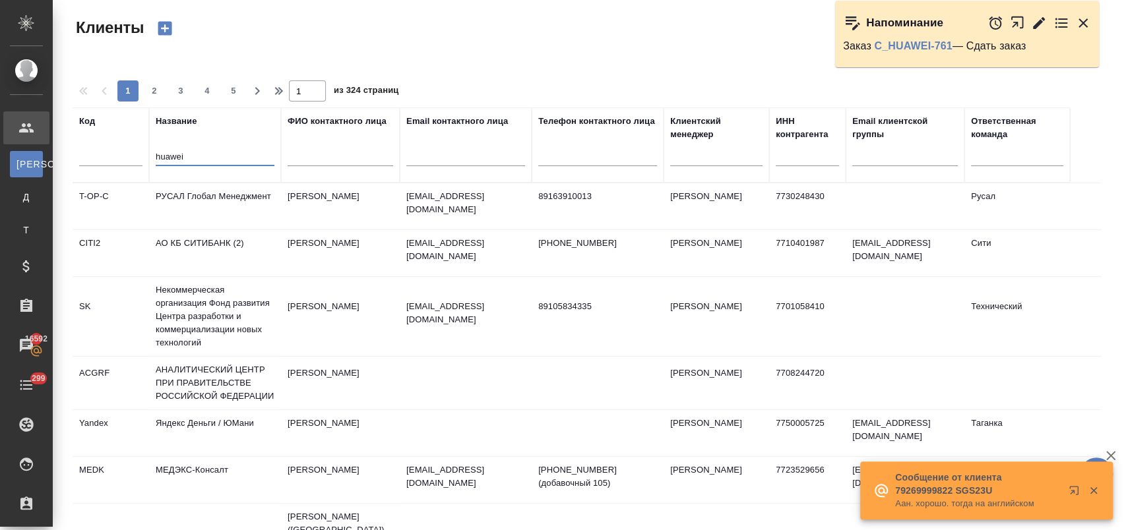
type input "huawei"
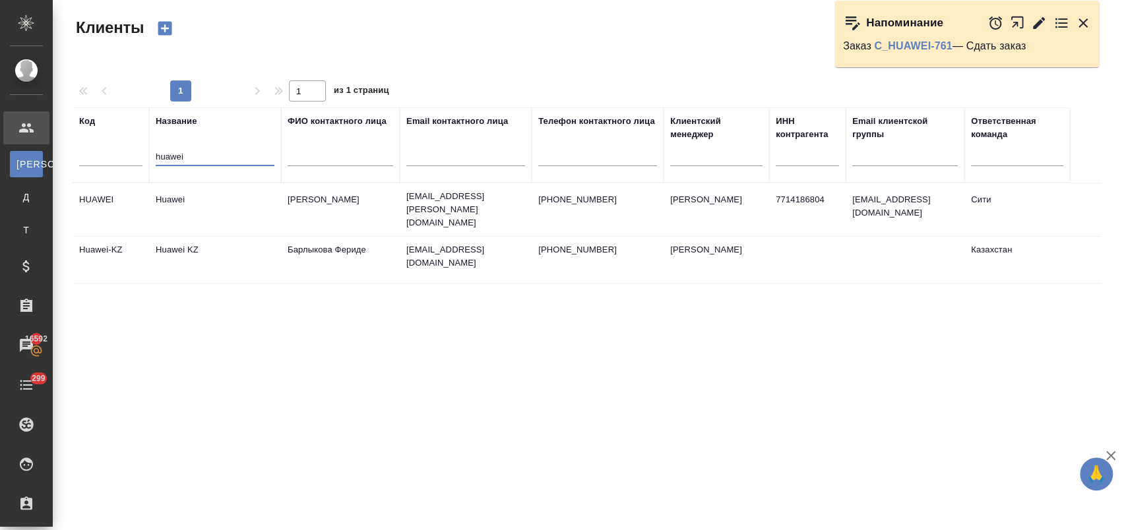
click at [226, 213] on td "Huawei" at bounding box center [215, 210] width 132 height 46
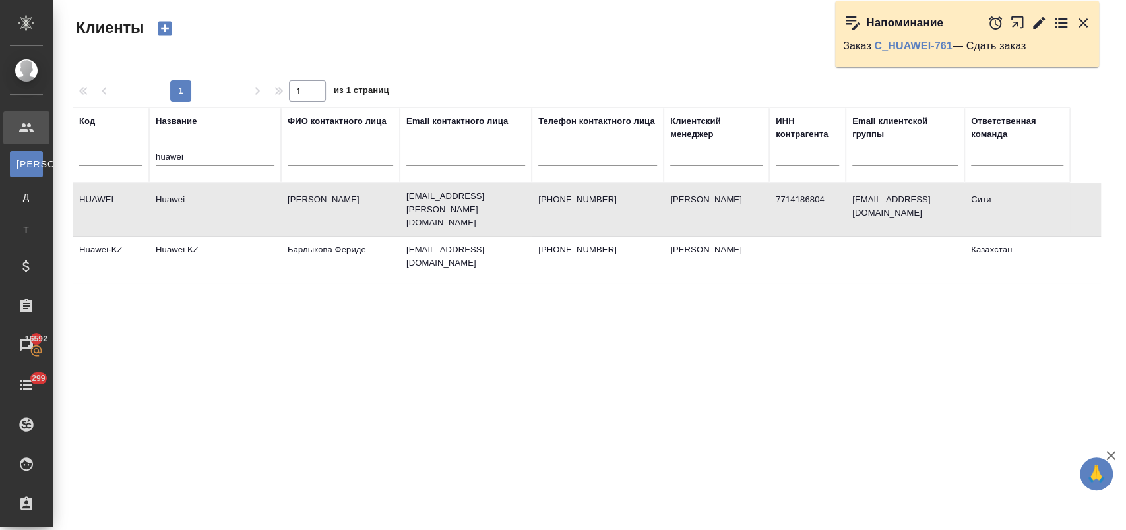
click at [226, 213] on td "Huawei" at bounding box center [215, 210] width 132 height 46
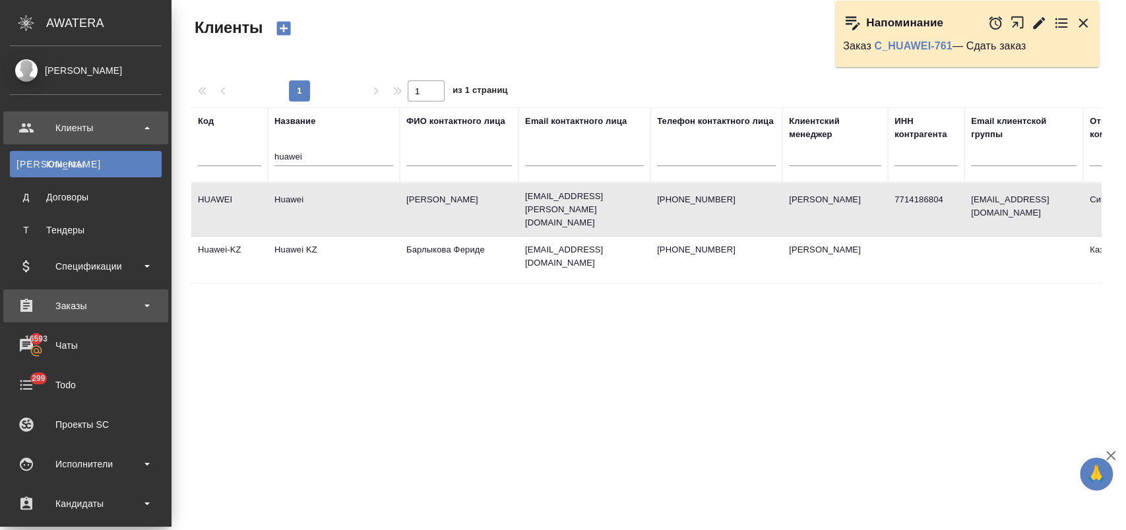
click at [90, 298] on div "Заказы" at bounding box center [86, 306] width 152 height 20
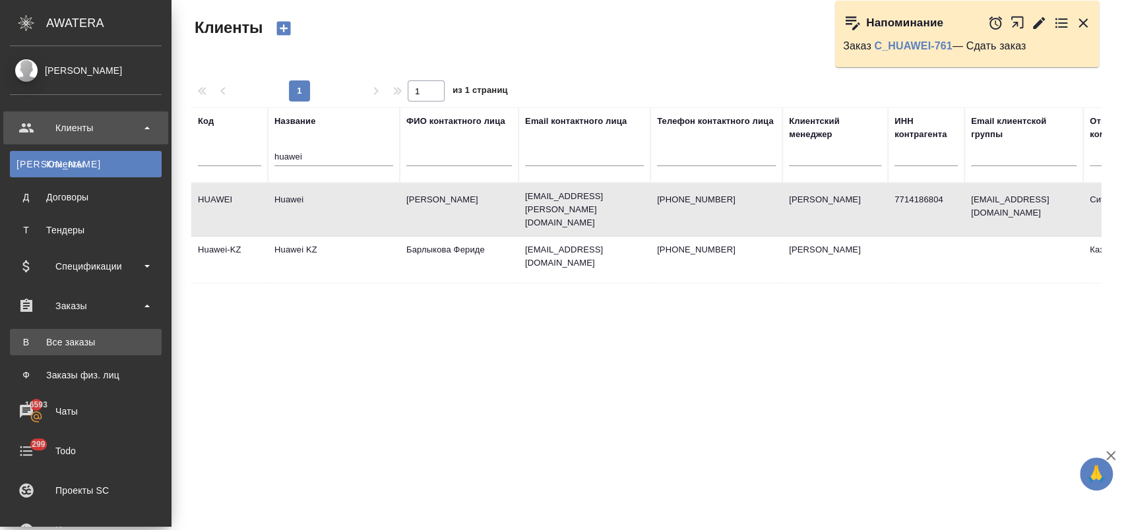
click at [87, 336] on div "Все заказы" at bounding box center [85, 342] width 139 height 13
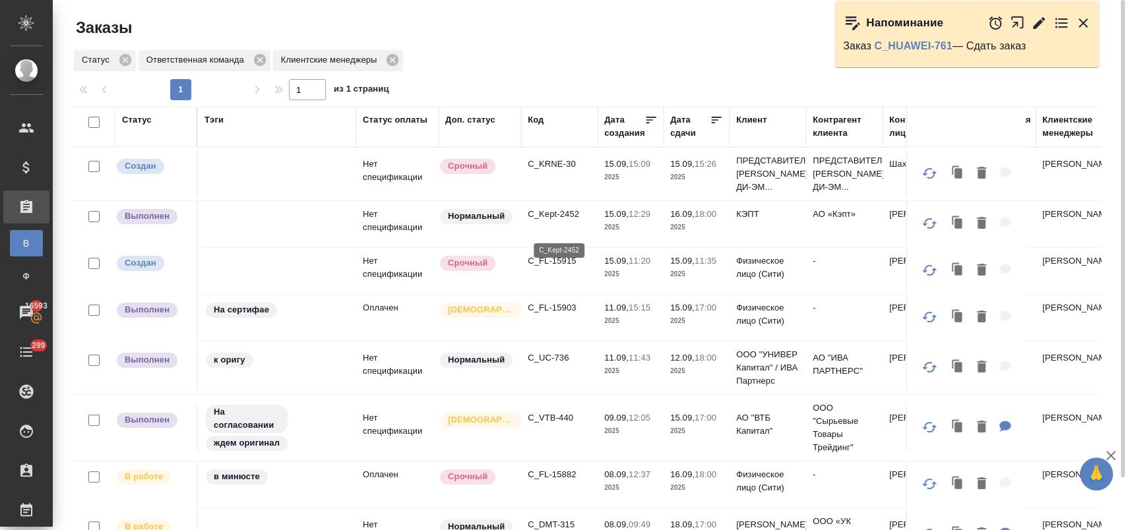
click at [559, 221] on p "C_Kept-2452" at bounding box center [559, 214] width 63 height 13
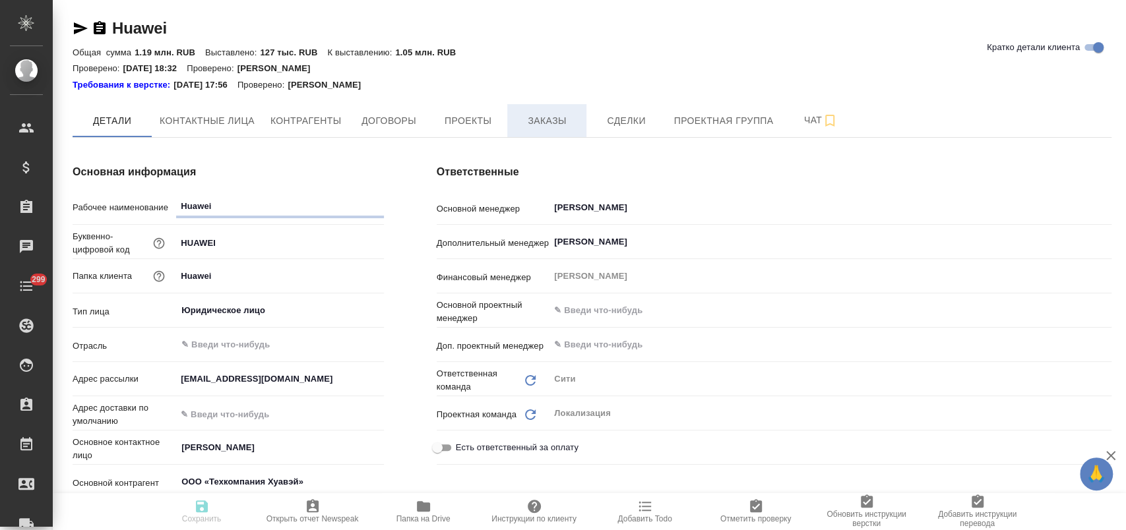
click at [538, 117] on span "Заказы" at bounding box center [546, 121] width 63 height 16
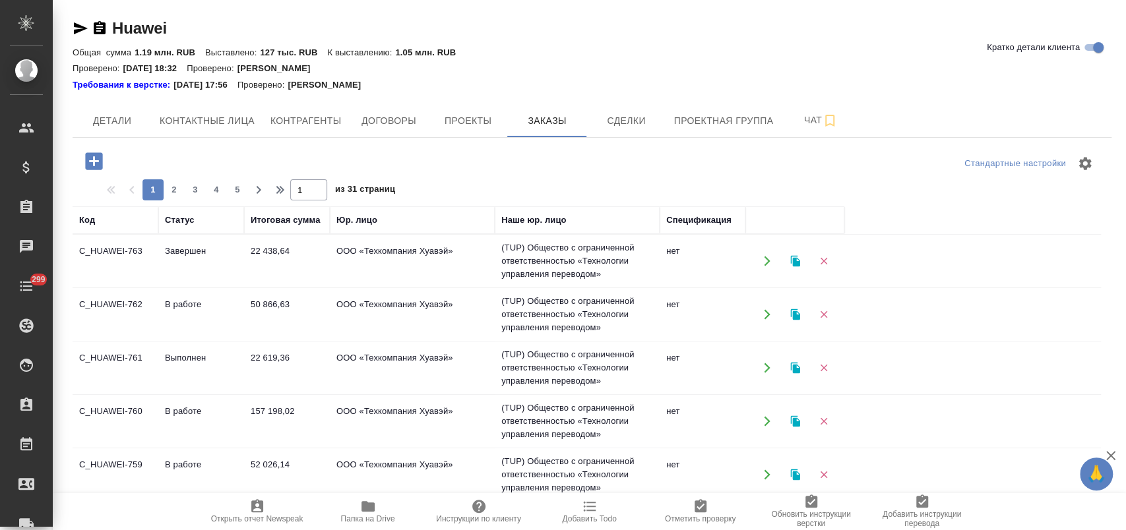
click at [253, 359] on td "22 619,36" at bounding box center [287, 368] width 86 height 46
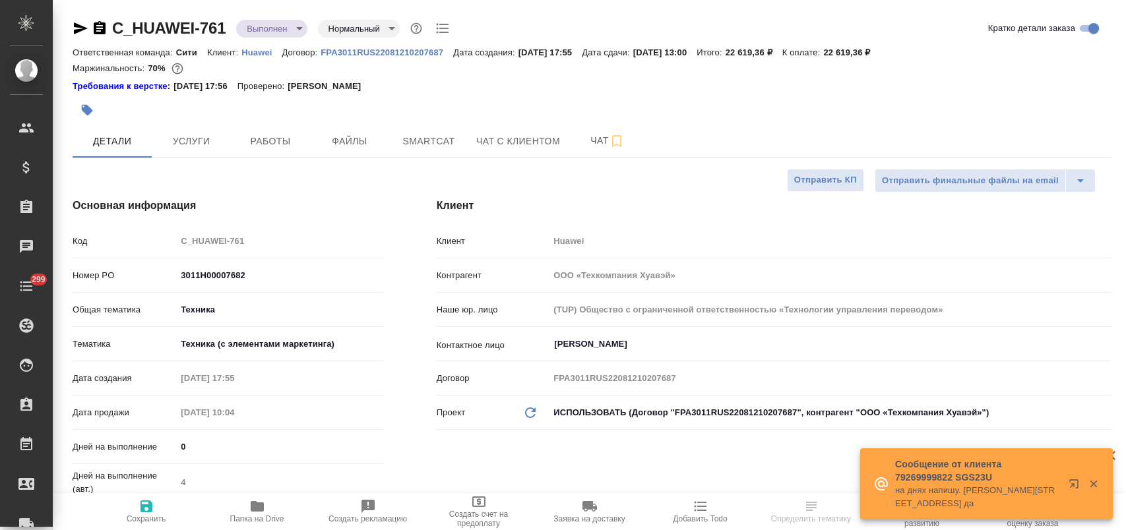
select select "RU"
click at [253, 521] on span "Папка на Drive" at bounding box center [257, 518] width 54 height 9
select select "RU"
type textarea "x"
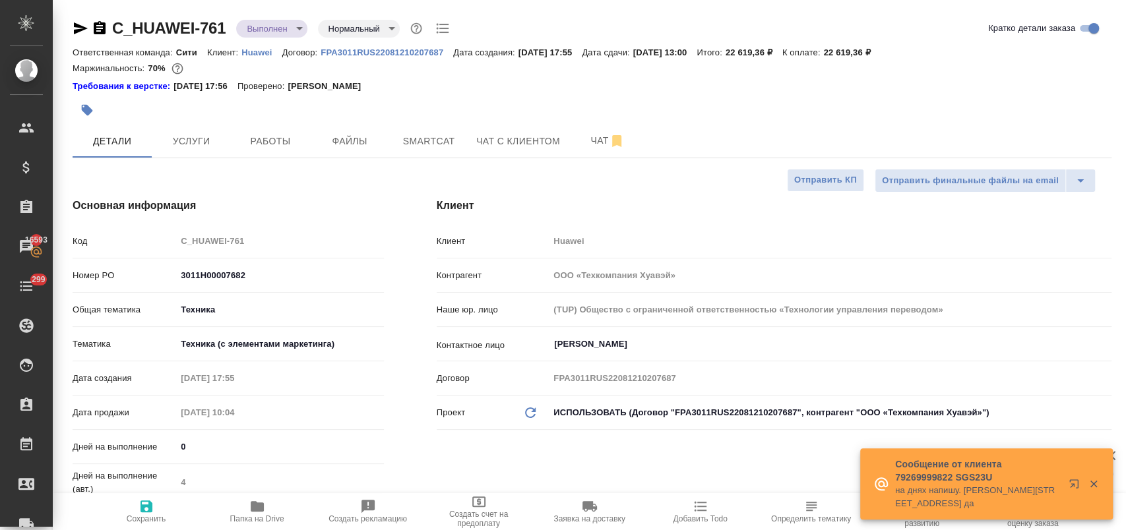
type textarea "x"
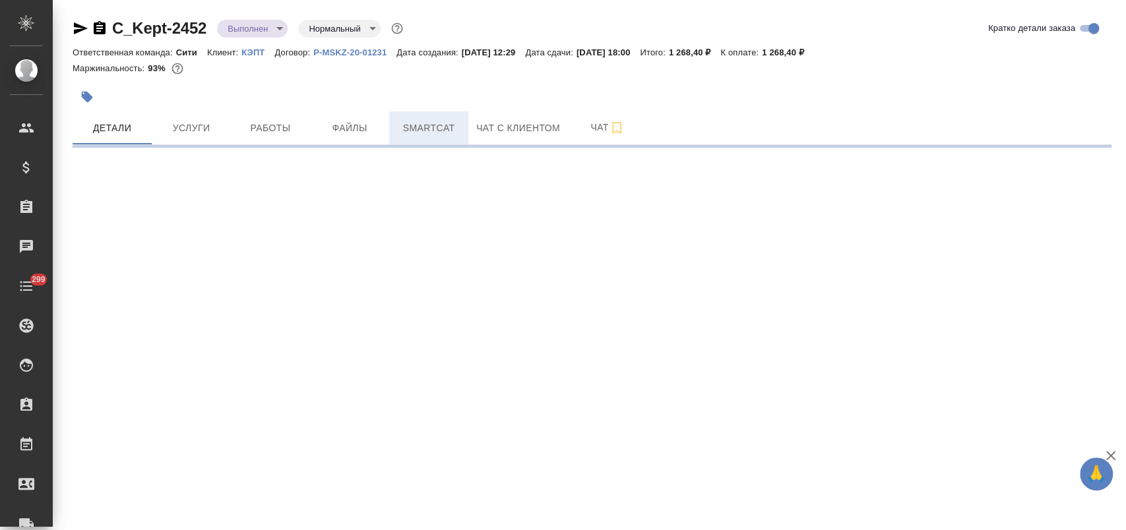
select select "RU"
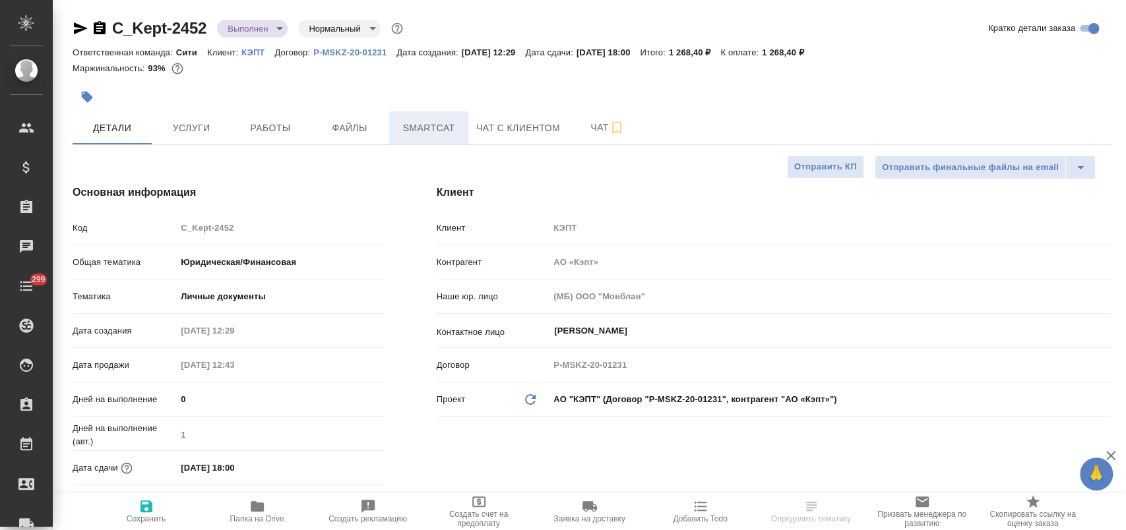
type textarea "x"
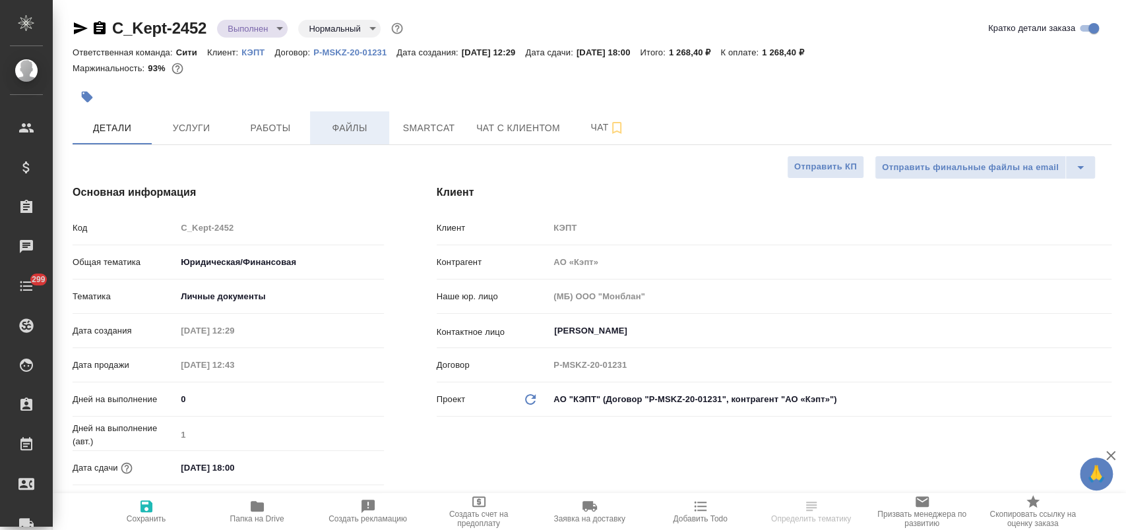
type textarea "x"
click at [286, 132] on span "Работы" at bounding box center [270, 128] width 63 height 16
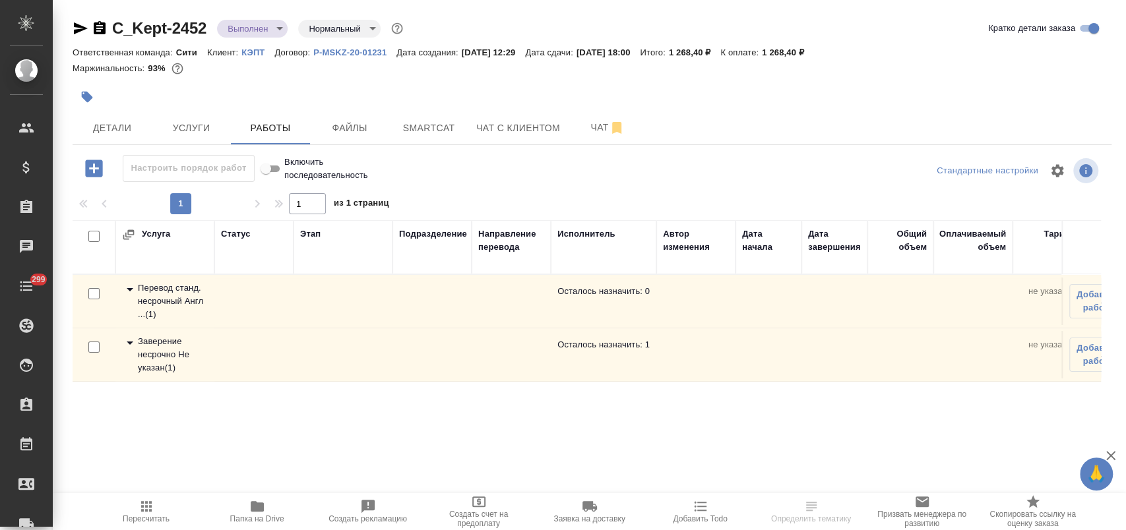
click at [129, 290] on icon at bounding box center [130, 289] width 7 height 3
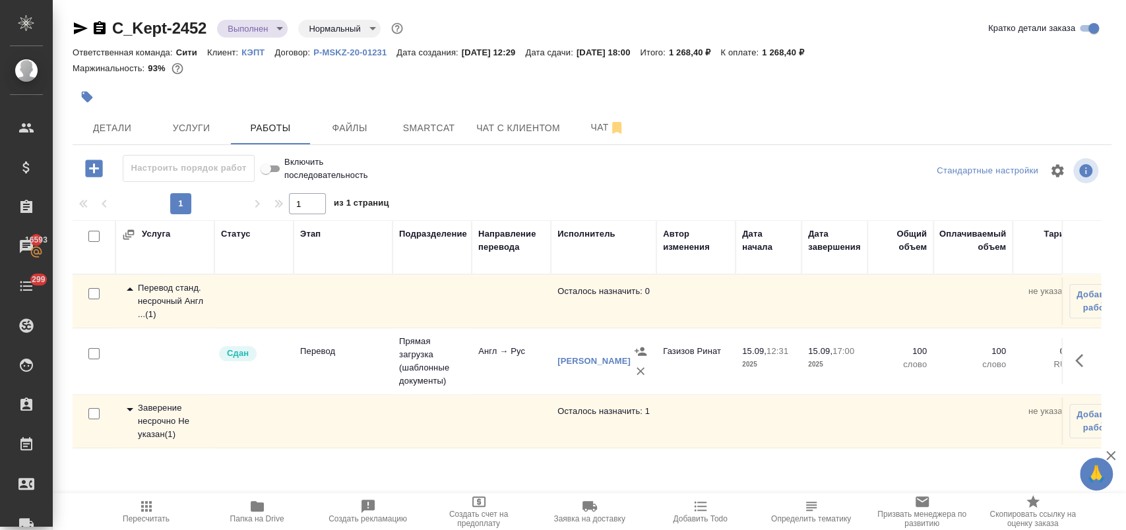
click at [88, 96] on icon "button" at bounding box center [87, 97] width 11 height 11
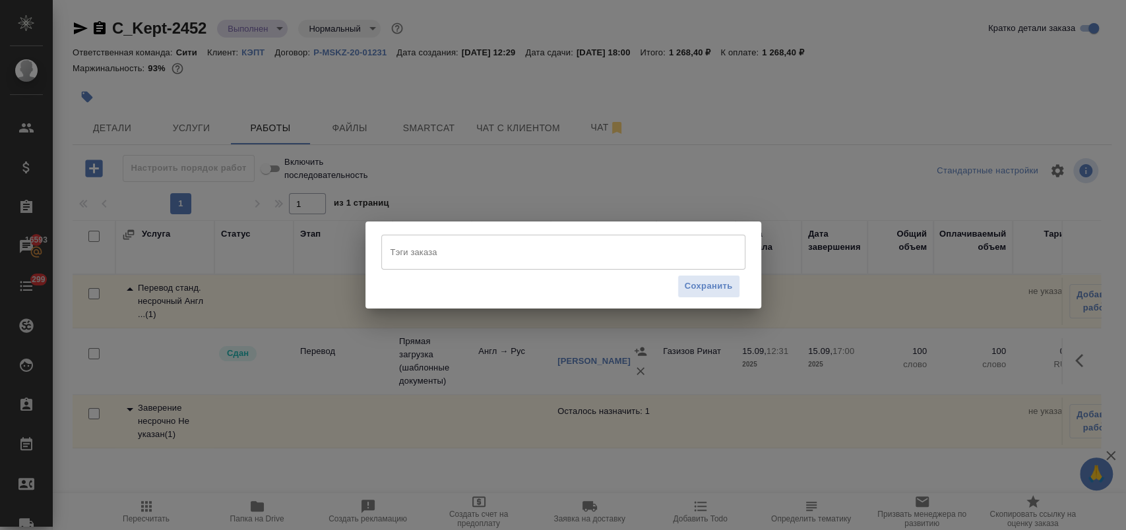
drag, startPoint x: 440, startPoint y: 253, endPoint x: 416, endPoint y: 255, distance: 23.8
click at [439, 253] on input "Тэги заказа" at bounding box center [550, 252] width 327 height 22
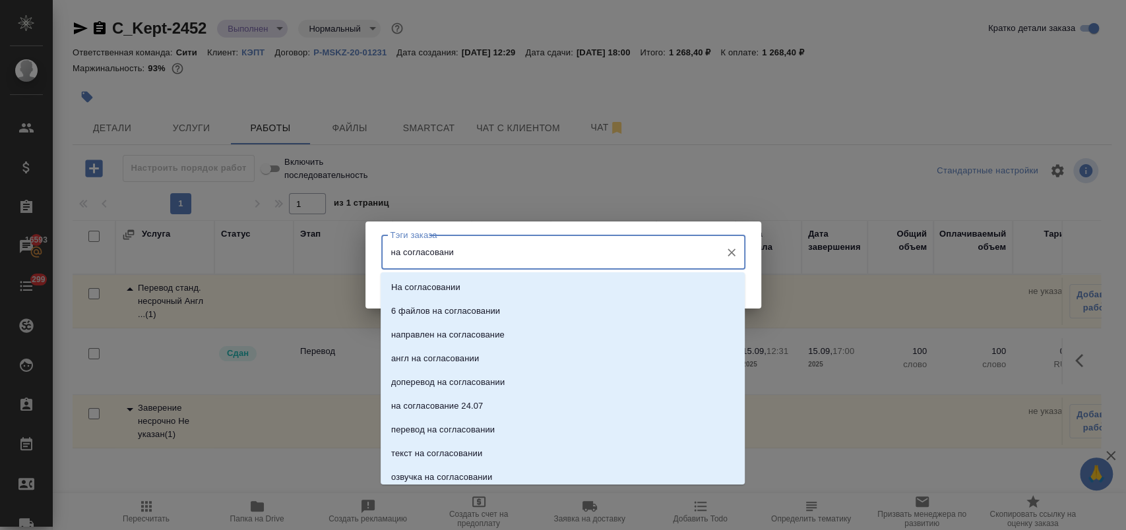
type input "на согласовании"
click at [442, 287] on p "На согласовании" at bounding box center [425, 287] width 69 height 13
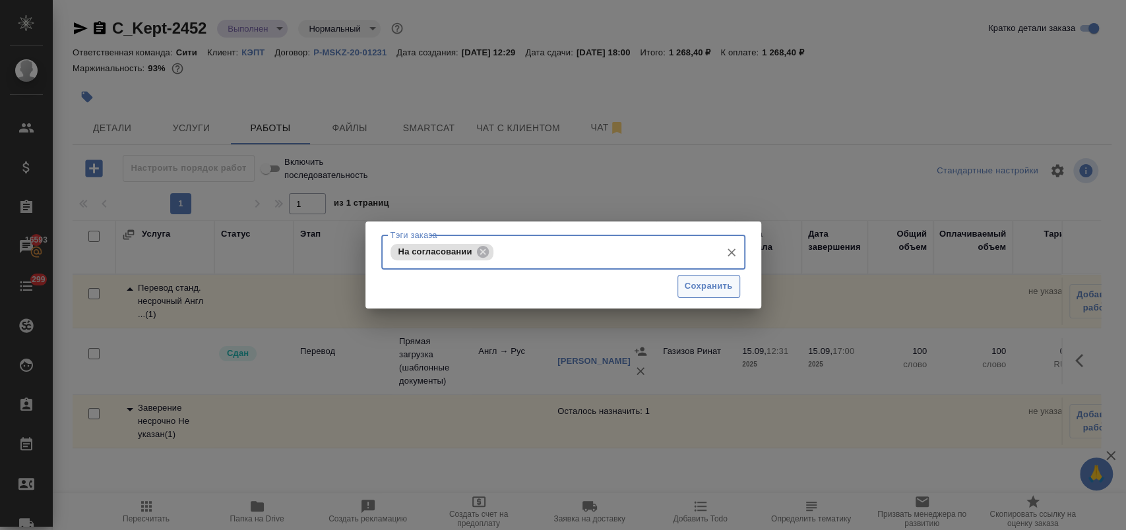
click at [718, 290] on span "Сохранить" at bounding box center [709, 286] width 48 height 15
